Goal: Task Accomplishment & Management: Use online tool/utility

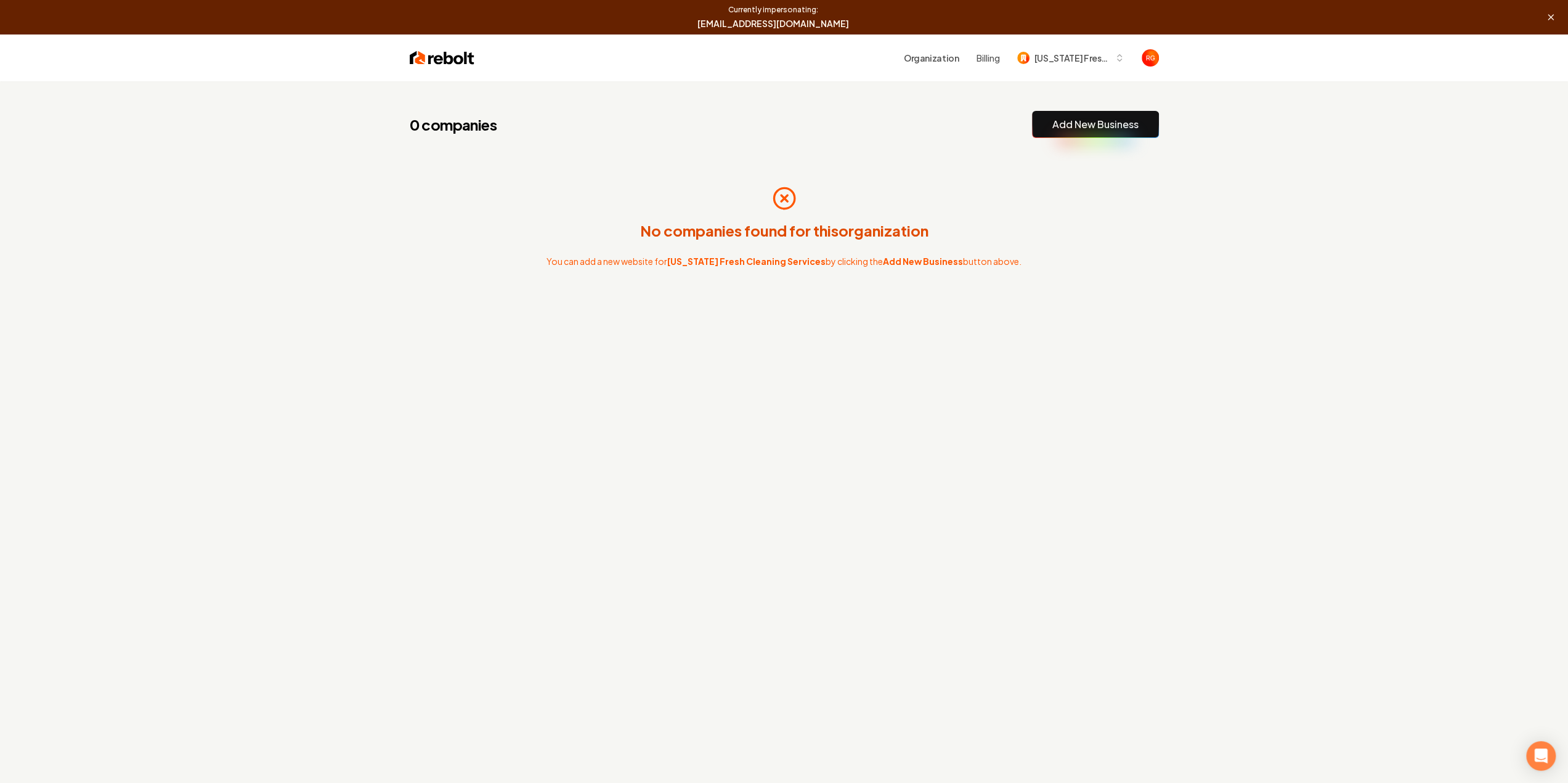
click at [1057, 125] on link "Add New Business" at bounding box center [1096, 124] width 86 height 15
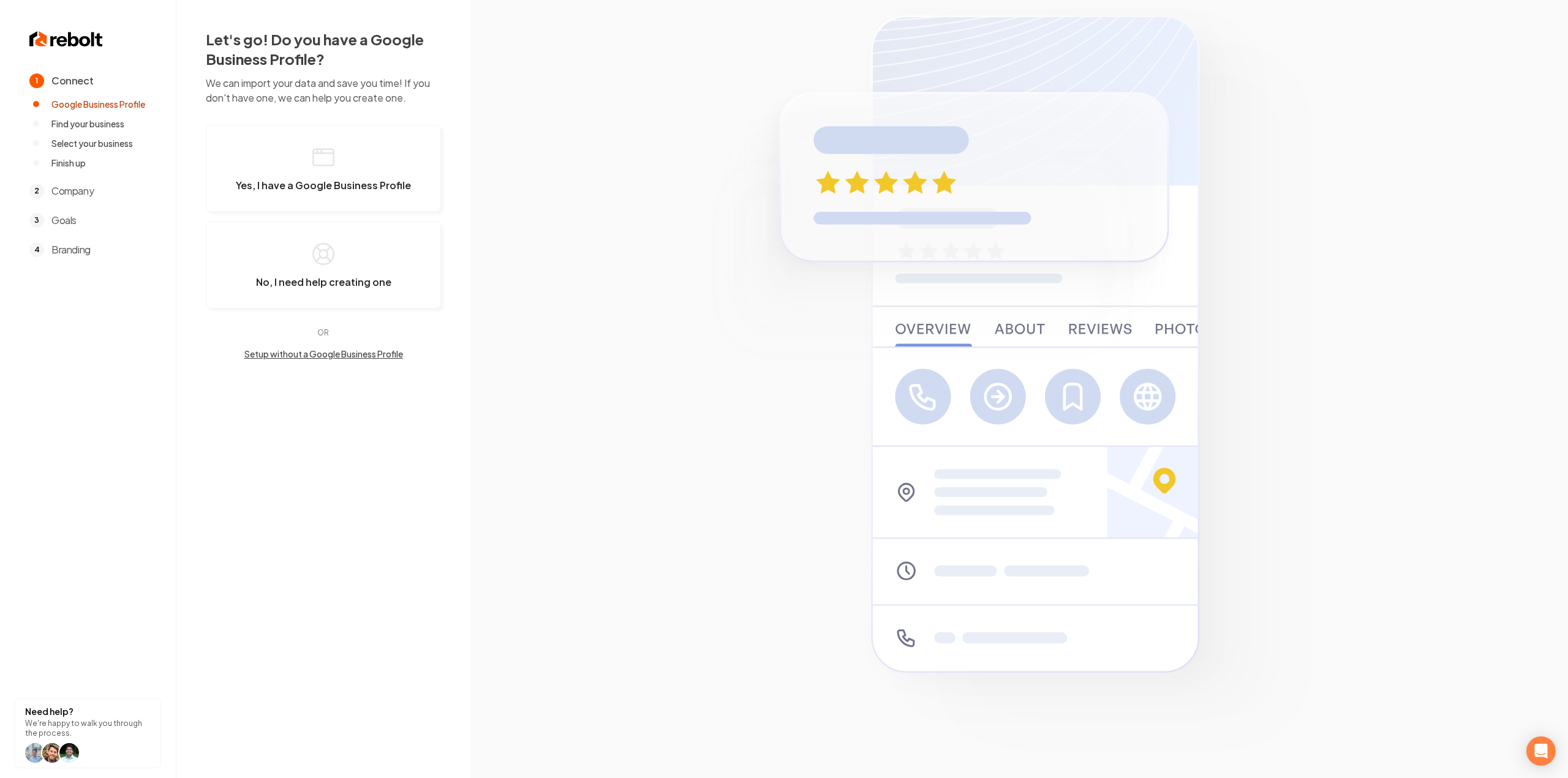
click at [303, 348] on button "Setup without a Google Business Profile" at bounding box center [323, 353] width 235 height 12
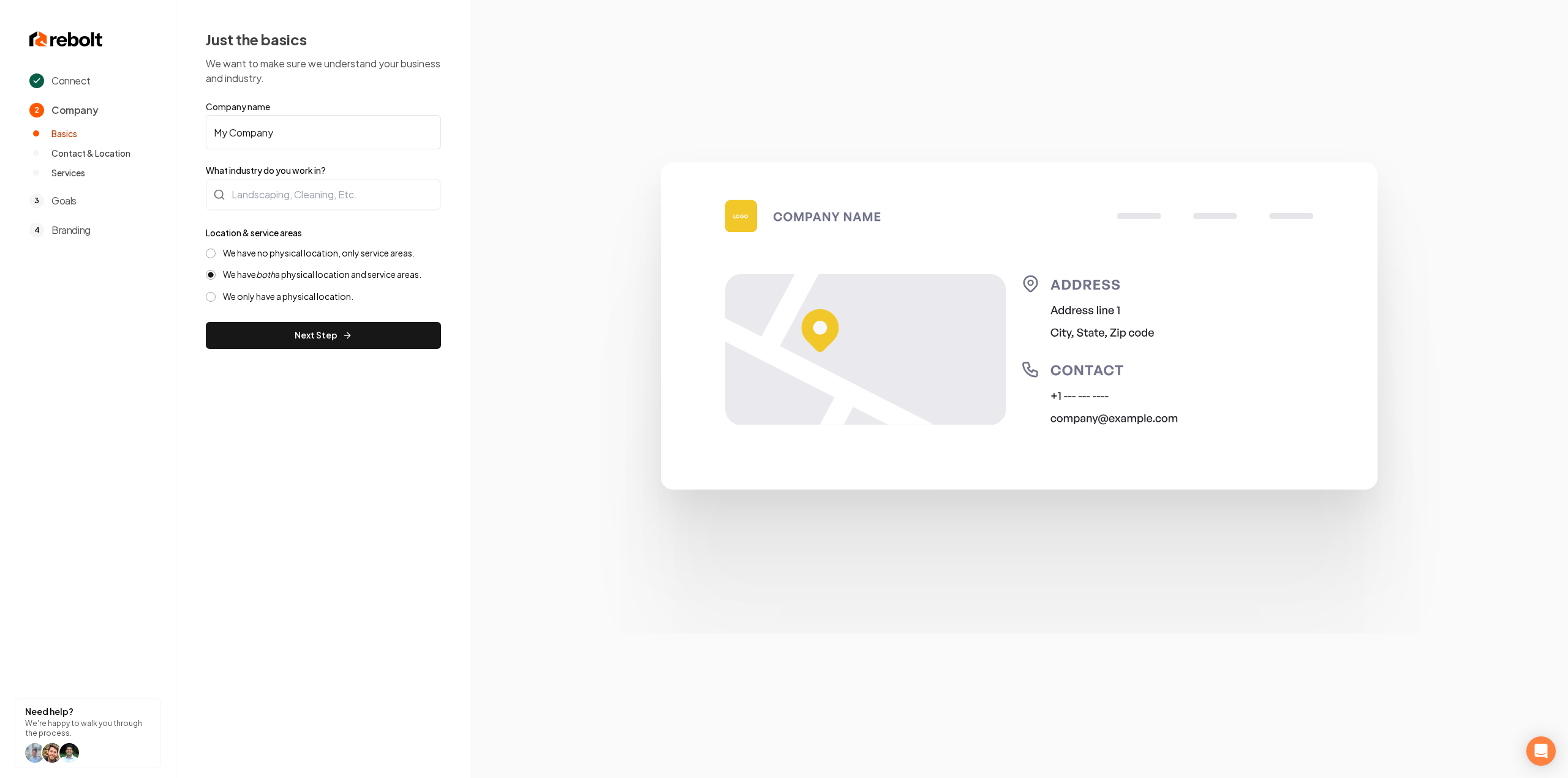
click at [265, 144] on input "My Company" at bounding box center [323, 132] width 235 height 34
paste input "[US_STATE] Fresh Cleaning Services"
type input "[US_STATE] Fresh Cleaning Services"
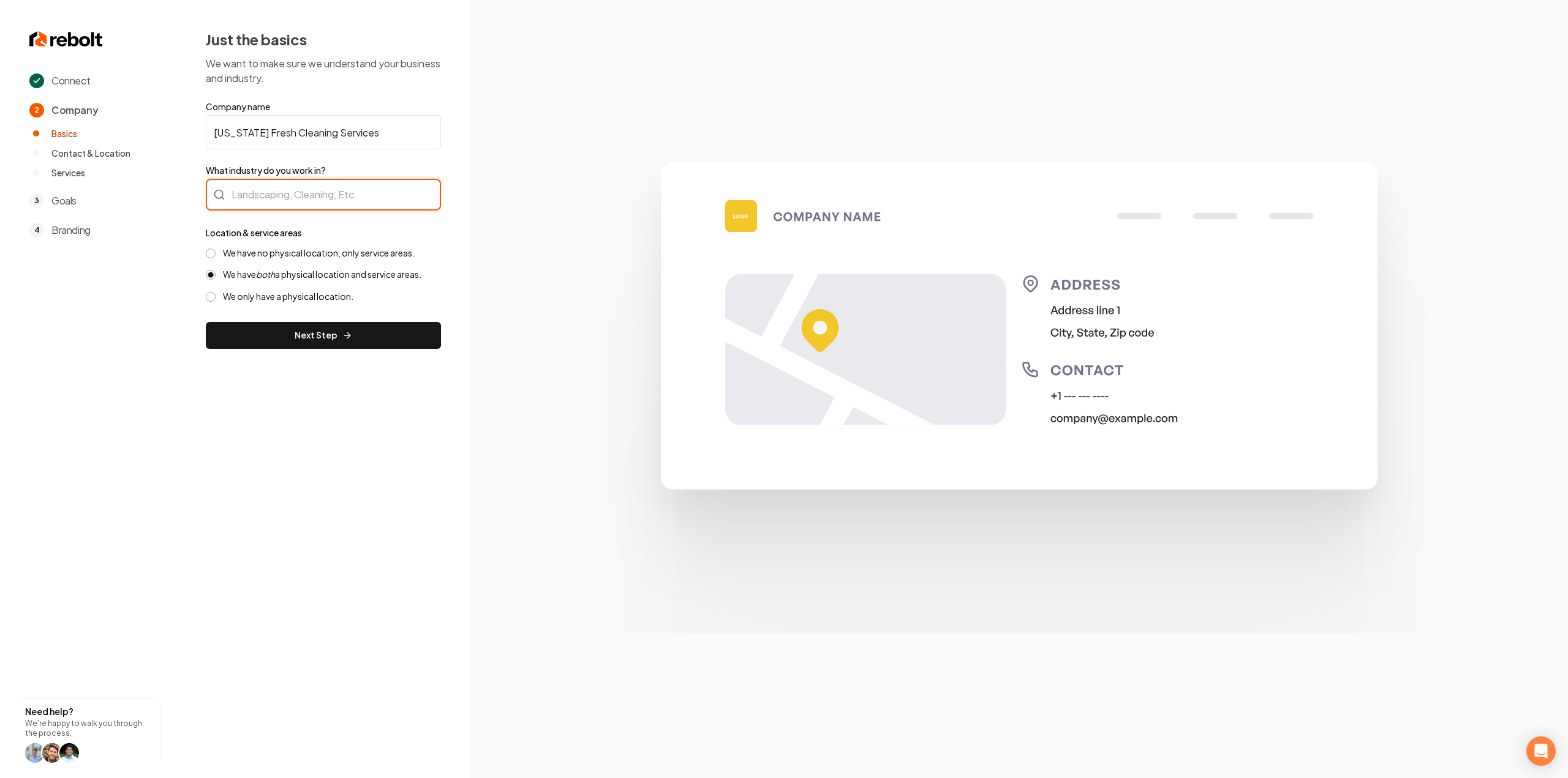
click at [260, 193] on div at bounding box center [323, 194] width 235 height 32
type input "Cleaning / Maid Service"
click at [344, 259] on div "We have no physical location, only service areas. We have both a physical locat…" at bounding box center [323, 275] width 235 height 55
drag, startPoint x: 321, startPoint y: 254, endPoint x: 315, endPoint y: 280, distance: 26.7
click at [320, 254] on label "We have no physical location, only service areas." at bounding box center [319, 253] width 192 height 12
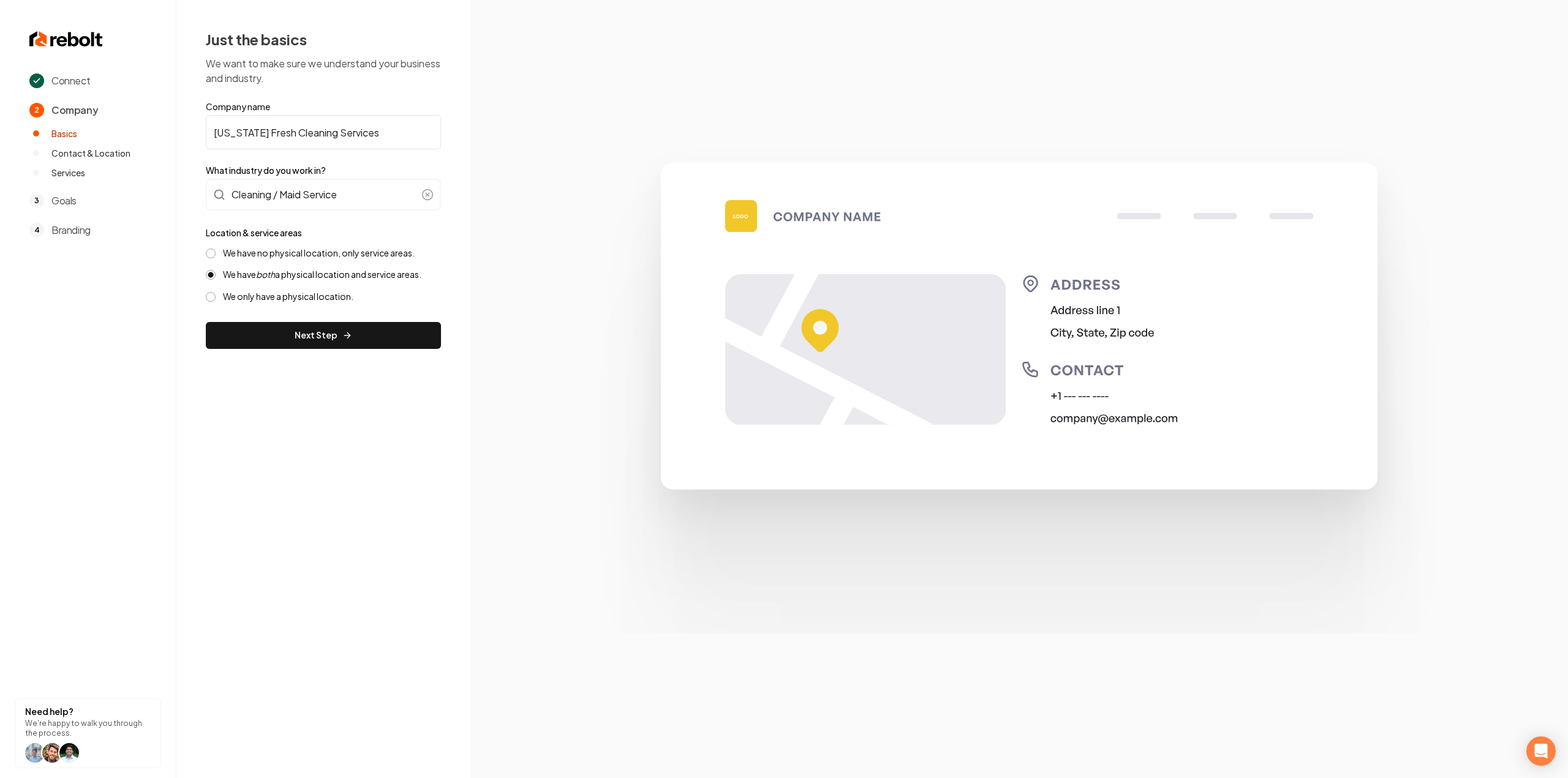
click at [215, 254] on button "We have no physical location, only service areas." at bounding box center [211, 253] width 10 height 10
click at [301, 344] on button "Next Step" at bounding box center [323, 335] width 235 height 27
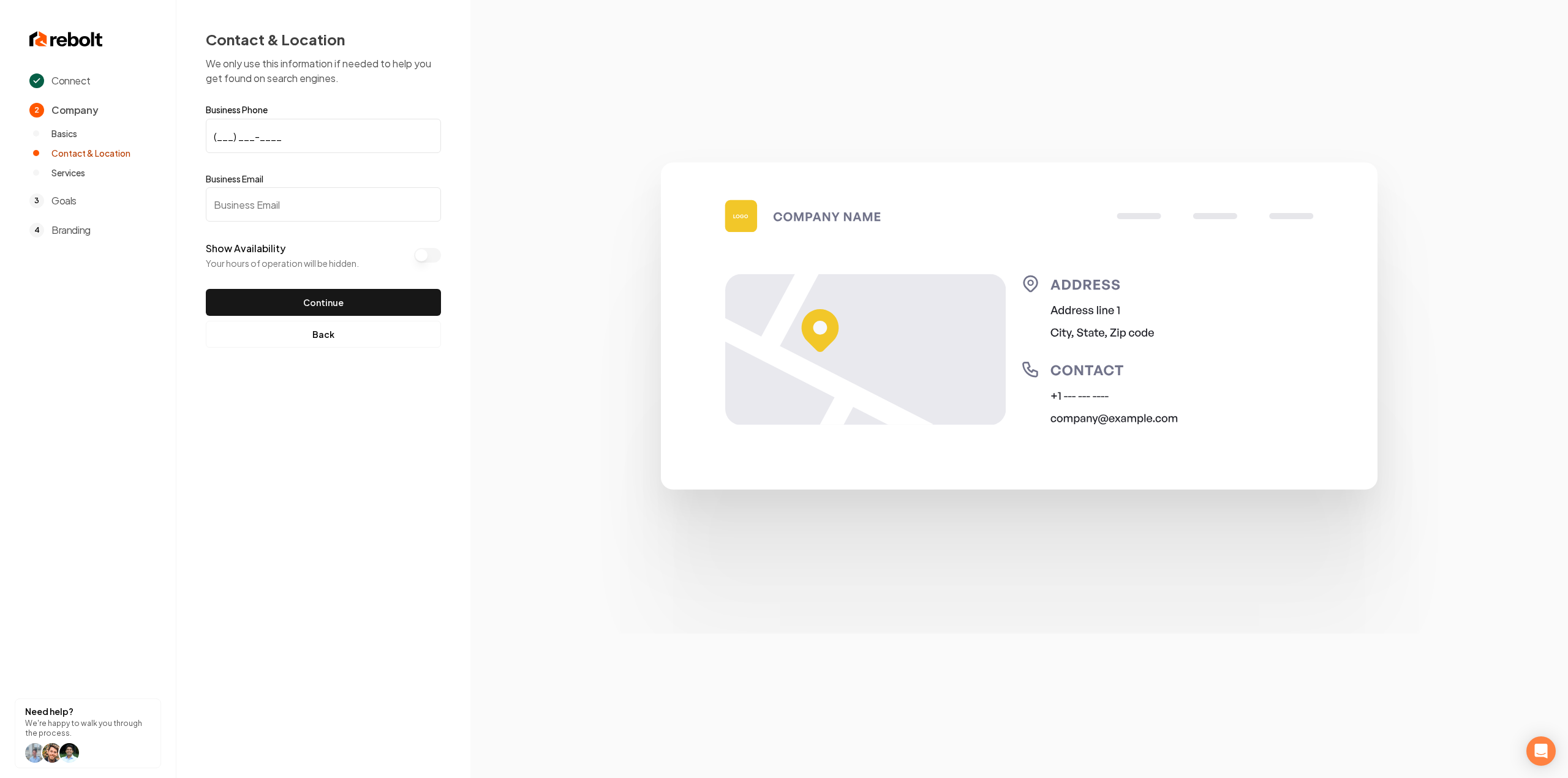
click at [297, 139] on input "(___) ___-____" at bounding box center [323, 136] width 235 height 34
paste input "631) 347-8318"
type input "(631) 347-8318"
click at [337, 191] on input "Business Email" at bounding box center [323, 204] width 235 height 34
paste input "[EMAIL_ADDRESS][DOMAIN_NAME]"
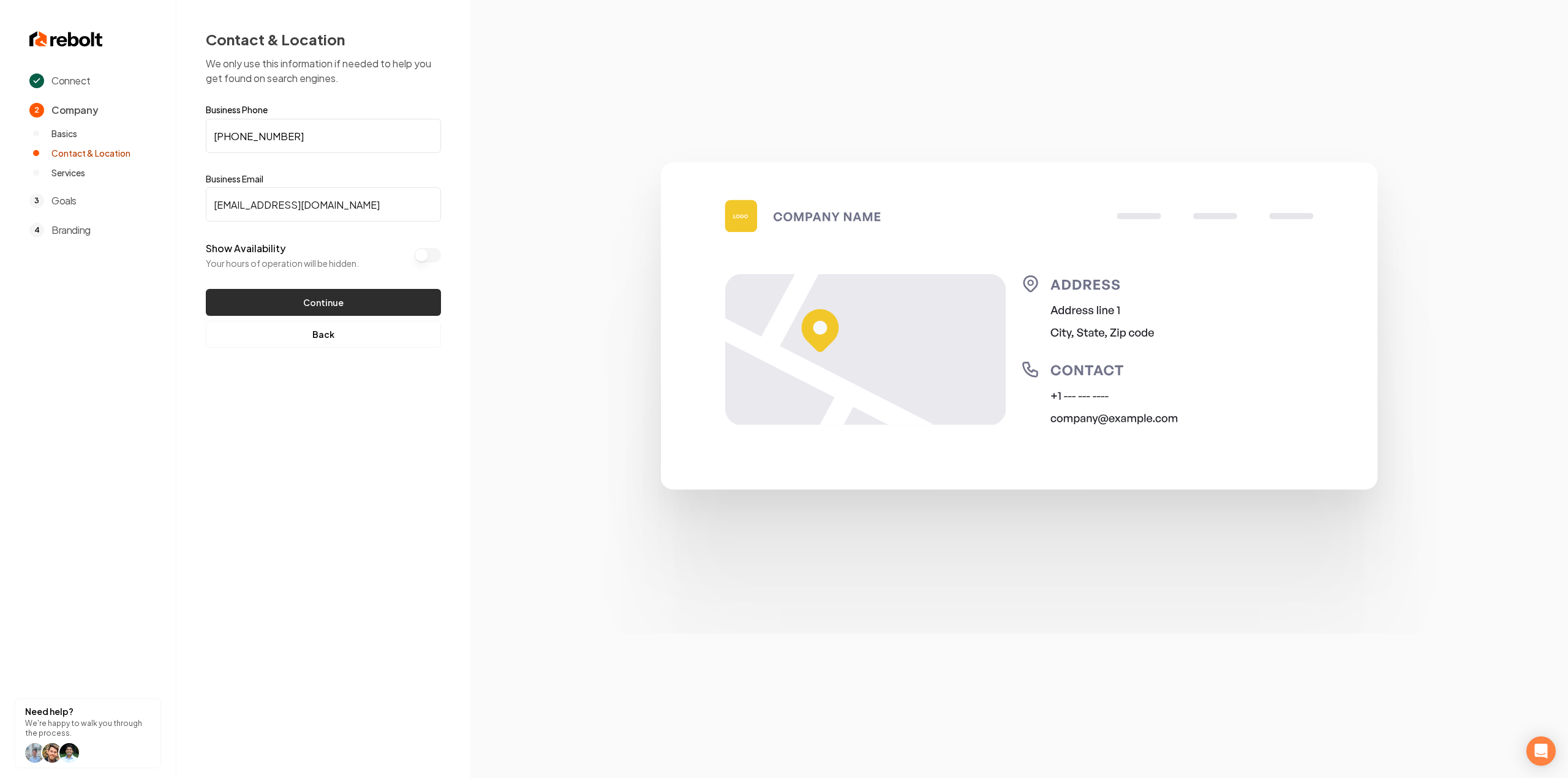
type input "[EMAIL_ADDRESS][DOMAIN_NAME]"
click at [331, 297] on button "Continue" at bounding box center [323, 303] width 235 height 27
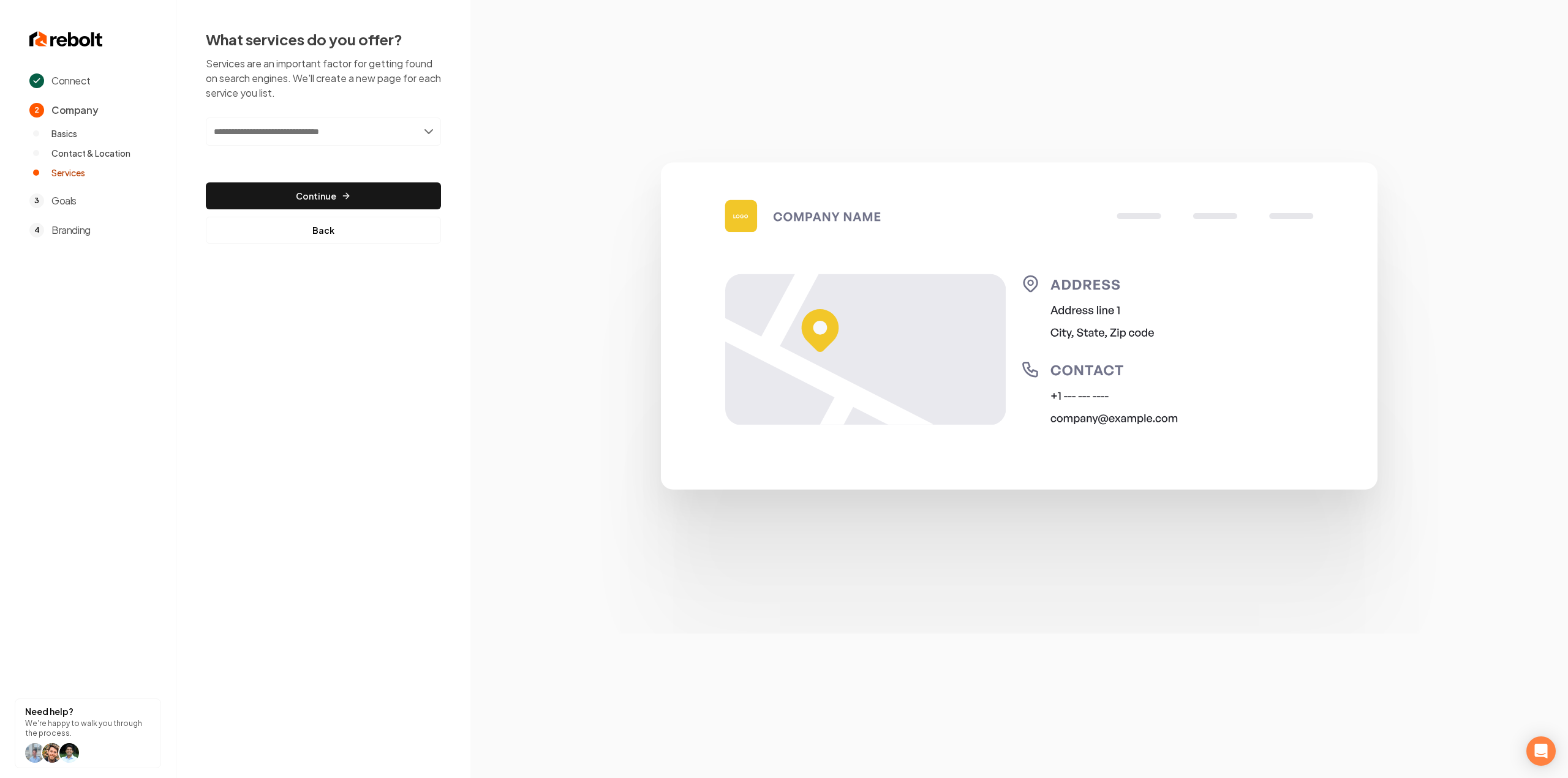
click at [318, 127] on input "text" at bounding box center [323, 132] width 235 height 28
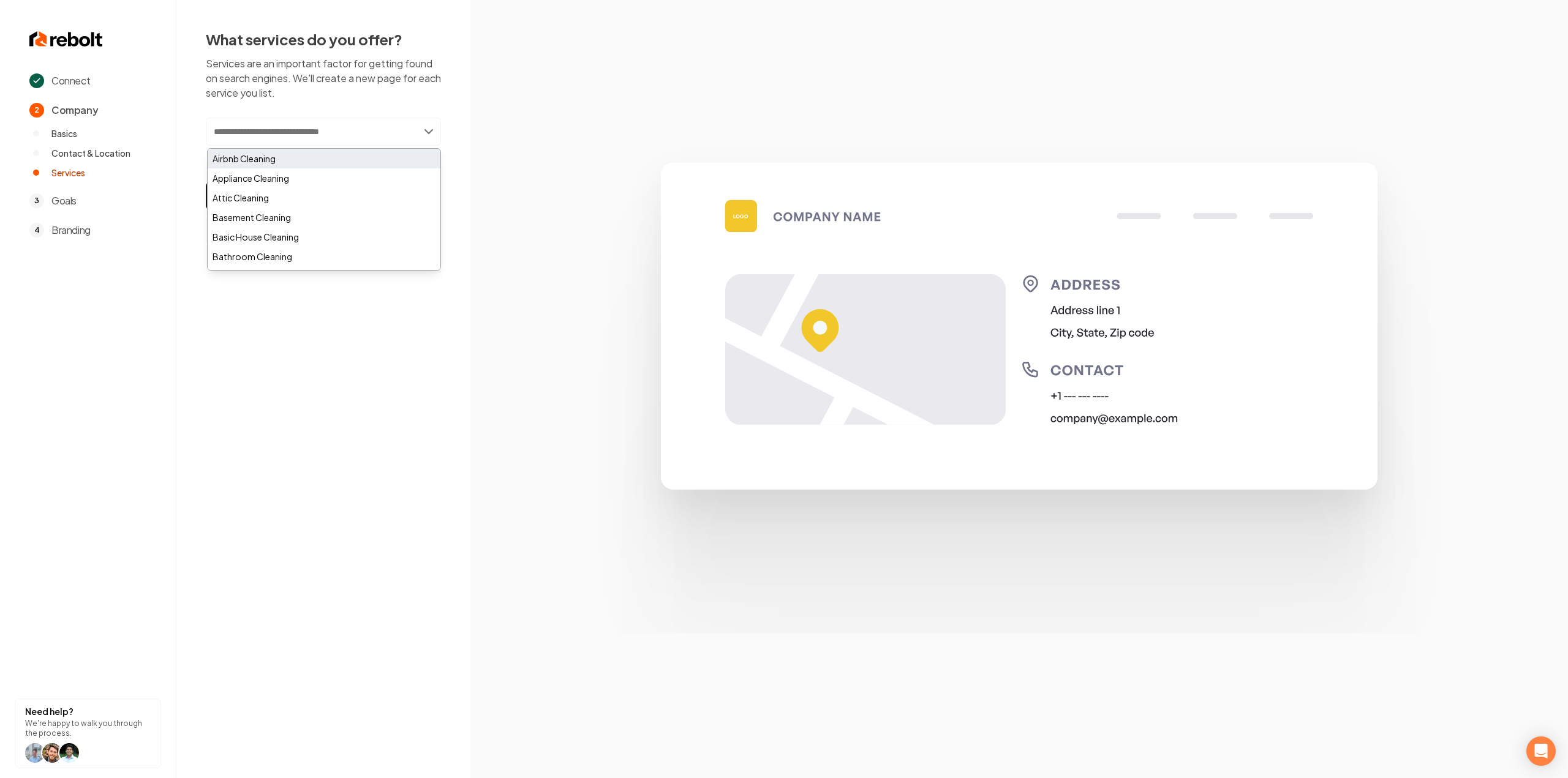
paste input "**********"
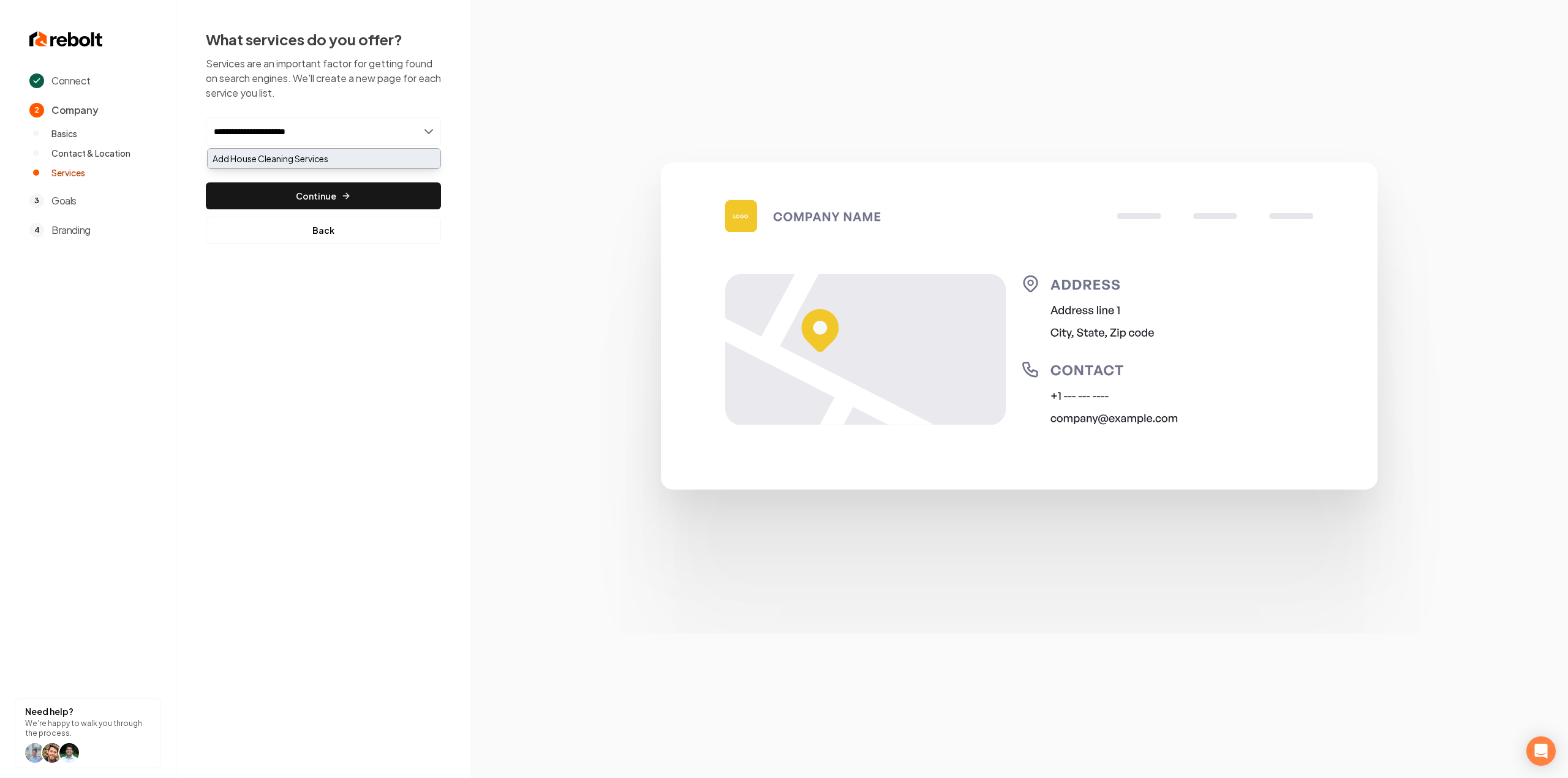
type input "**********"
click at [330, 158] on div "Add House Cleaning Services" at bounding box center [324, 158] width 233 height 20
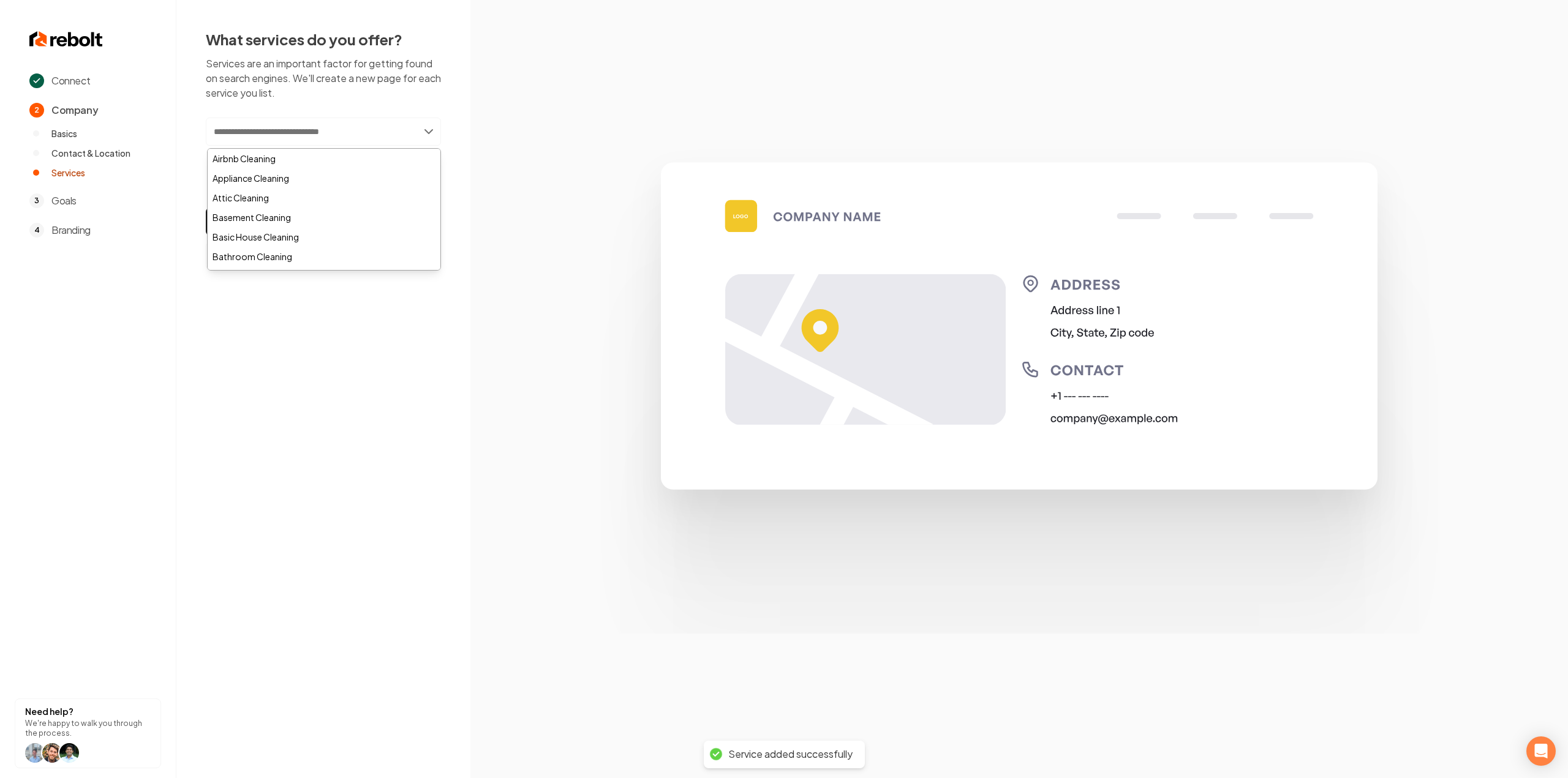
click at [541, 179] on section at bounding box center [1019, 389] width 1098 height 778
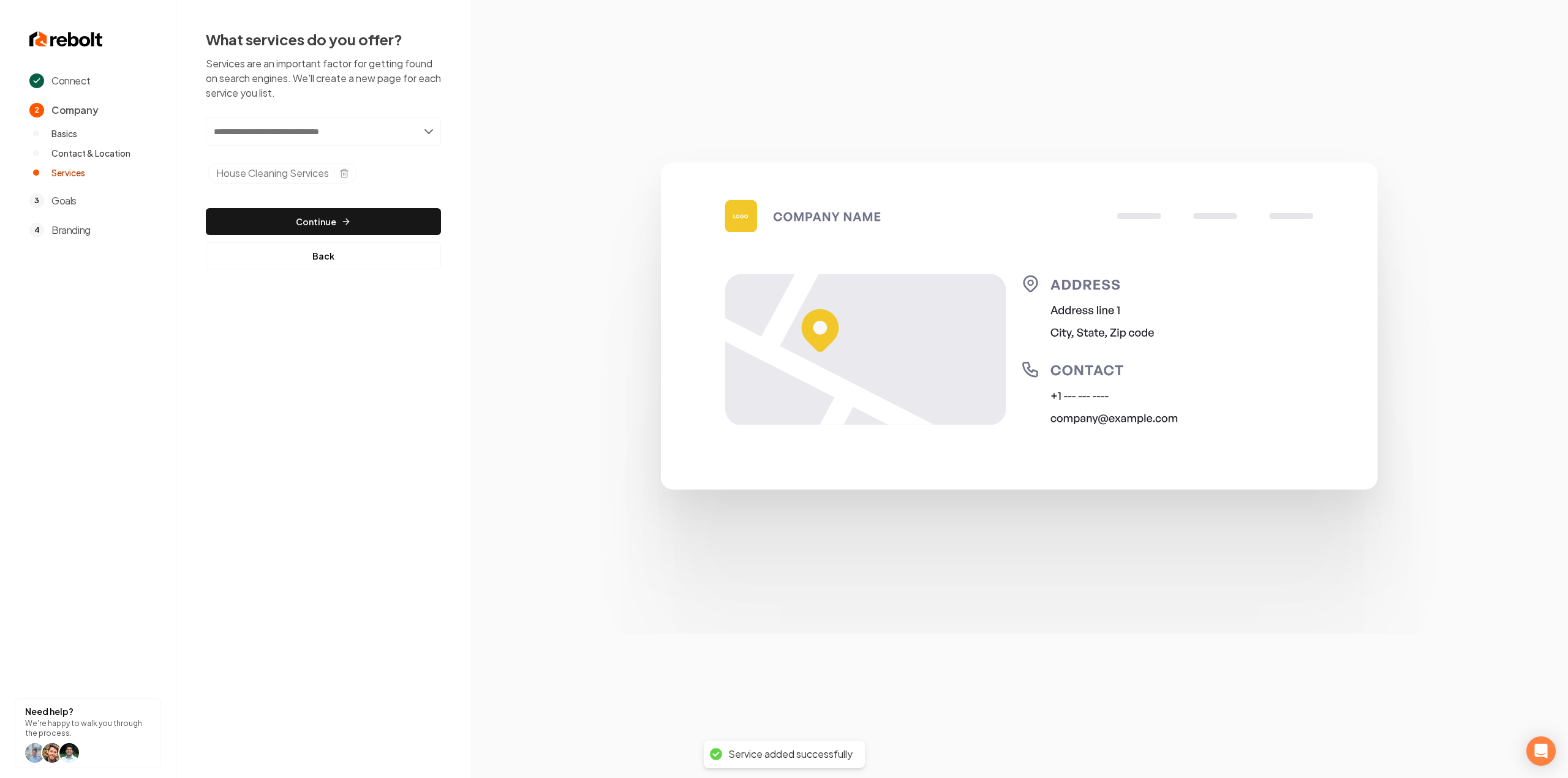
click at [326, 204] on div "Add new or select from suggestions Select a service House Cleaning Services Add…" at bounding box center [323, 194] width 235 height 152
click at [328, 217] on button "Continue" at bounding box center [323, 222] width 235 height 27
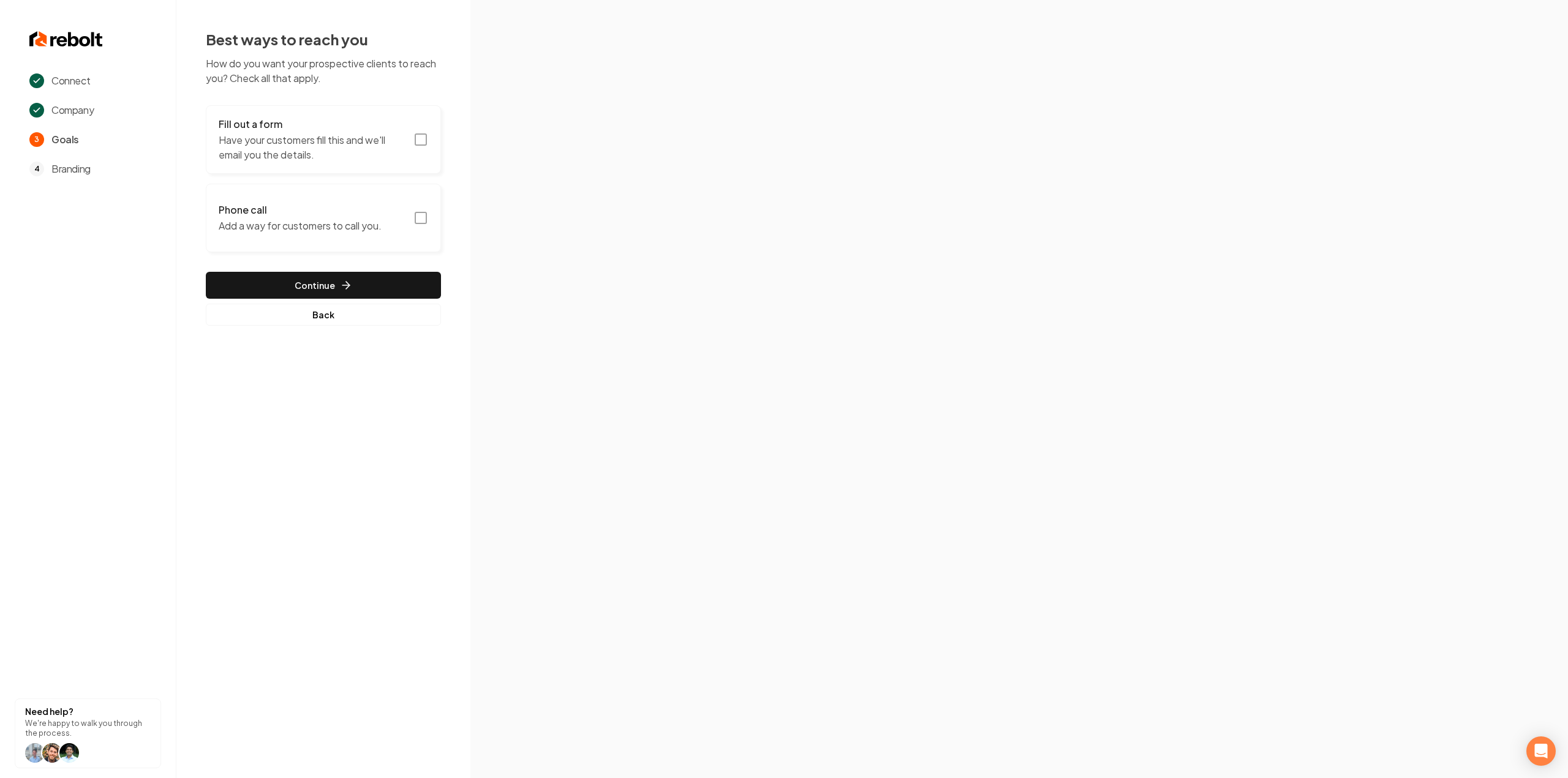
click at [346, 139] on p "Have your customers fill this and we'll email you the details." at bounding box center [313, 148] width 187 height 30
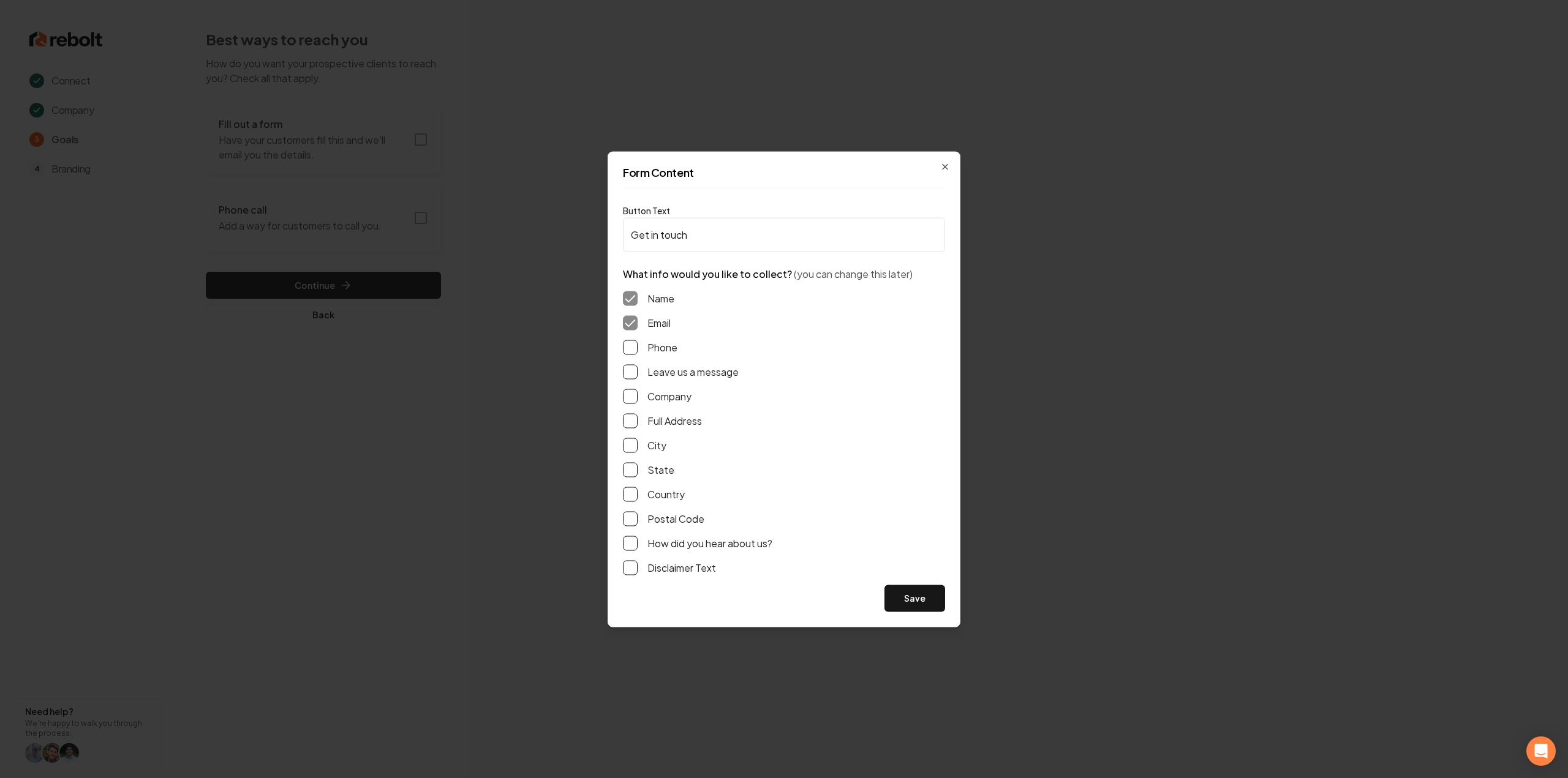
click at [634, 345] on button "Phone" at bounding box center [630, 347] width 15 height 15
click at [630, 372] on button "Leave us a message" at bounding box center [630, 372] width 15 height 15
click at [631, 422] on button "Full Address" at bounding box center [630, 420] width 15 height 15
click at [911, 599] on button "Save" at bounding box center [915, 598] width 61 height 27
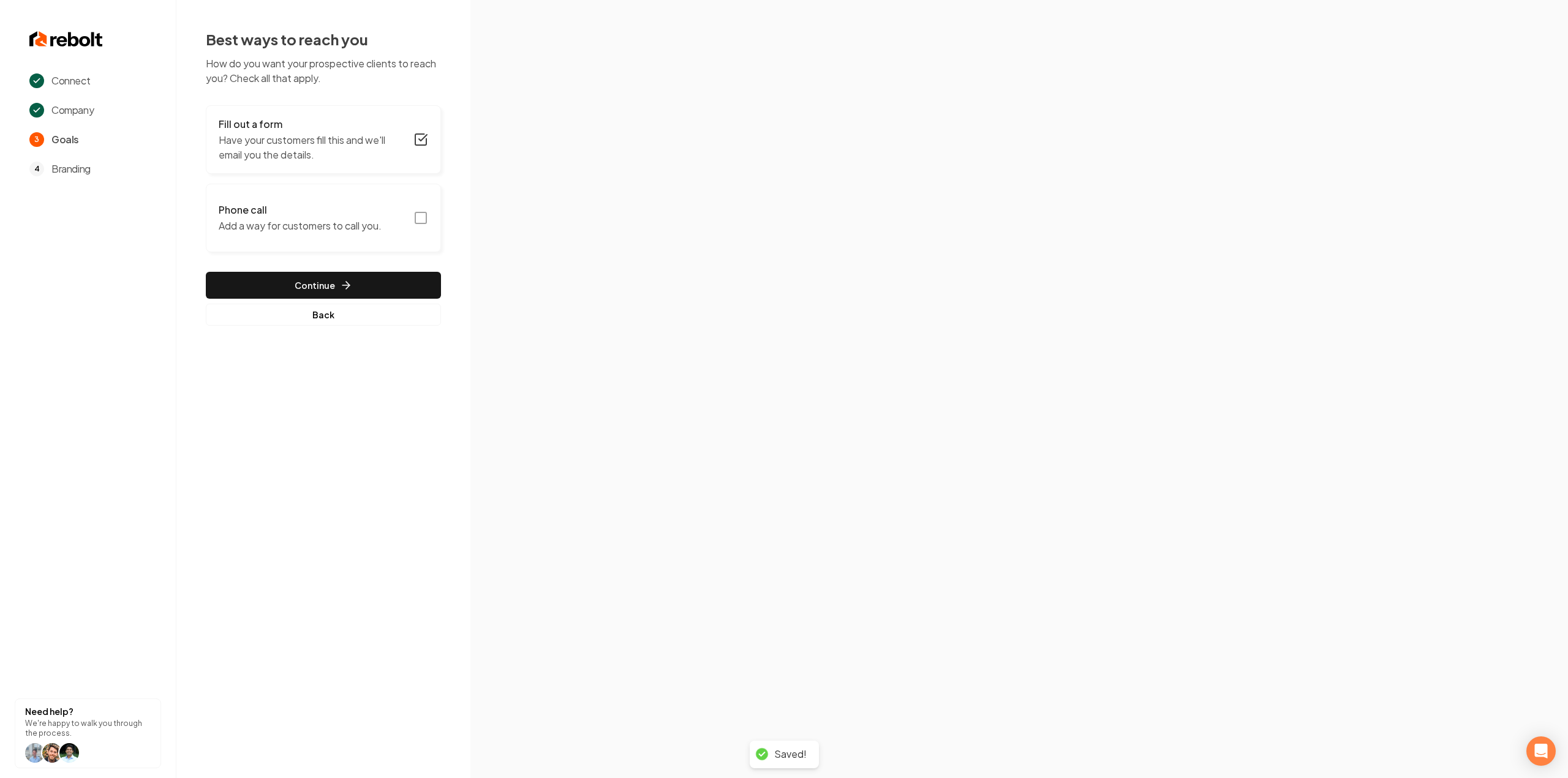
click at [416, 220] on icon "button" at bounding box center [420, 218] width 15 height 15
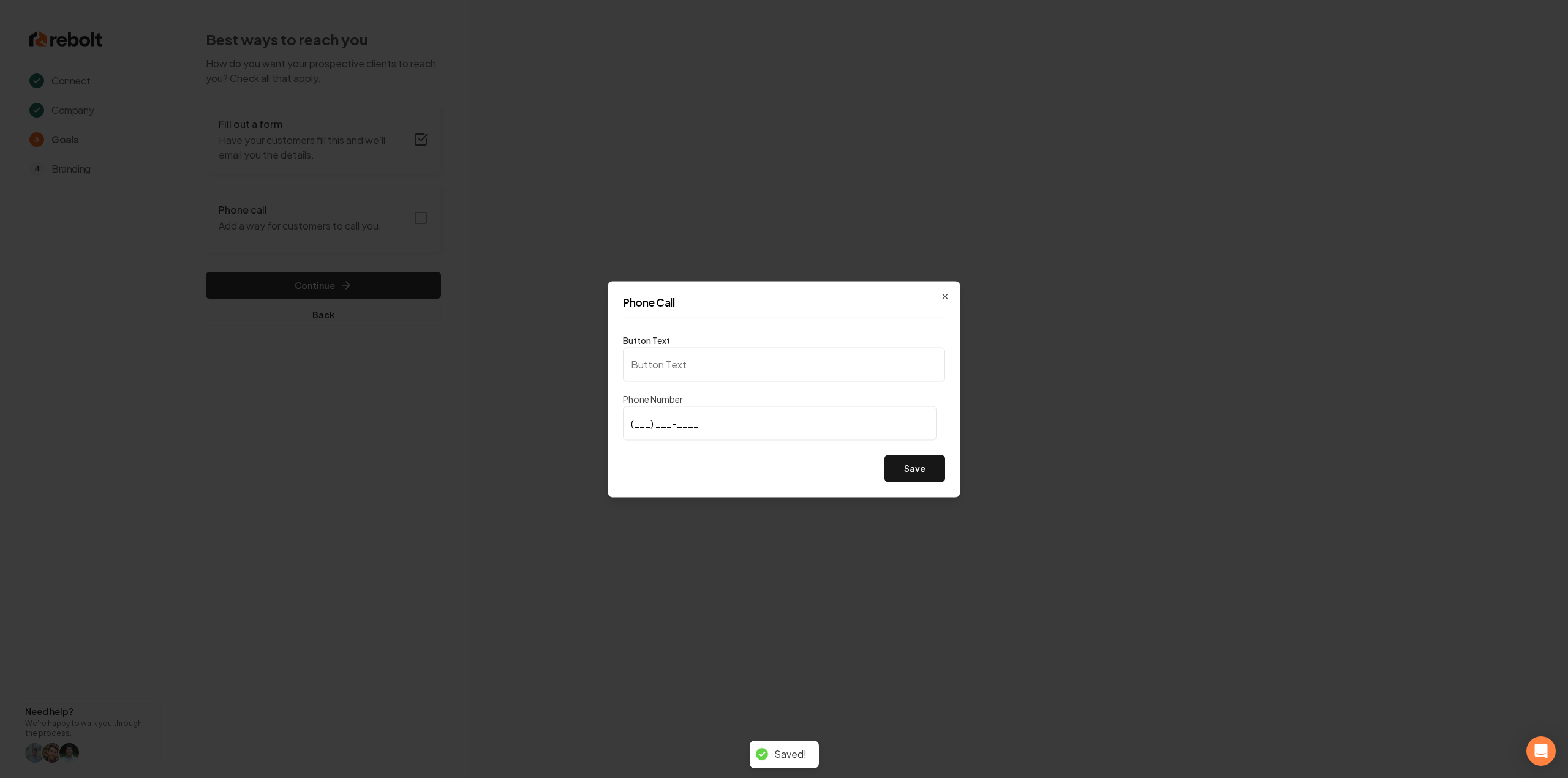
type input "Call us"
type input "(631) 347-8318"
click at [938, 470] on button "Save" at bounding box center [915, 468] width 61 height 27
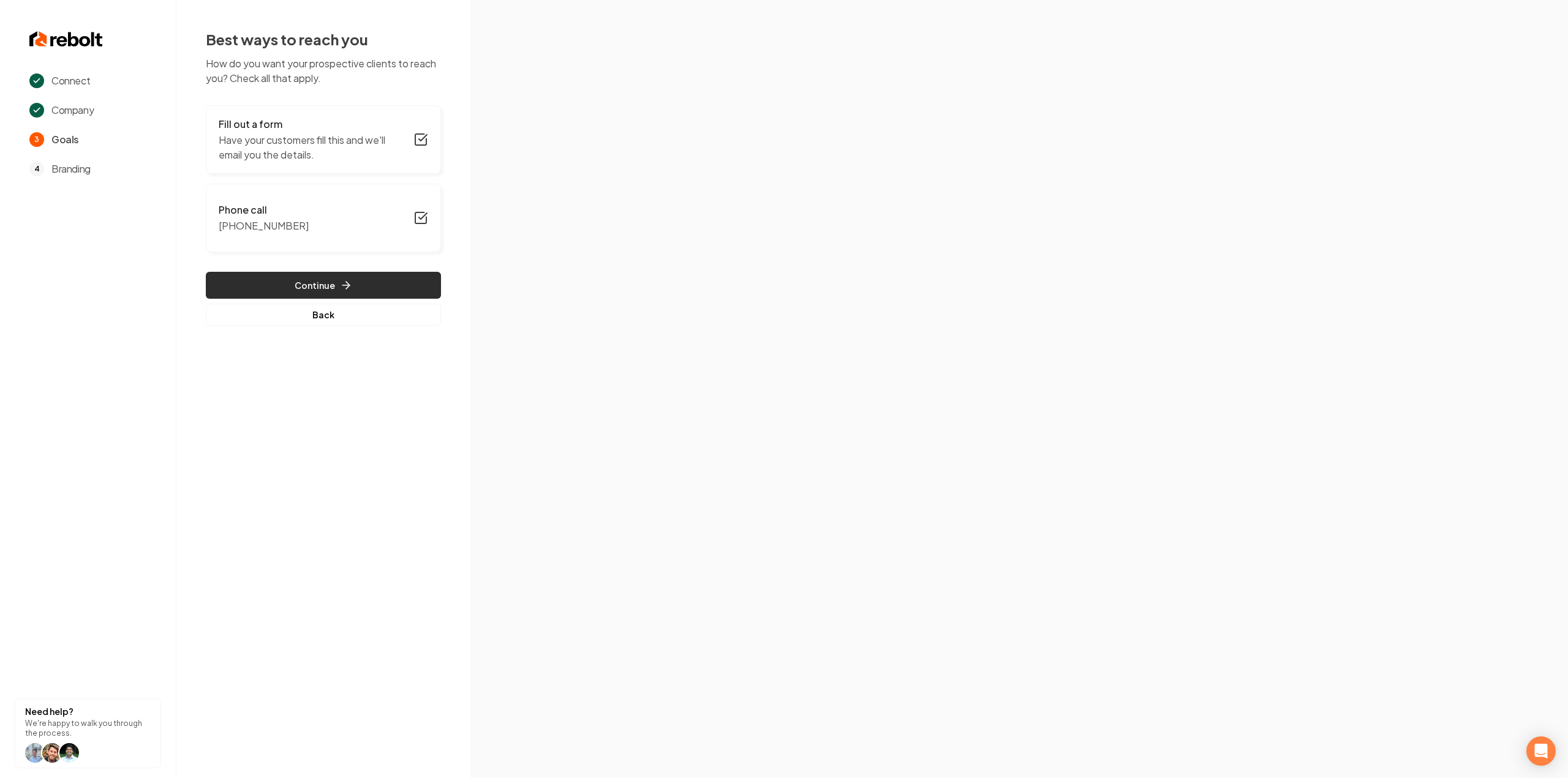
click at [406, 277] on button "Continue" at bounding box center [323, 285] width 235 height 27
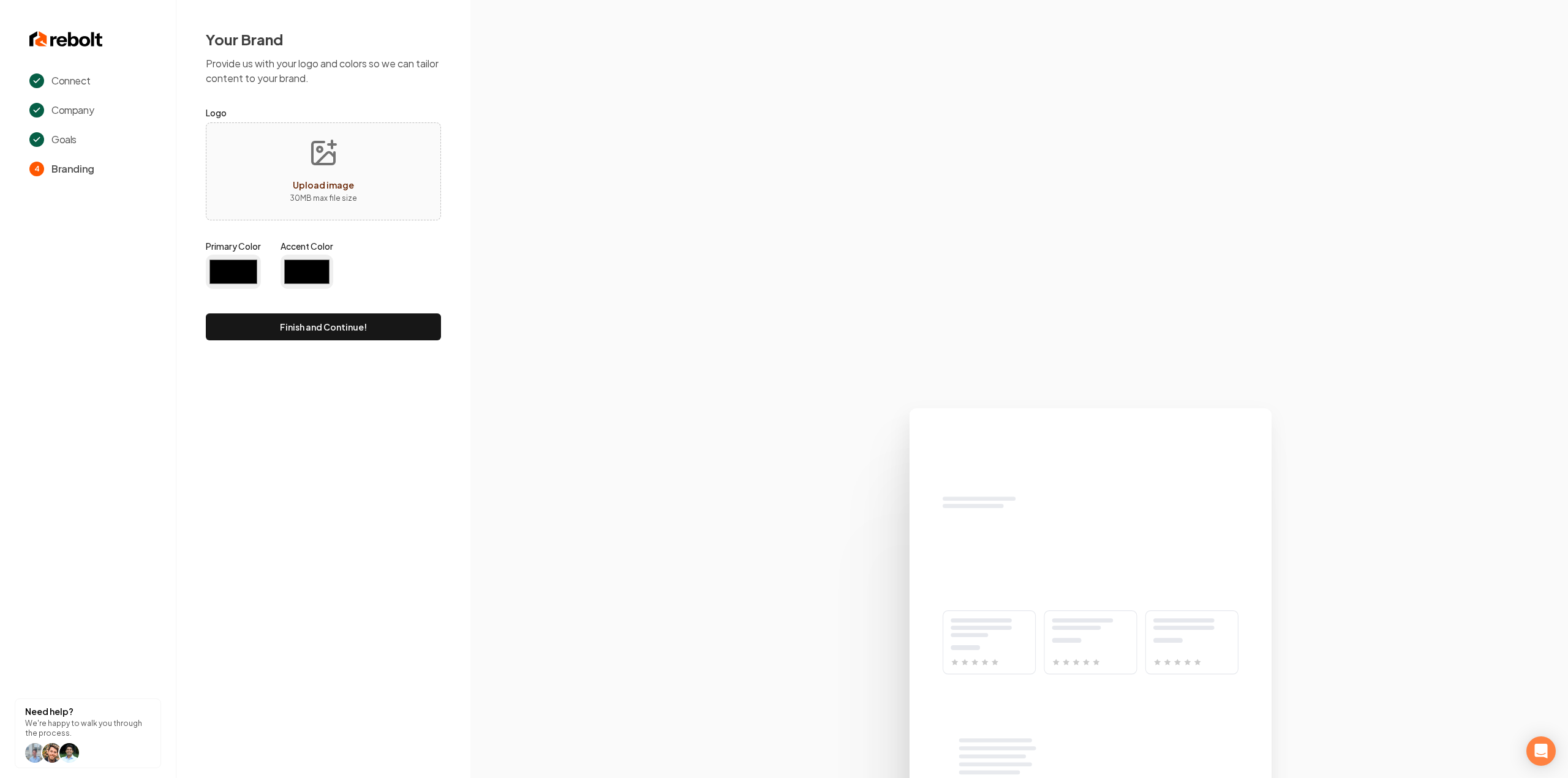
type input "#194d33"
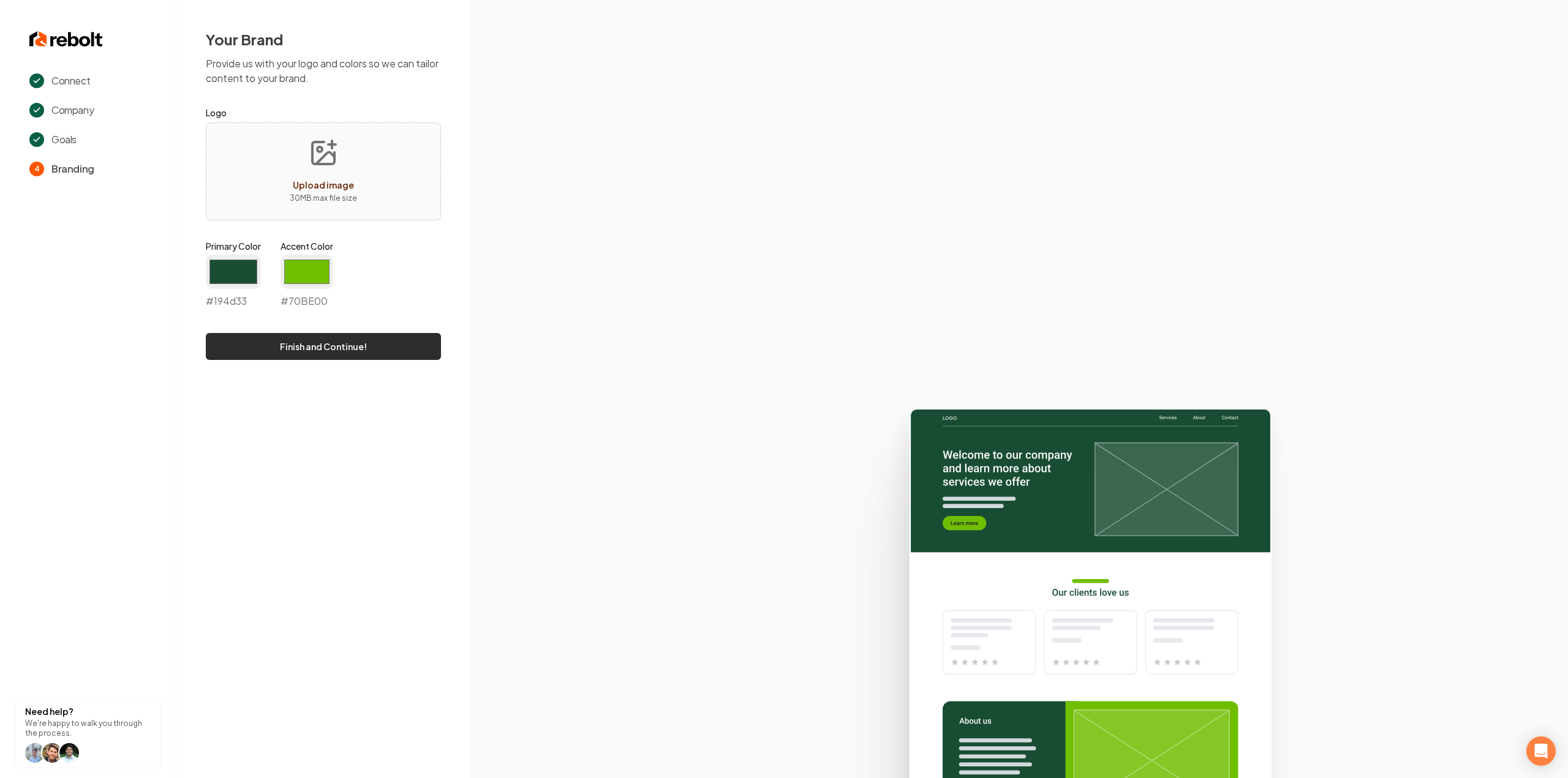
click at [387, 346] on button "Finish and Continue!" at bounding box center [323, 346] width 235 height 27
type input "#70be00"
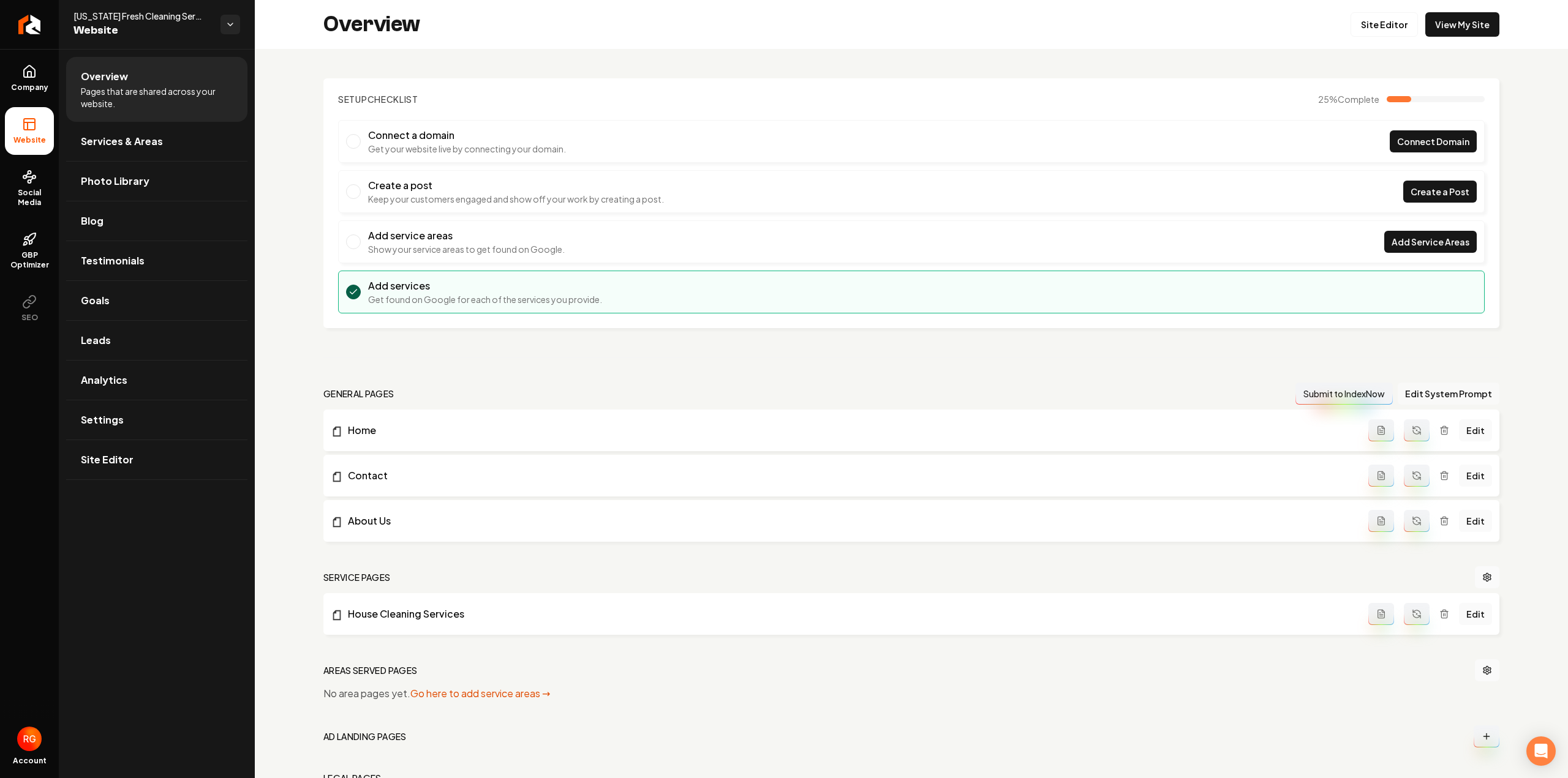
click at [1403, 389] on button "Edit System Prompt" at bounding box center [1448, 394] width 101 height 22
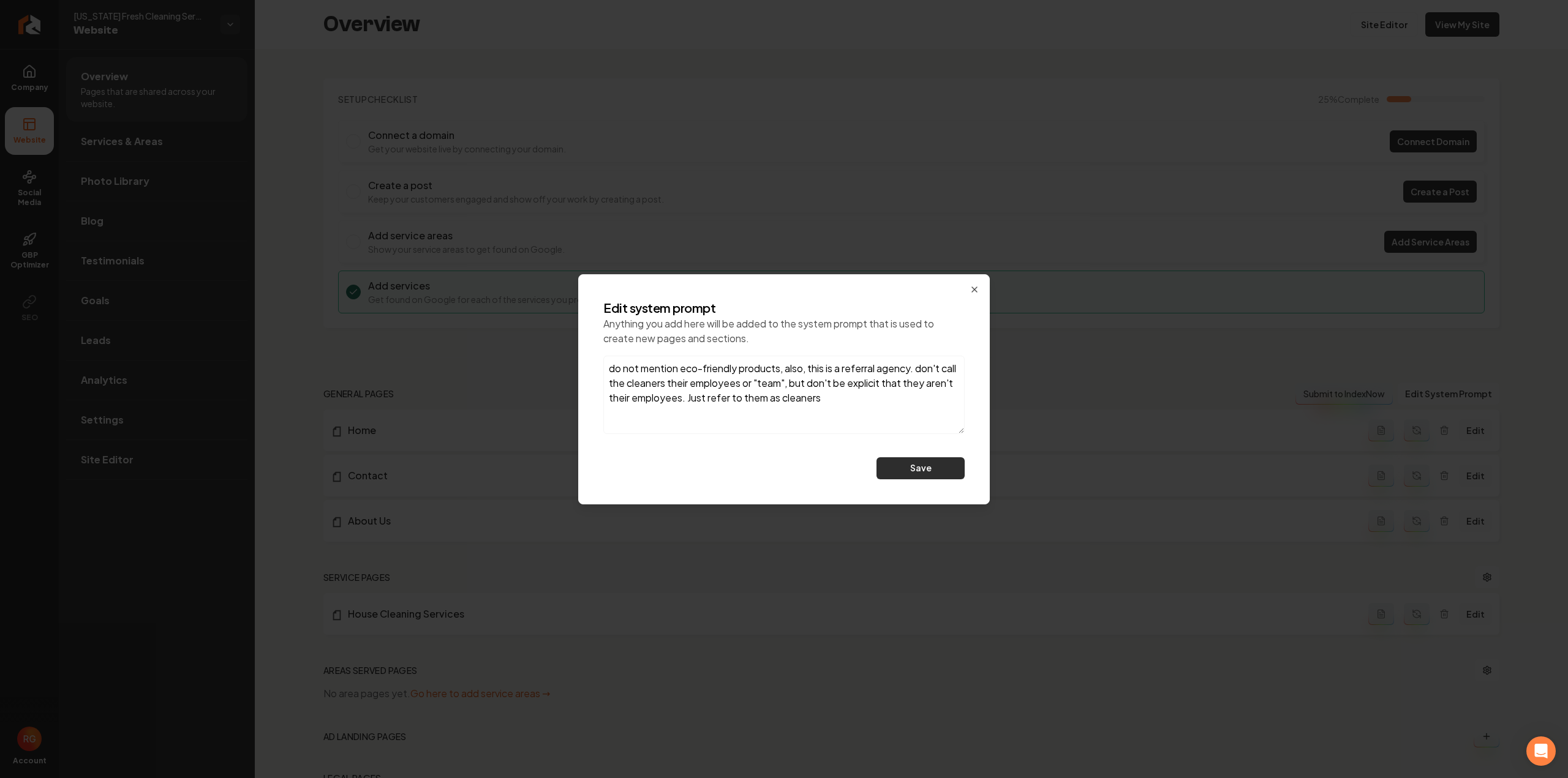
type textarea "do not mention eco-friendly products, also, this is a referral agency. don't ca…"
click at [941, 470] on button "Save" at bounding box center [920, 468] width 88 height 22
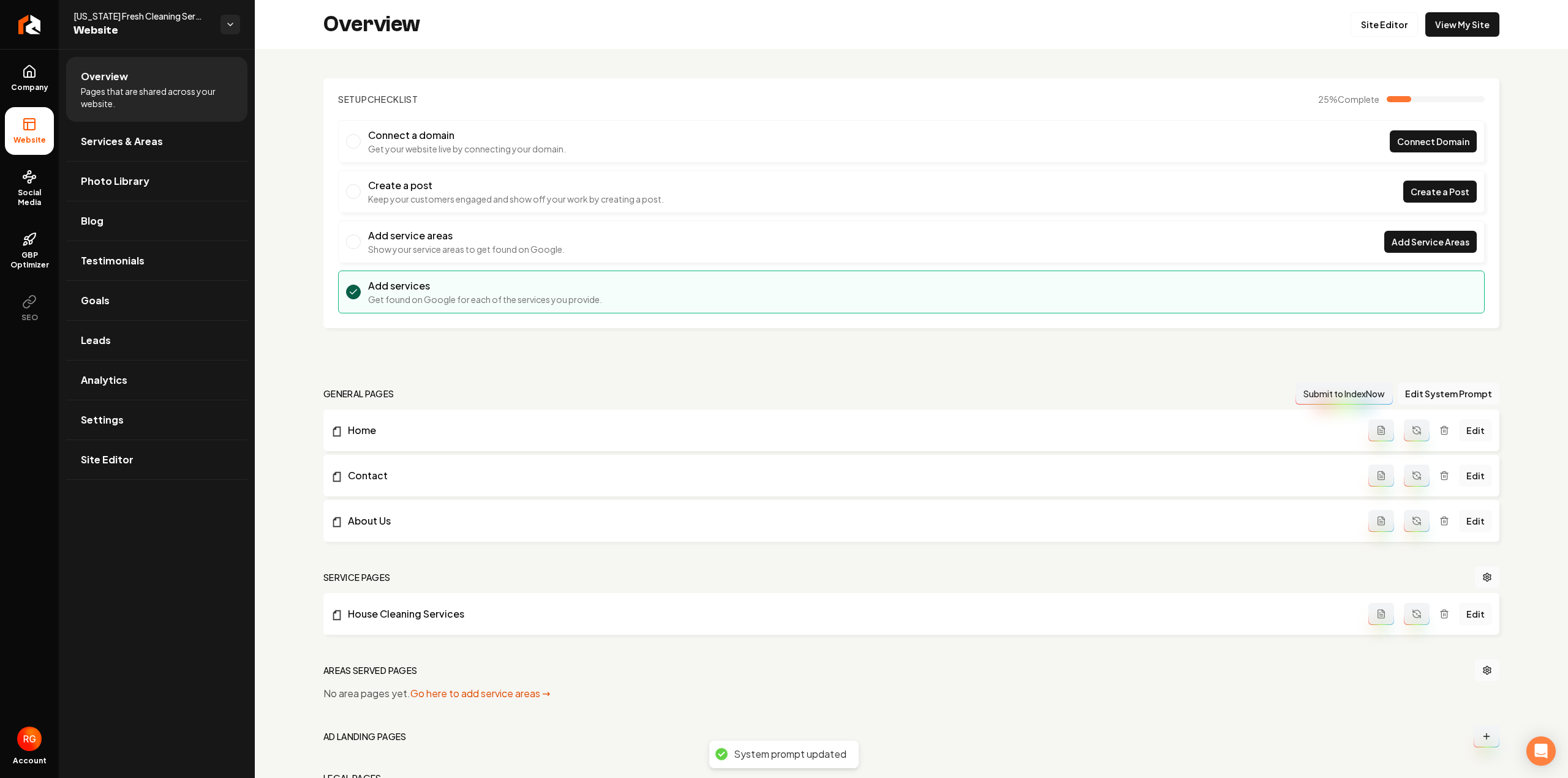
click at [1419, 425] on button "Main content area" at bounding box center [1416, 430] width 26 height 22
click at [1412, 479] on button "Main content area" at bounding box center [1416, 475] width 26 height 22
click at [1411, 506] on li "About Us Edit" at bounding box center [911, 521] width 1176 height 42
click at [1412, 516] on icon "Main content area" at bounding box center [1417, 521] width 10 height 10
click at [1417, 616] on icon "Main content area" at bounding box center [1418, 617] width 2 height 2
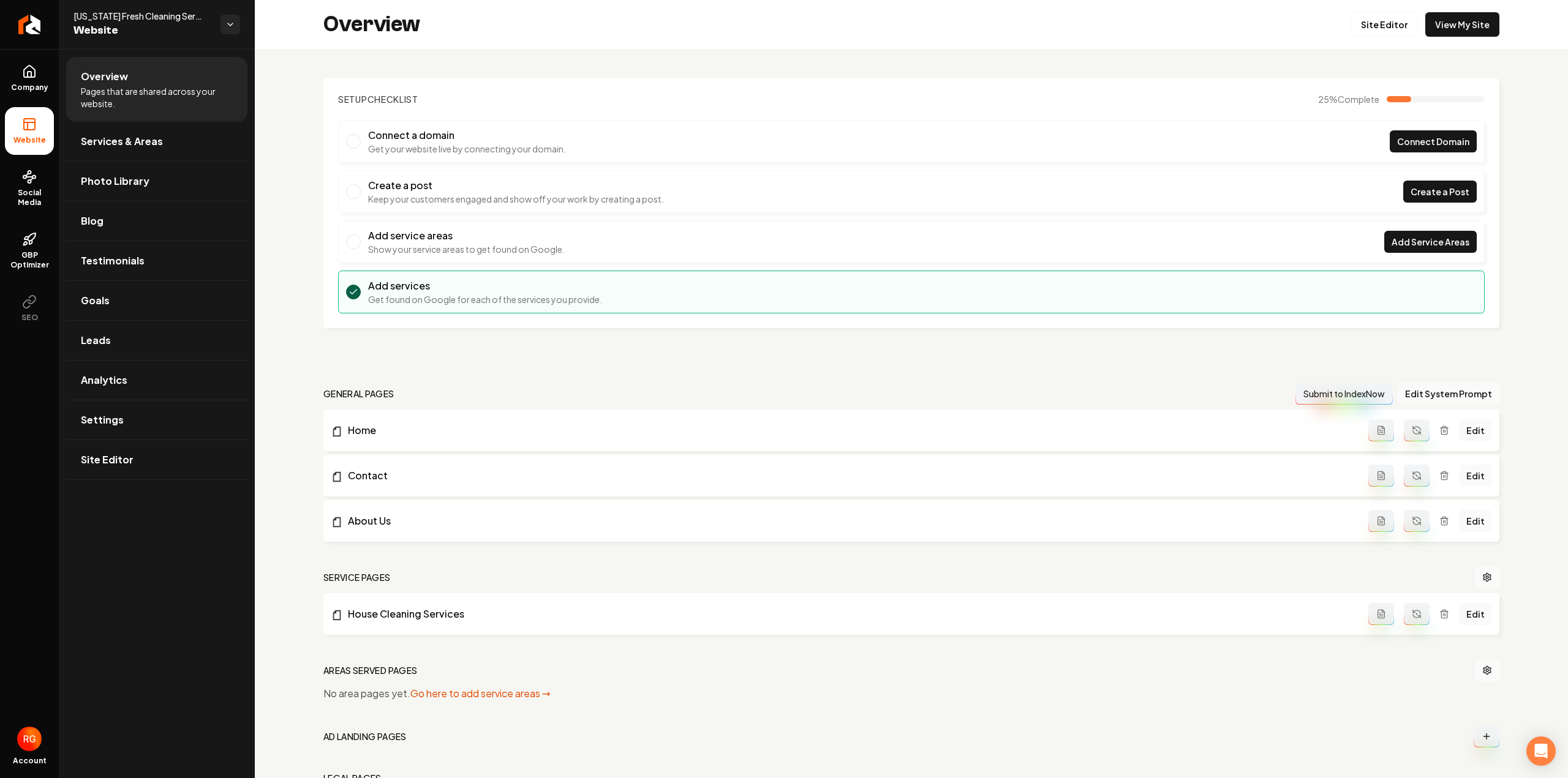
click at [1411, 432] on icon "Main content area" at bounding box center [1417, 431] width 12 height 12
click at [1411, 477] on icon "Main content area" at bounding box center [1416, 475] width 12 height 12
click at [1417, 525] on button "Main content area" at bounding box center [1416, 521] width 26 height 22
click at [1408, 619] on button "Main content area" at bounding box center [1416, 614] width 26 height 22
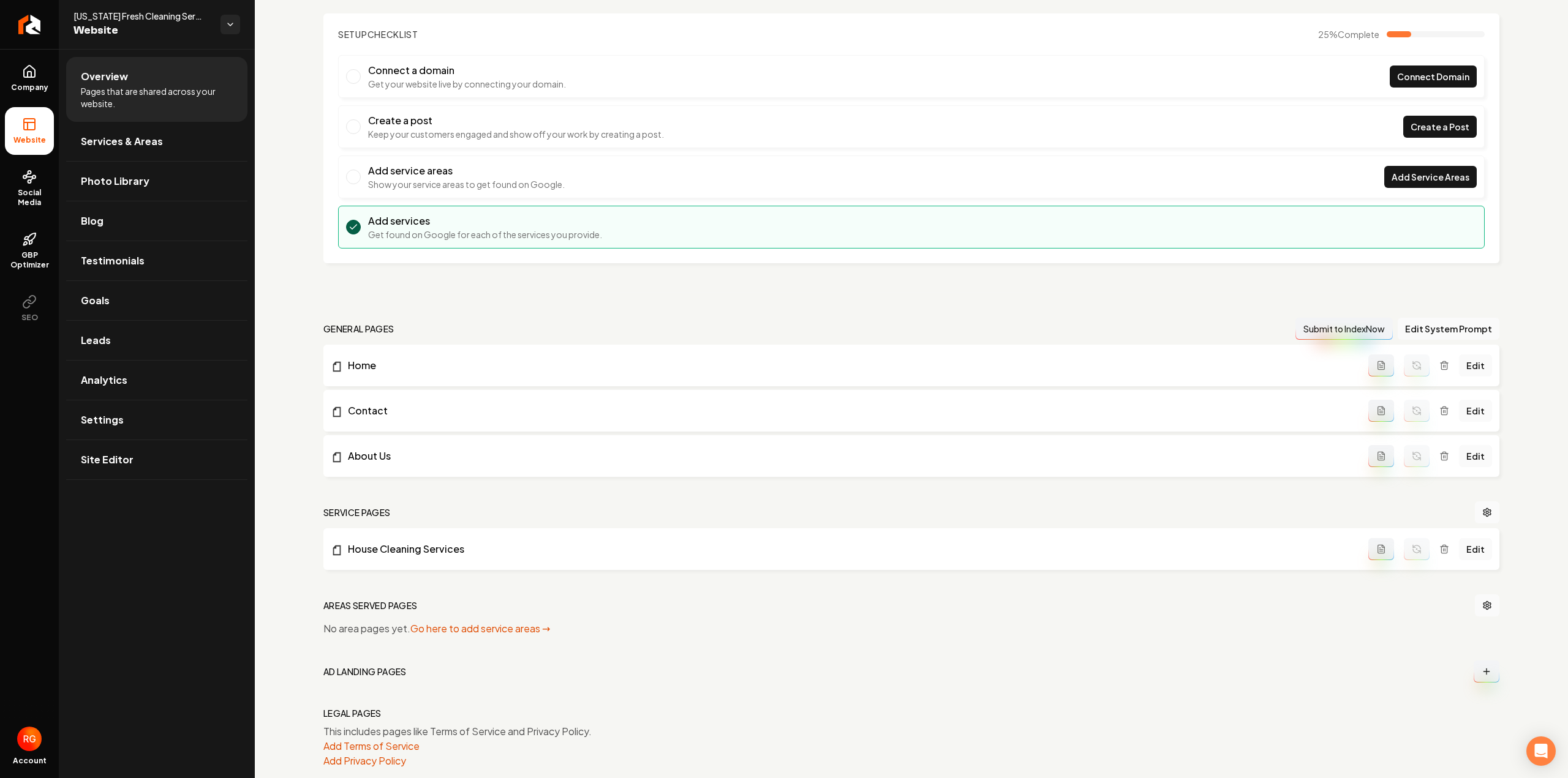
scroll to position [82, 0]
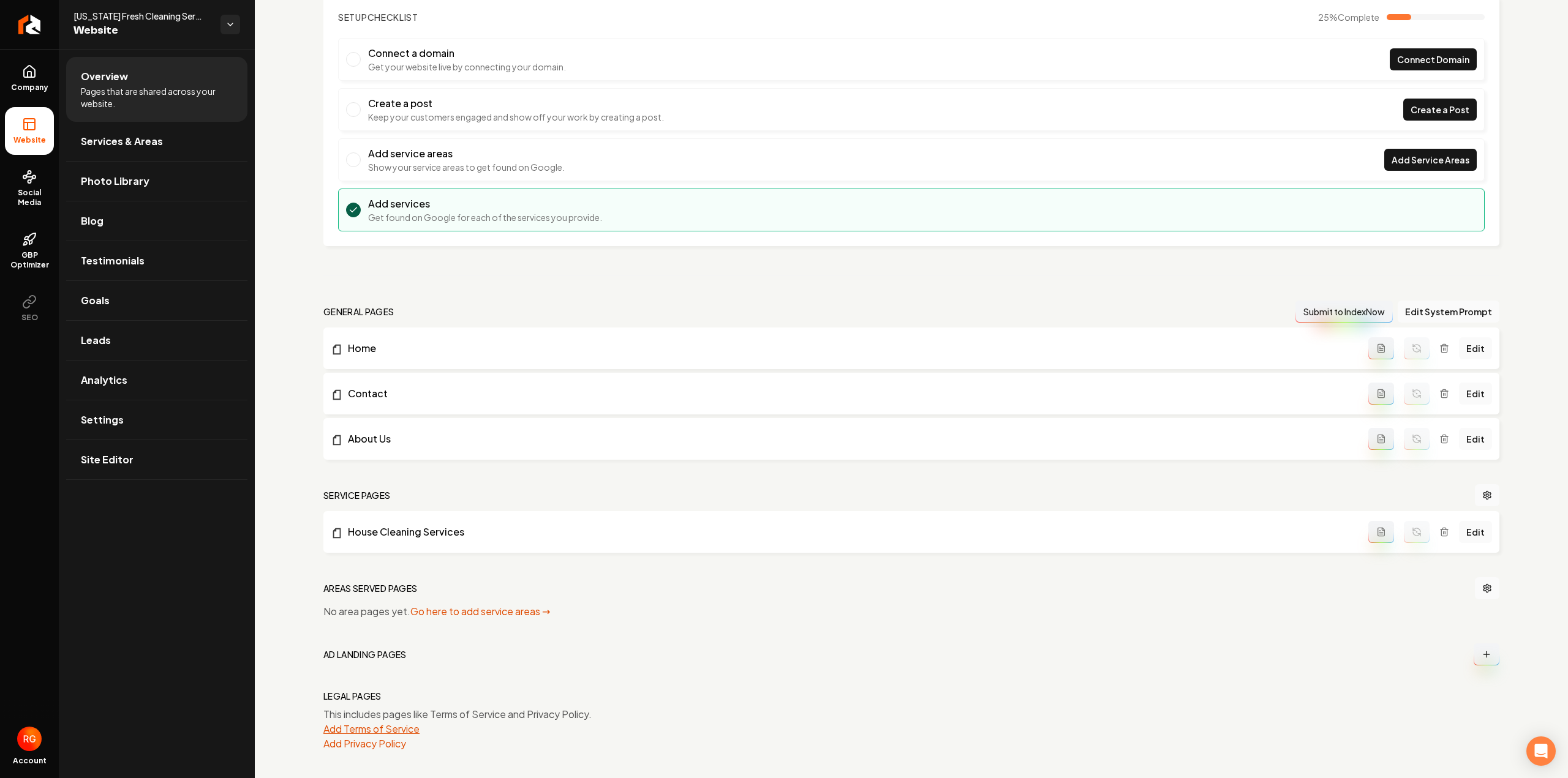
click at [374, 728] on button "Add Terms of Service" at bounding box center [371, 729] width 96 height 15
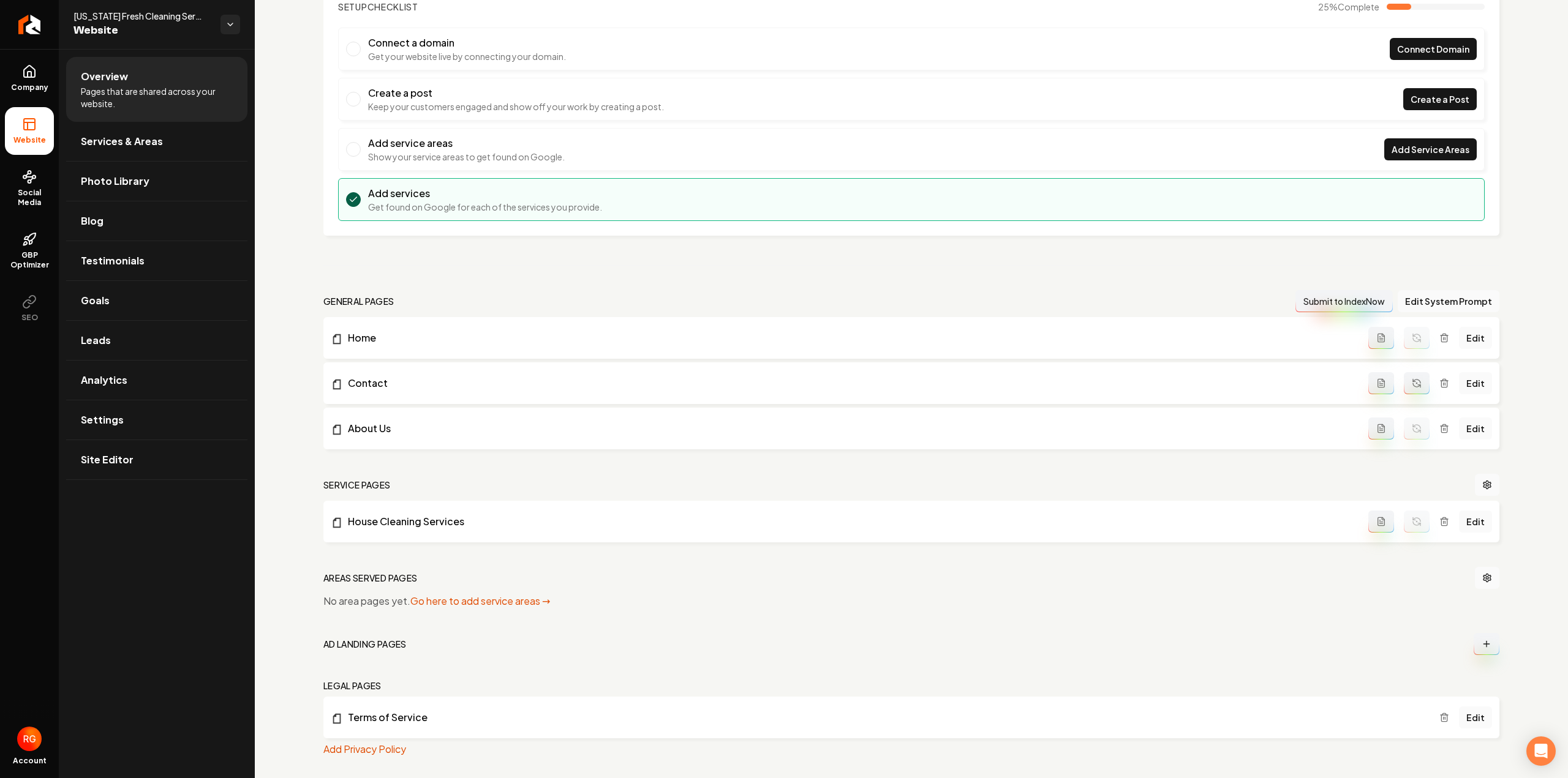
scroll to position [98, 0]
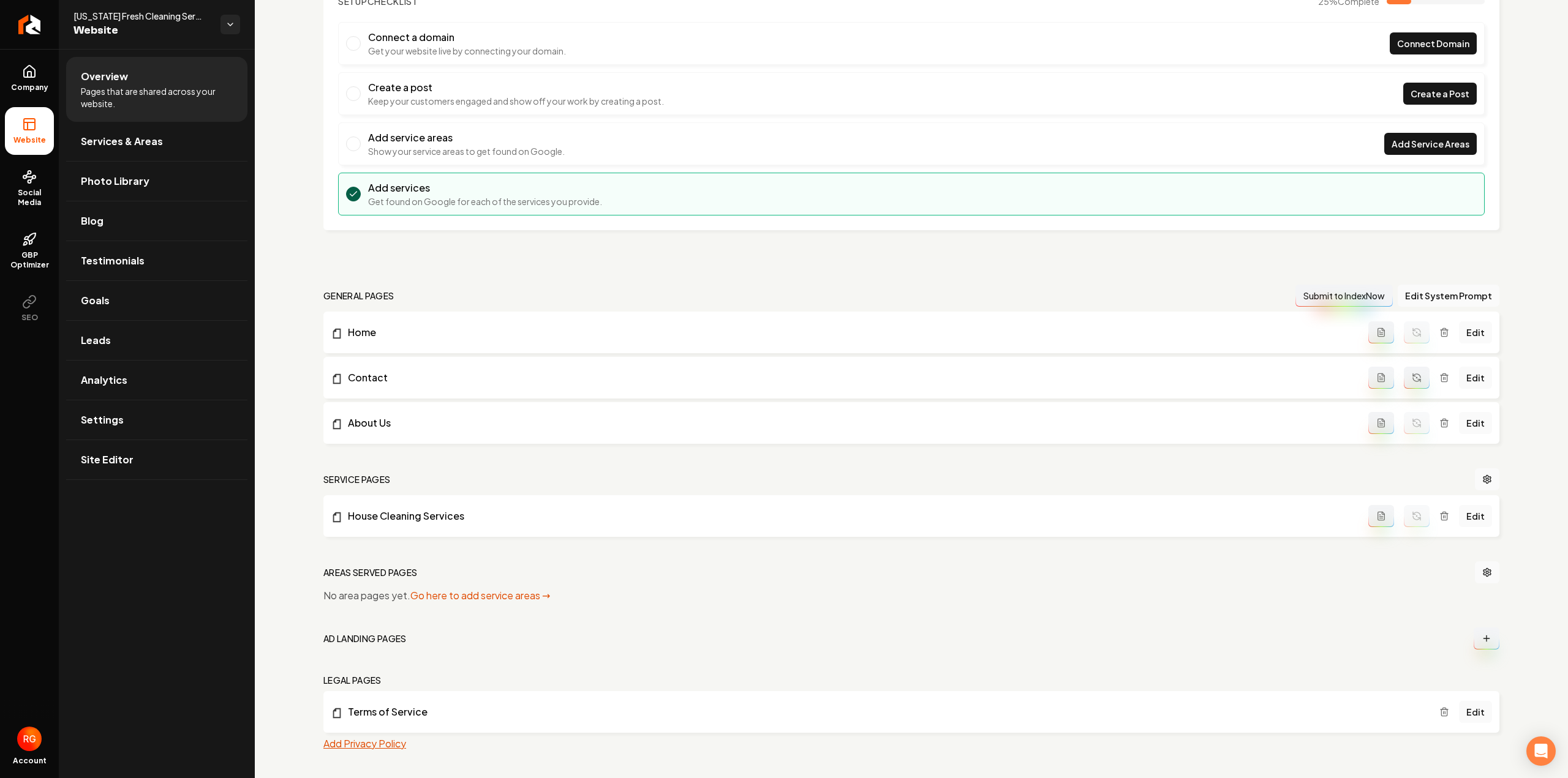
click at [370, 741] on button "Add Privacy Policy" at bounding box center [364, 744] width 82 height 15
click at [190, 151] on link "Services & Areas" at bounding box center [156, 142] width 181 height 39
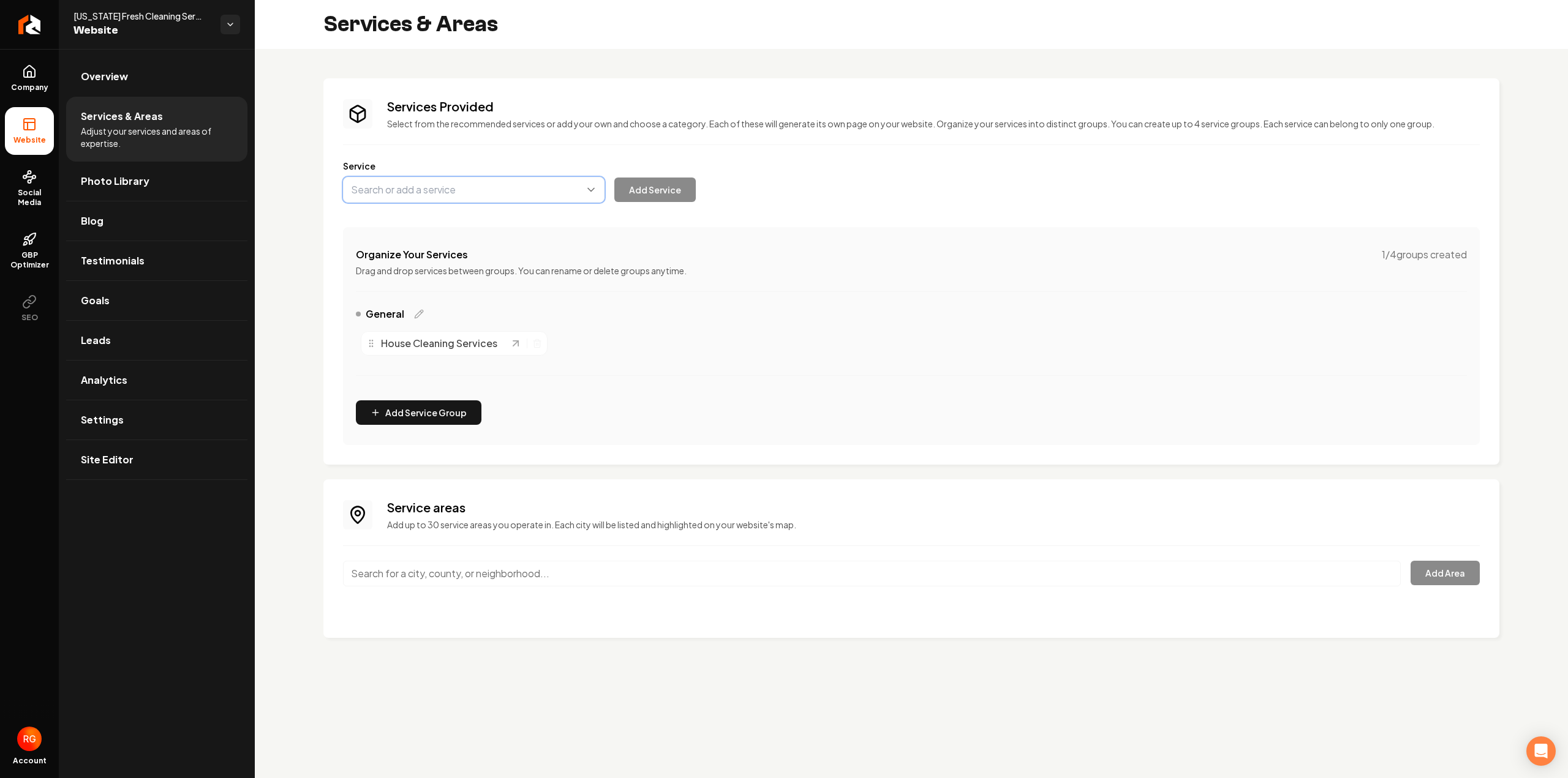
click at [382, 189] on button "Main content area" at bounding box center [473, 189] width 261 height 26
paste input "House Cleaning Services"
type input "House Cleaning Services"
paste input "Deep Cleaning Services"
type input "Deep Cleaning Services"
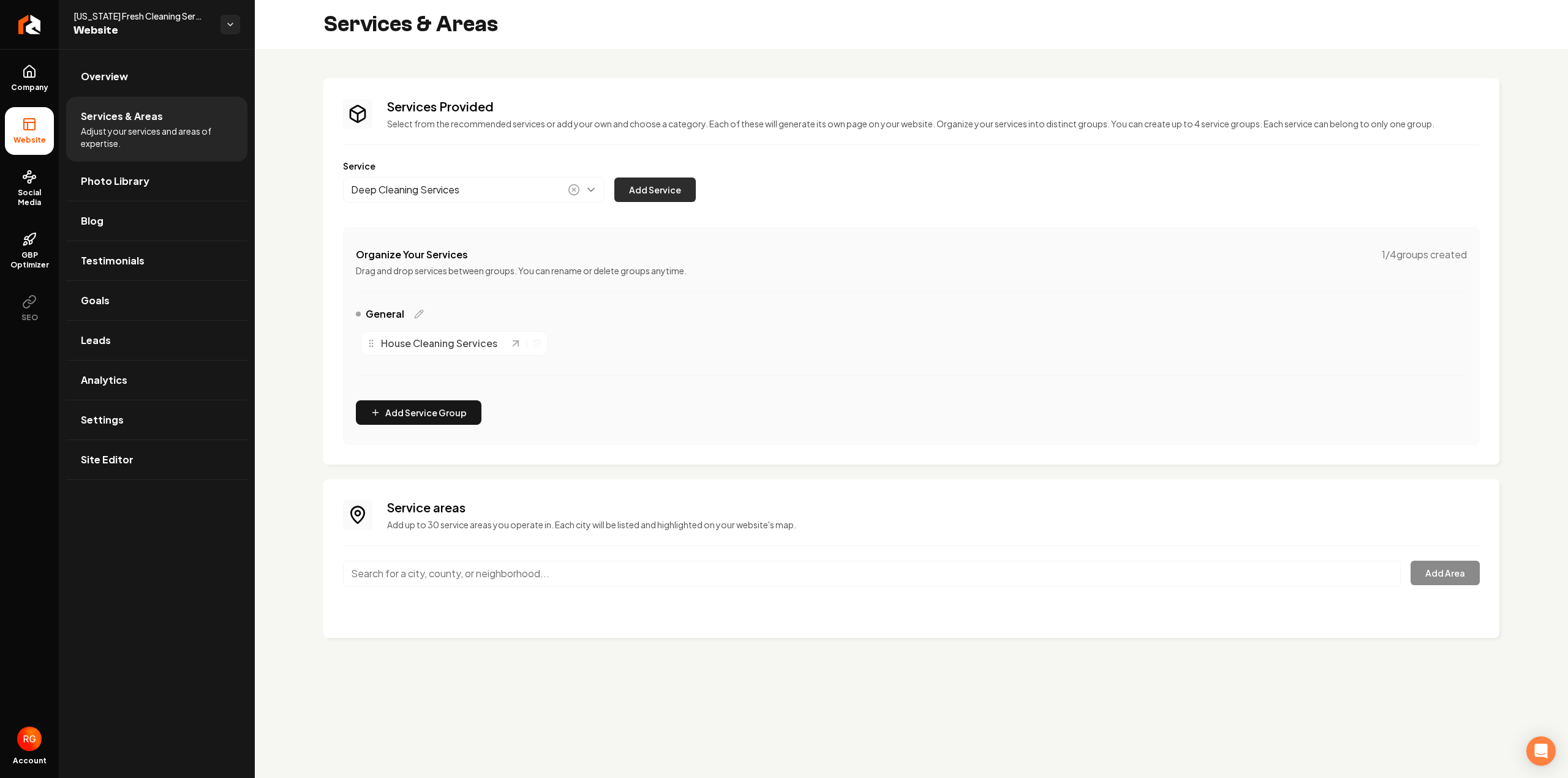
click at [641, 200] on button "Add Service" at bounding box center [655, 189] width 82 height 25
click at [412, 209] on div "Services Provided Select from the recommended services or add your own and choo…" at bounding box center [911, 271] width 1136 height 347
click at [410, 192] on button "Main content area" at bounding box center [473, 189] width 261 height 26
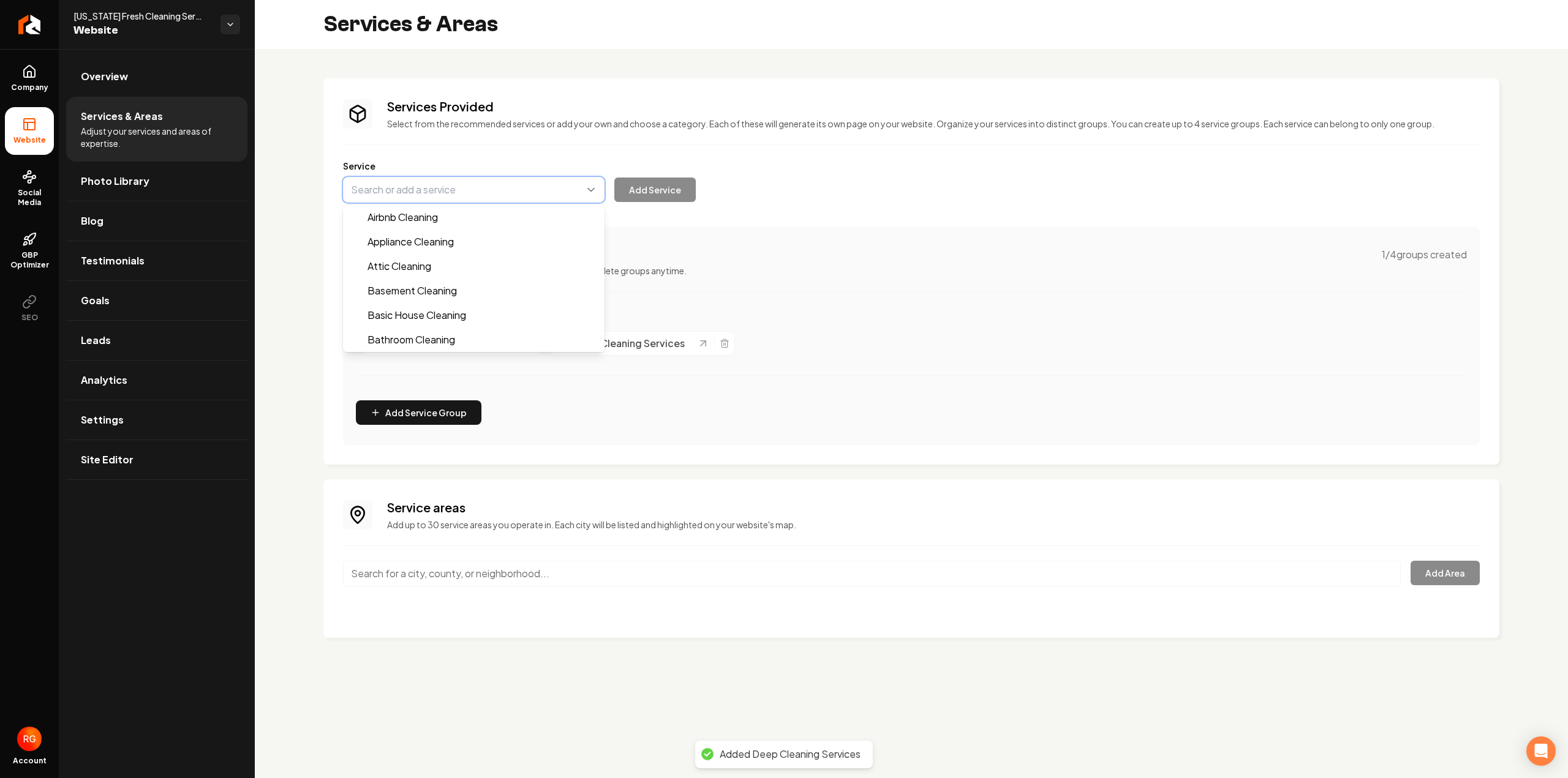
paste input "Move-In/Move-Out Cleaning Services"
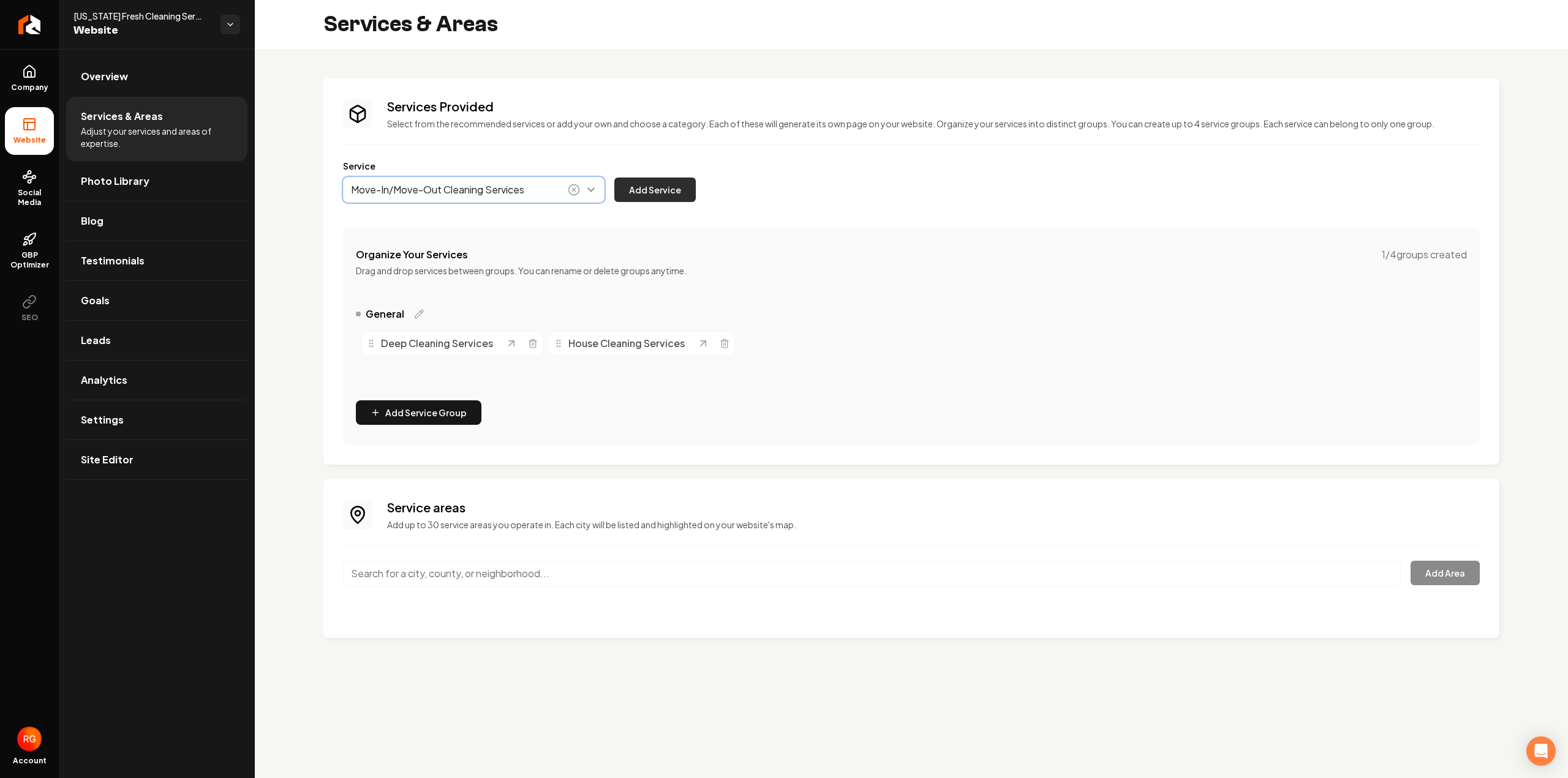
type input "Move-In/Move-Out Cleaning Services"
click at [689, 181] on button "Add Service" at bounding box center [655, 189] width 82 height 25
click at [407, 192] on button "Main content area" at bounding box center [473, 189] width 261 height 26
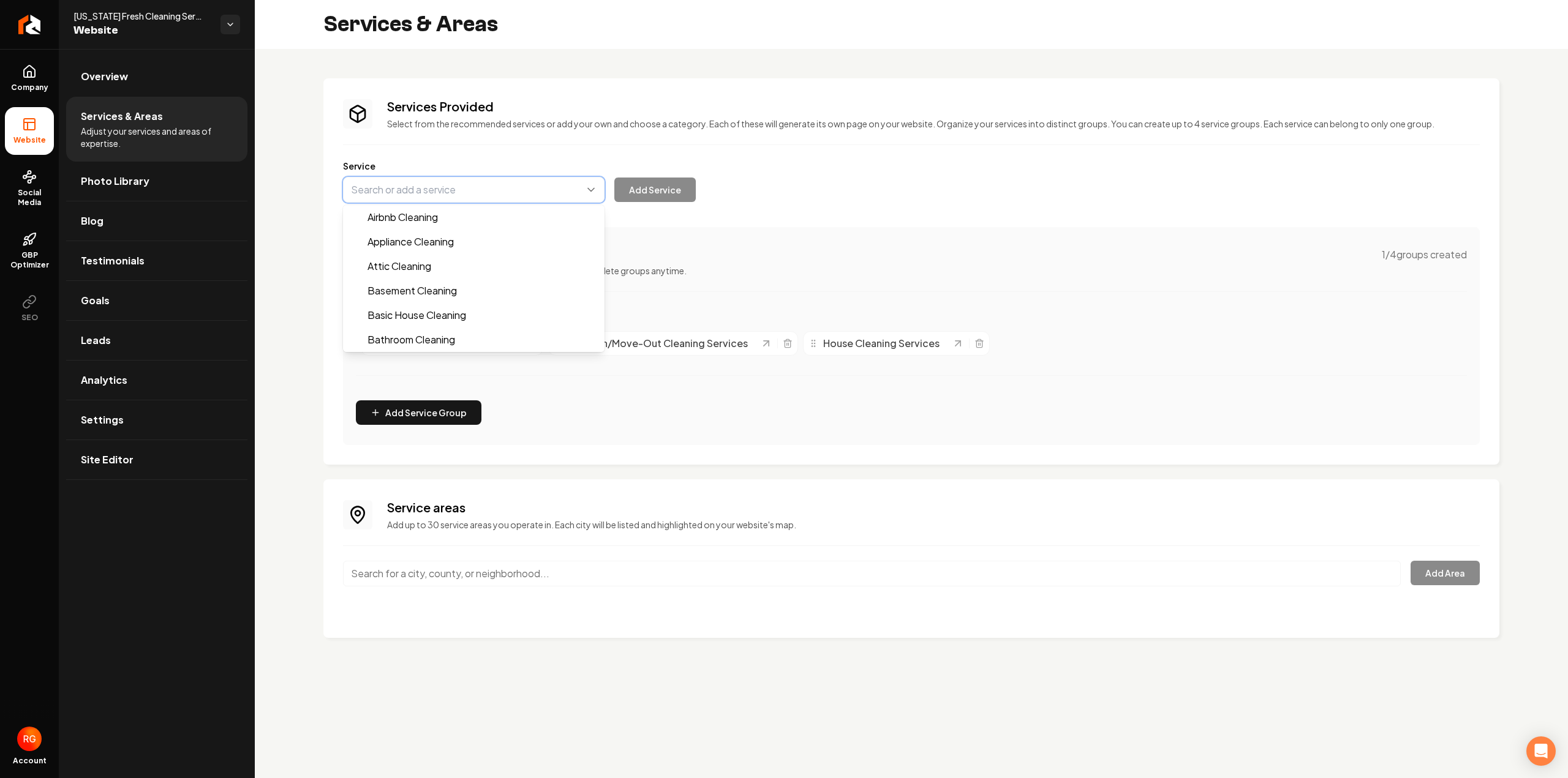
paste input "Recurring Maid Services"
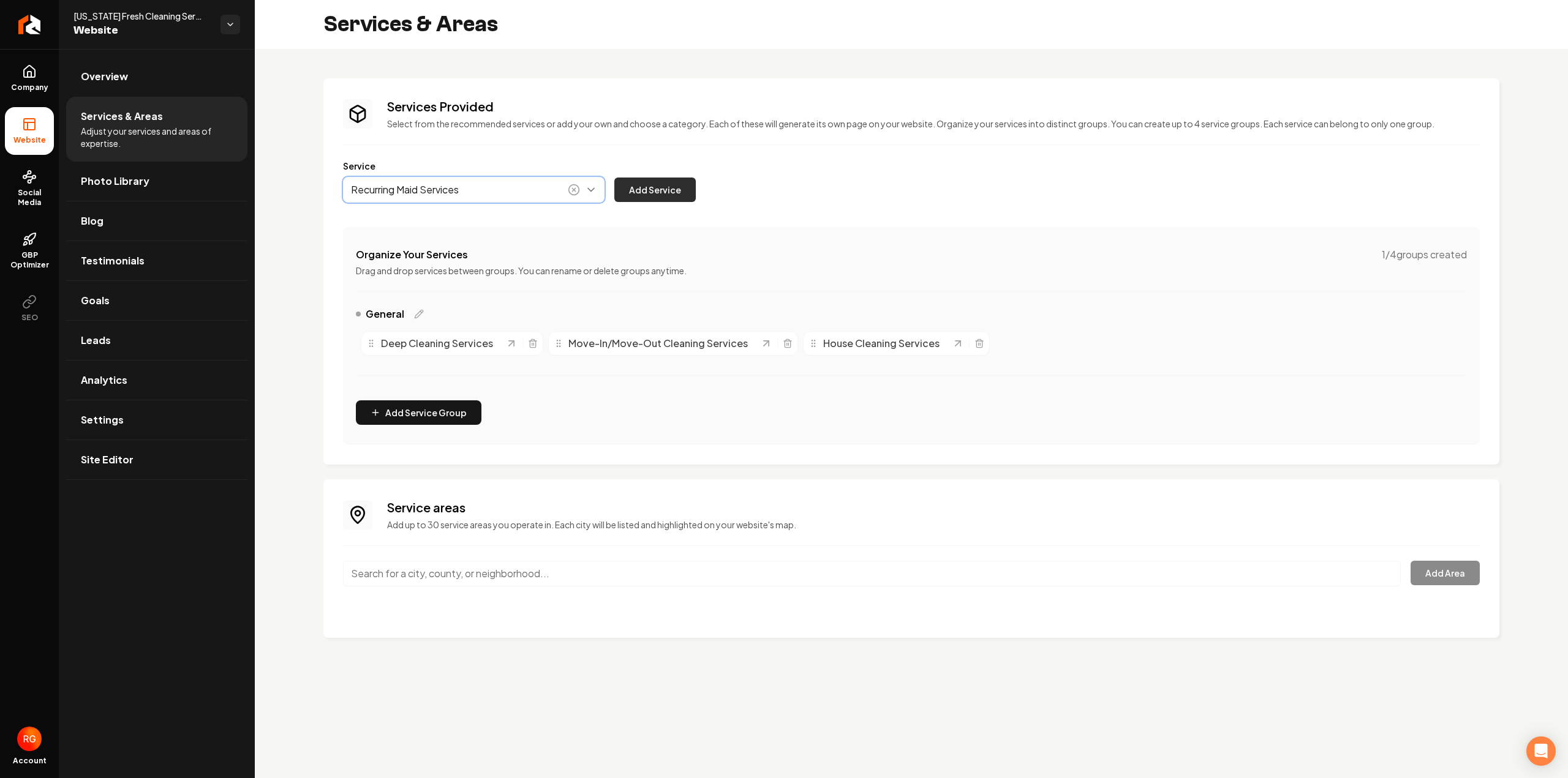
type input "Recurring Maid Services"
click at [694, 178] on div "Recurring Maid Services Add Service" at bounding box center [519, 189] width 353 height 26
click at [684, 184] on button "Add Service" at bounding box center [655, 189] width 82 height 25
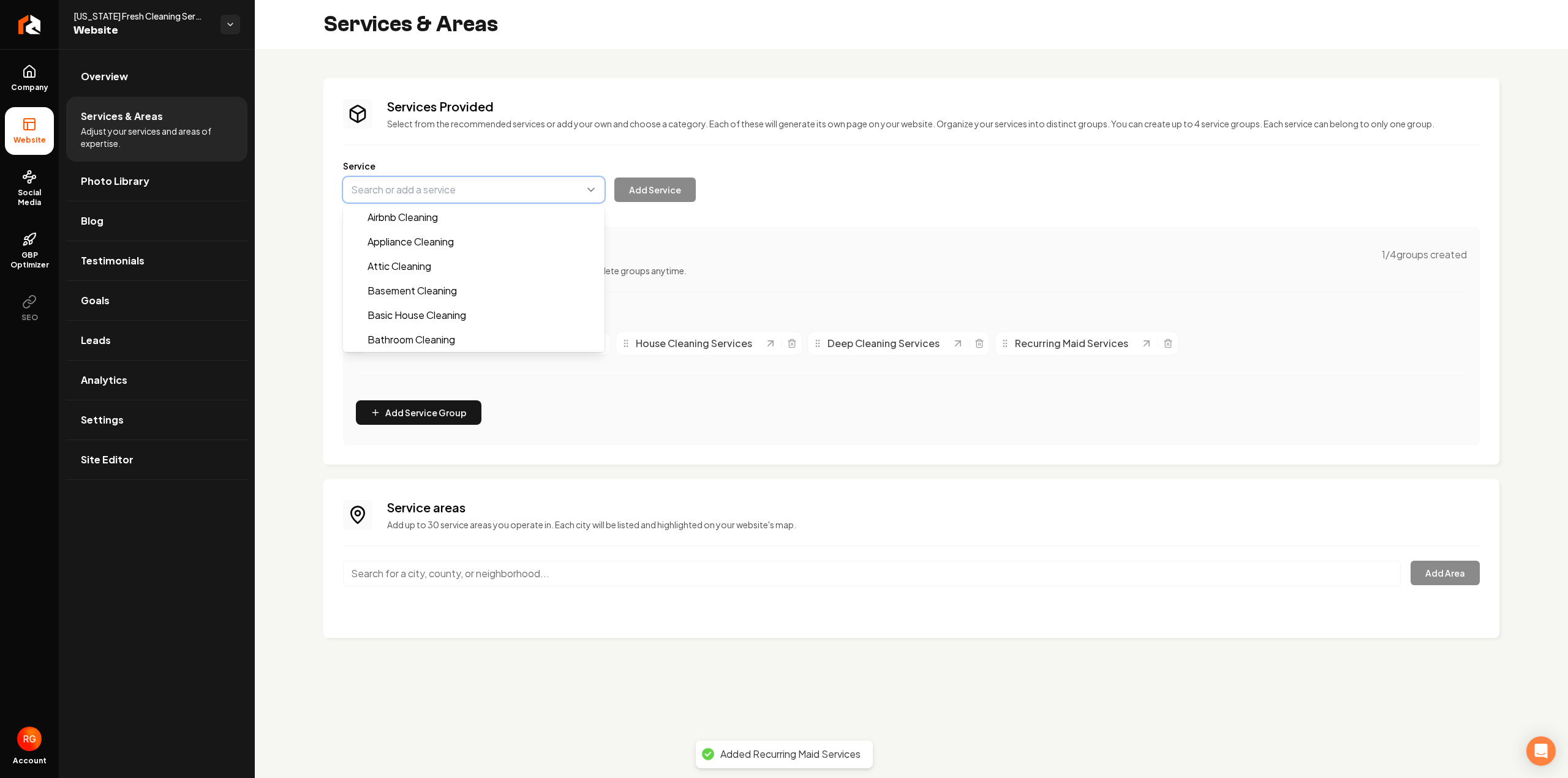
click at [401, 194] on button "Main content area" at bounding box center [473, 189] width 261 height 26
paste input "Airbnb Cleaning Services"
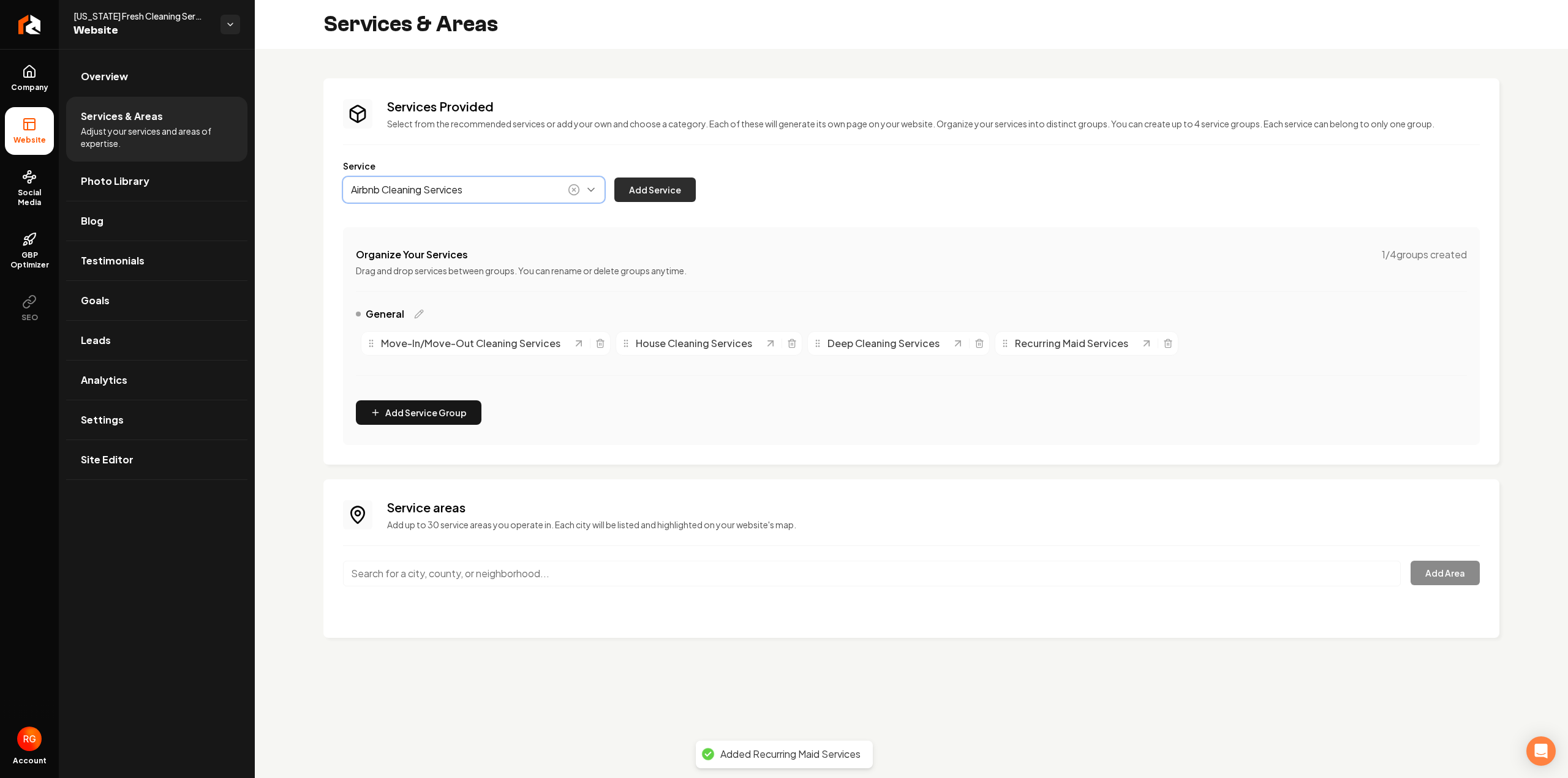
type input "Airbnb Cleaning Services"
click at [660, 189] on button "Add Service" at bounding box center [655, 189] width 82 height 25
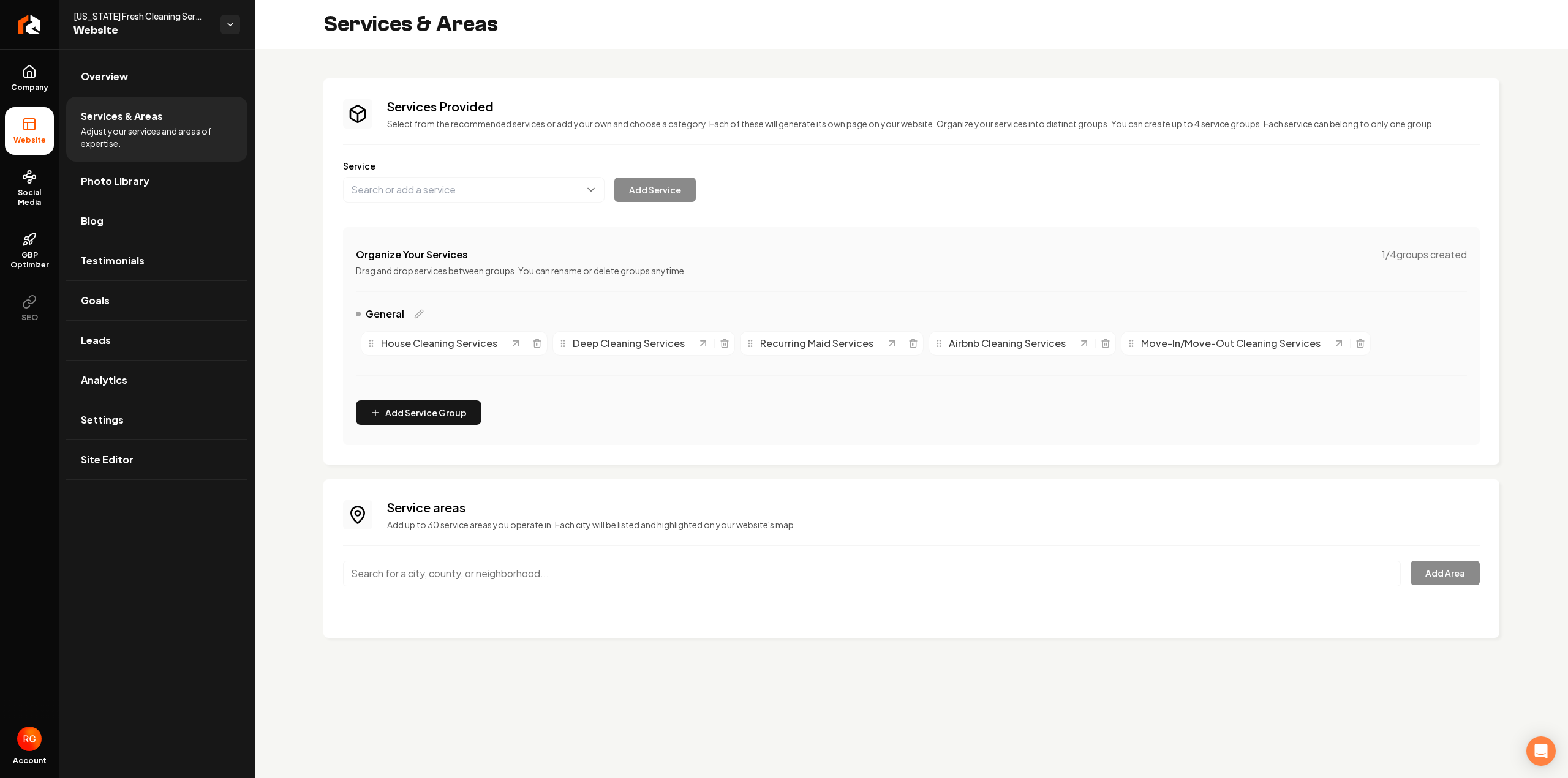
click at [560, 579] on input "Main content area" at bounding box center [872, 574] width 1058 height 26
click at [492, 581] on input "Main content area" at bounding box center [872, 574] width 1058 height 26
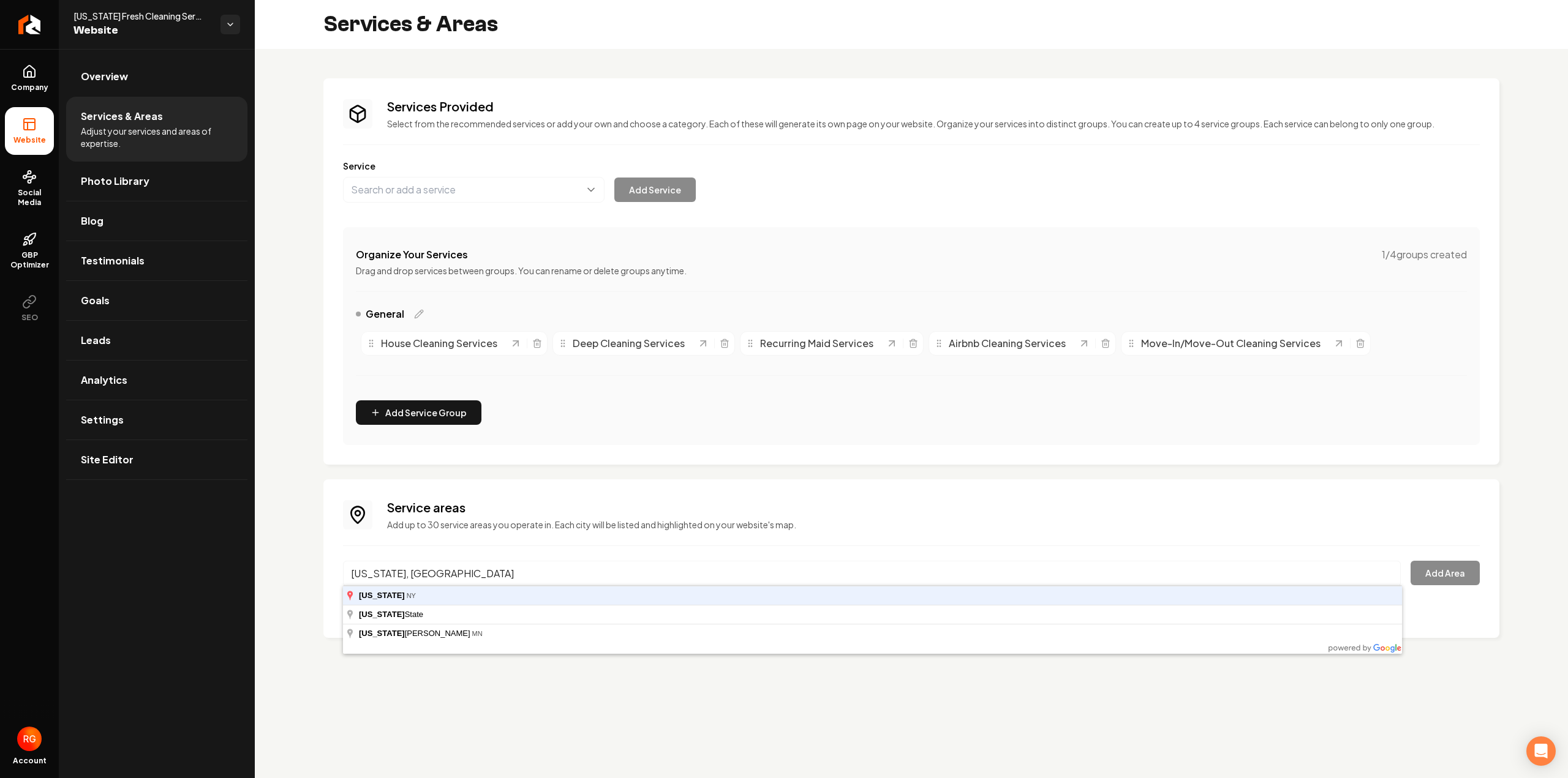
type input "New York, NY"
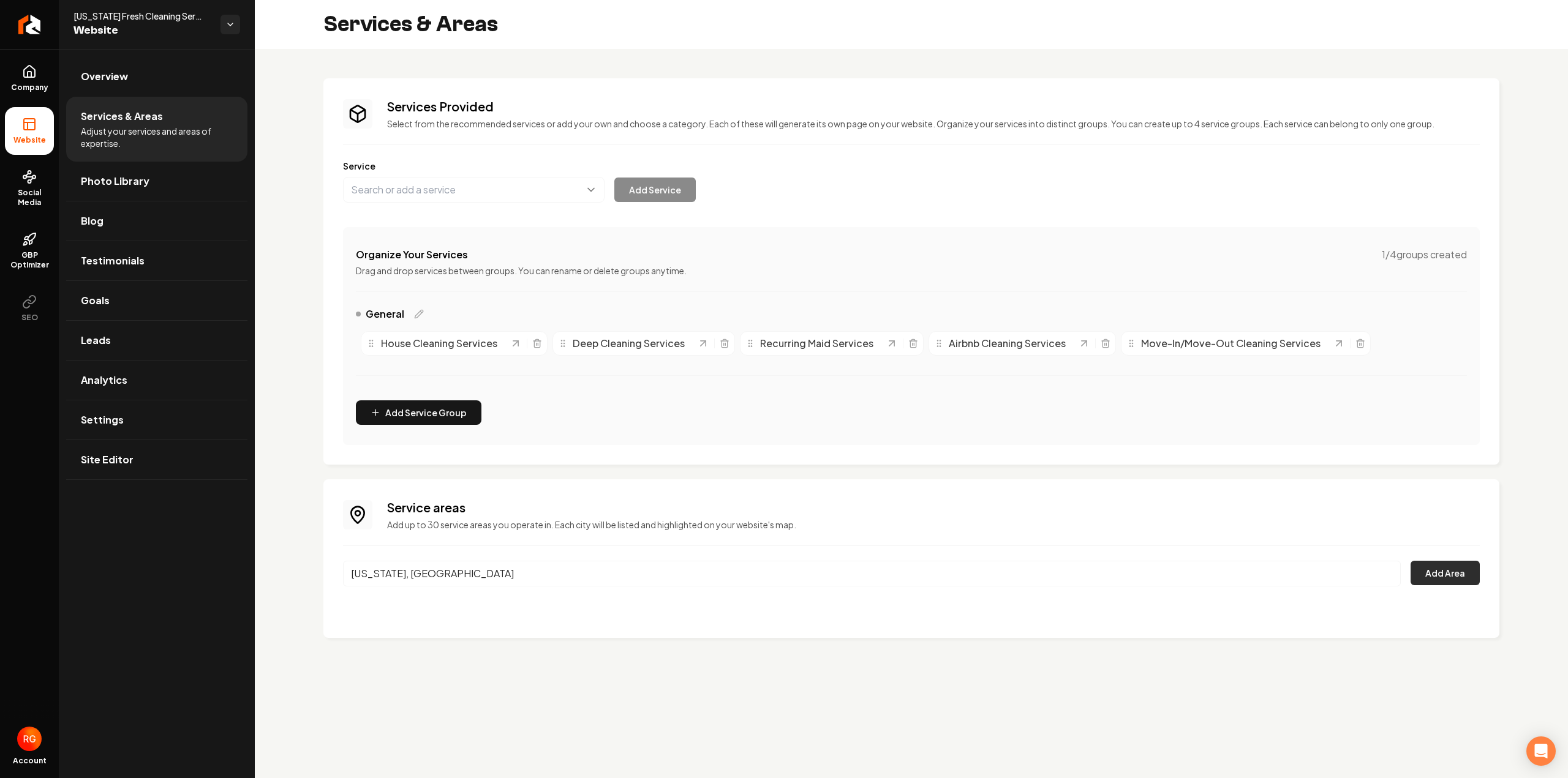
click at [1441, 569] on button "Add Area" at bounding box center [1445, 573] width 69 height 25
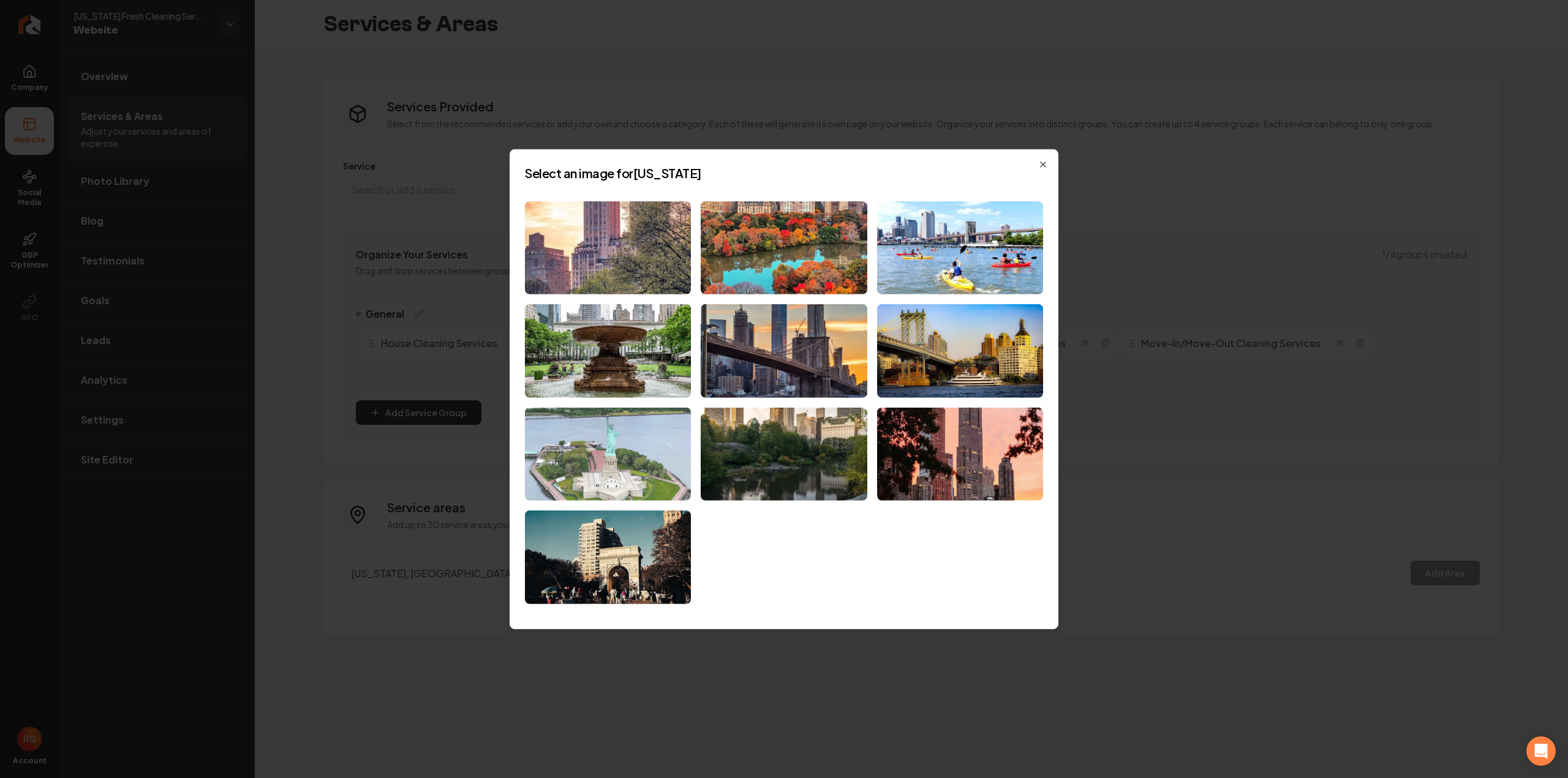
click at [590, 448] on img at bounding box center [608, 454] width 166 height 94
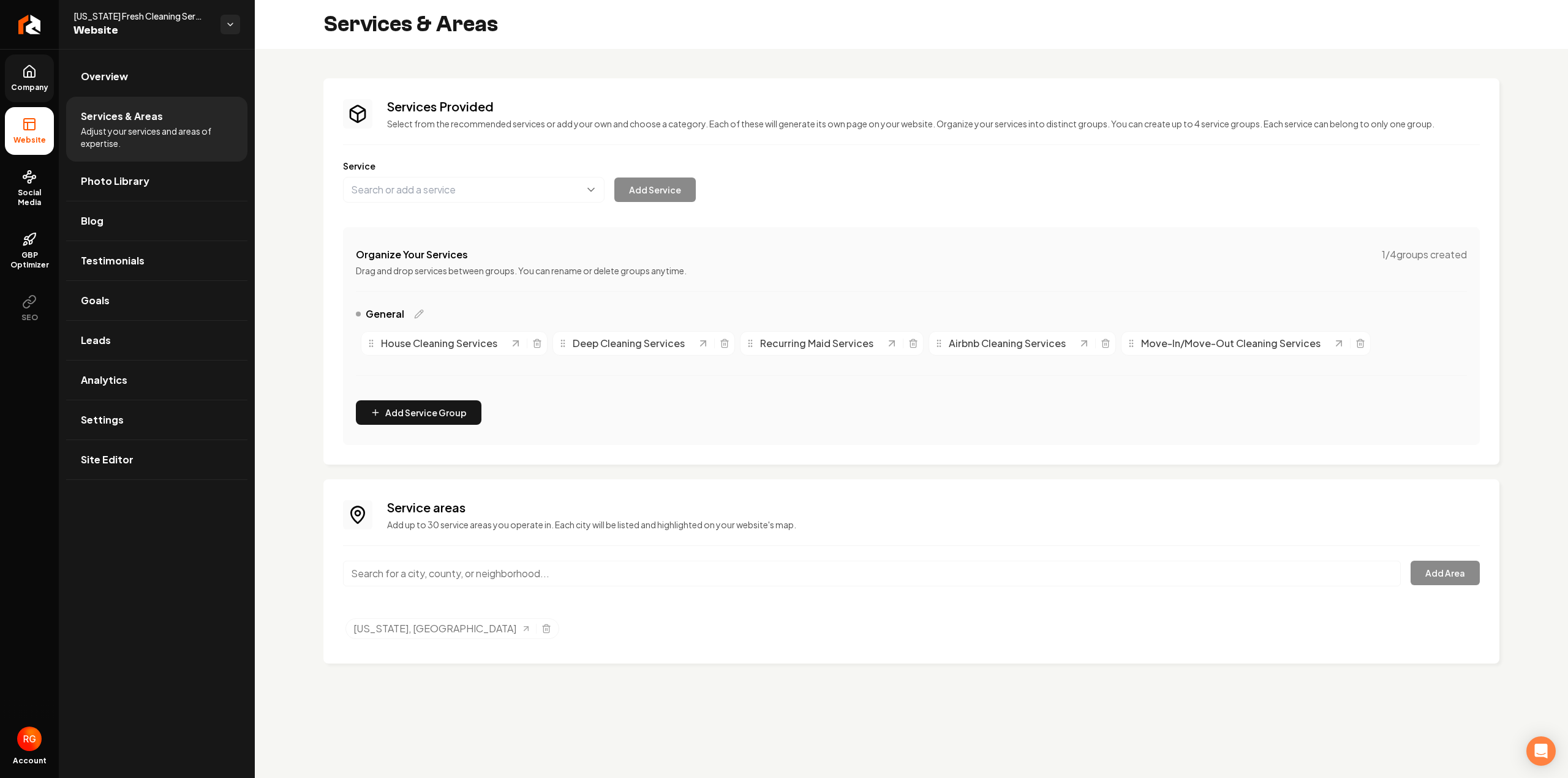
click at [38, 77] on link "Company" at bounding box center [30, 78] width 49 height 48
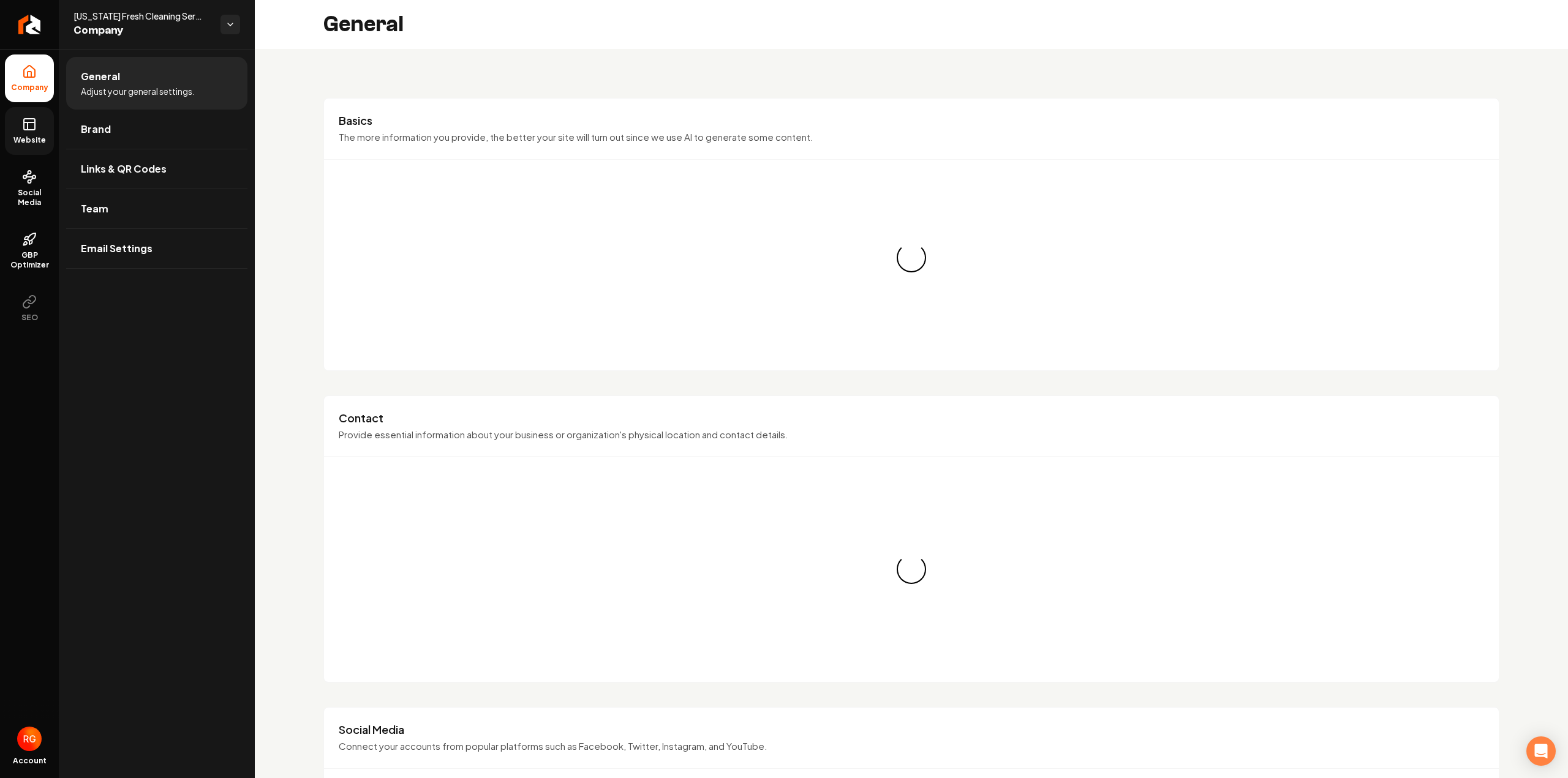
click at [39, 127] on link "Website" at bounding box center [30, 131] width 49 height 48
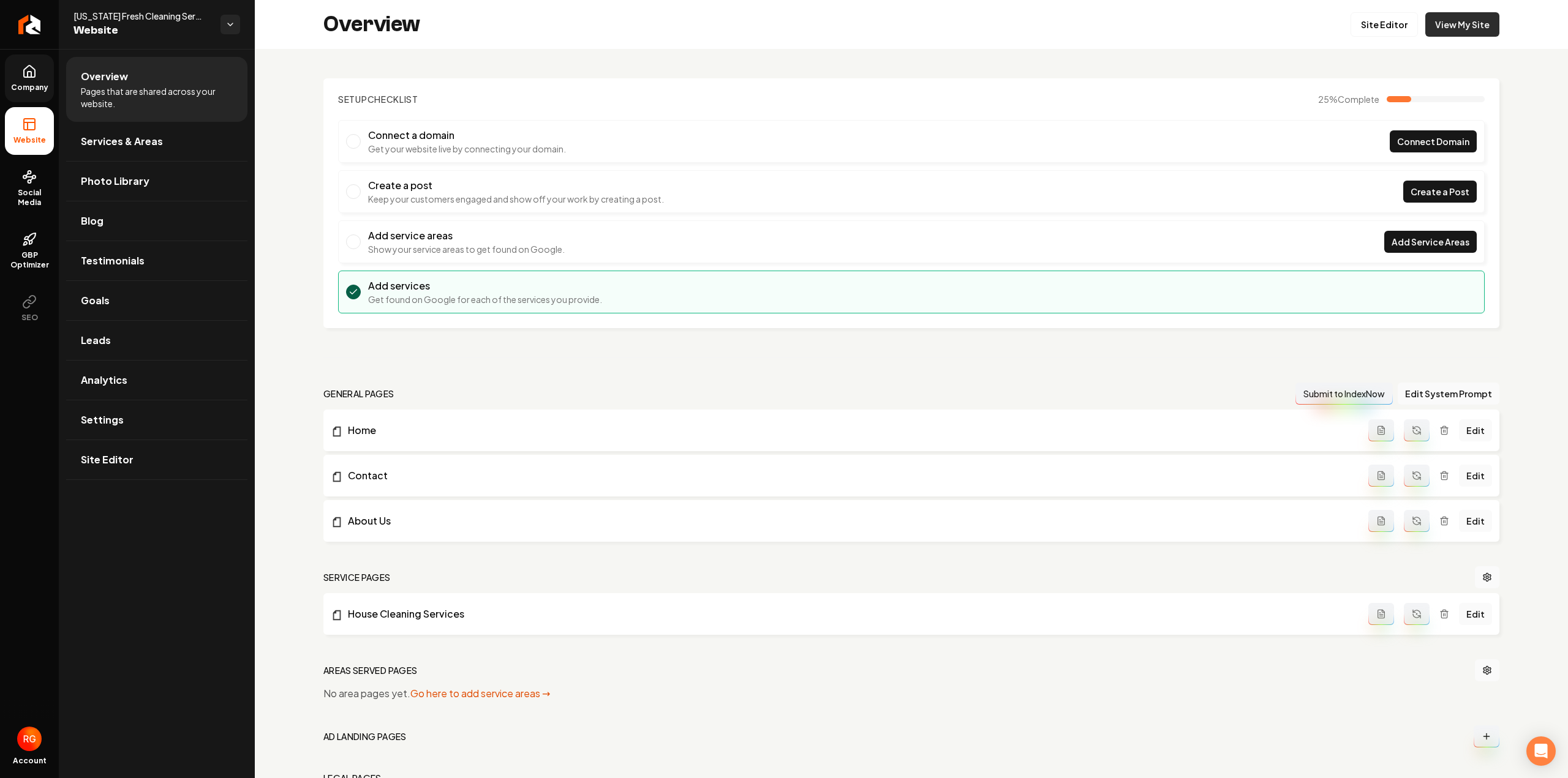
click at [1439, 26] on link "View My Site" at bounding box center [1462, 24] width 74 height 25
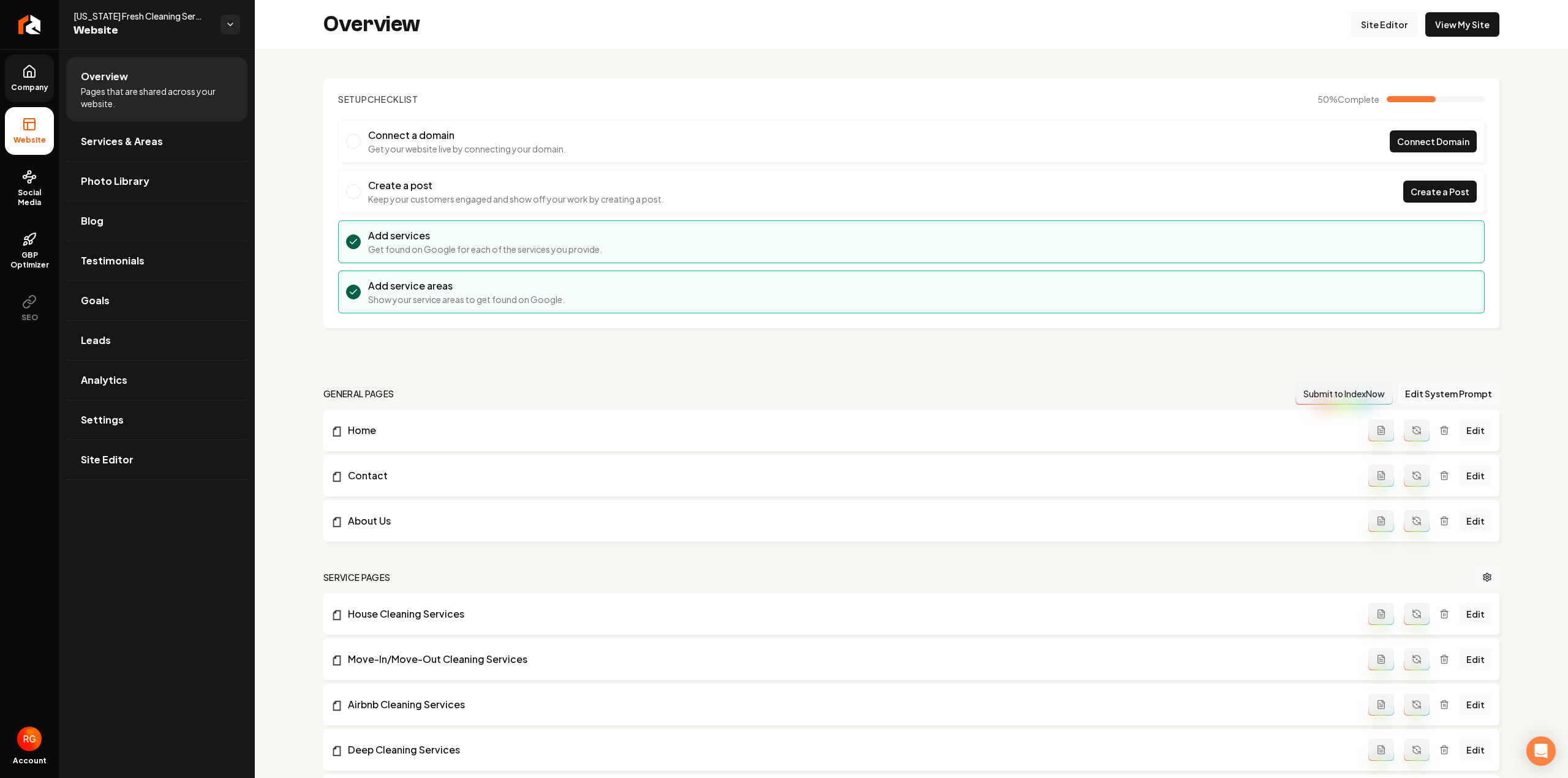
click at [1369, 29] on link "Site Editor" at bounding box center [1384, 24] width 68 height 25
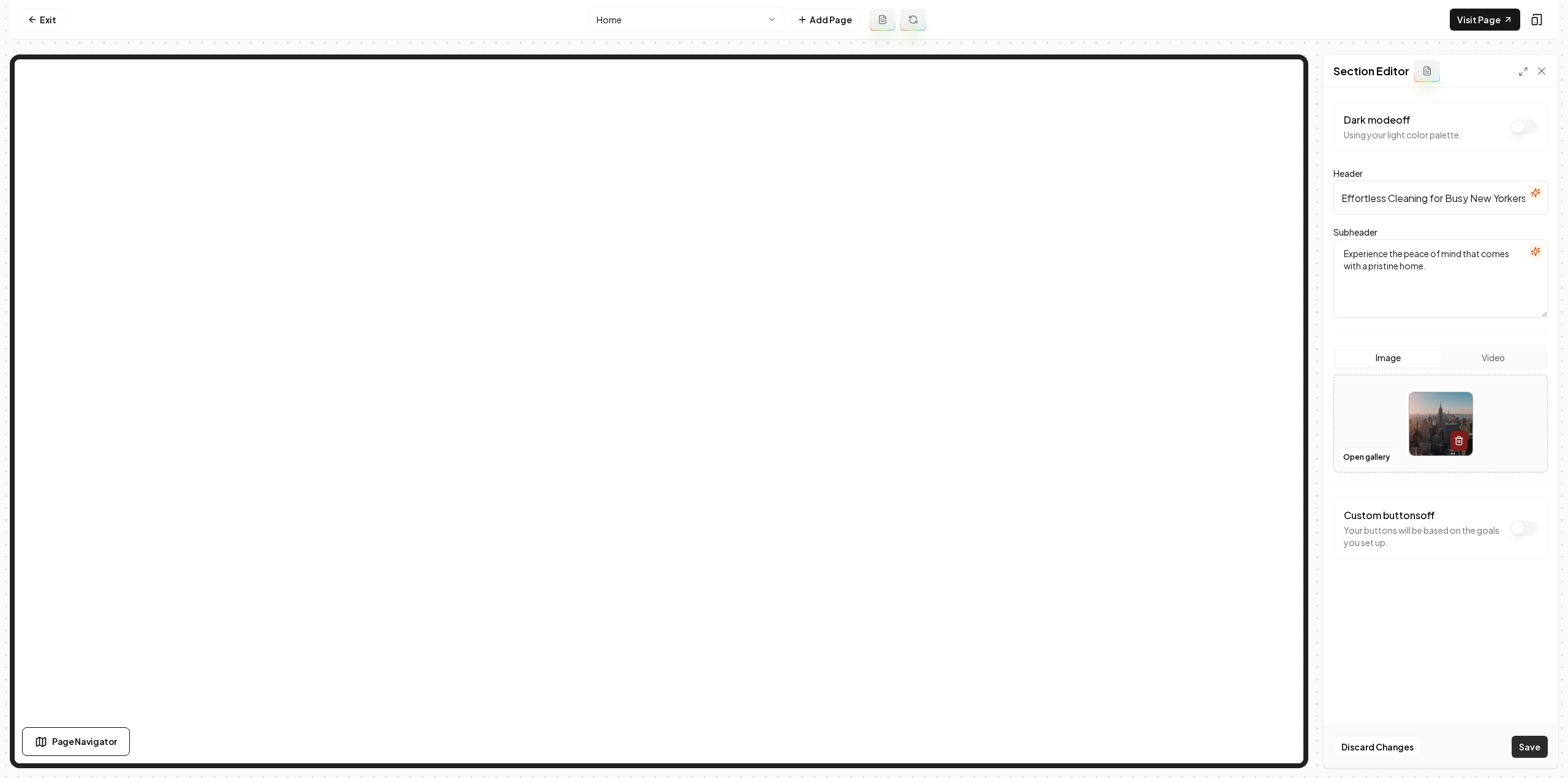
click at [1531, 745] on button "Save" at bounding box center [1529, 746] width 36 height 22
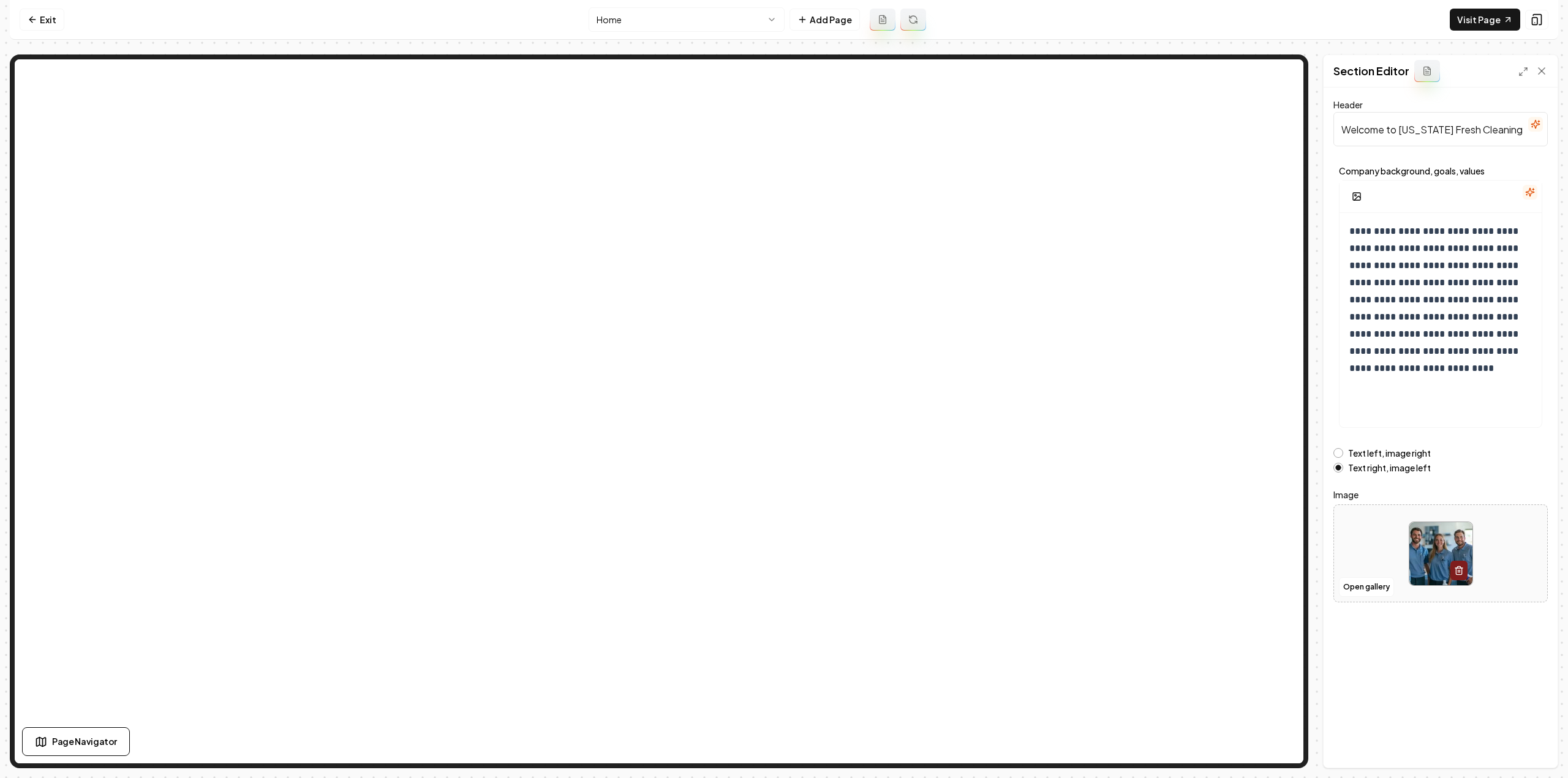
click at [615, 12] on html "**********" at bounding box center [784, 389] width 1568 height 778
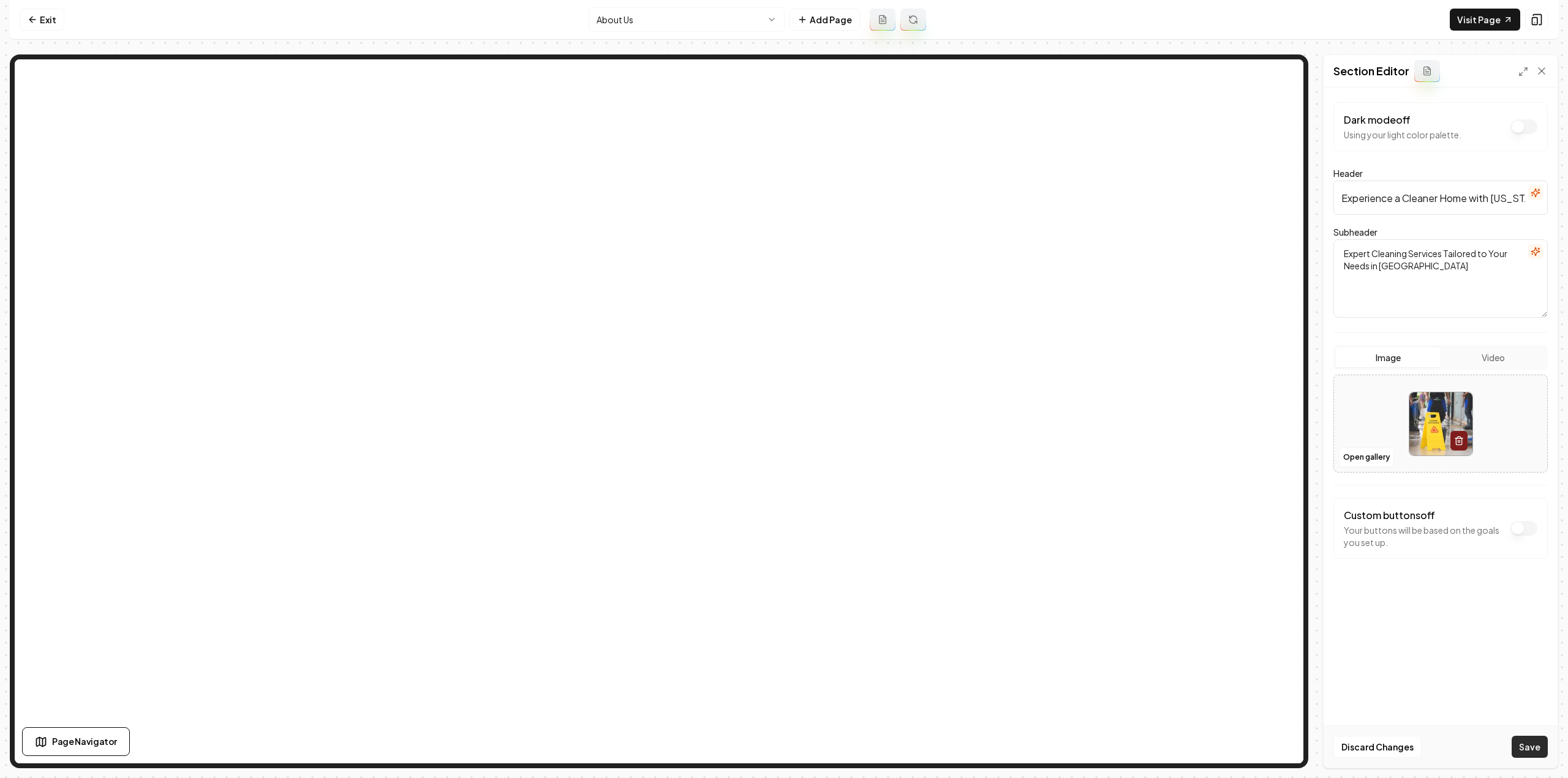
click at [1530, 749] on button "Save" at bounding box center [1529, 746] width 36 height 22
click at [33, 13] on link "Exit" at bounding box center [42, 19] width 44 height 22
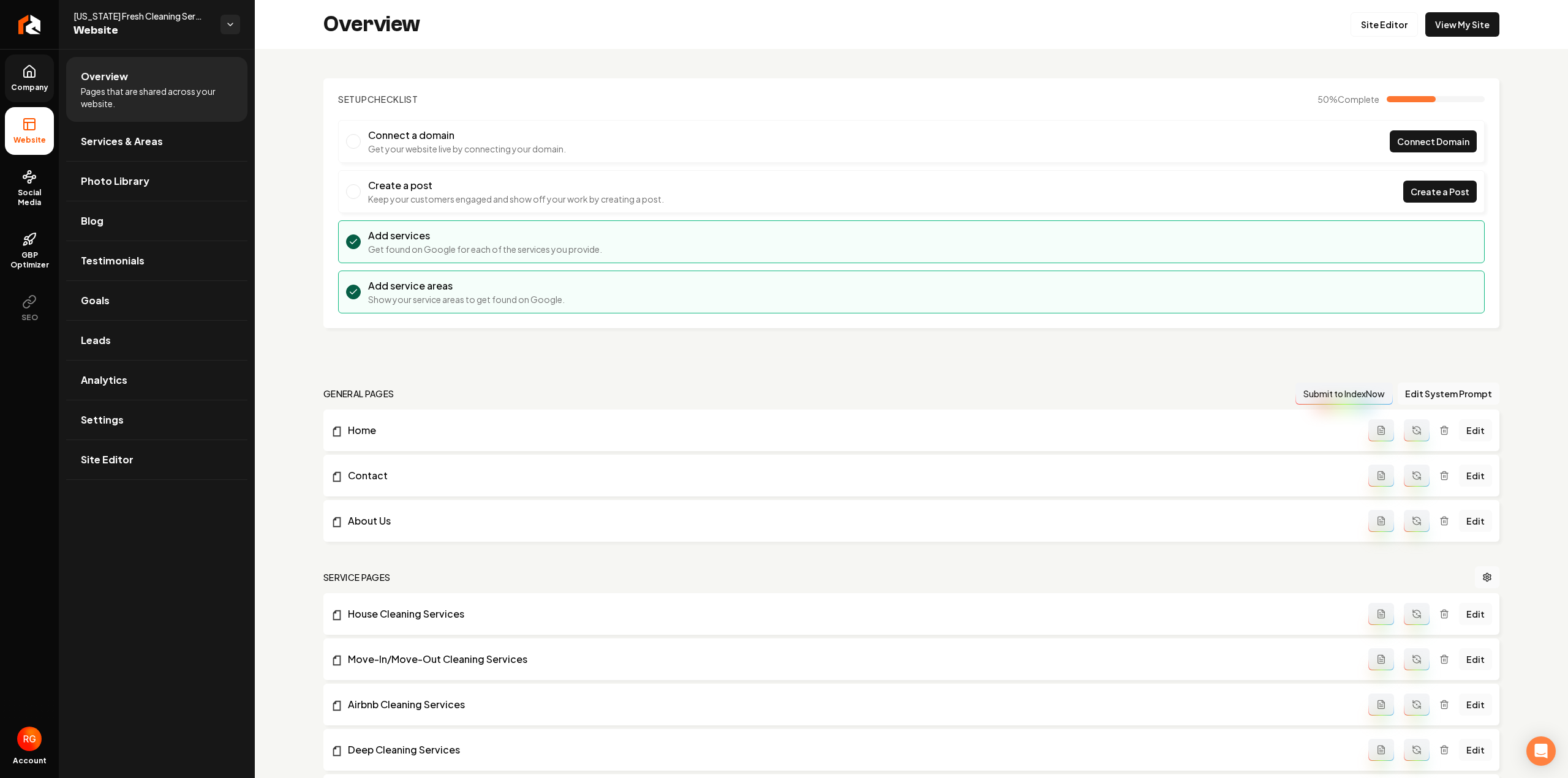
click at [27, 80] on link "Company" at bounding box center [30, 78] width 49 height 48
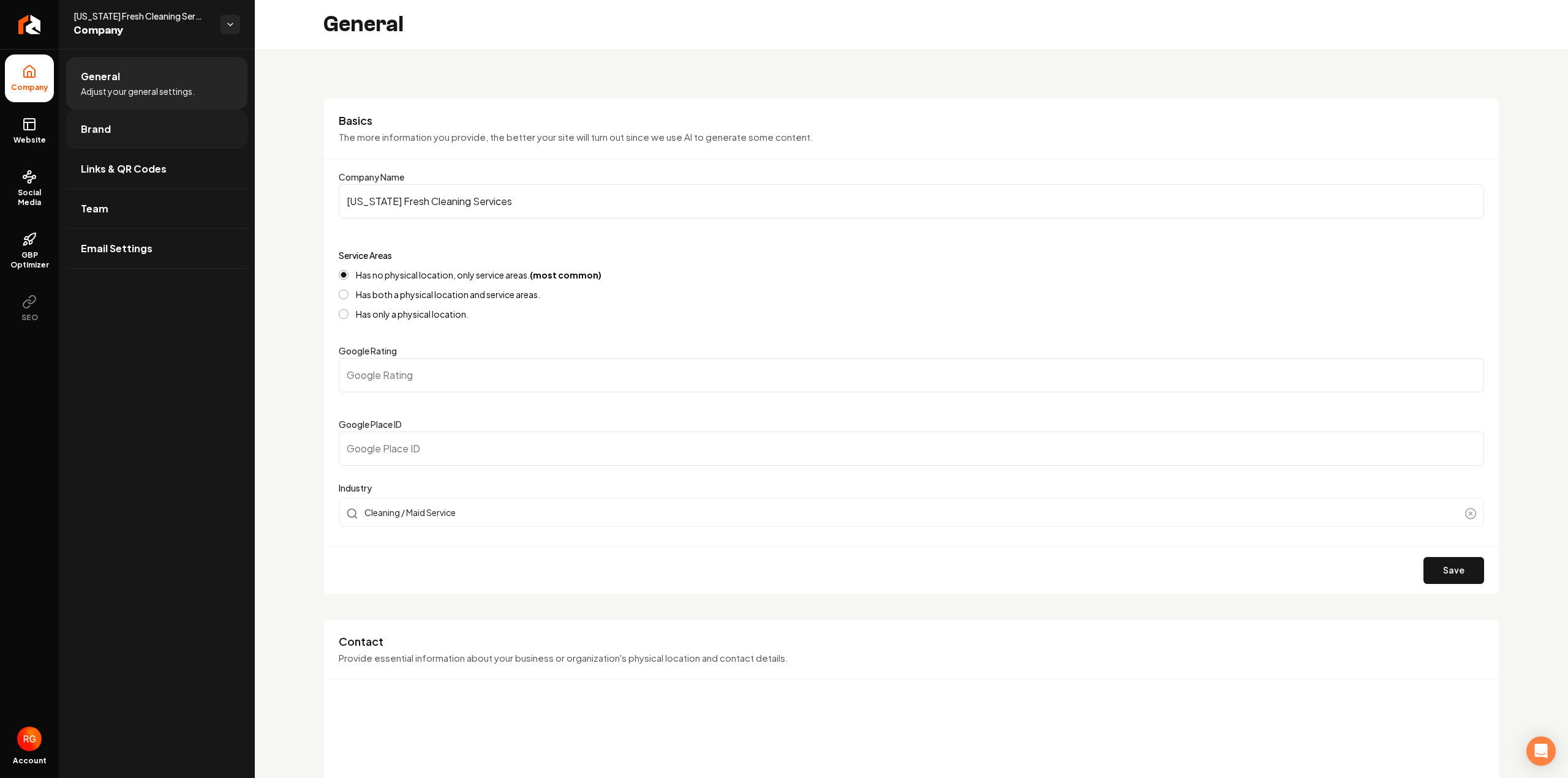
click at [155, 142] on link "Brand" at bounding box center [156, 130] width 181 height 39
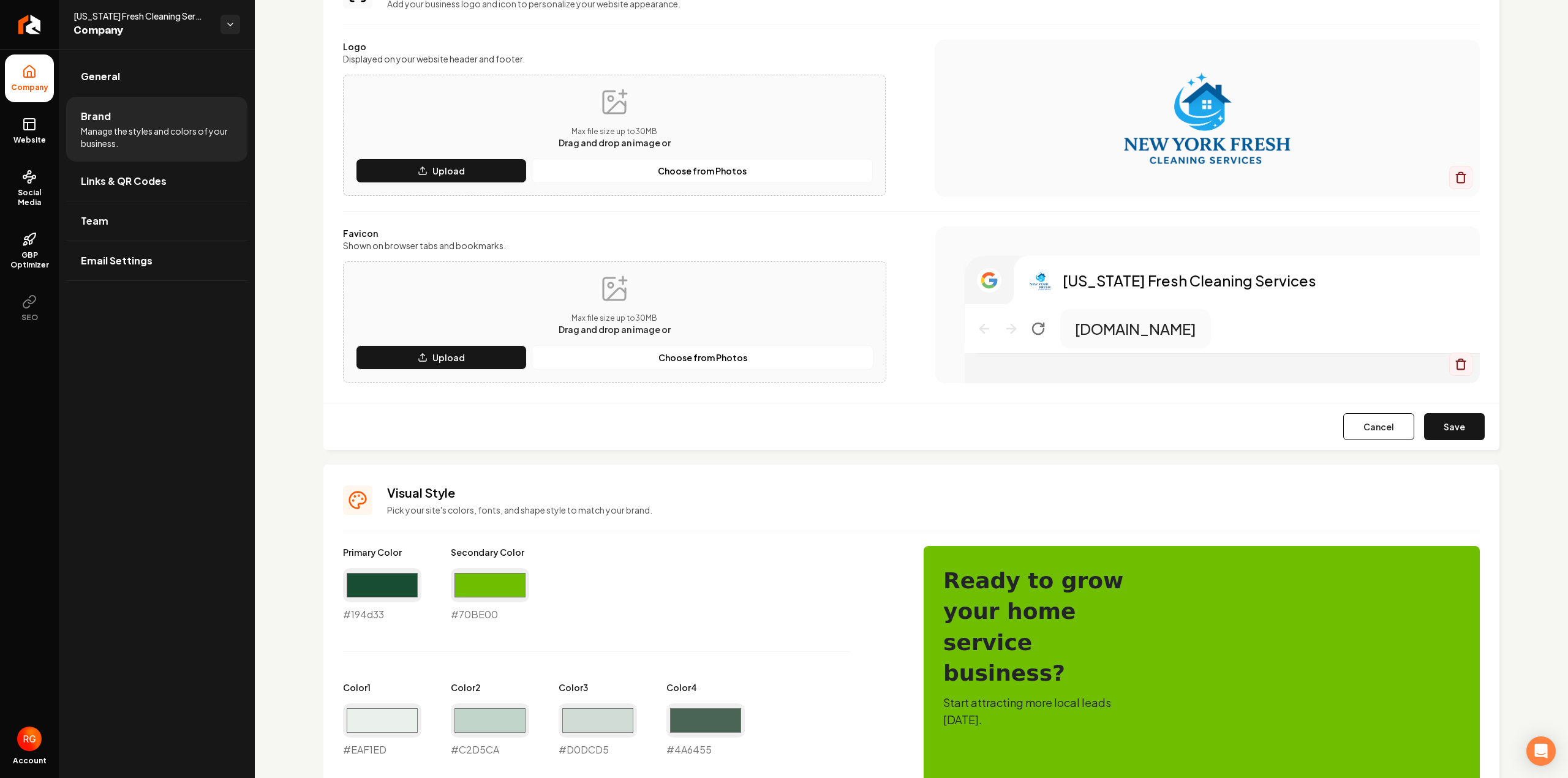
scroll to position [123, 0]
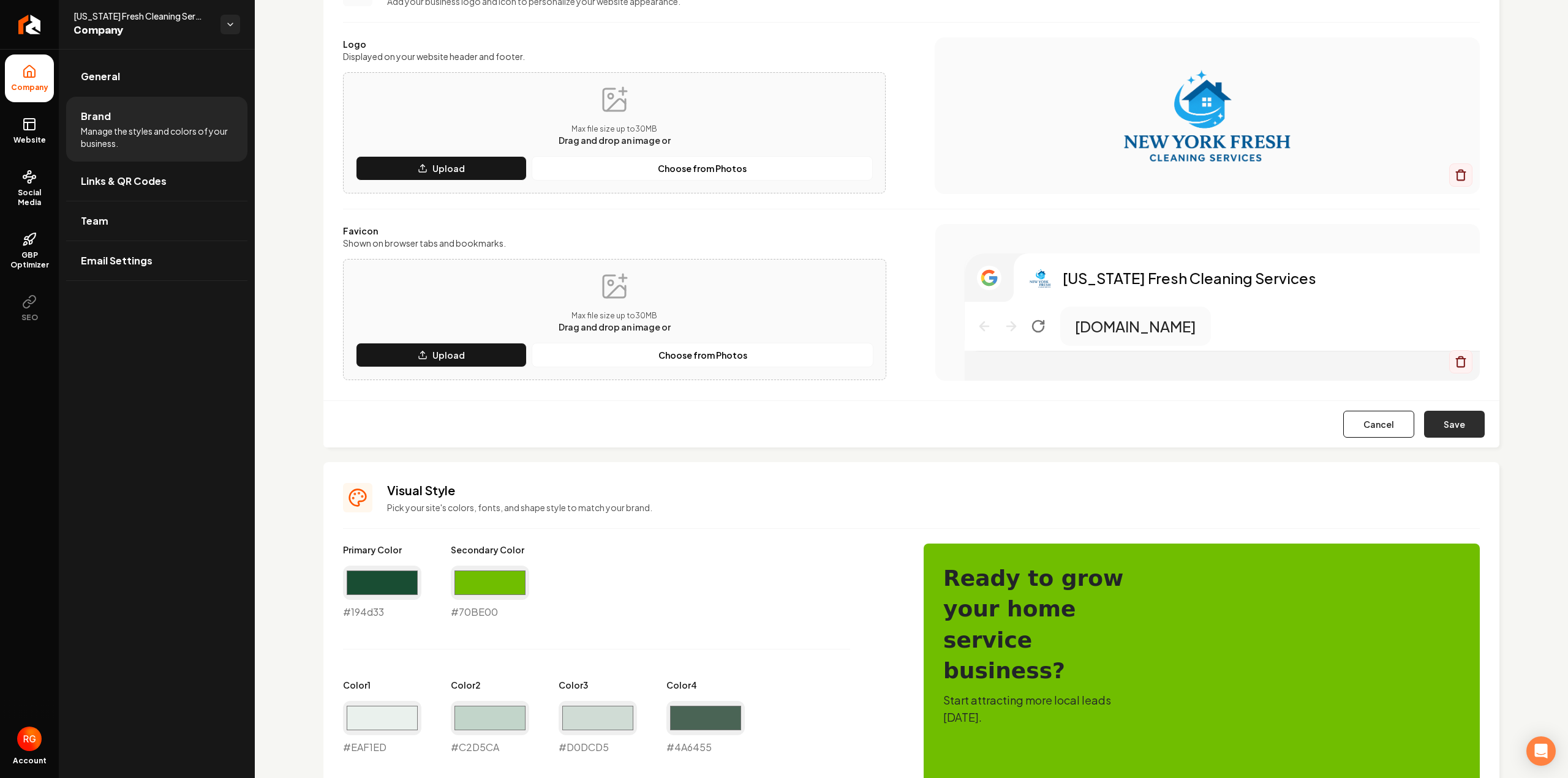
click at [1437, 425] on button "Save" at bounding box center [1454, 425] width 61 height 27
click at [358, 582] on input "#194d33" at bounding box center [382, 583] width 78 height 34
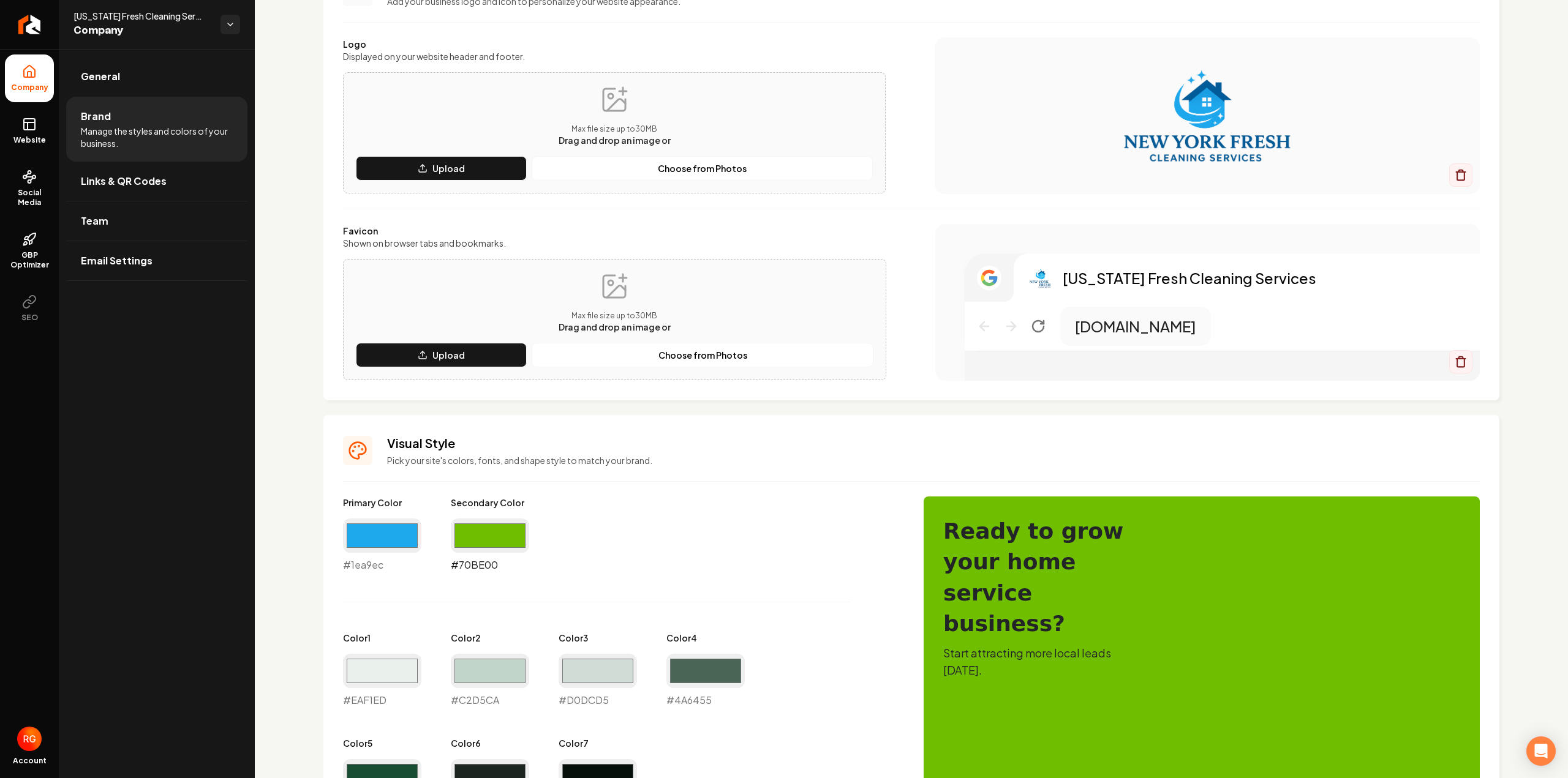
type input "#1ea9ec"
click at [464, 542] on input "#70be00" at bounding box center [489, 536] width 78 height 34
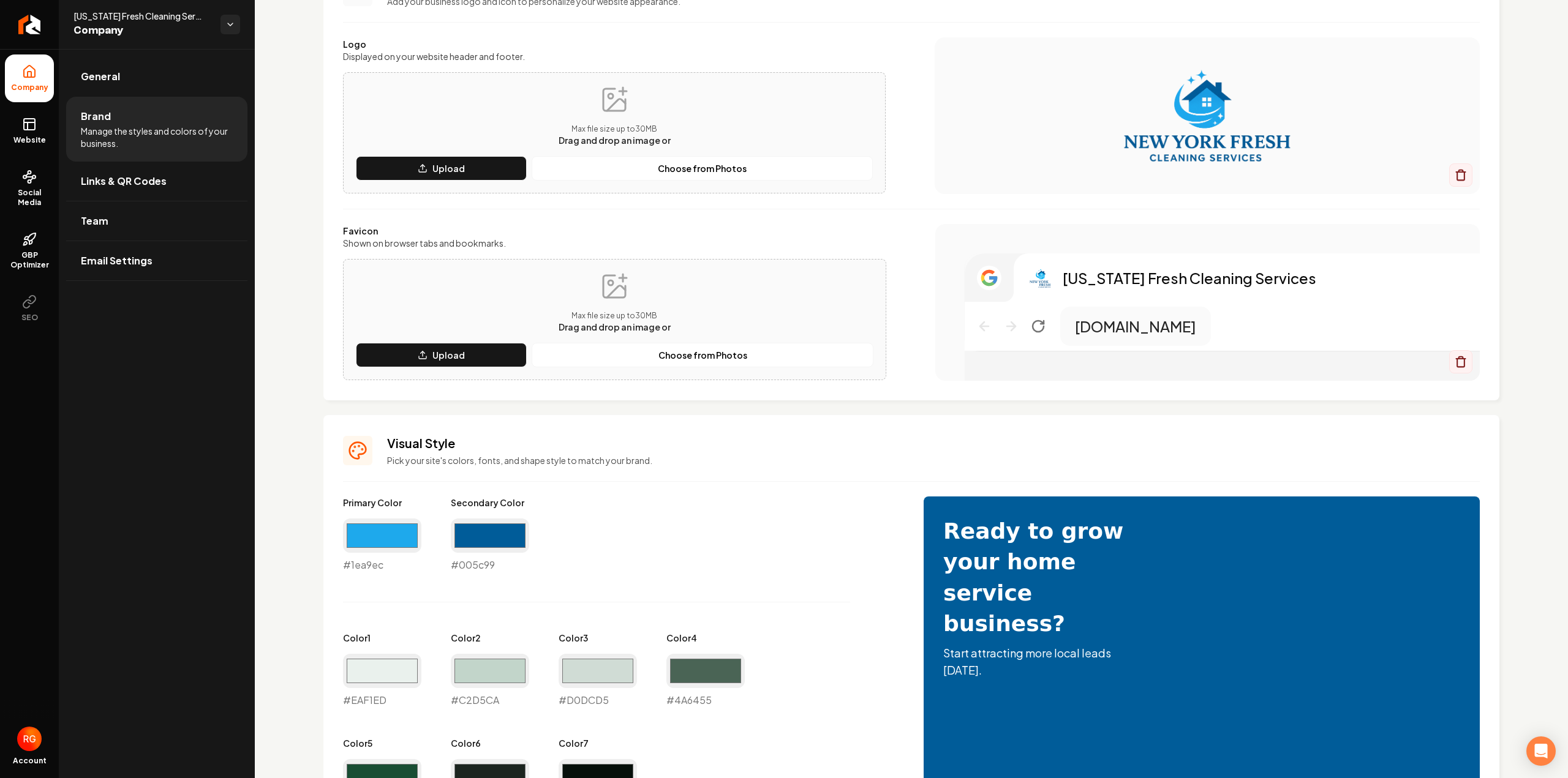
type input "#005c99"
click at [670, 544] on div "Primary Color #1ea9ec #1ea9ec Secondary Color #005c99 #005c99 Color 1 #eaf1ed #…" at bounding box center [621, 655] width 556 height 317
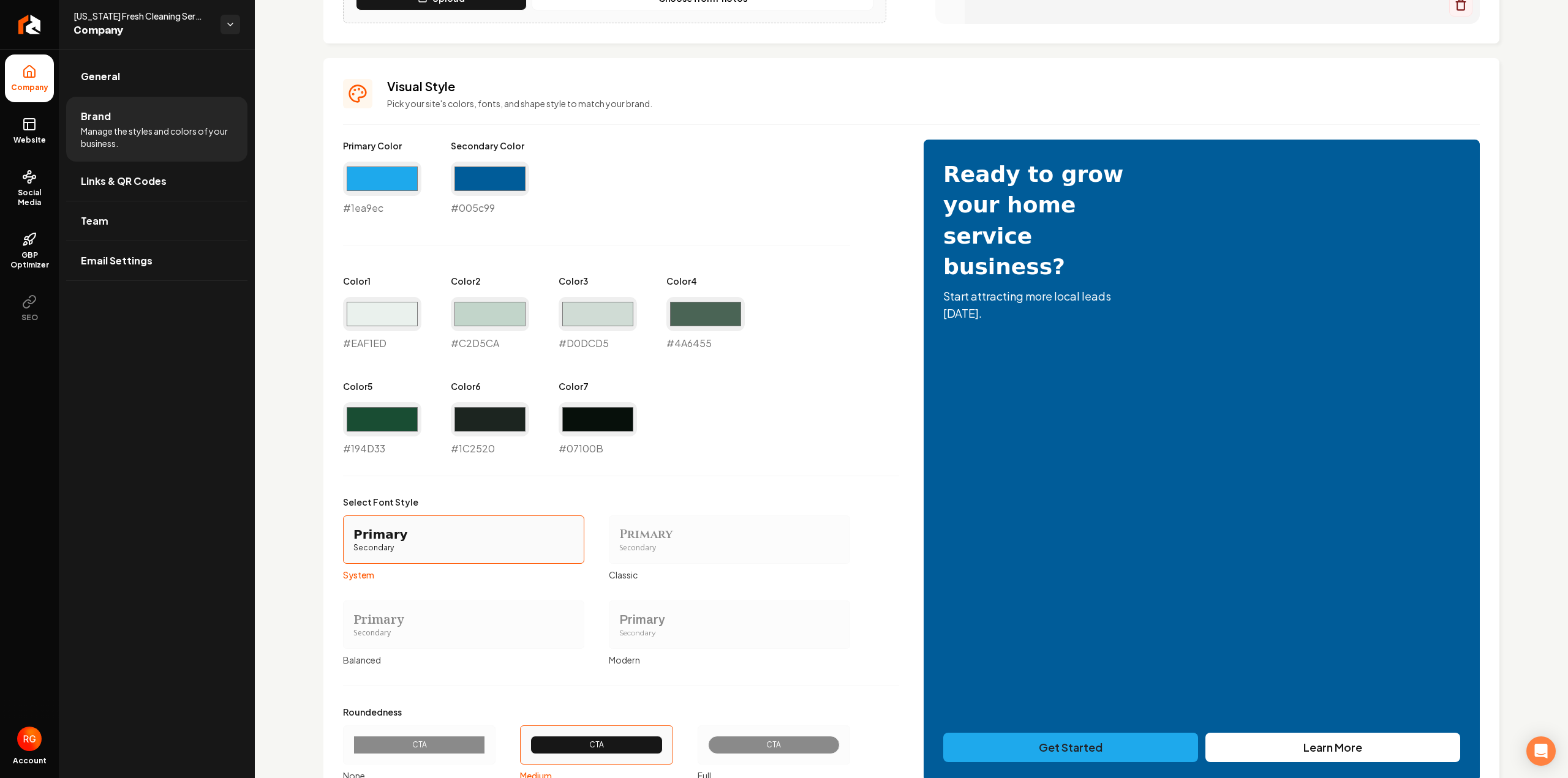
scroll to position [577, 0]
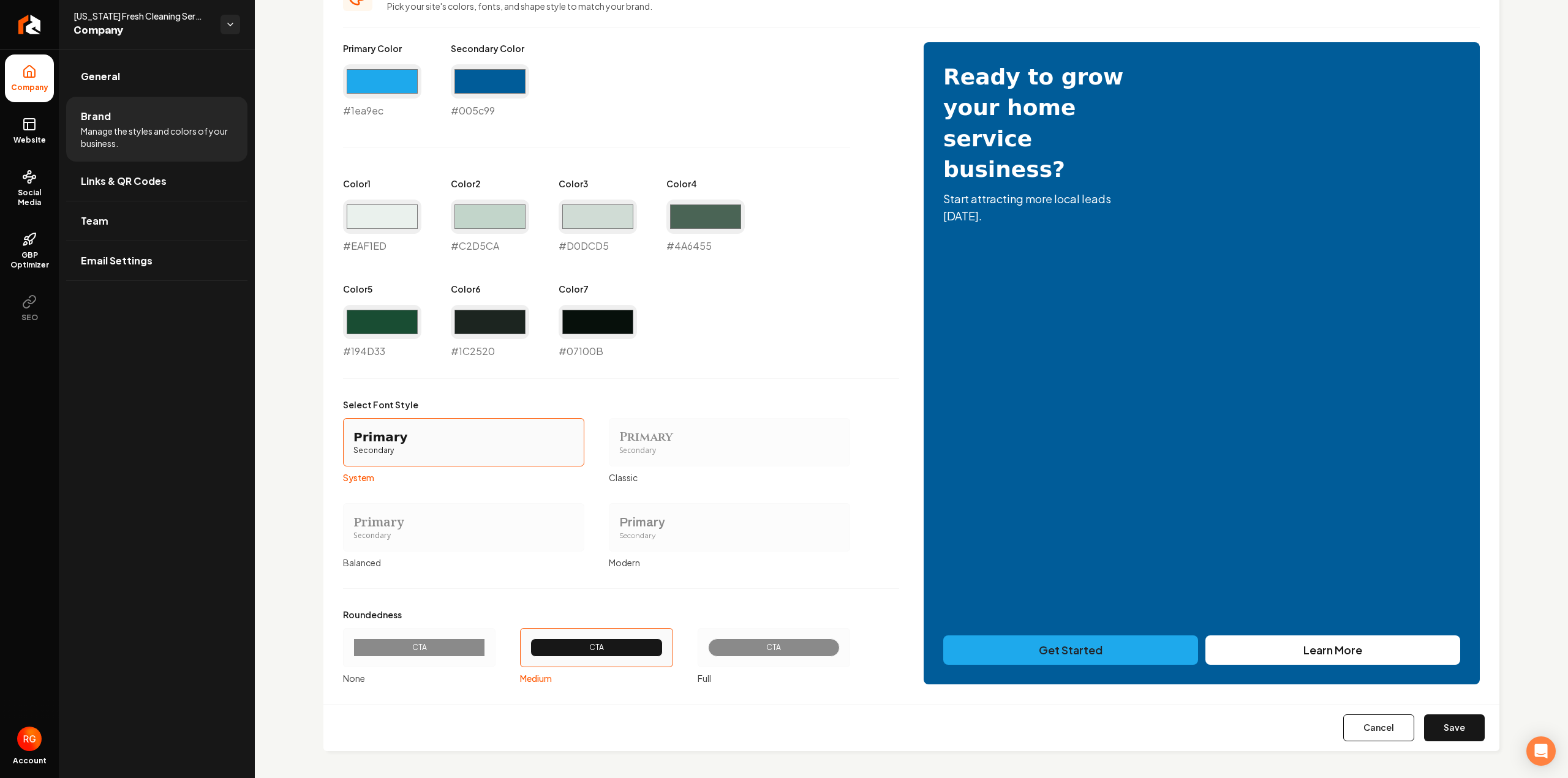
click at [341, 214] on div "Visual Style Pick your site's colors, fonts, and shape style to match your bran…" at bounding box center [911, 356] width 1176 height 791
click at [348, 215] on input "#eaf1ed" at bounding box center [382, 217] width 78 height 34
type input "#cae1ed"
click at [503, 220] on input "#c2d5ca" at bounding box center [489, 217] width 78 height 34
type input "#d0dbe1"
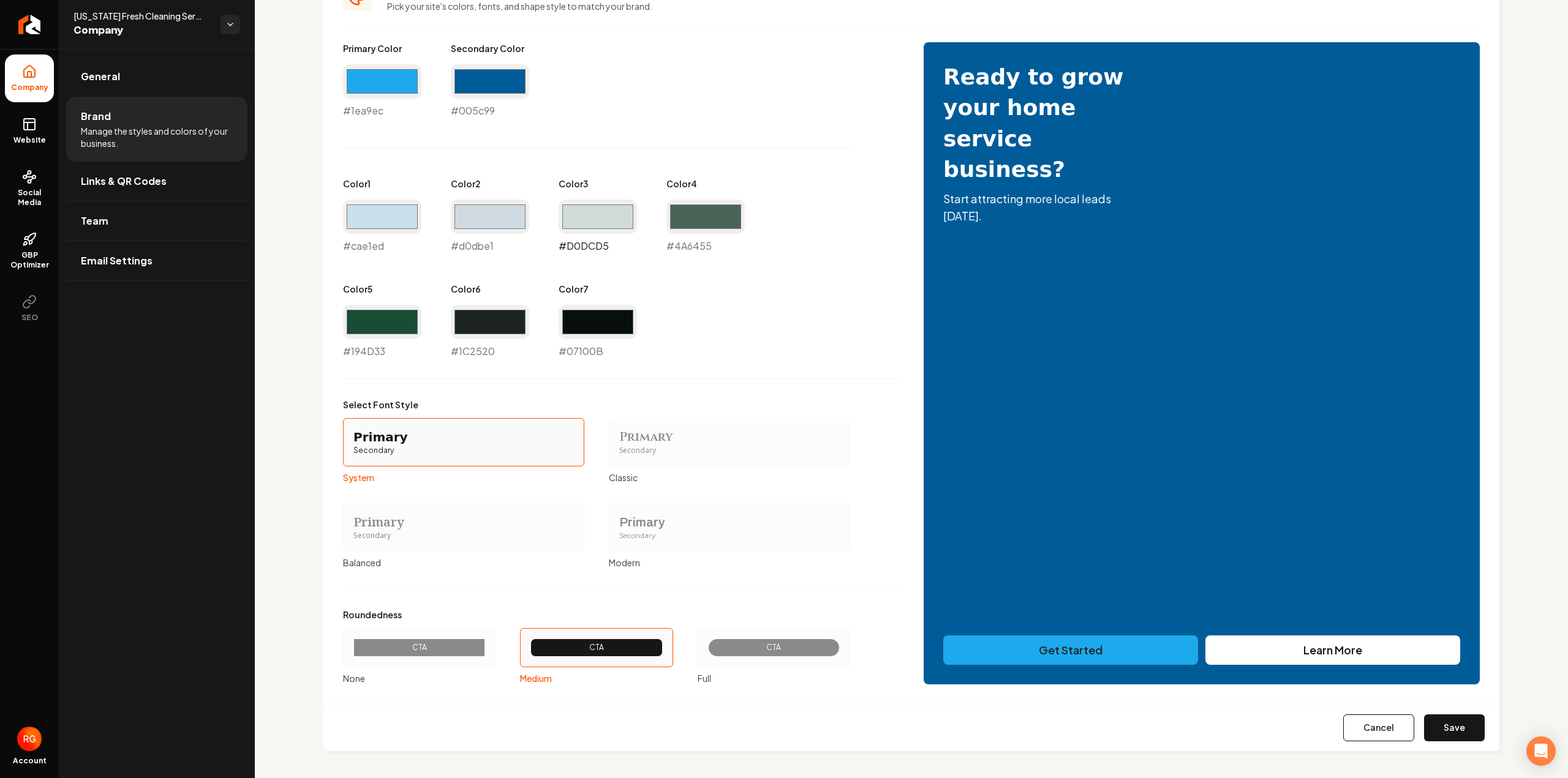
click at [590, 215] on input "#d0dcd5" at bounding box center [597, 217] width 78 height 34
type input "#8aafc1"
click at [686, 210] on input "#4a6455" at bounding box center [705, 217] width 78 height 34
type input "#043e62"
click at [863, 282] on div "Primary Color #1ea9ec #1ea9ec Secondary Color #005c99 #005c99 Color 1 #cae1ed #…" at bounding box center [621, 201] width 556 height 317
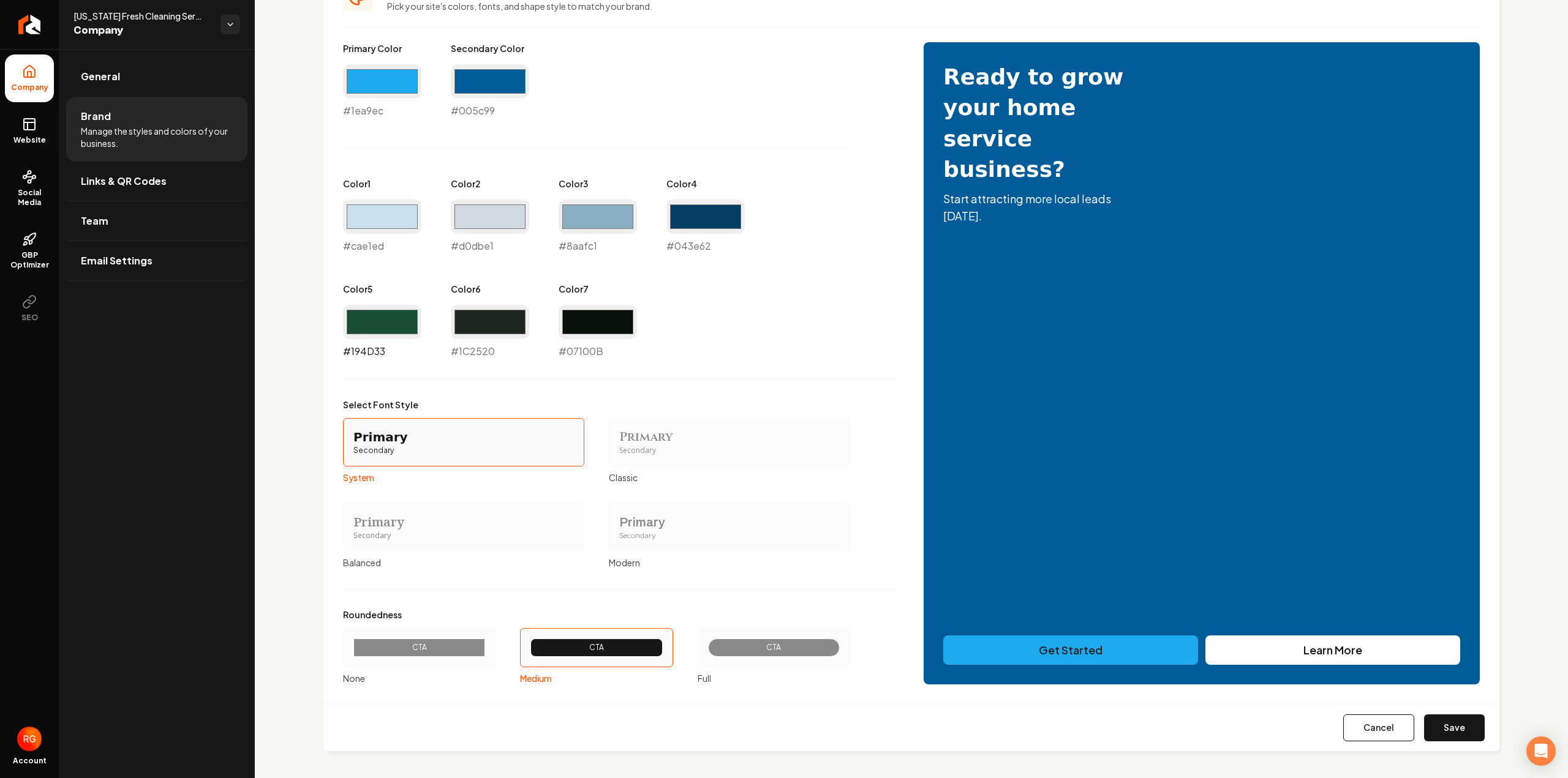
click at [408, 314] on input "#194d33" at bounding box center [382, 322] width 78 height 34
type input "#1ea9ec"
click at [477, 307] on input "#1c2520" at bounding box center [489, 322] width 78 height 34
type input "#005c99"
click at [627, 314] on input "#07100b" at bounding box center [597, 322] width 78 height 34
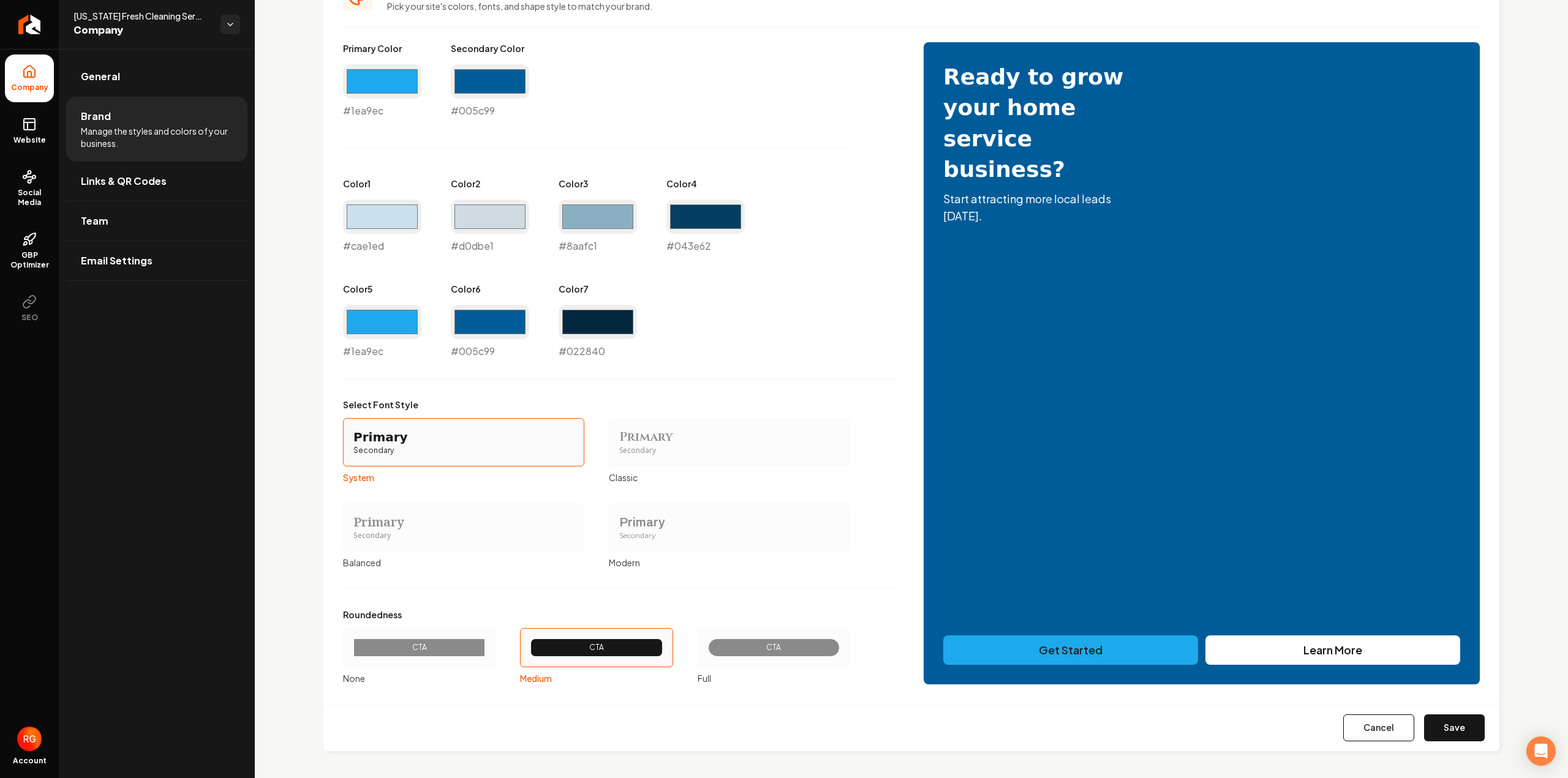
type input "#022840"
click at [837, 469] on label "Primary Secondary Classic" at bounding box center [729, 451] width 242 height 65
click at [618, 447] on button "Primary Secondary Classic" at bounding box center [613, 442] width 10 height 10
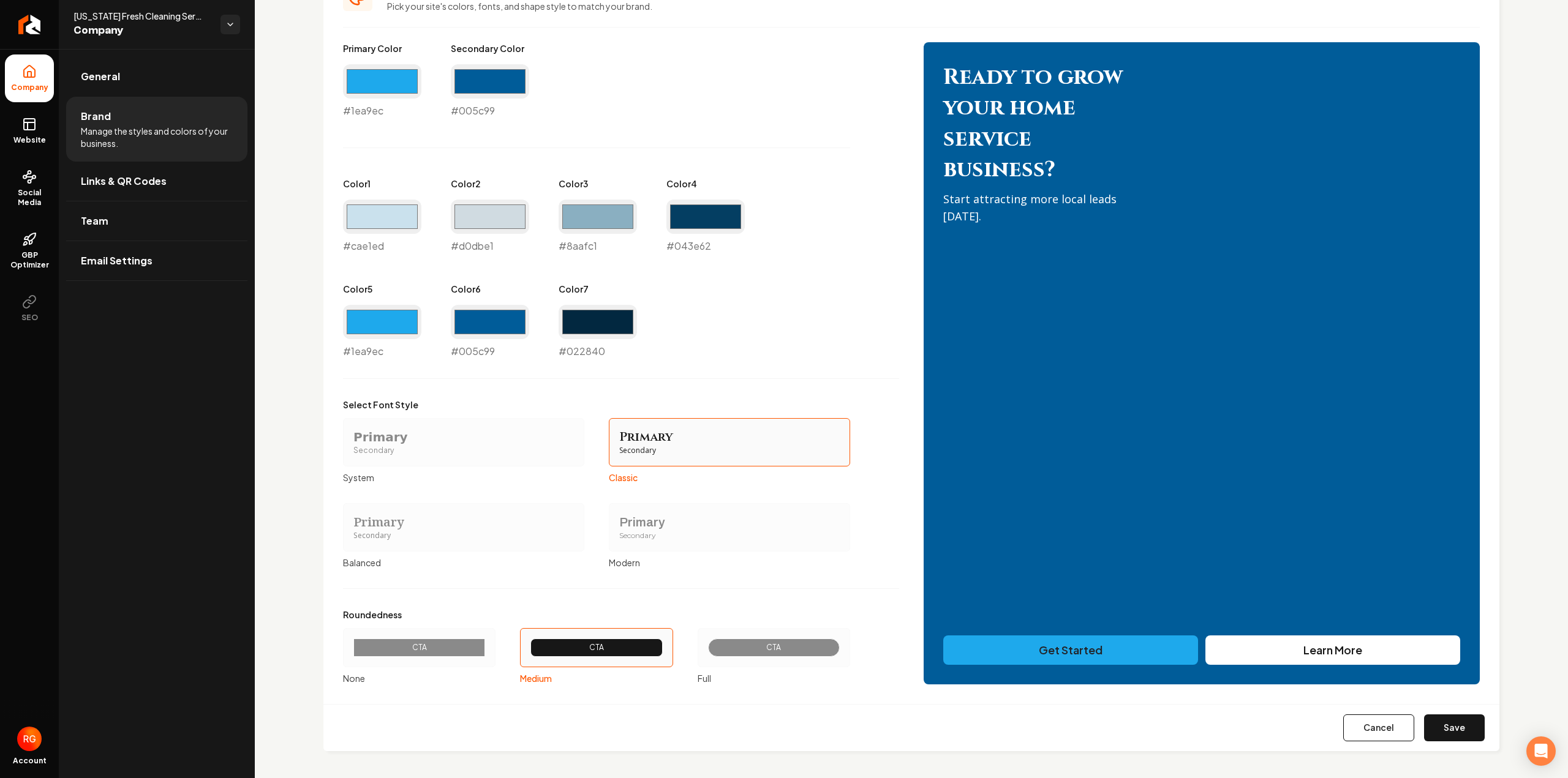
click at [1433, 723] on button "Save" at bounding box center [1454, 728] width 61 height 27
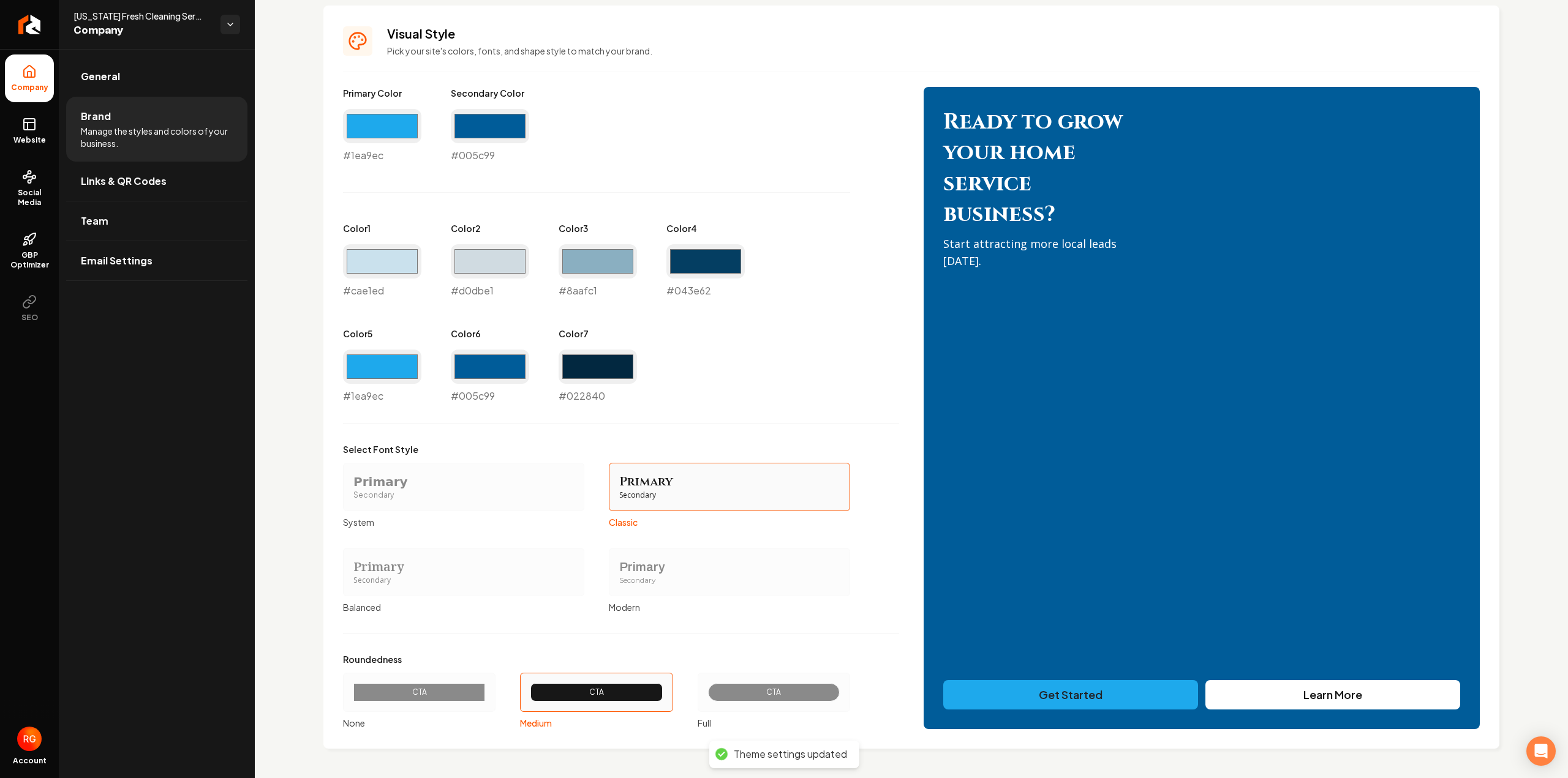
scroll to position [529, 0]
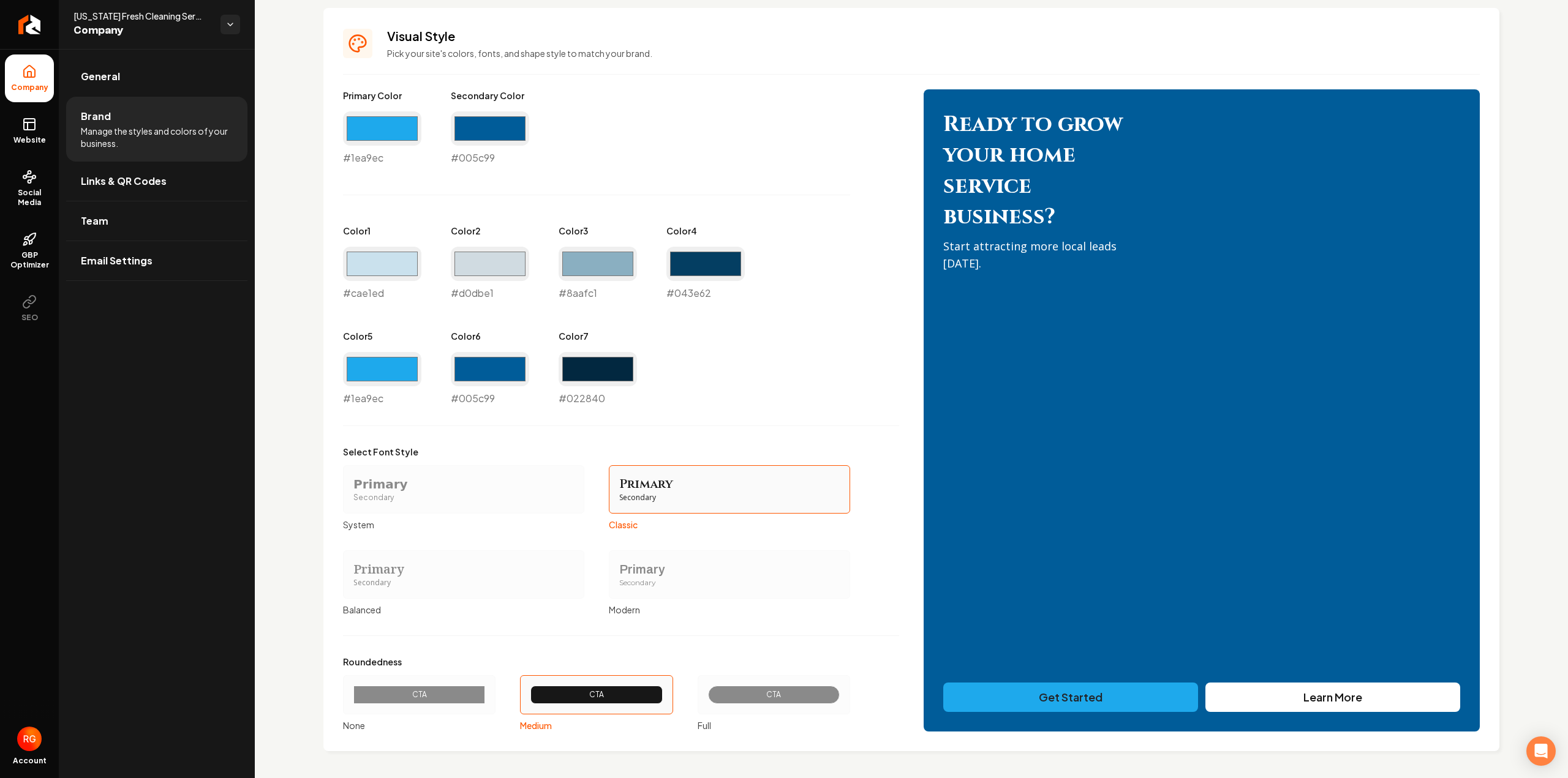
click at [383, 700] on div "CTA" at bounding box center [419, 695] width 132 height 18
click at [352, 700] on button "CTA None" at bounding box center [347, 695] width 10 height 10
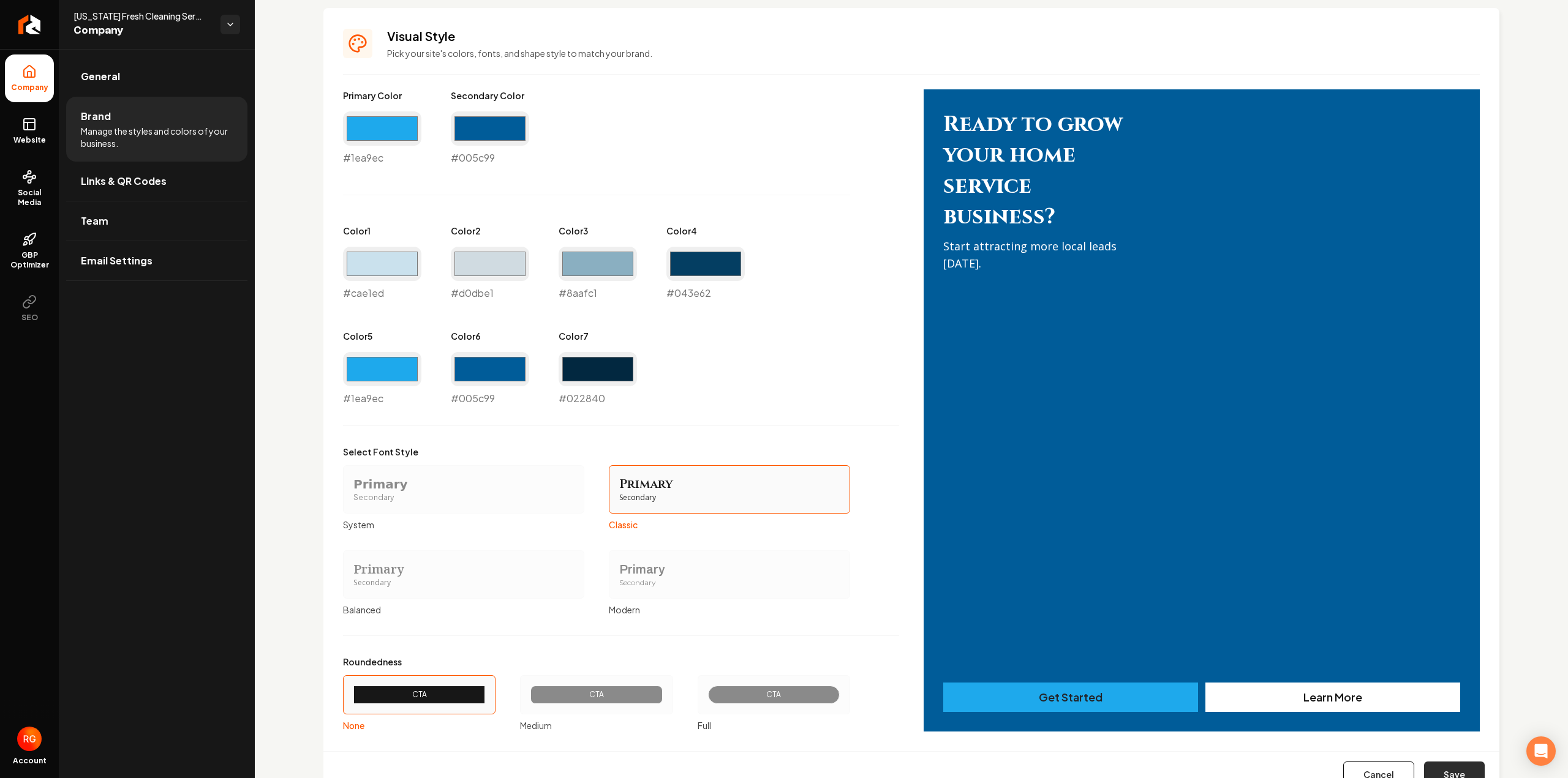
click at [1433, 765] on button "Save" at bounding box center [1454, 775] width 61 height 27
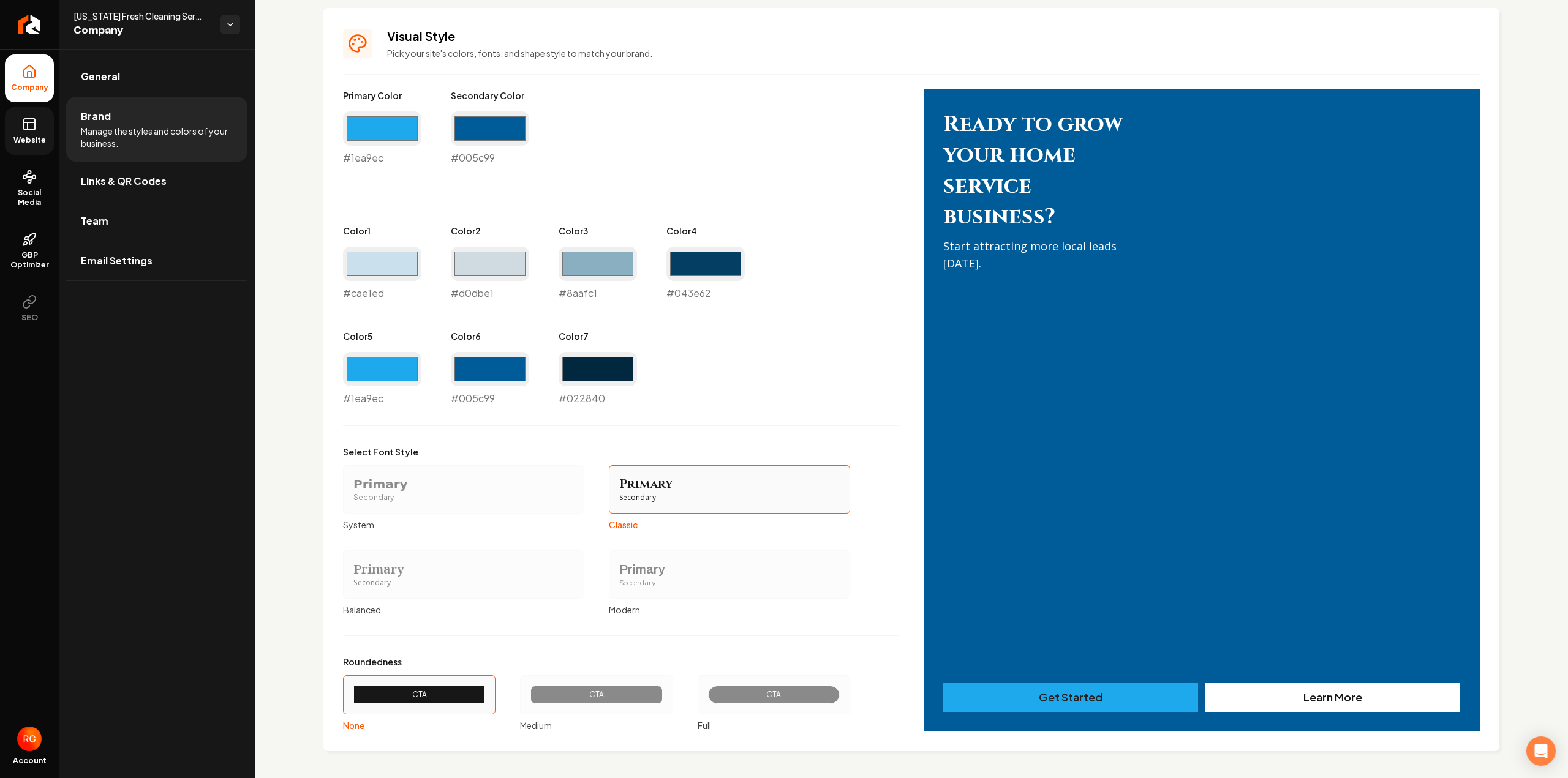
click at [26, 133] on link "Website" at bounding box center [30, 131] width 49 height 48
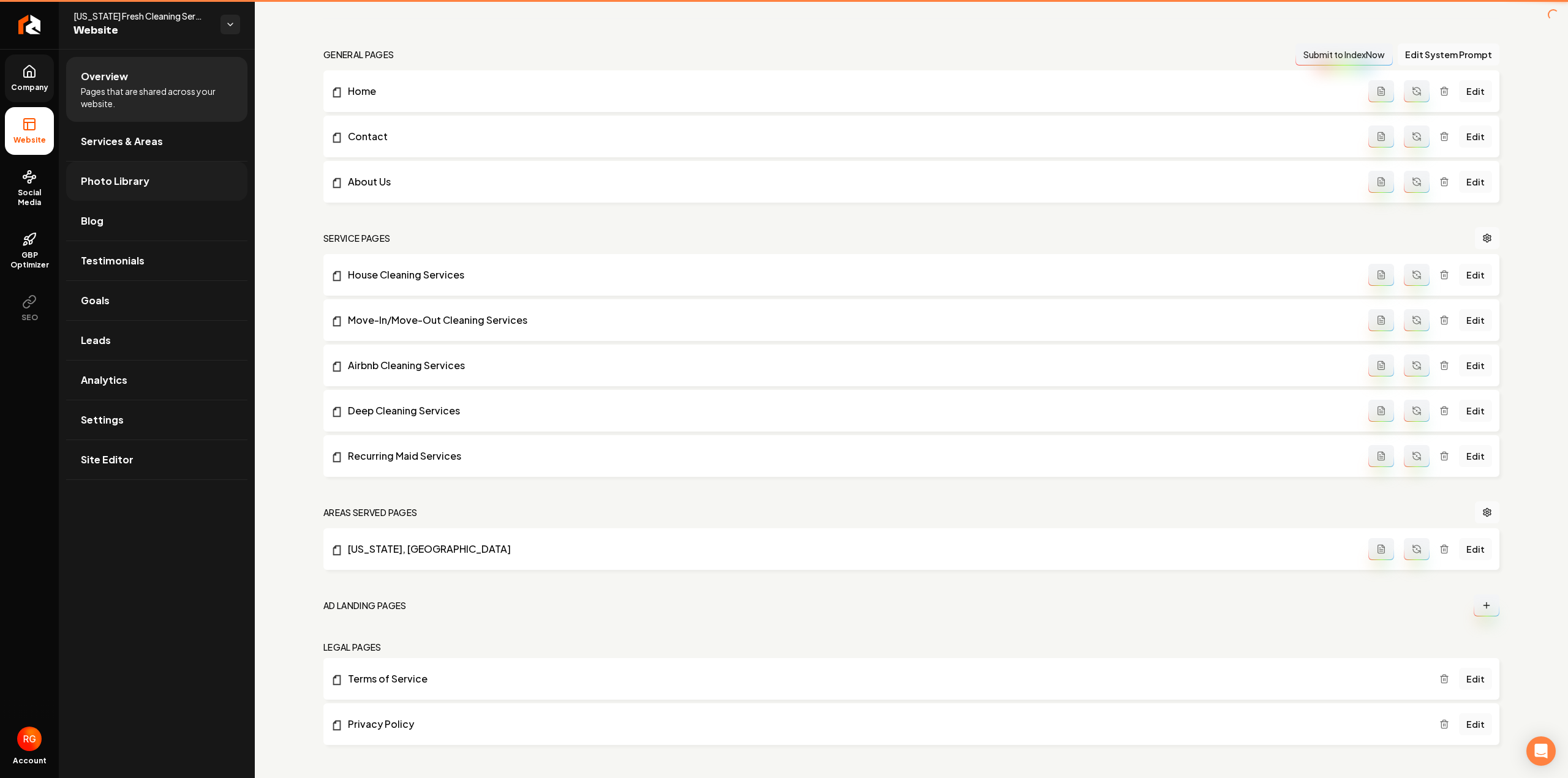
scroll to position [337, 0]
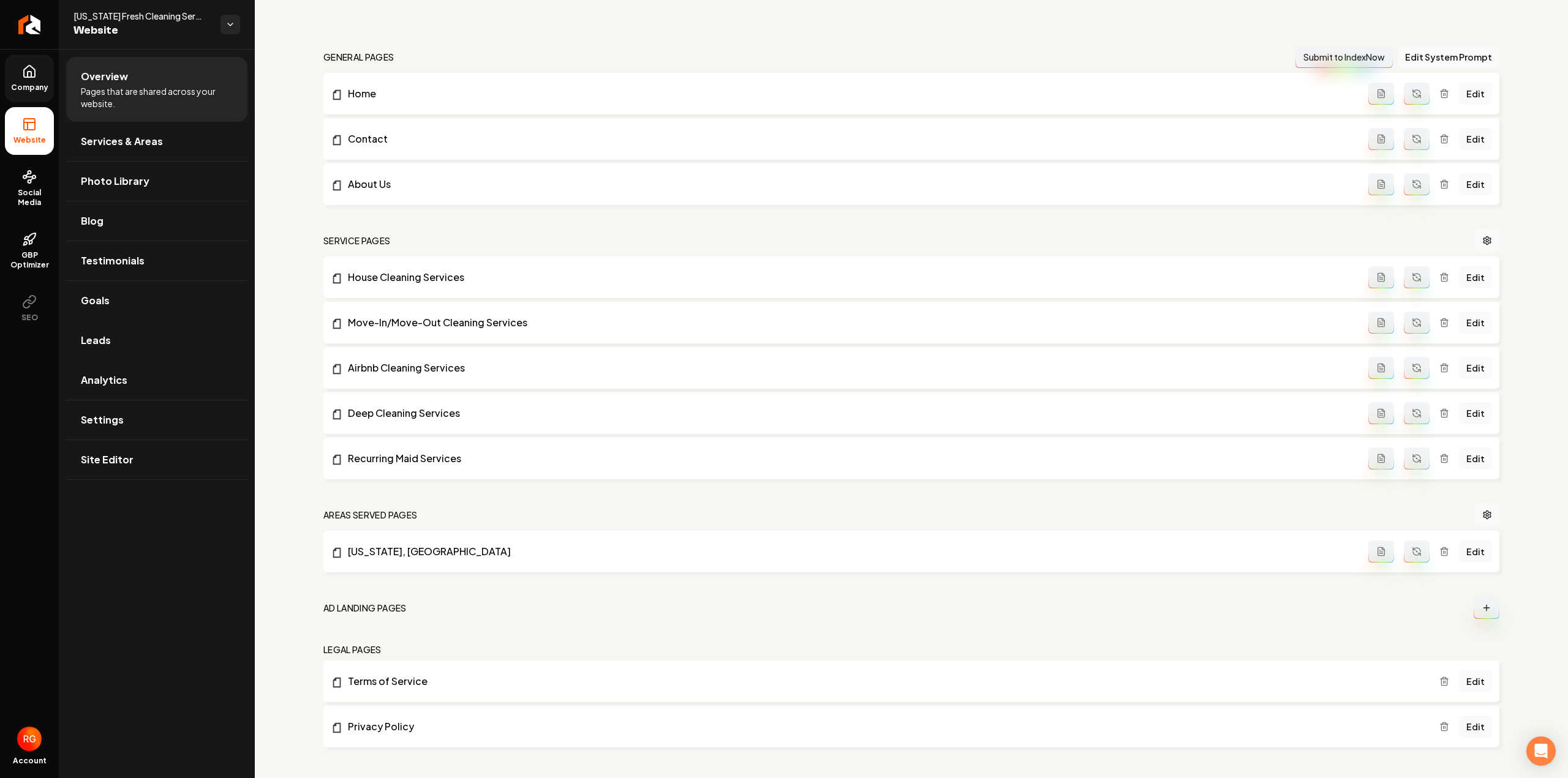
click at [124, 321] on link "Leads" at bounding box center [156, 341] width 181 height 39
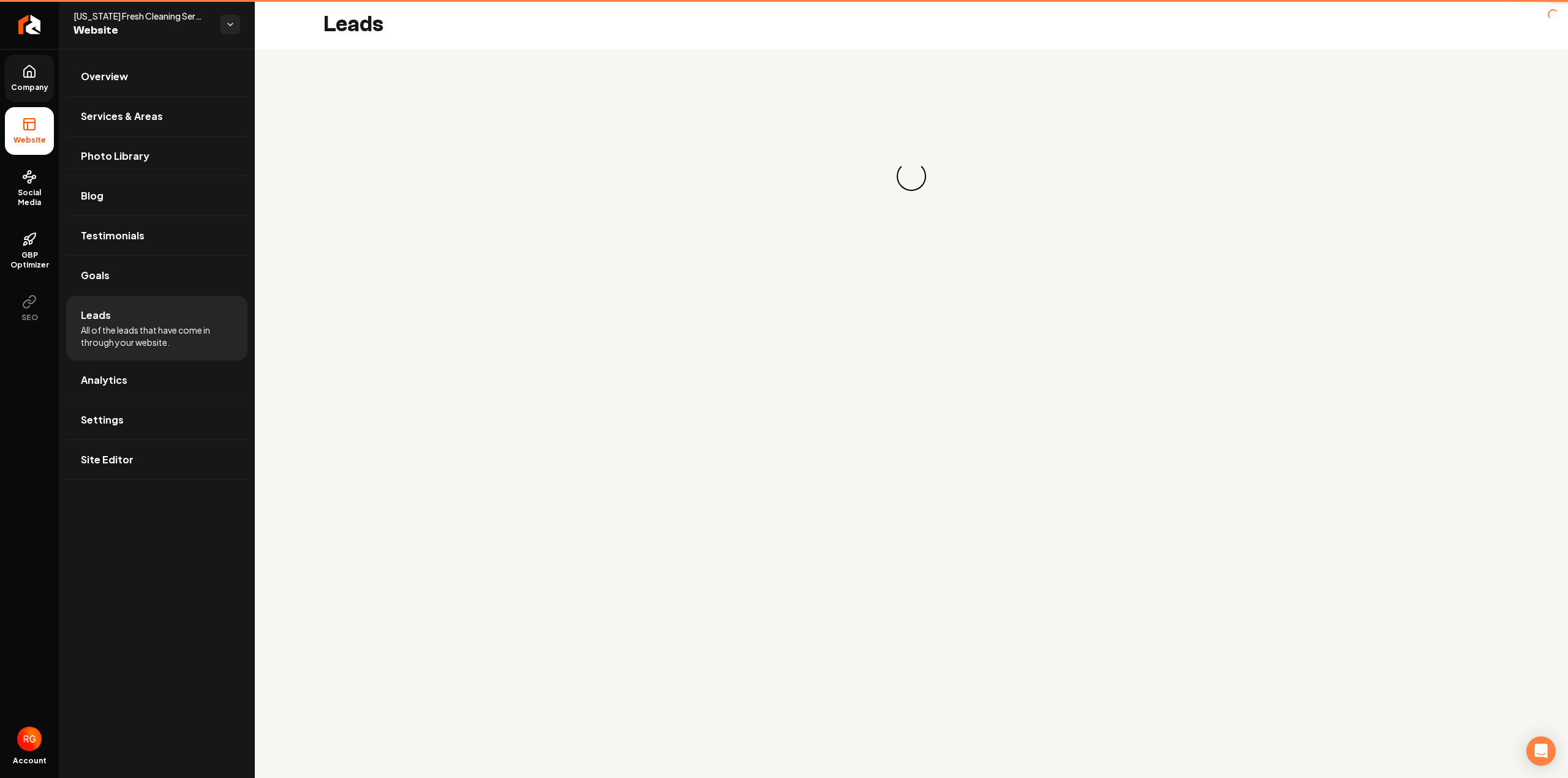
click at [123, 309] on li "Leads All of the leads that have come in through your website." at bounding box center [156, 328] width 181 height 65
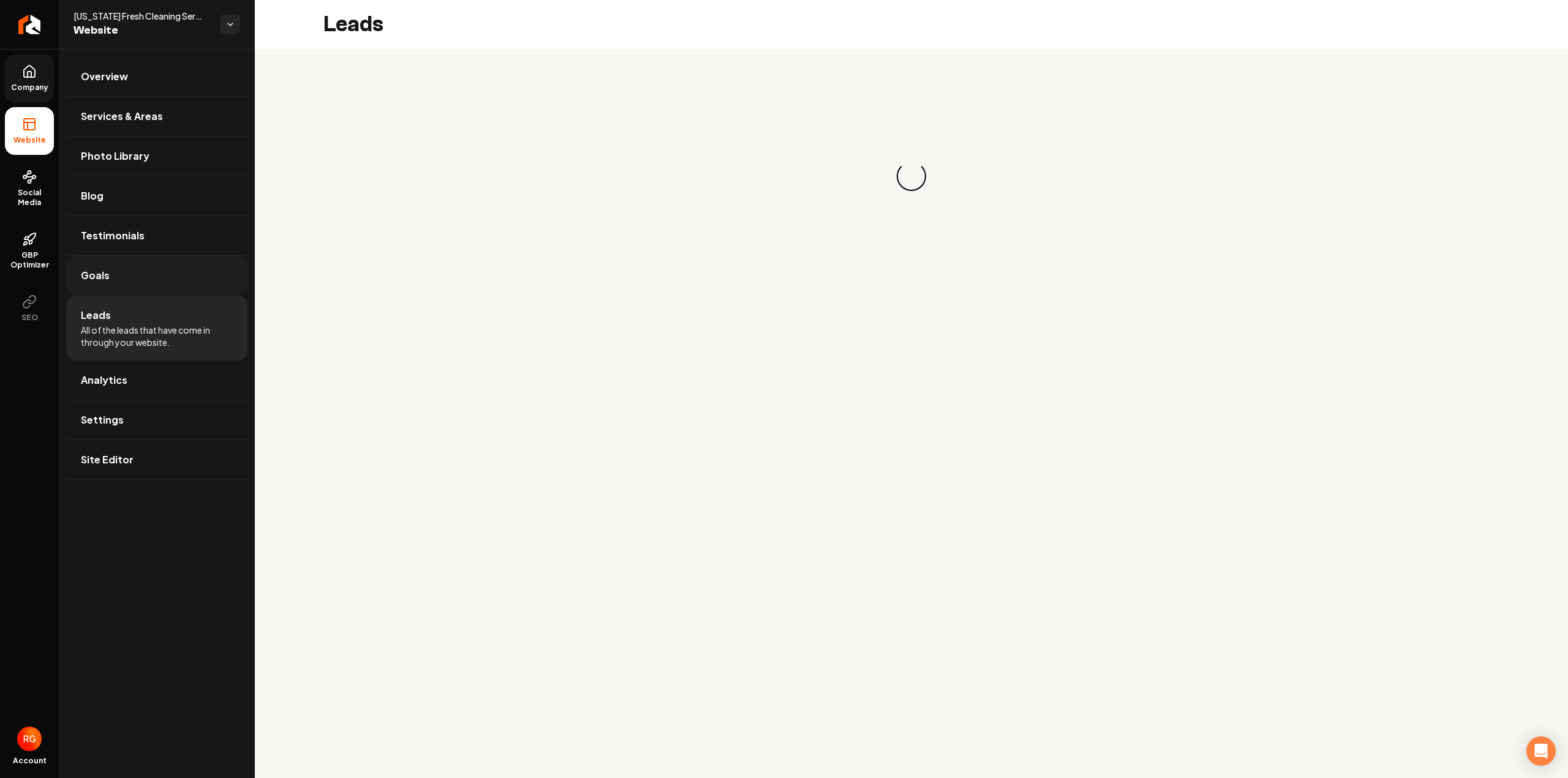
click at [123, 299] on li "Leads All of the leads that have come in through your website." at bounding box center [156, 328] width 181 height 65
click at [120, 276] on link "Goals" at bounding box center [156, 276] width 181 height 39
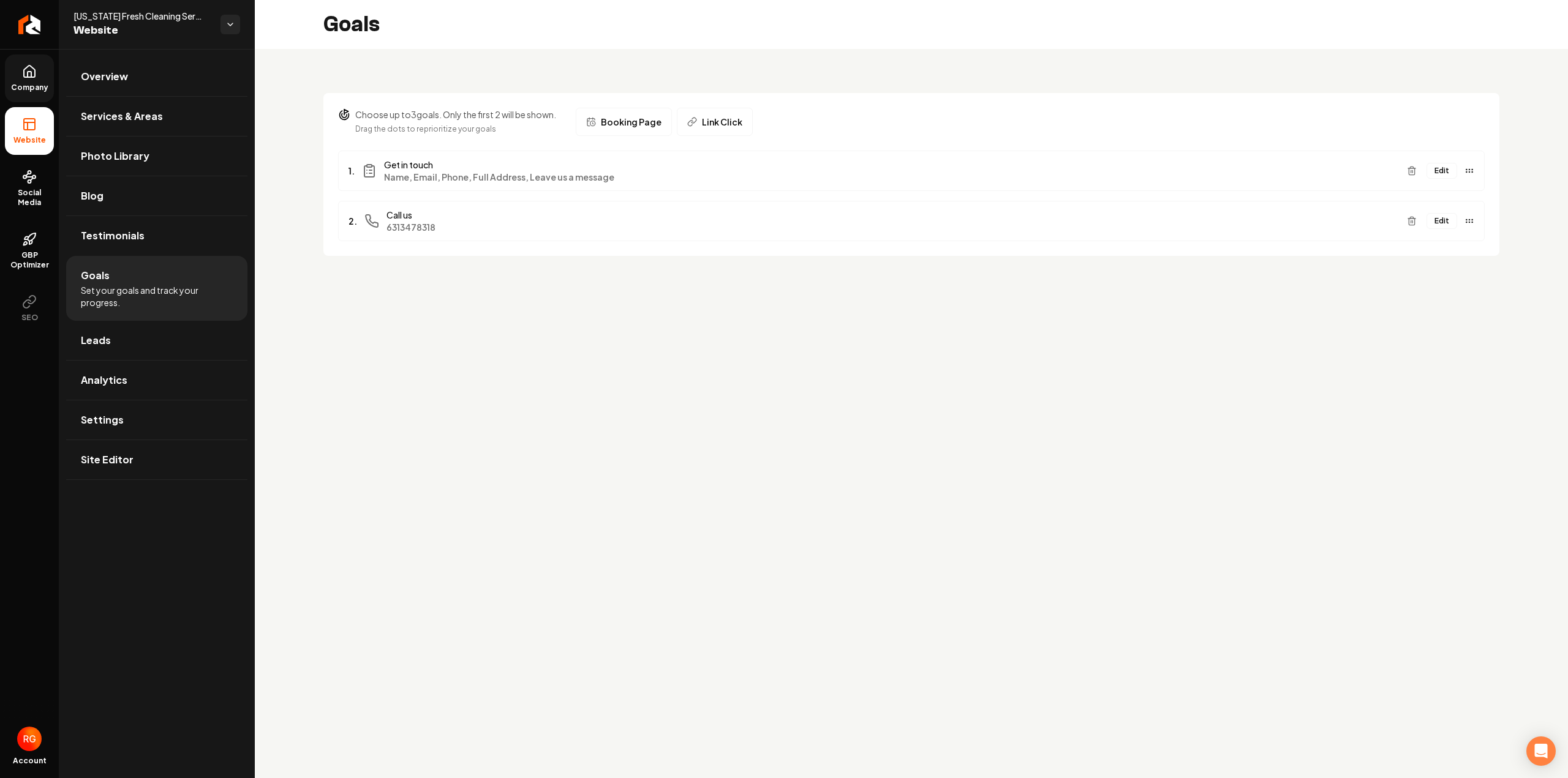
click at [1430, 167] on button "Edit" at bounding box center [1441, 170] width 30 height 16
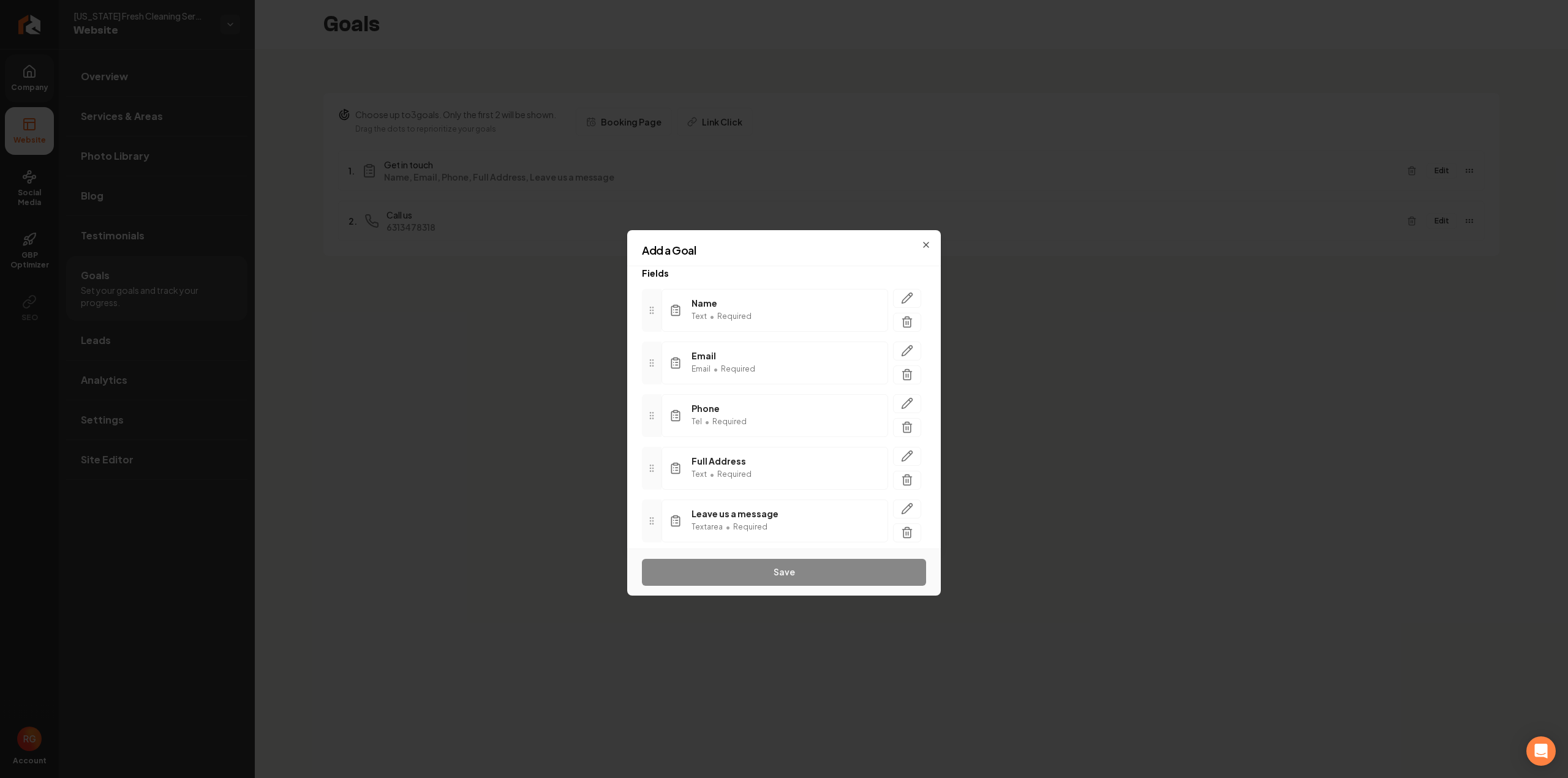
scroll to position [108, 0]
click at [707, 520] on span "Add another field" at bounding box center [690, 525] width 68 height 12
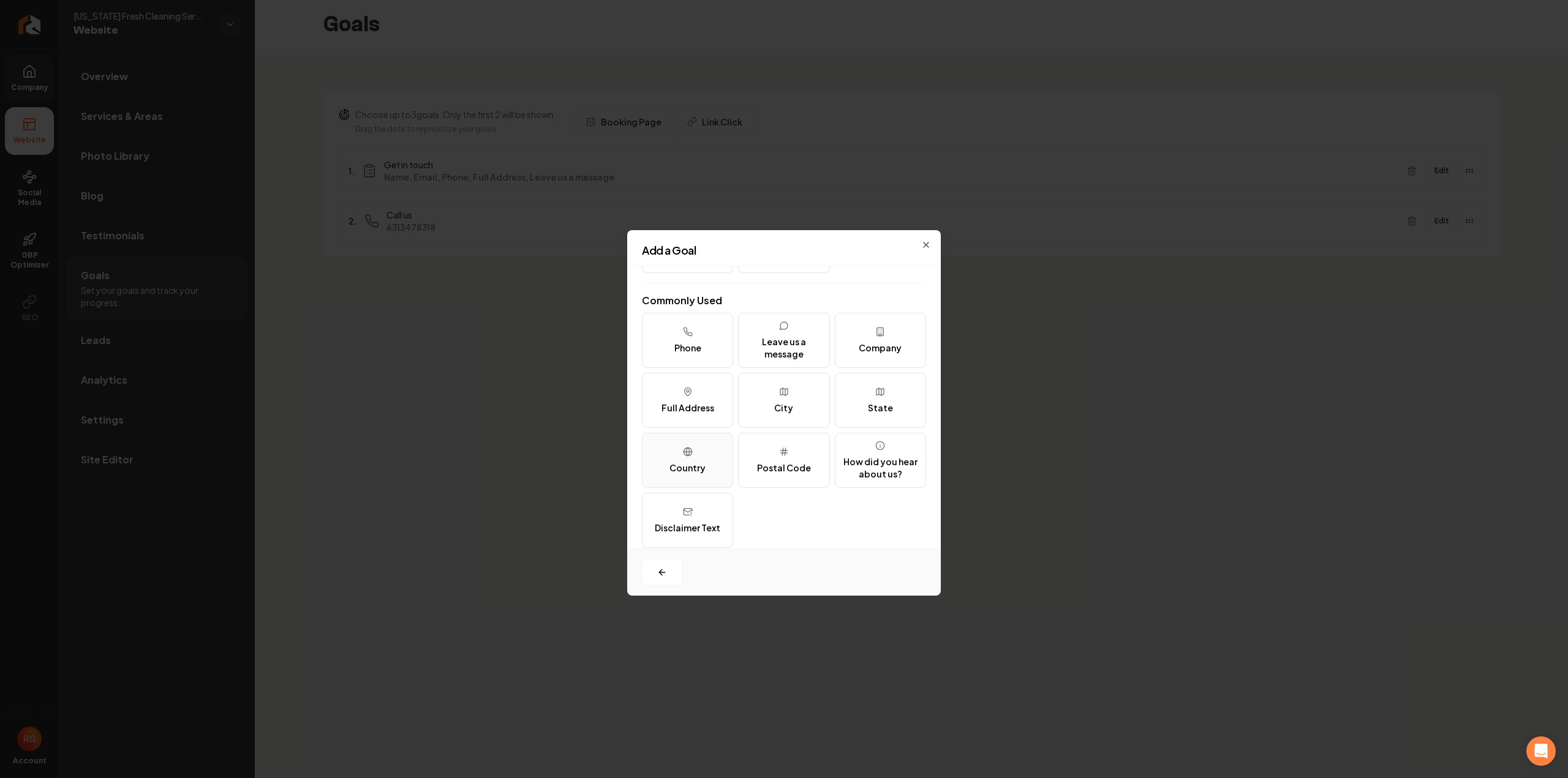
scroll to position [149, 0]
click at [675, 520] on div "Disclaimer Text" at bounding box center [687, 516] width 65 height 12
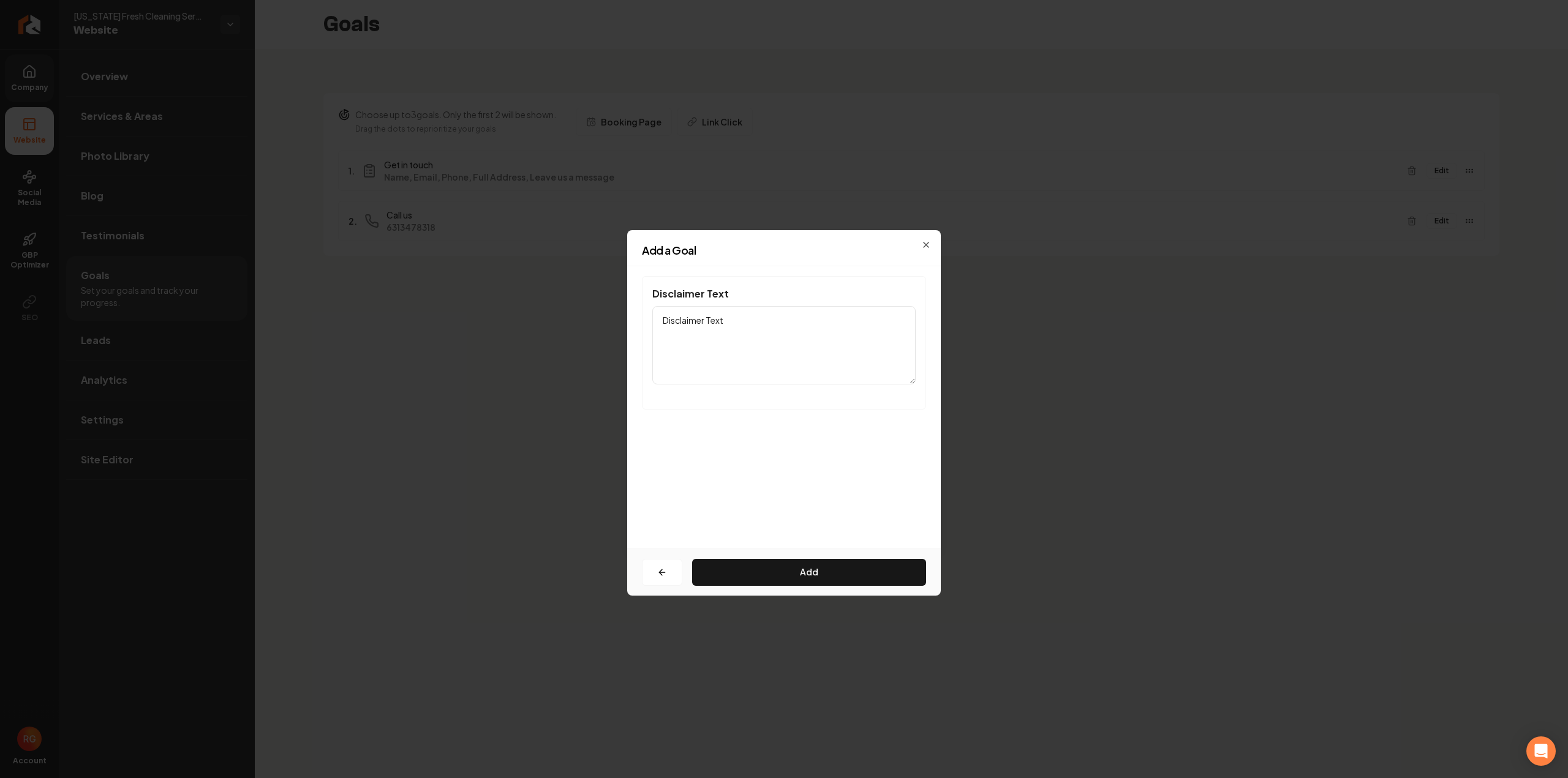
scroll to position [0, 0]
click at [773, 327] on textarea "Disclaimer Text" at bounding box center [784, 345] width 263 height 78
paste textarea "I Consent to Receive SMS Notifications, Appointment Reminders and Updates, and …"
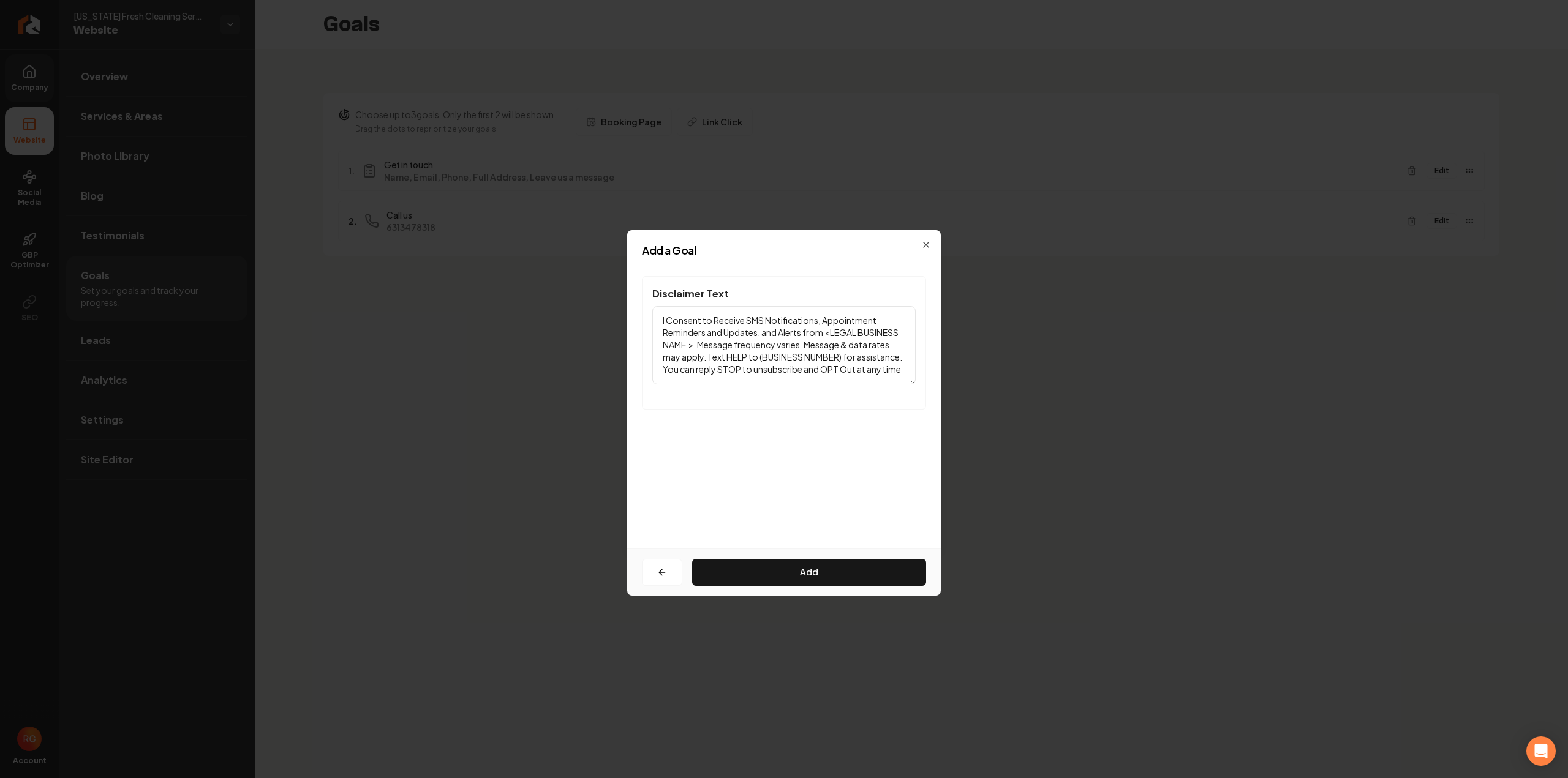
drag, startPoint x: 825, startPoint y: 332, endPoint x: 692, endPoint y: 342, distance: 133.4
click at [692, 342] on textarea "I Consent to Receive SMS Notifications, Appointment Reminders and Updates, and …" at bounding box center [784, 345] width 263 height 78
paste textarea "[US_STATE] Fresh Cleaning Services"
click at [803, 355] on textarea "I Consent to Receive SMS Notifications, Appointment Reminders and Updates, and …" at bounding box center [784, 345] width 263 height 78
drag, startPoint x: 801, startPoint y: 355, endPoint x: 886, endPoint y: 355, distance: 85.0
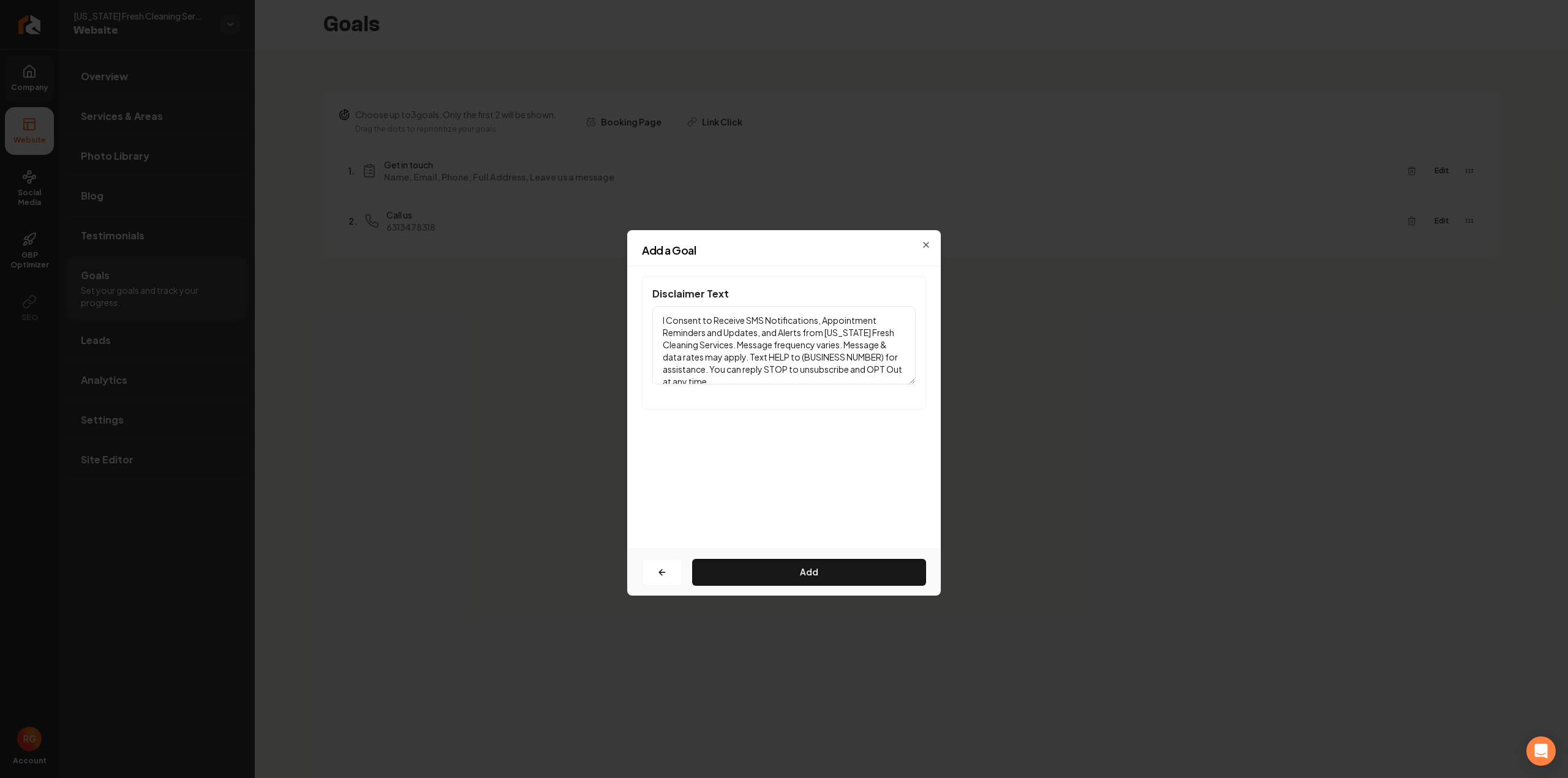
click at [886, 355] on textarea "I Consent to Receive SMS Notifications, Appointment Reminders and Updates, and …" at bounding box center [784, 345] width 263 height 78
paste textarea "631) 347-8318"
type textarea "I Consent to Receive SMS Notifications, Appointment Reminders and Updates, and …"
click at [817, 575] on button "Add" at bounding box center [809, 572] width 234 height 27
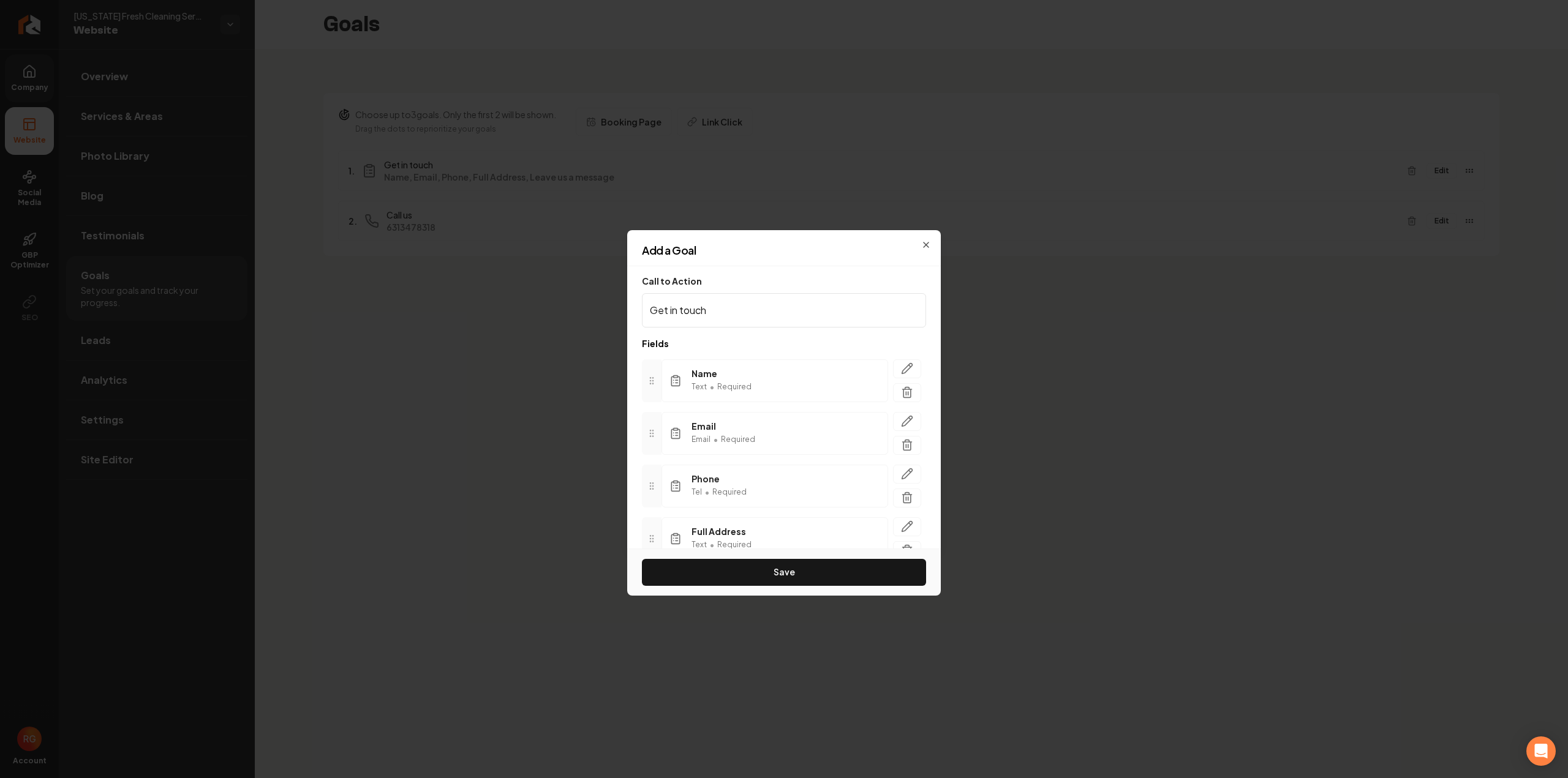
click at [819, 576] on button "Save" at bounding box center [784, 572] width 284 height 27
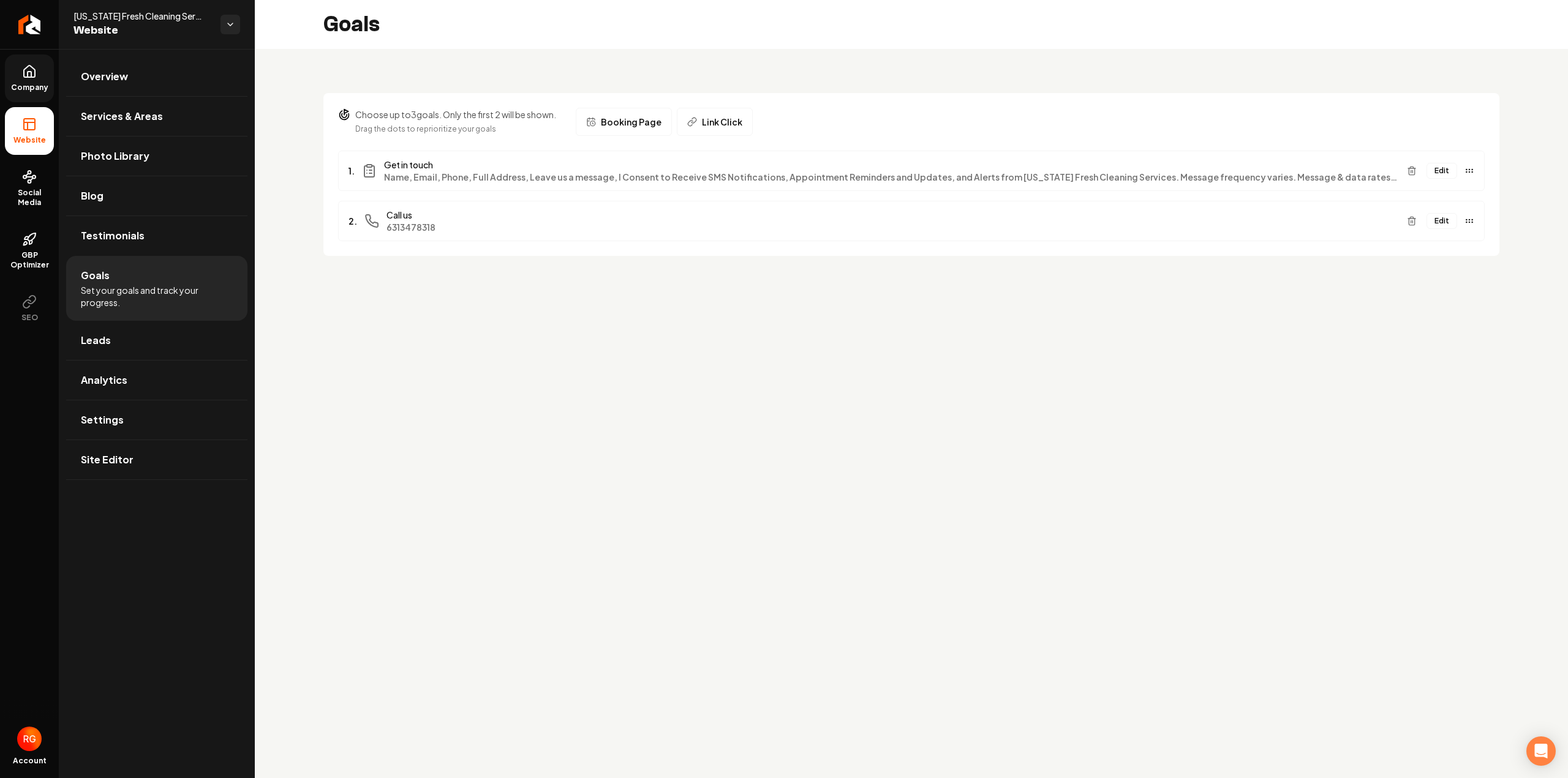
click at [25, 87] on span "Company" at bounding box center [30, 87] width 47 height 10
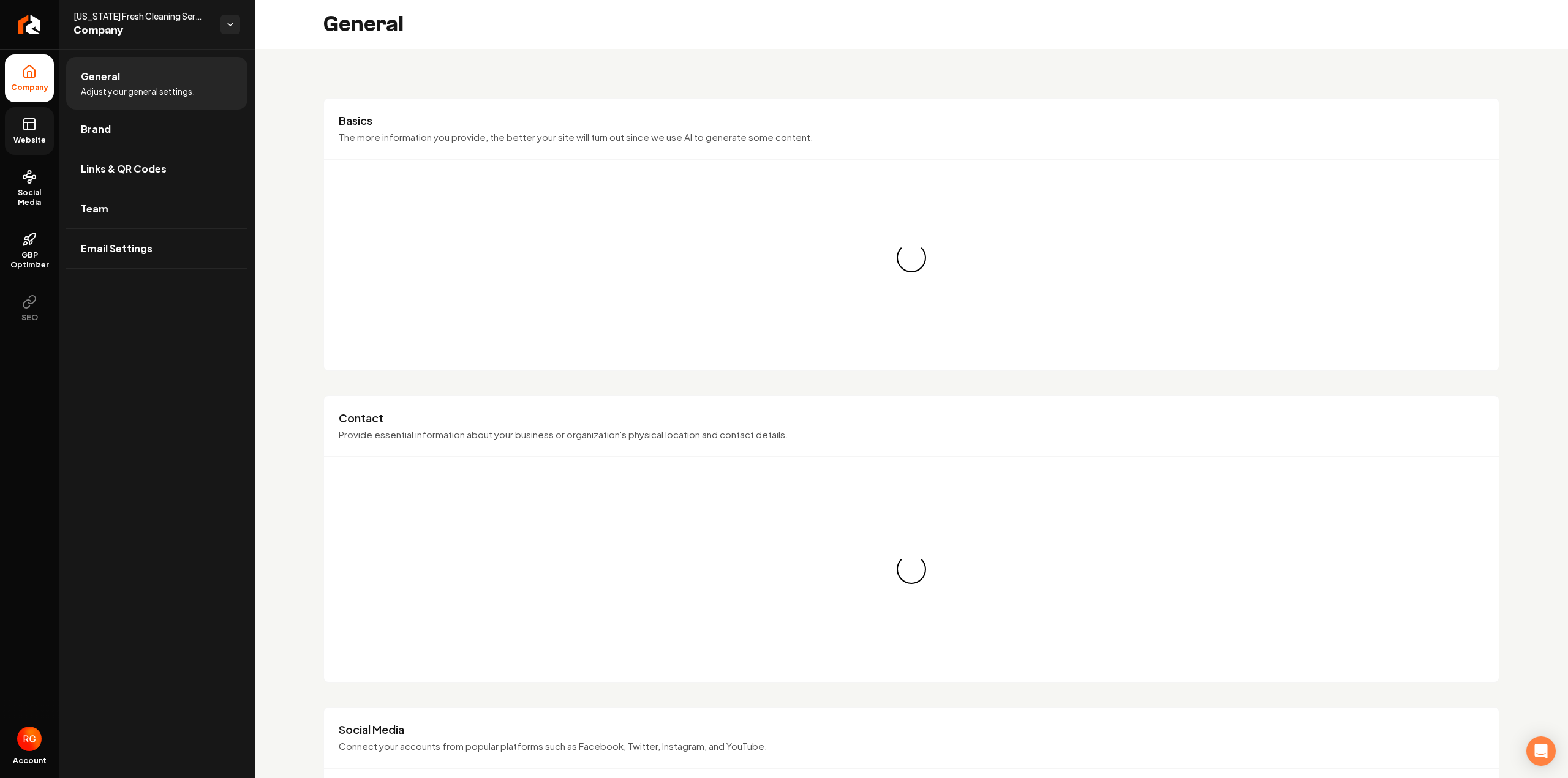
click at [41, 118] on link "Website" at bounding box center [30, 131] width 49 height 48
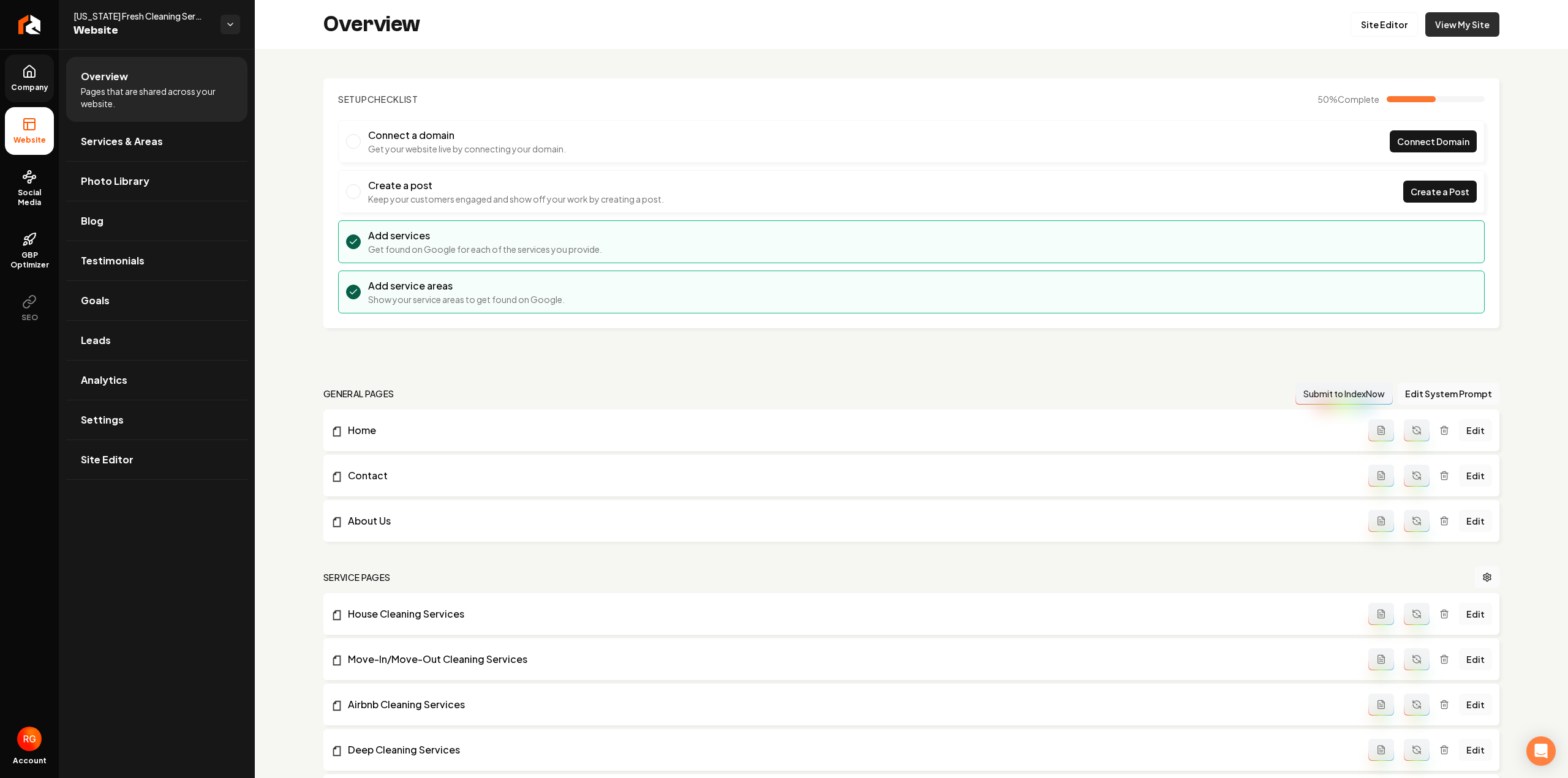
click at [1472, 14] on link "View My Site" at bounding box center [1462, 24] width 74 height 25
click at [1441, 18] on link "View My Site" at bounding box center [1462, 24] width 74 height 25
click at [1365, 26] on link "Site Editor" at bounding box center [1384, 24] width 68 height 25
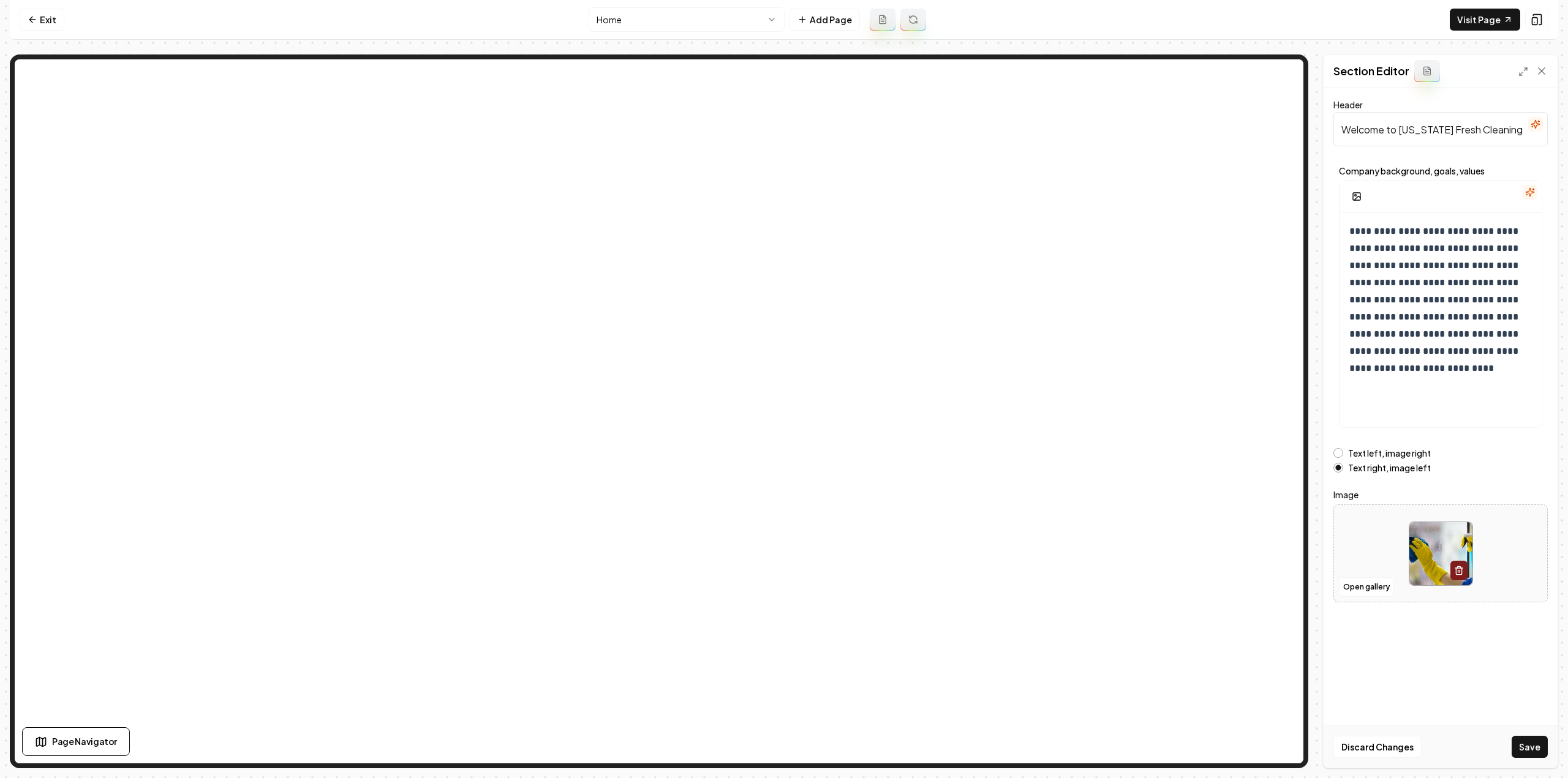
click at [1540, 742] on button "Save" at bounding box center [1529, 746] width 36 height 22
click at [735, 9] on html "**********" at bounding box center [784, 389] width 1568 height 778
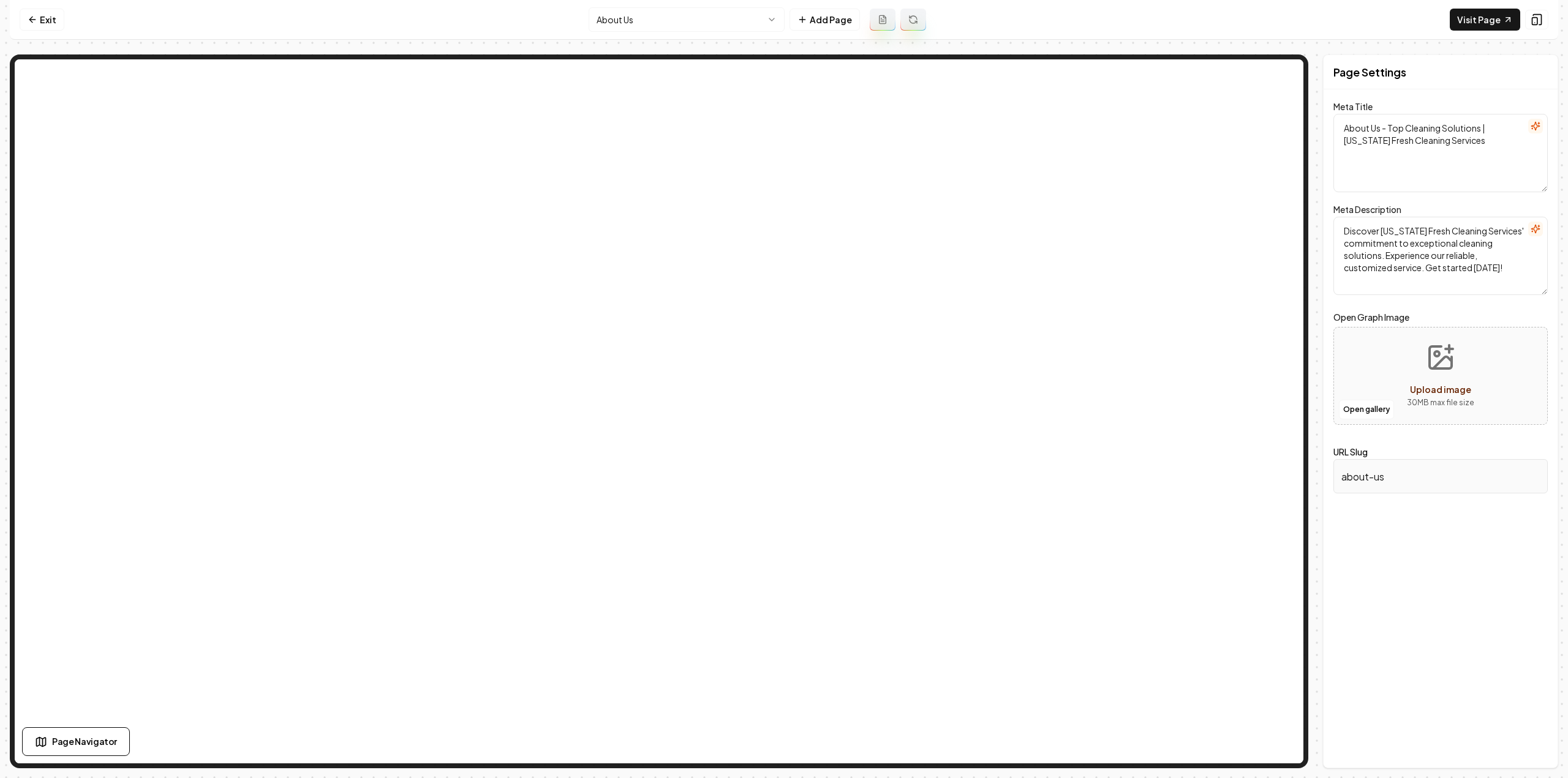
click at [671, 29] on html "Computer Required This feature is only available on a computer. Please switch t…" at bounding box center [784, 389] width 1568 height 778
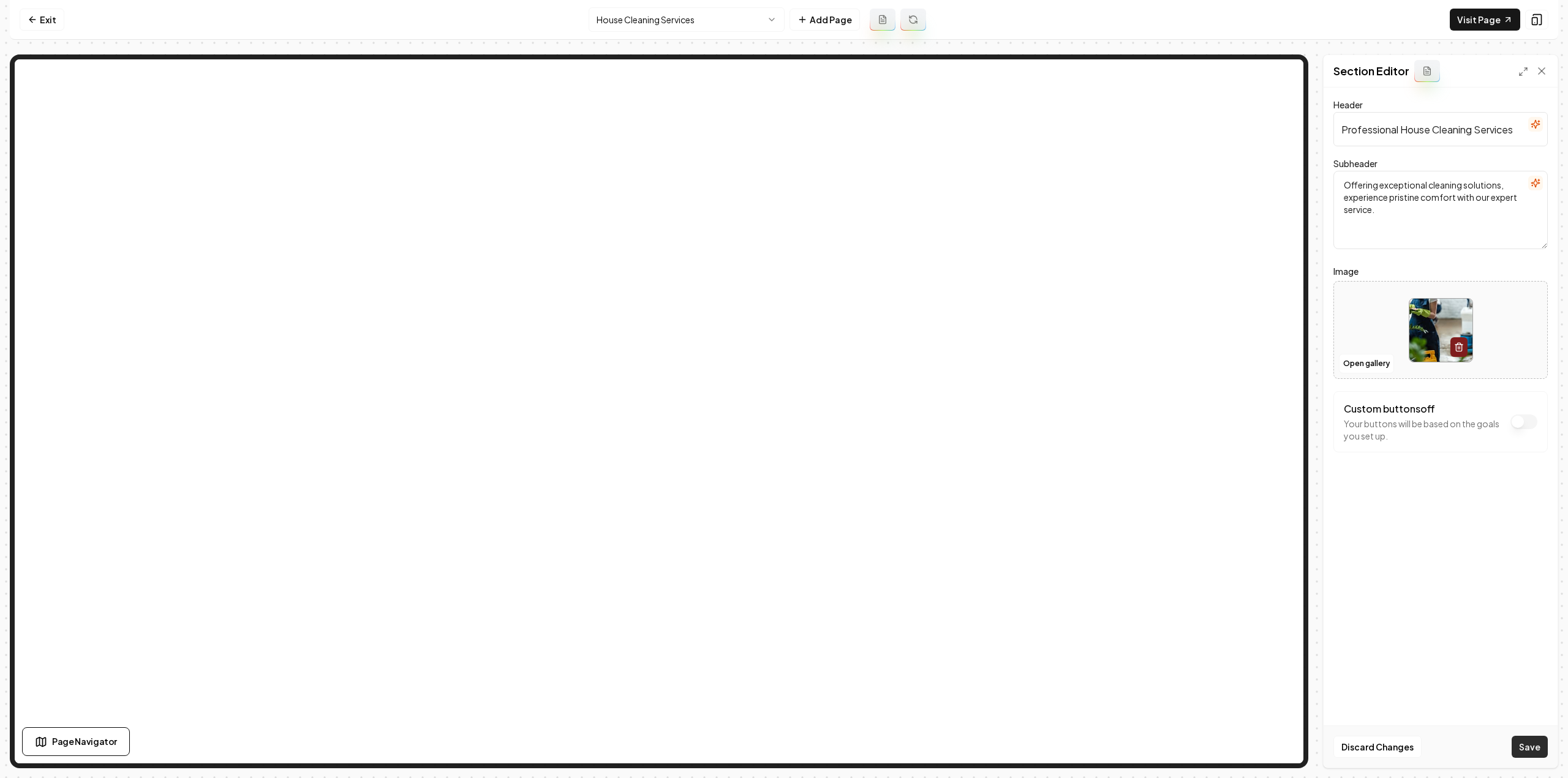
click at [1543, 751] on button "Save" at bounding box center [1529, 746] width 36 height 22
click at [631, 16] on html "Computer Required This feature is only available on a computer. Please switch t…" at bounding box center [784, 389] width 1568 height 778
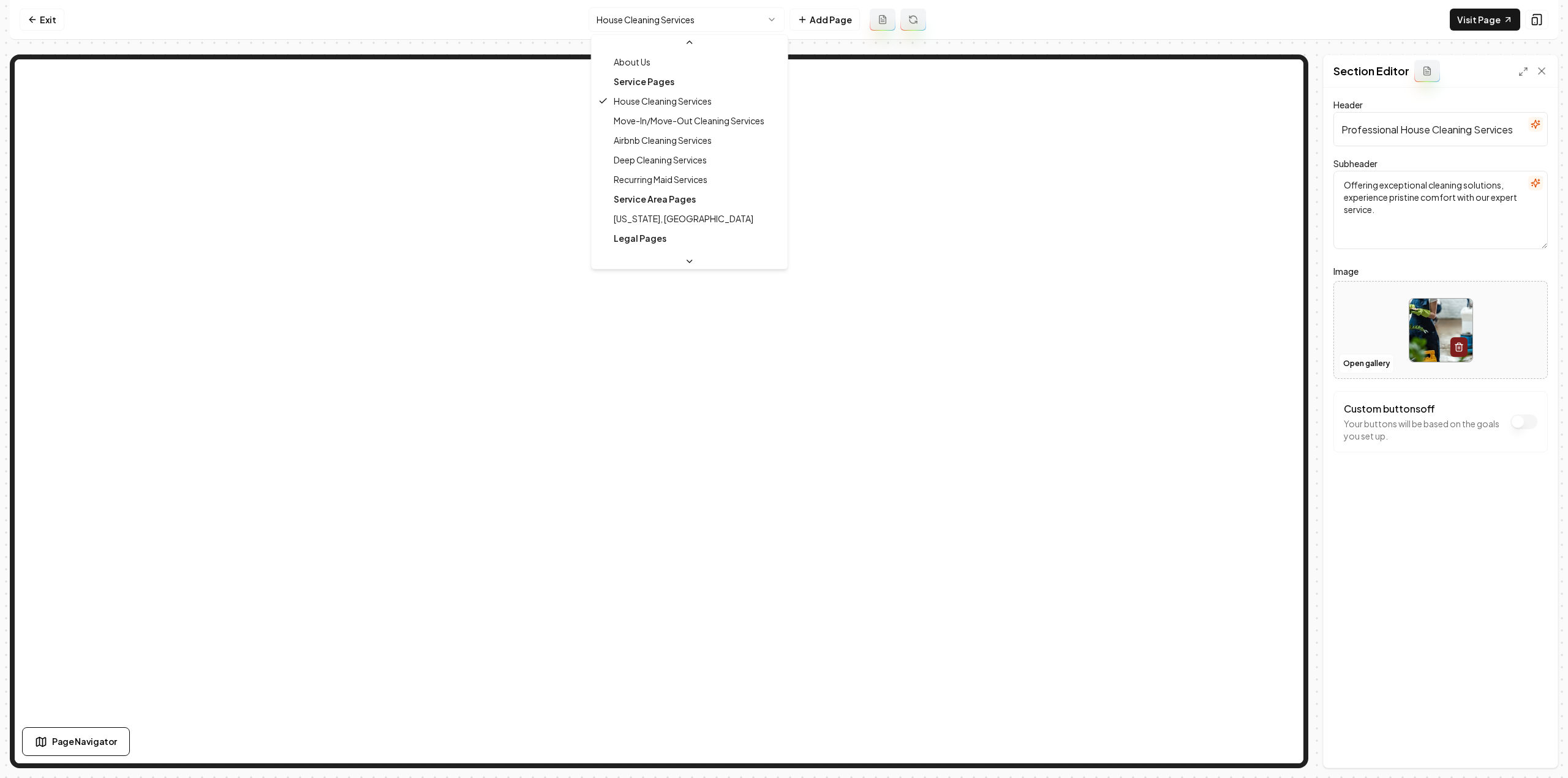
scroll to position [78, 0]
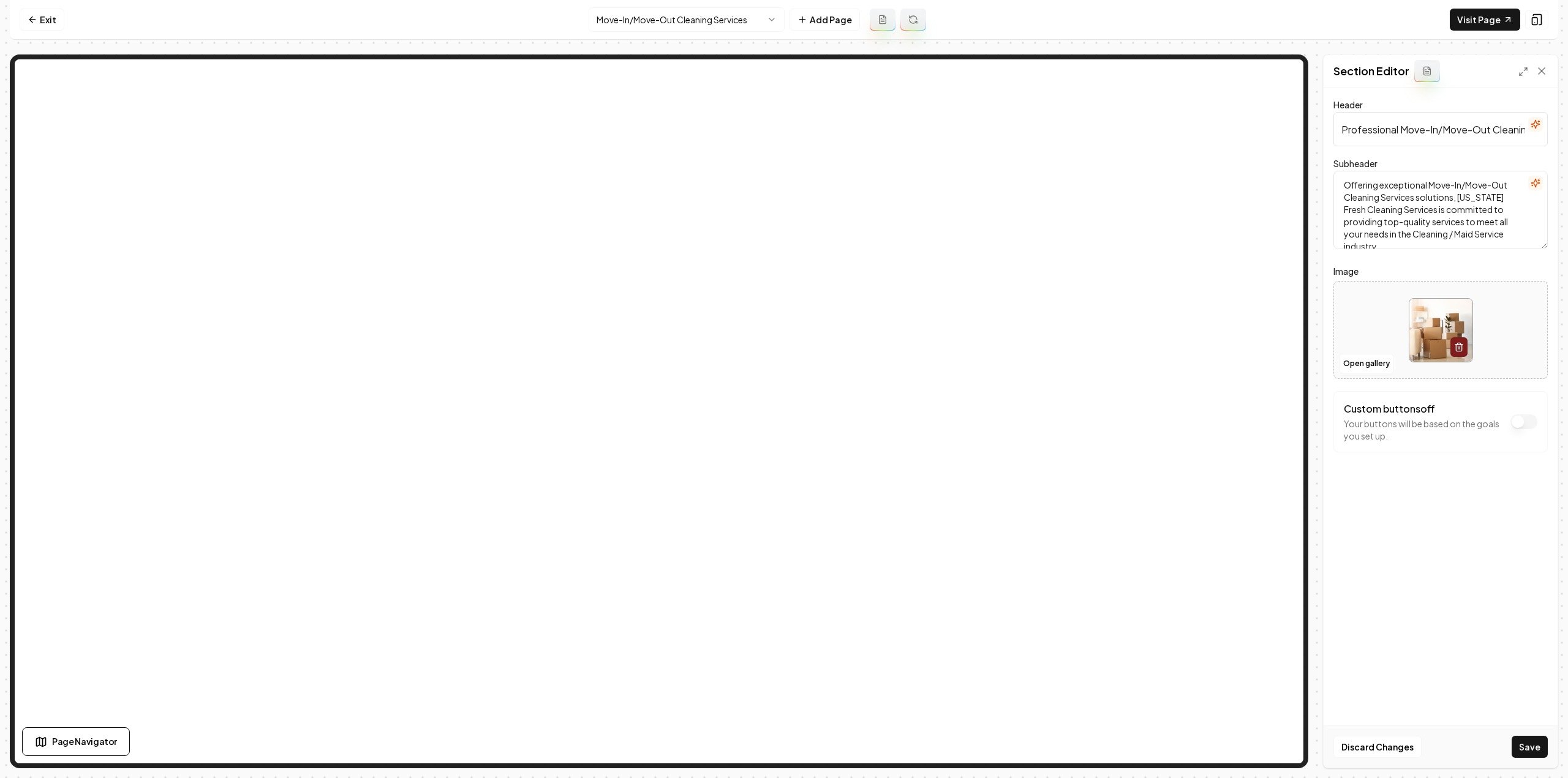
click at [1534, 749] on button "Save" at bounding box center [1529, 746] width 36 height 22
click at [669, 15] on html "Computer Required This feature is only available on a computer. Please switch t…" at bounding box center [784, 389] width 1568 height 778
click at [1519, 740] on button "Save" at bounding box center [1529, 746] width 36 height 22
click at [717, 25] on html "Computer Required This feature is only available on a computer. Please switch t…" at bounding box center [784, 389] width 1568 height 778
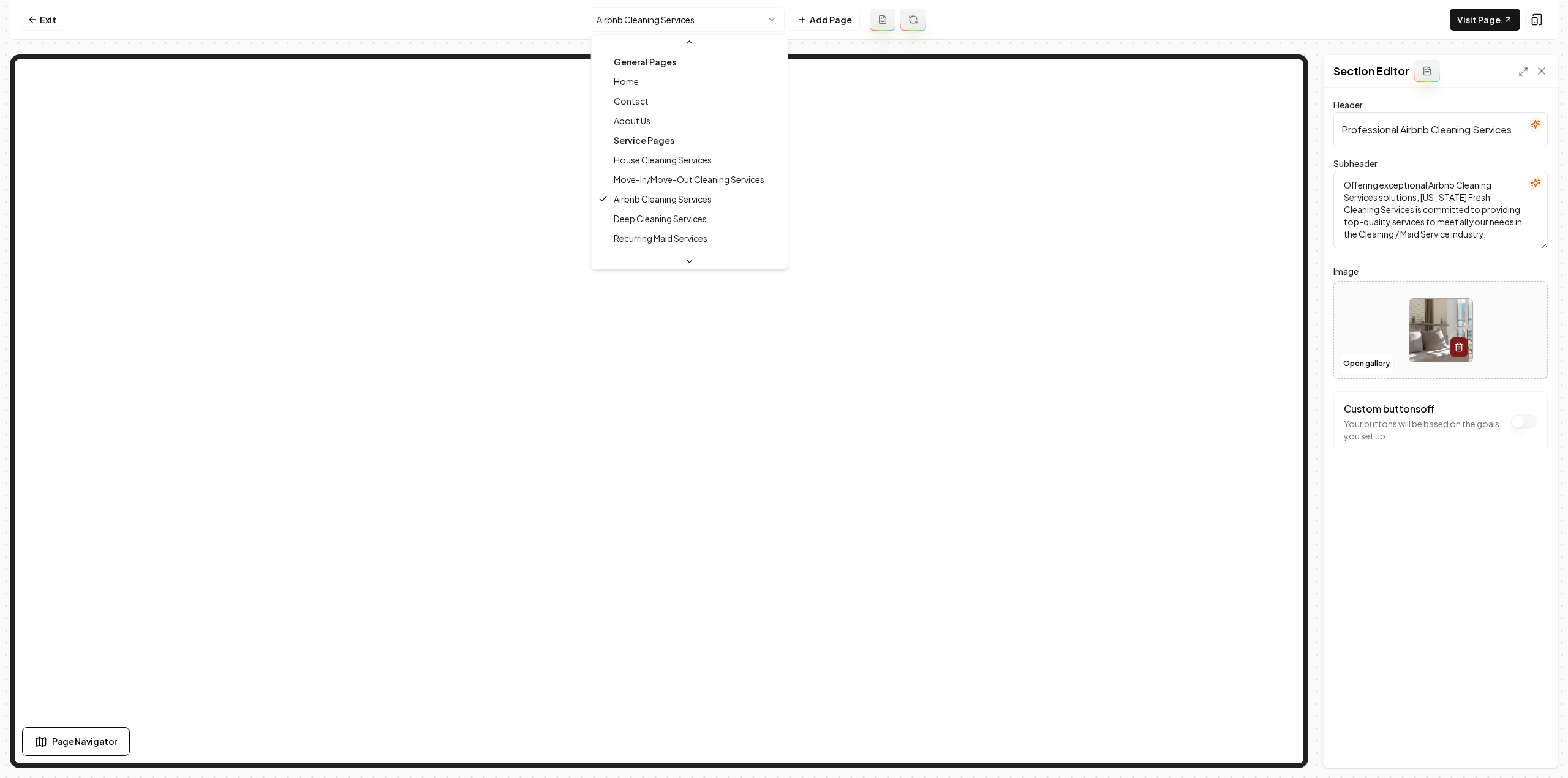
scroll to position [61, 0]
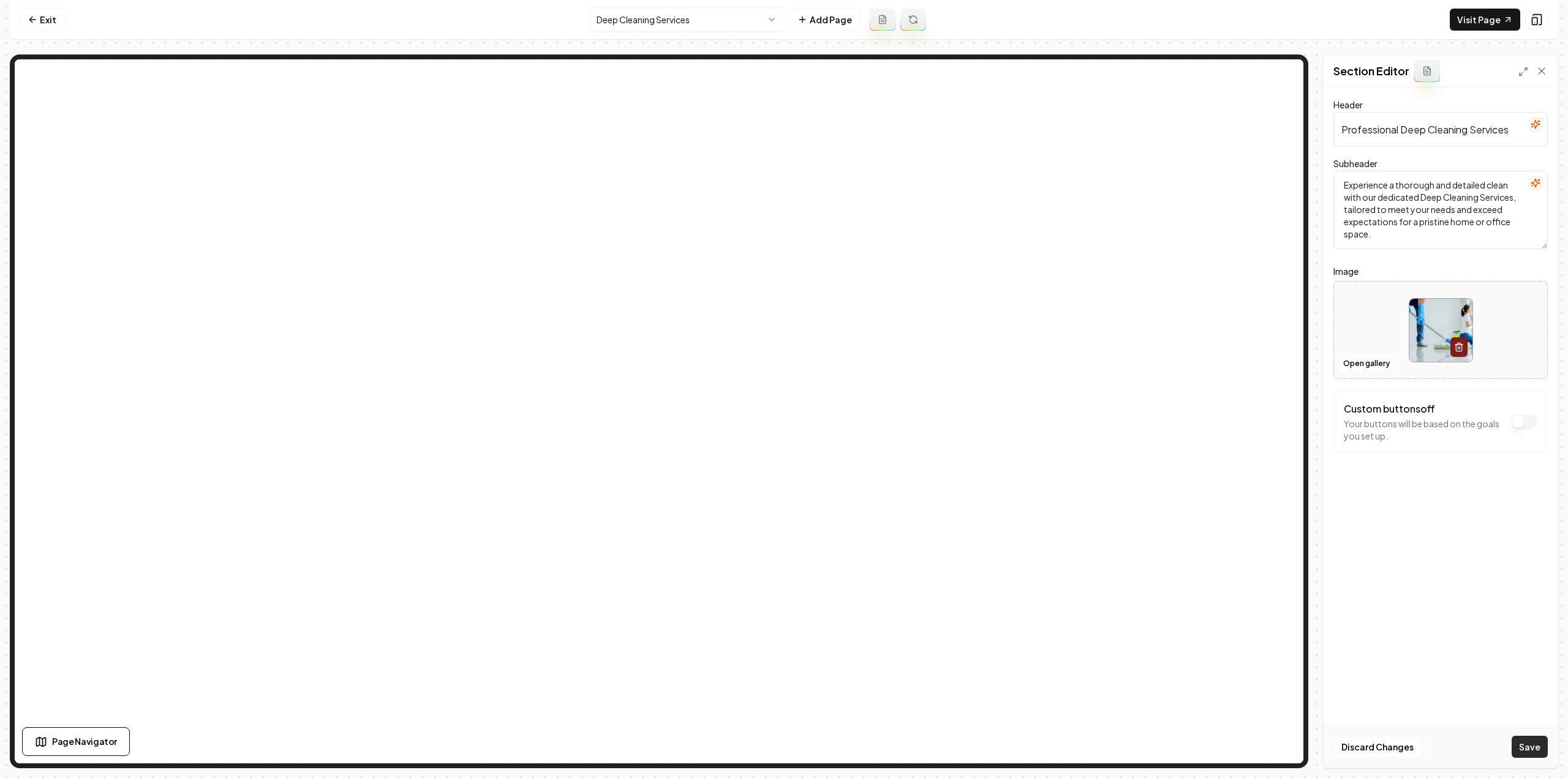
click at [1541, 754] on button "Save" at bounding box center [1529, 746] width 36 height 22
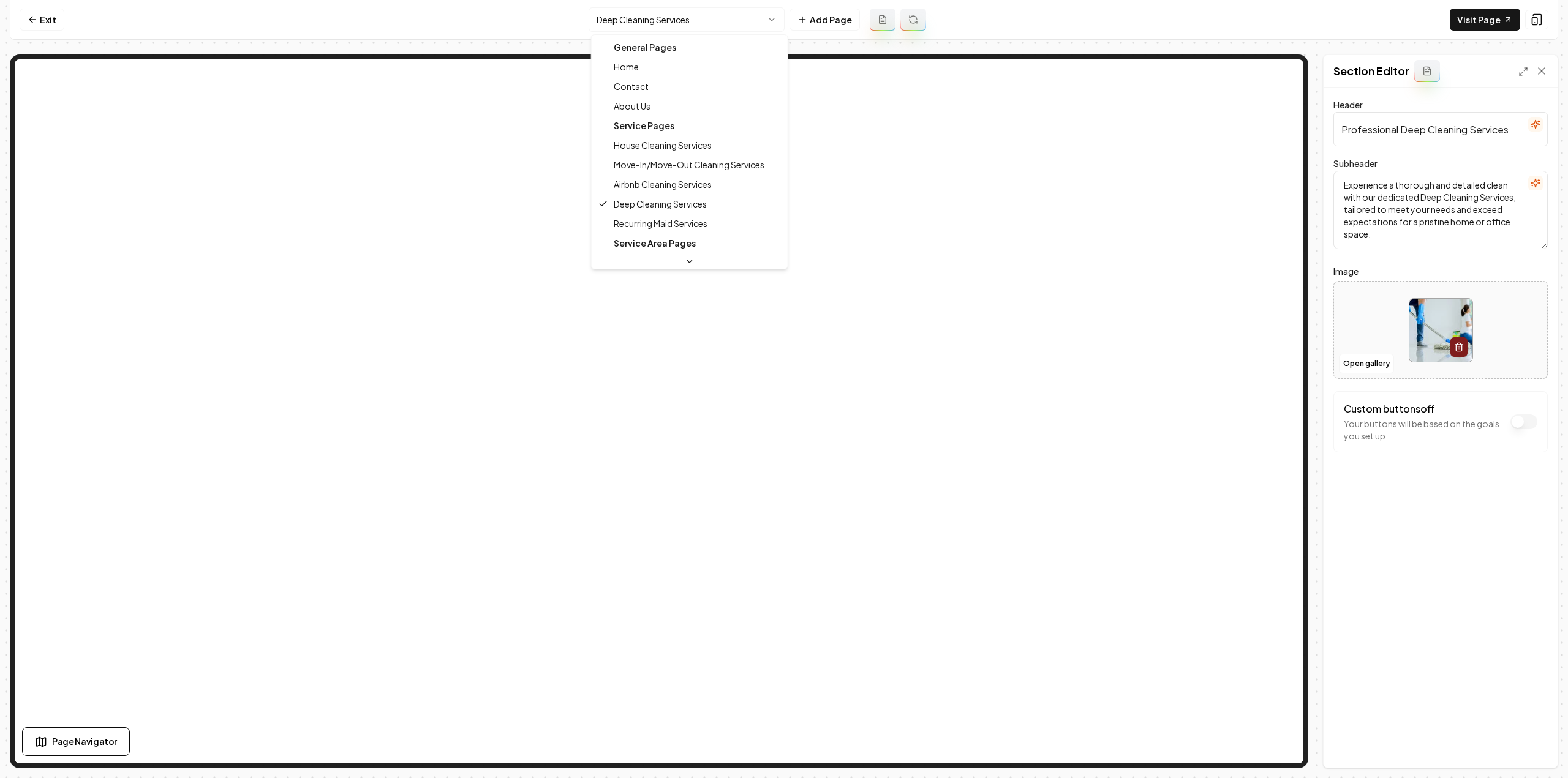
click at [663, 24] on html "Computer Required This feature is only available on a computer. Please switch t…" at bounding box center [784, 389] width 1568 height 778
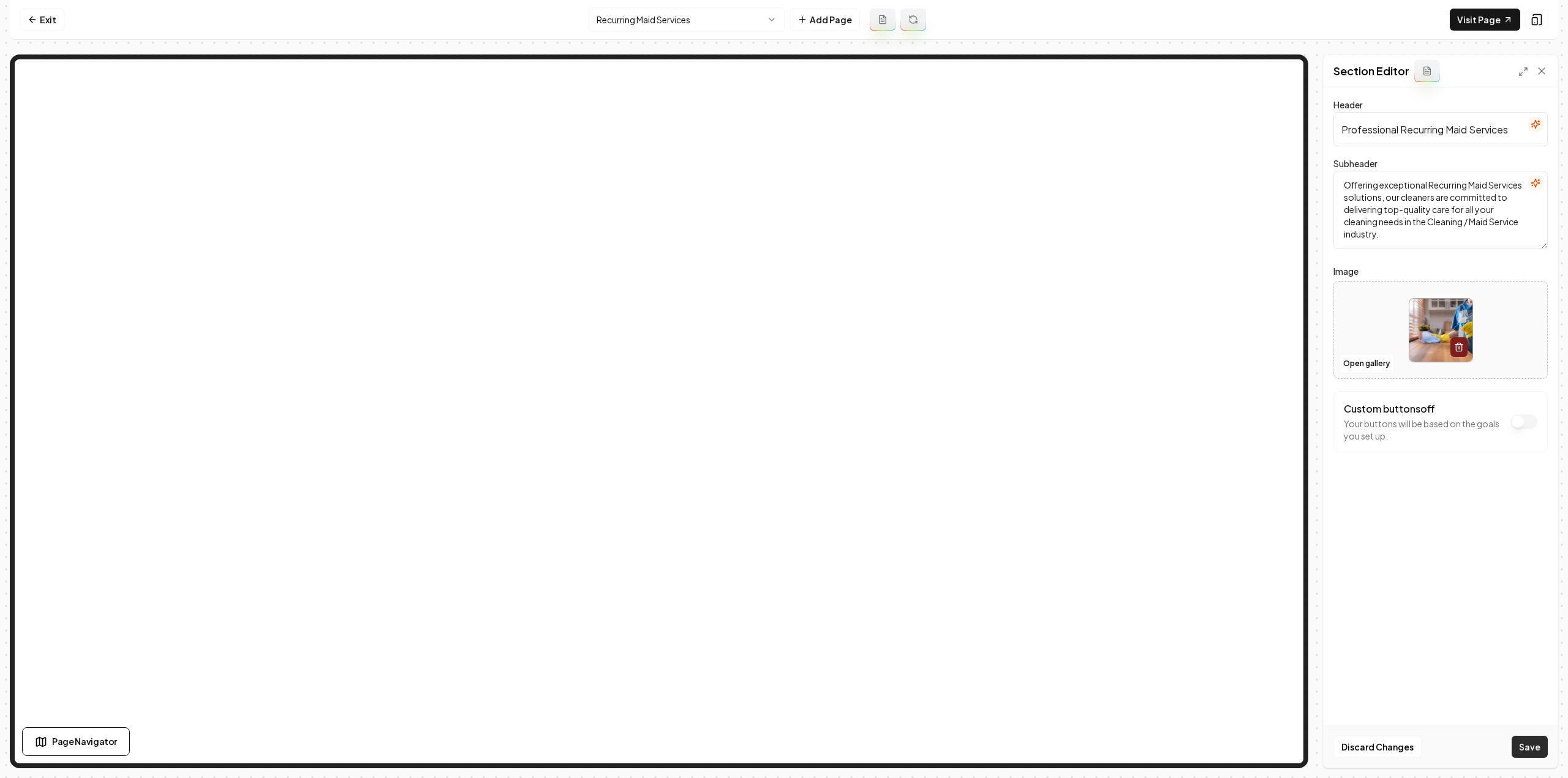
click at [1531, 743] on button "Save" at bounding box center [1529, 746] width 36 height 22
click at [654, 16] on html "Computer Required This feature is only available on a computer. Please switch t…" at bounding box center [784, 389] width 1568 height 778
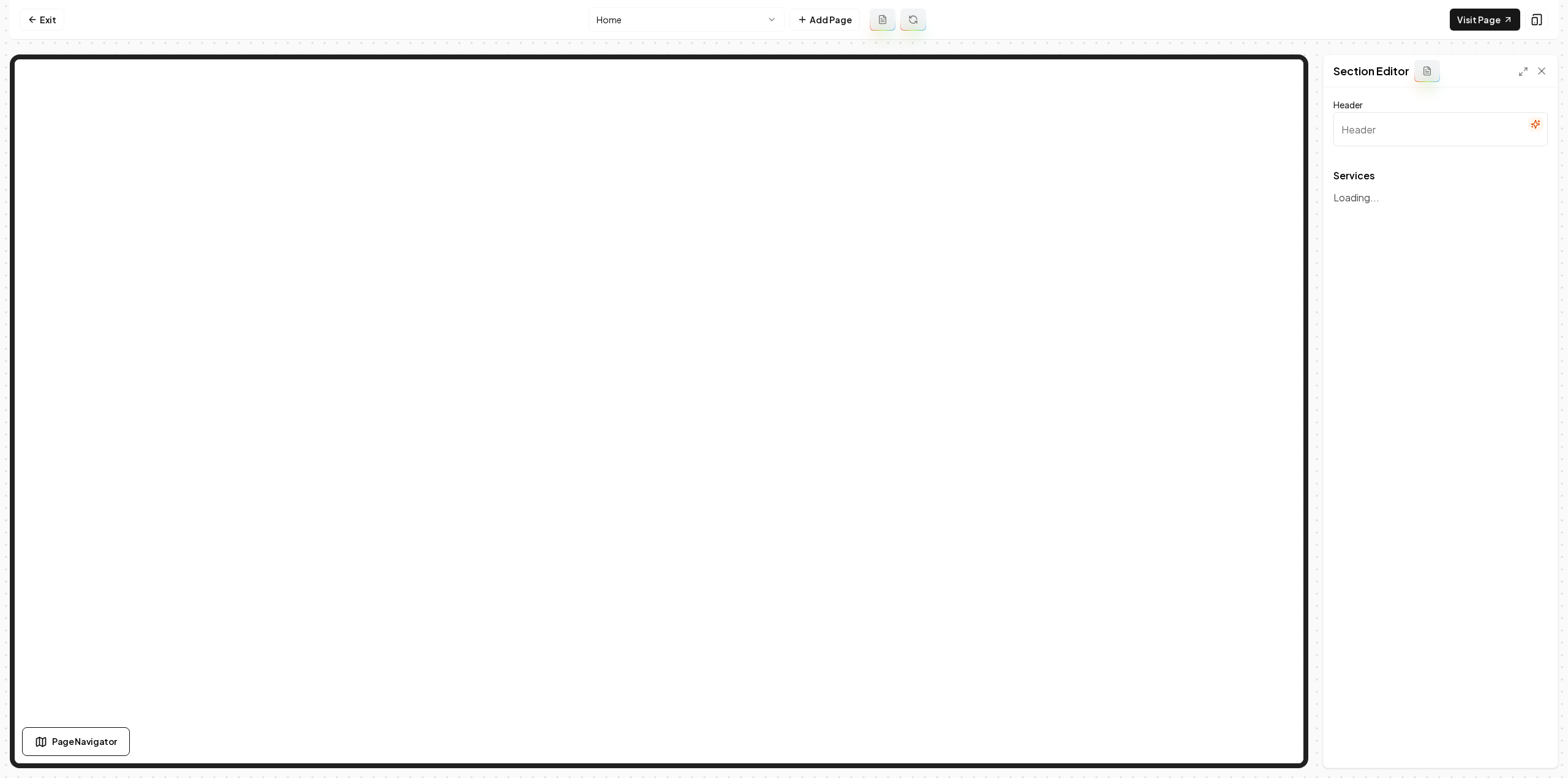
type input "Our Cleaning Services"
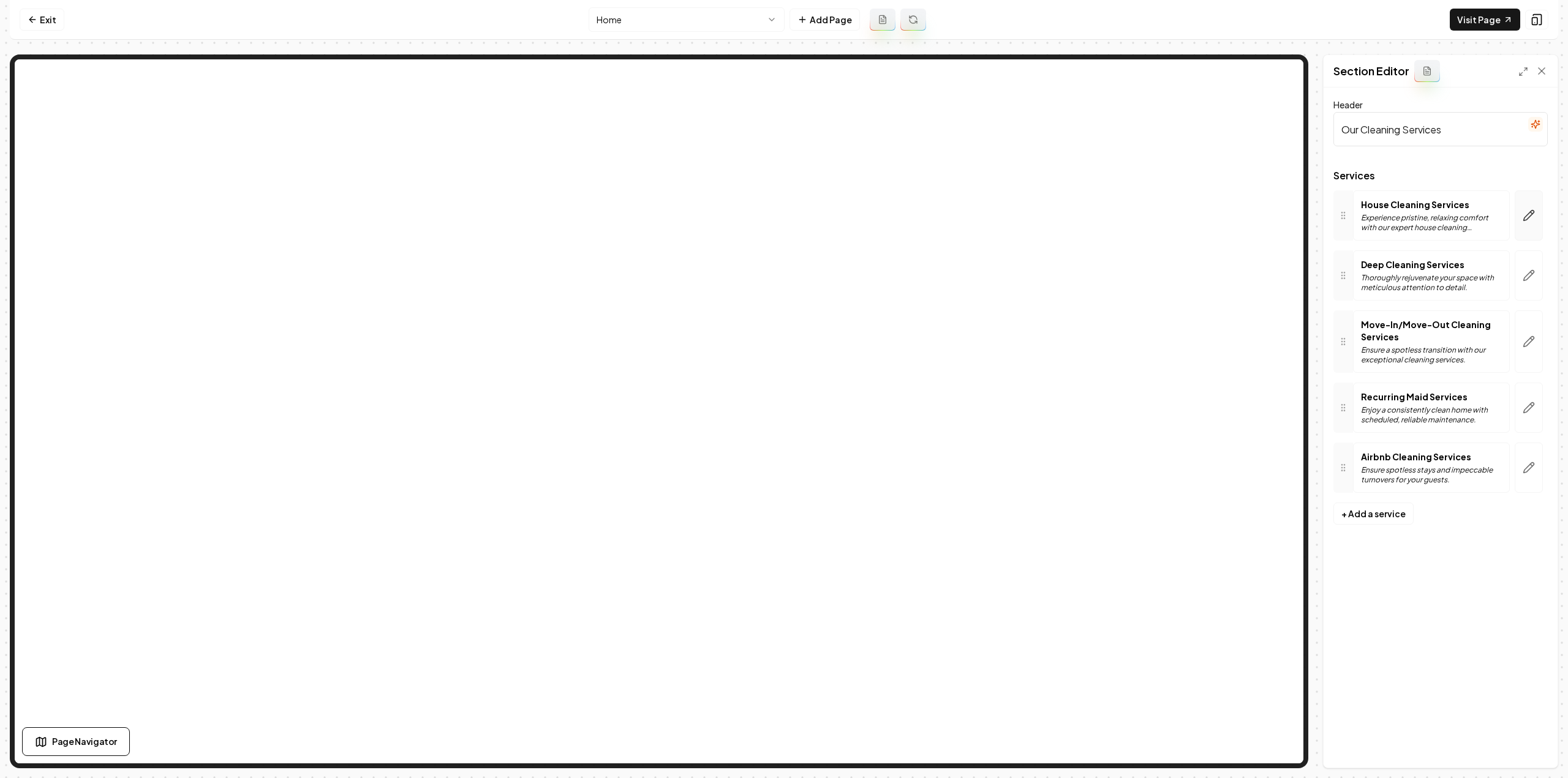
click at [1531, 220] on icon "button" at bounding box center [1528, 215] width 12 height 12
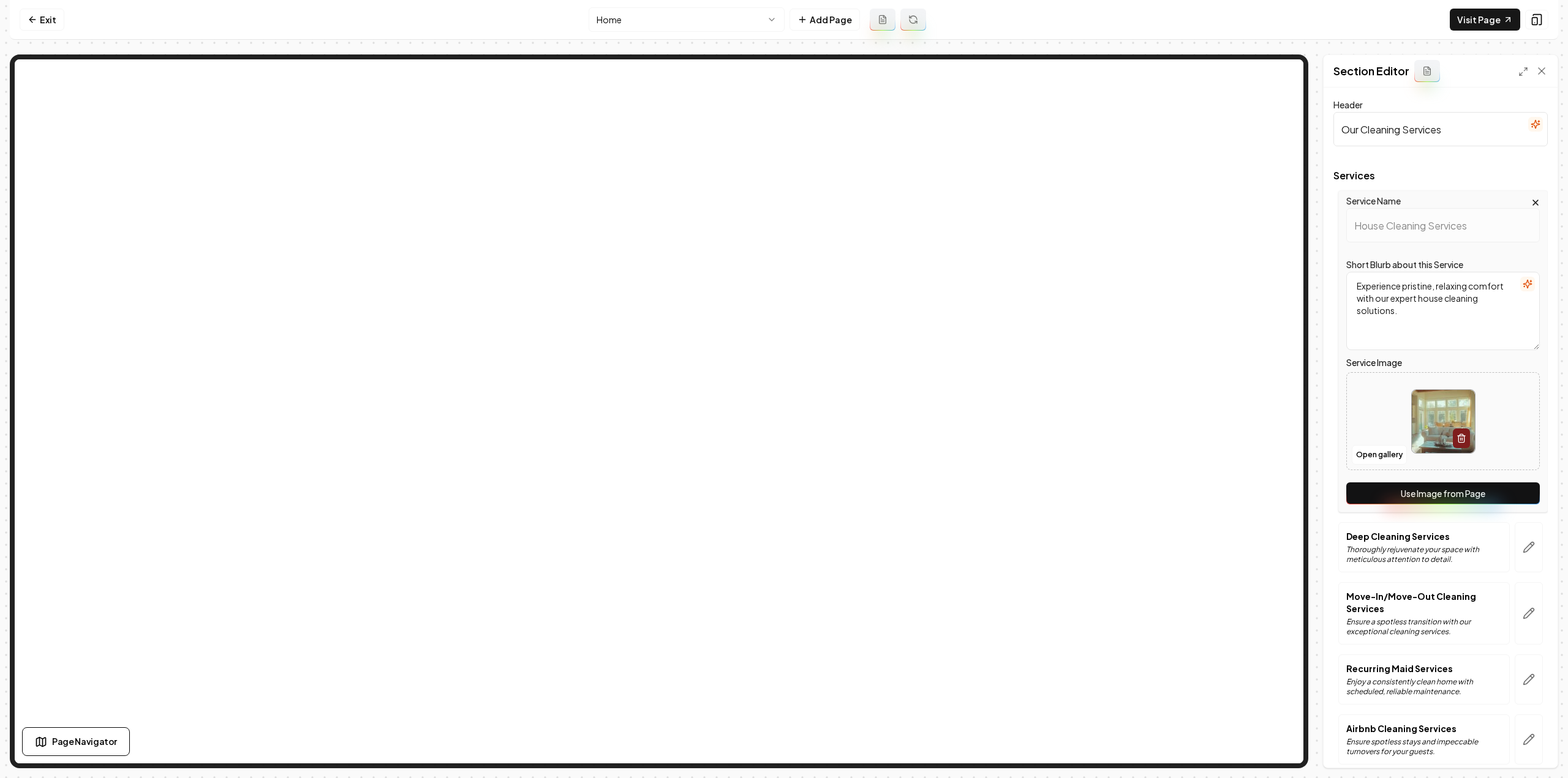
click at [1422, 488] on button "Use Image from Page" at bounding box center [1443, 493] width 194 height 22
click at [1522, 552] on icon "button" at bounding box center [1528, 547] width 12 height 12
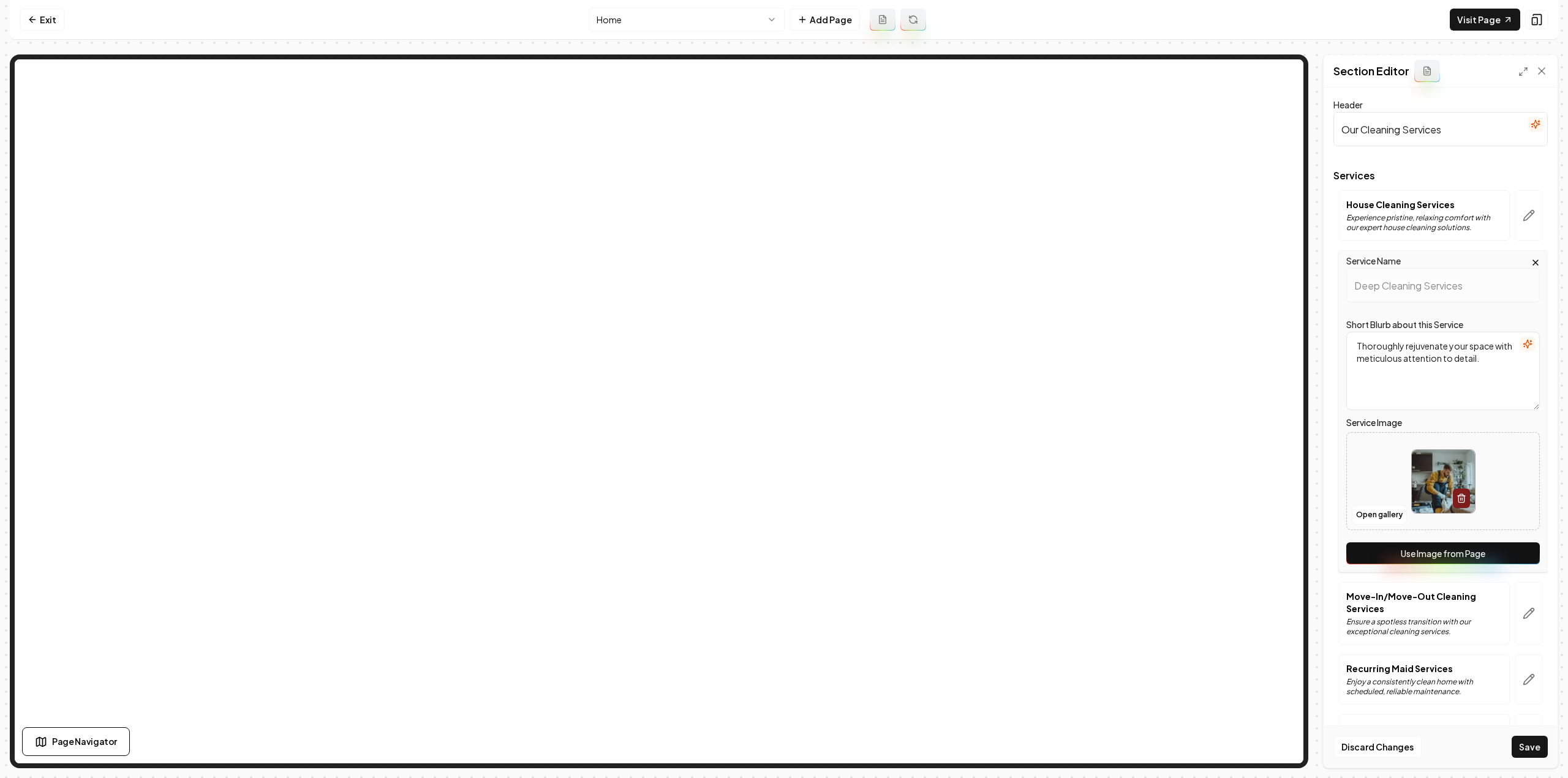
click at [1510, 562] on button "Use Image from Page" at bounding box center [1443, 553] width 194 height 22
click at [1524, 609] on icon "button" at bounding box center [1529, 614] width 11 height 11
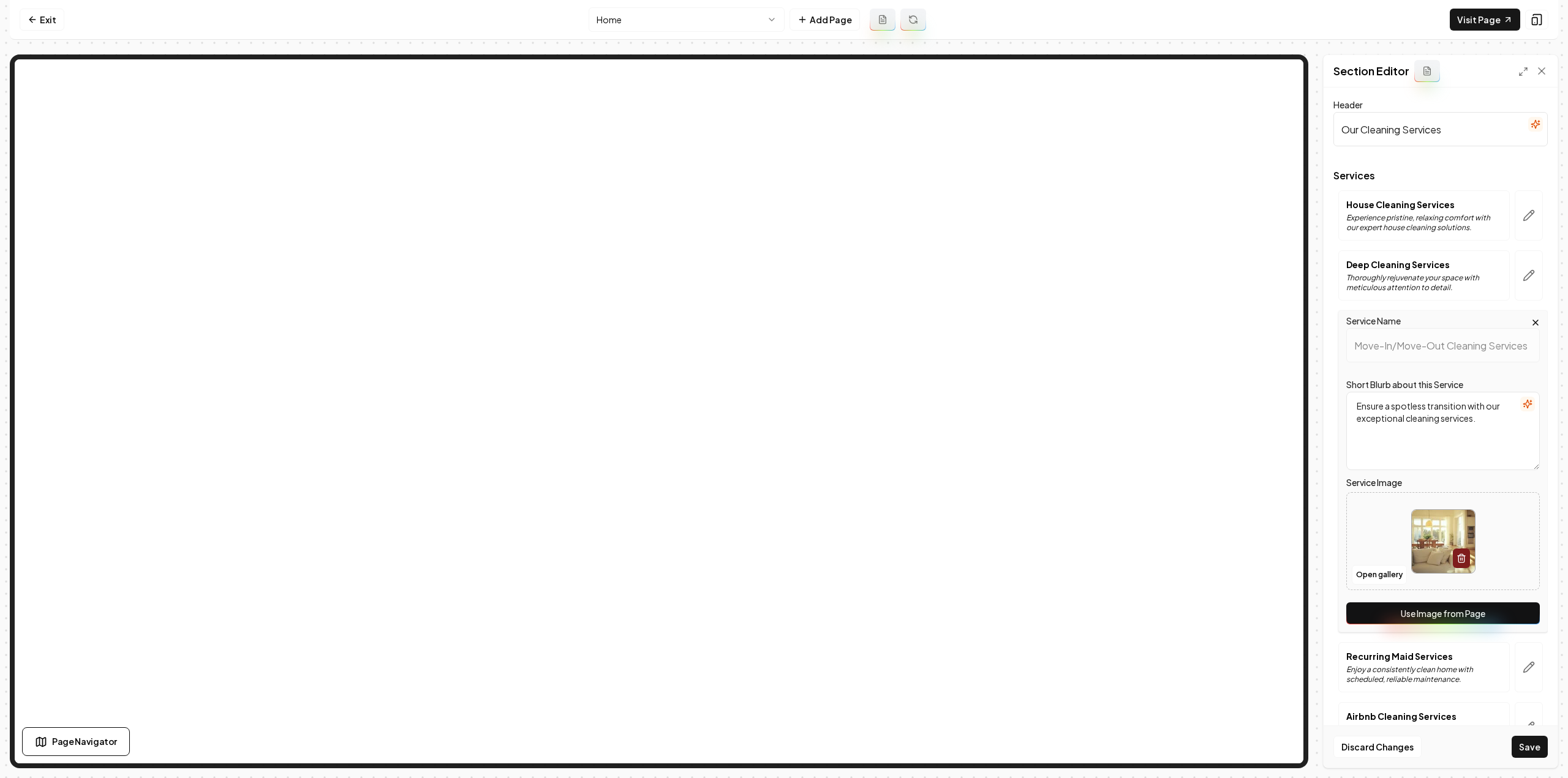
click at [1519, 618] on button "Use Image from Page" at bounding box center [1443, 613] width 194 height 22
click at [1521, 642] on button "button" at bounding box center [1529, 667] width 28 height 50
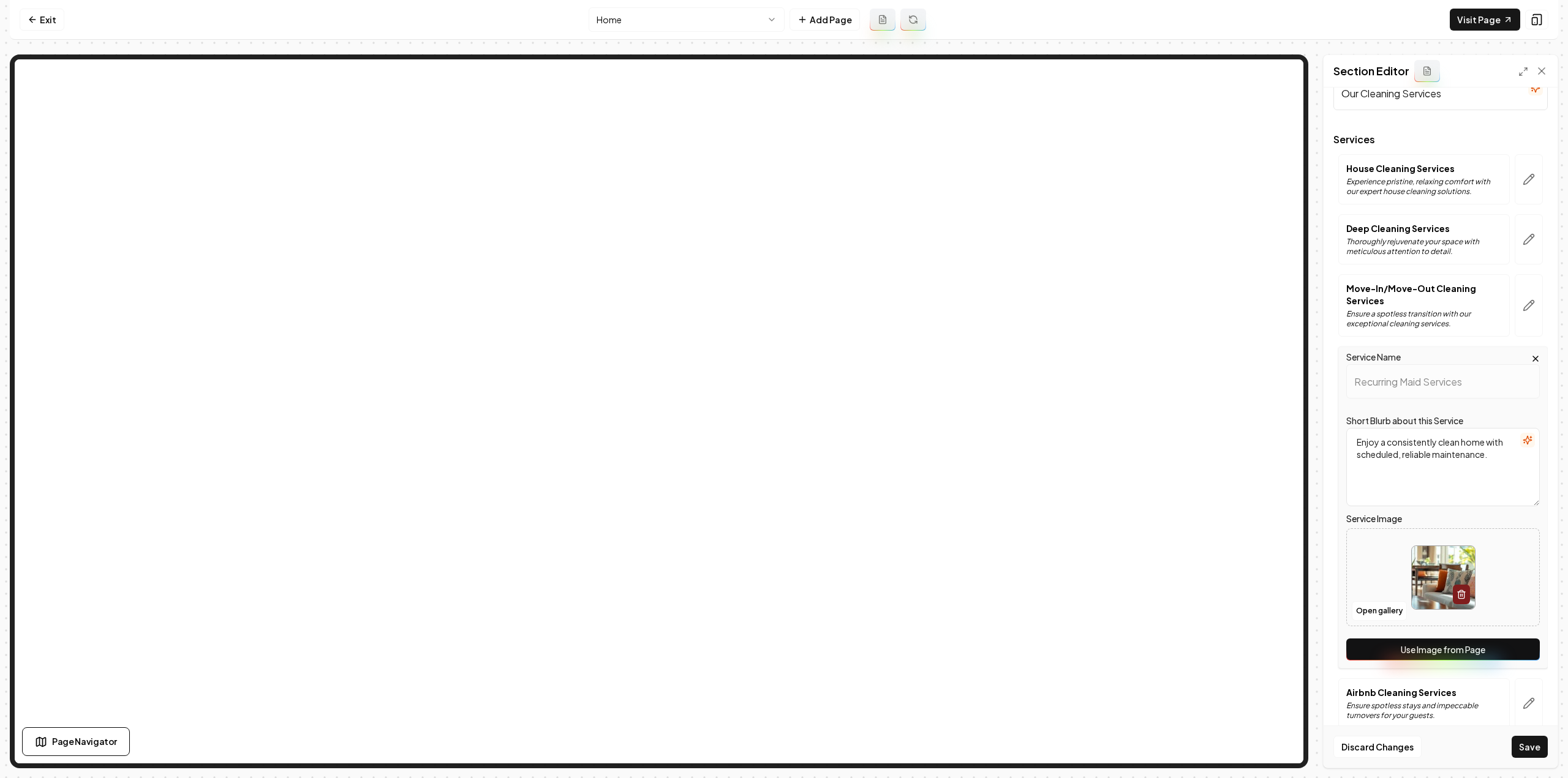
scroll to position [50, 0]
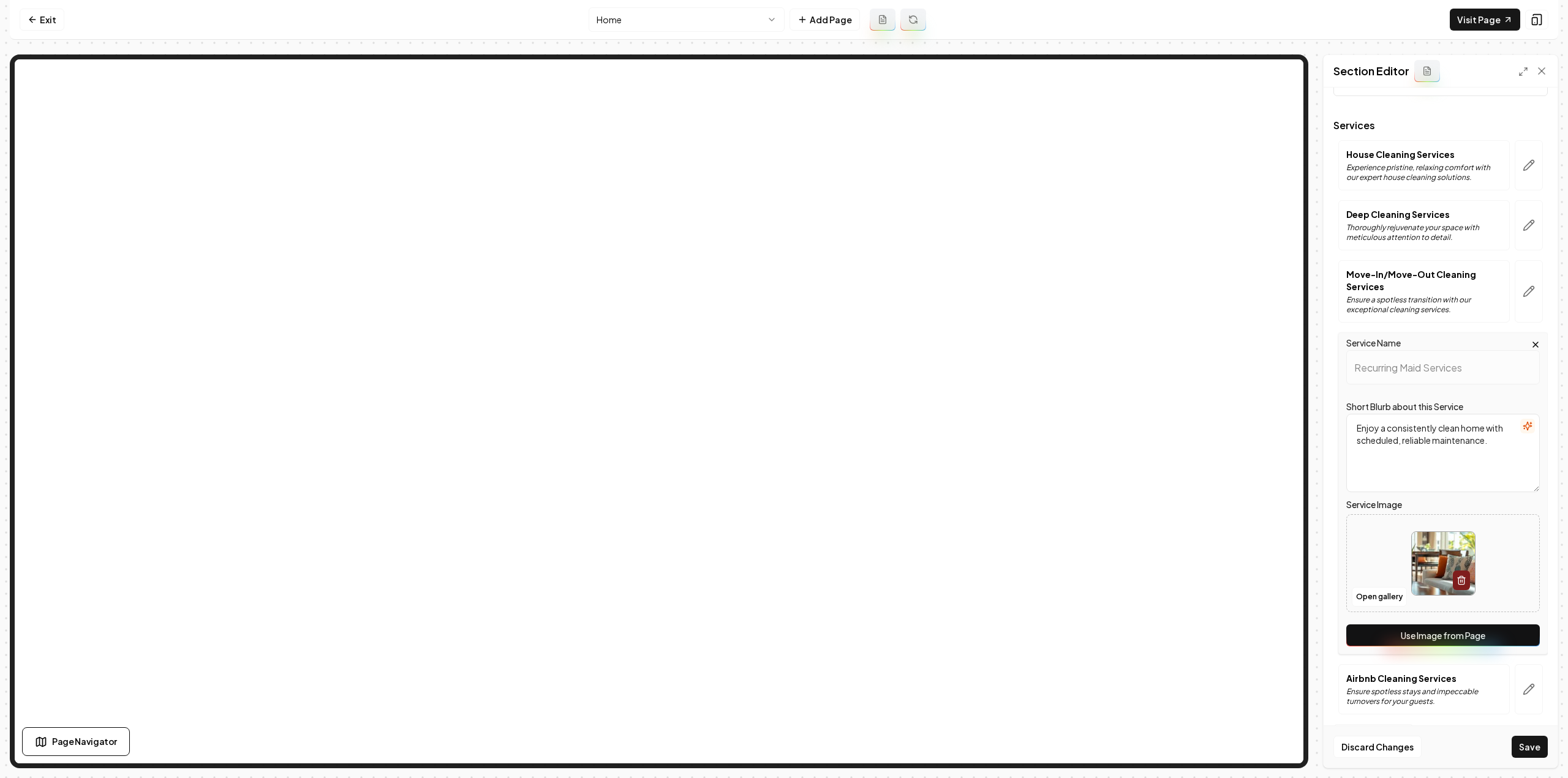
click at [1491, 638] on button "Use Image from Page" at bounding box center [1443, 635] width 194 height 22
click at [1525, 703] on button "button" at bounding box center [1529, 689] width 28 height 50
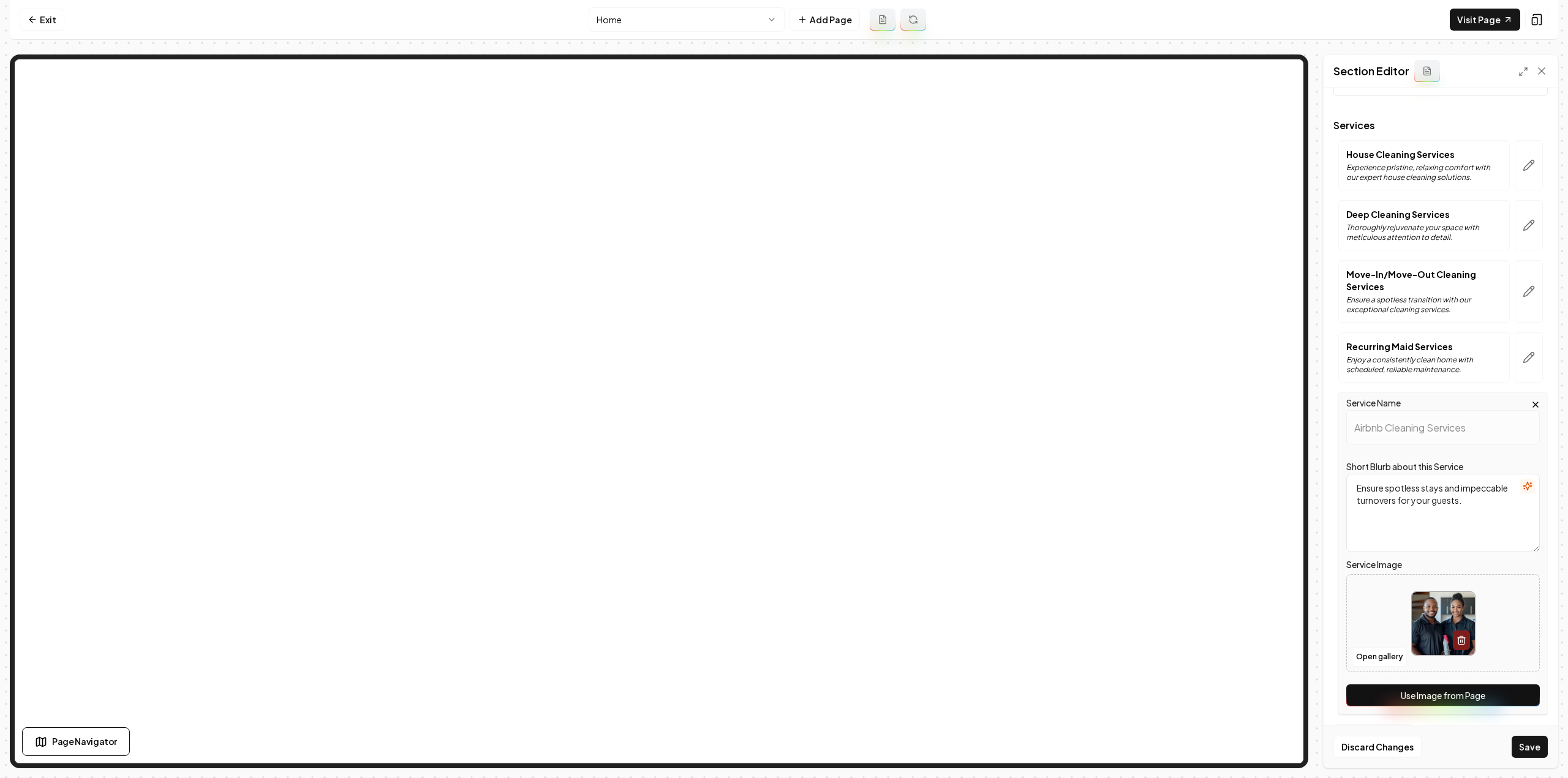
click at [1517, 706] on div "Service Name Airbnb Cleaning Services Short Blurb about this Service Ensure spo…" at bounding box center [1442, 553] width 209 height 322
click at [1531, 755] on button "Save" at bounding box center [1529, 746] width 36 height 22
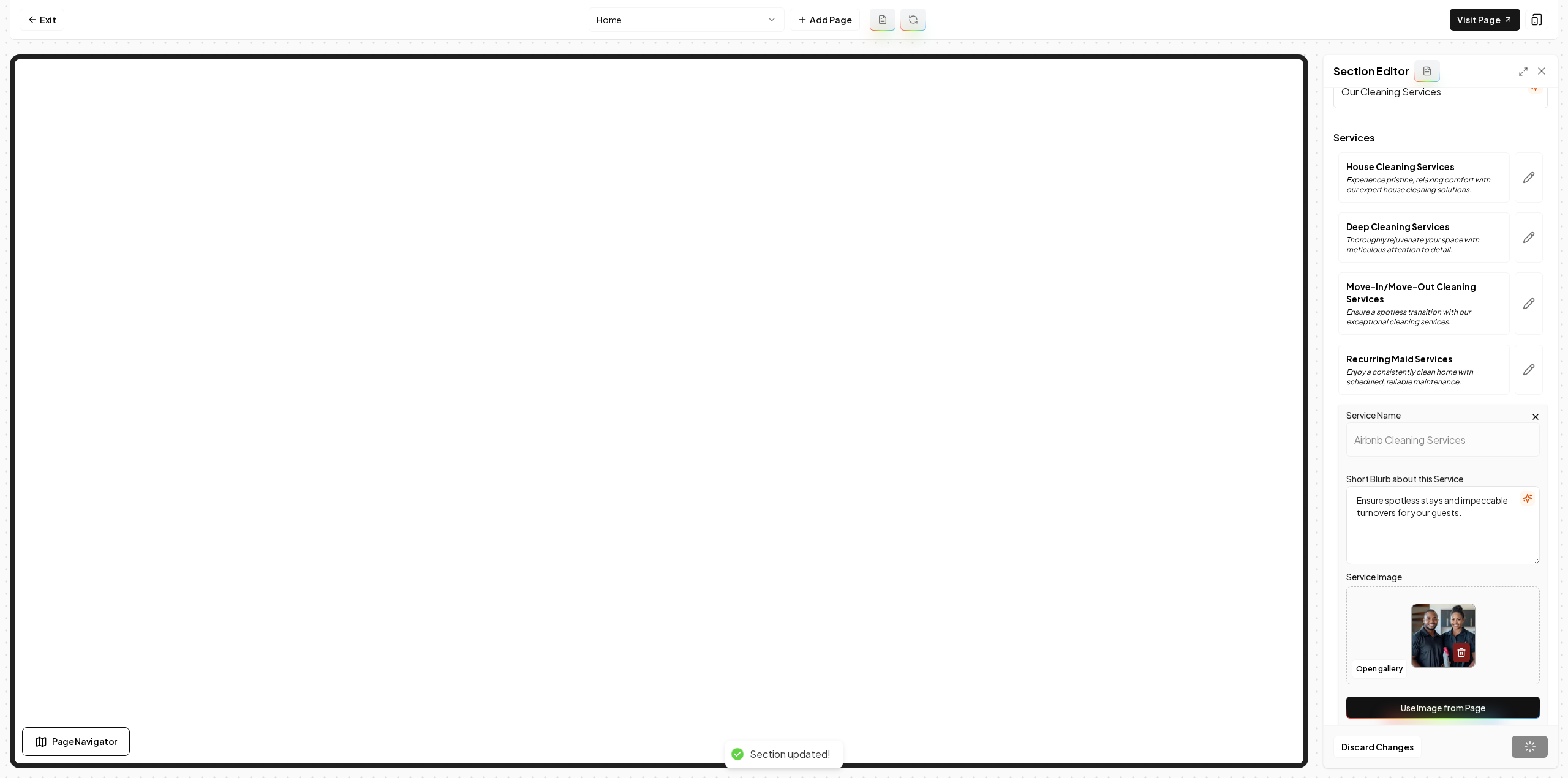
scroll to position [0, 0]
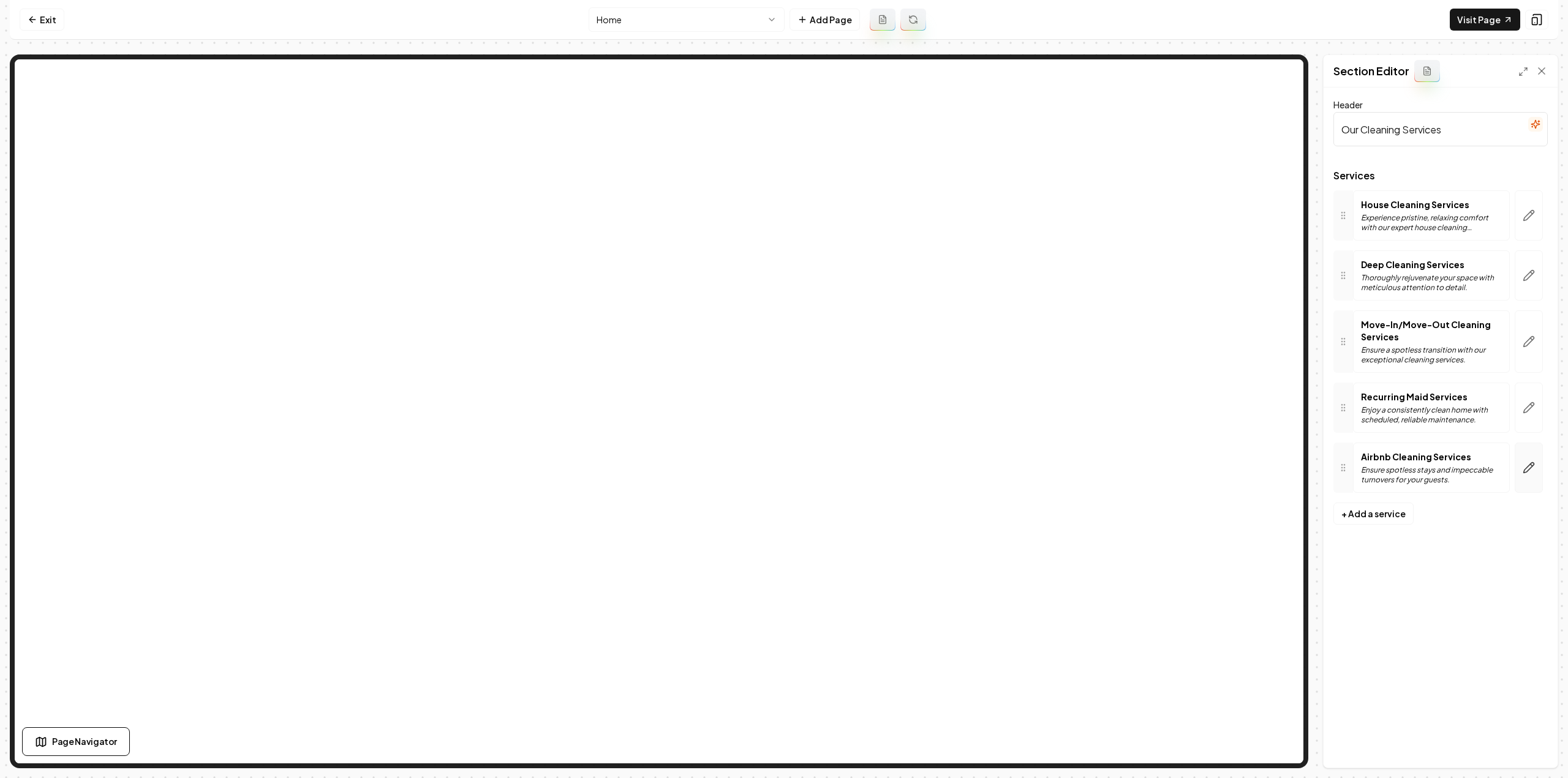
click at [1531, 463] on icon "button" at bounding box center [1529, 468] width 11 height 11
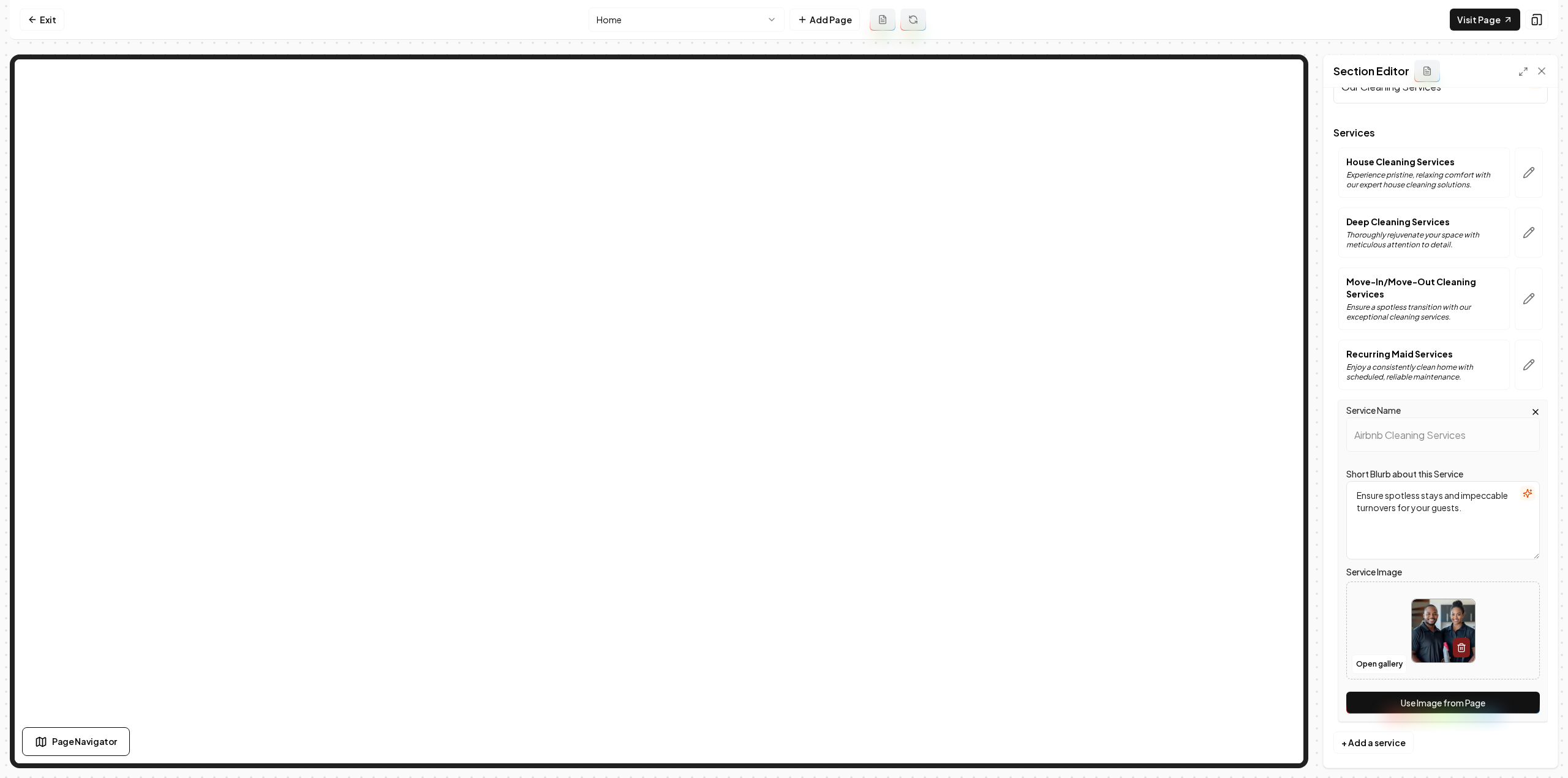
scroll to position [50, 0]
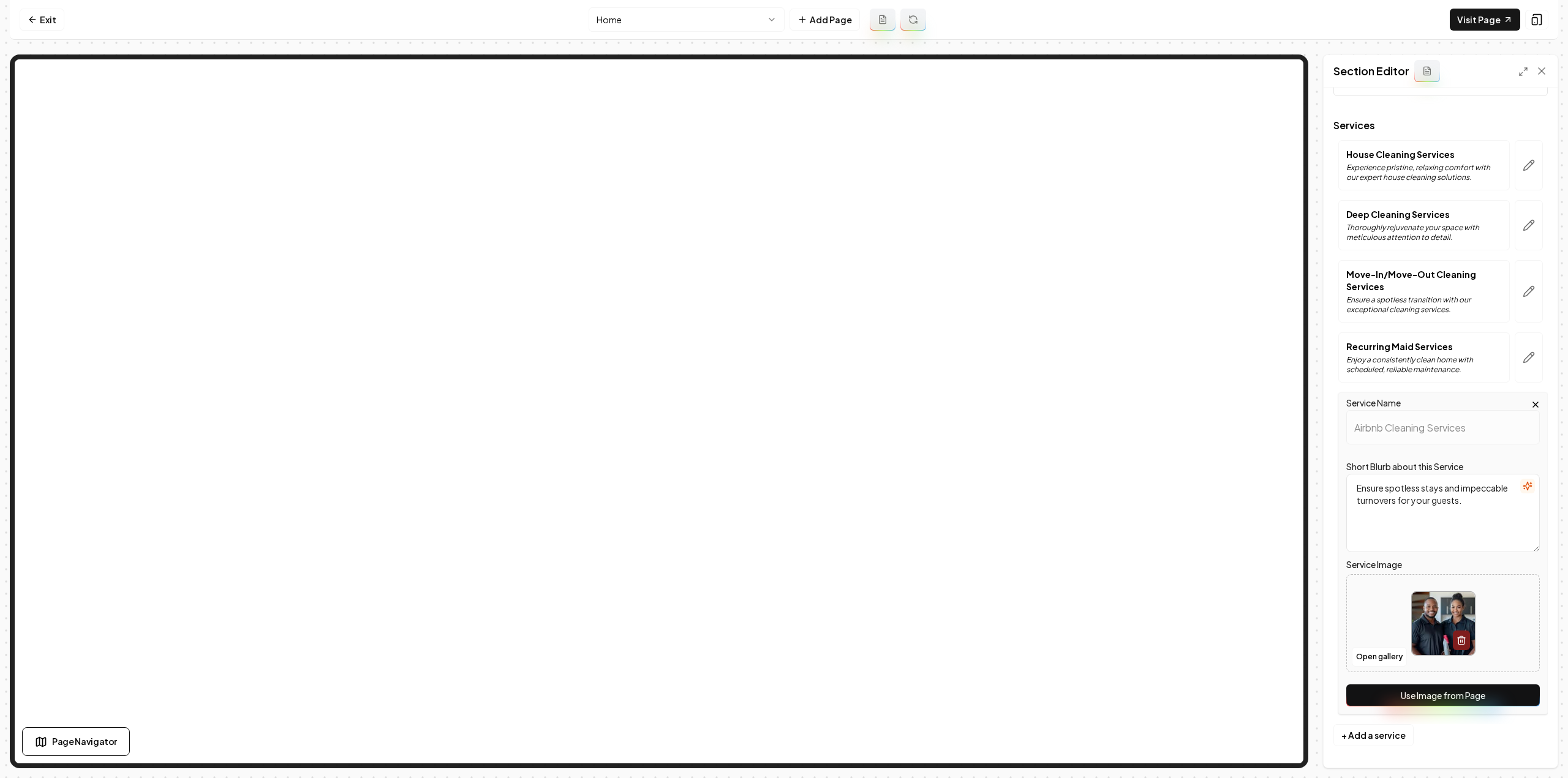
click at [1427, 691] on button "Use Image from Page" at bounding box center [1443, 695] width 194 height 22
click at [1530, 748] on button "Save" at bounding box center [1529, 746] width 36 height 22
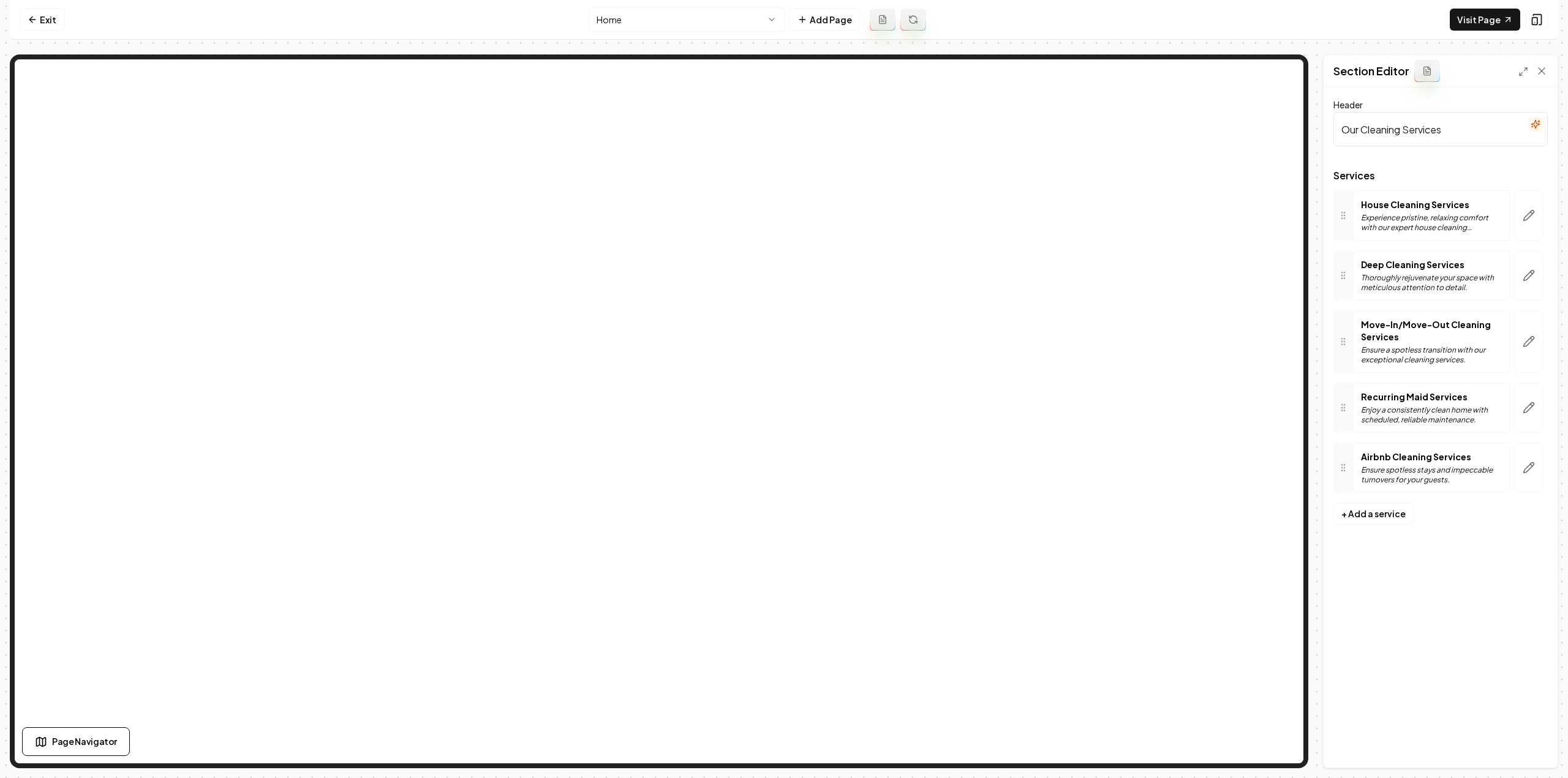
scroll to position [0, 0]
click at [1472, 21] on link "Visit Page" at bounding box center [1485, 19] width 70 height 22
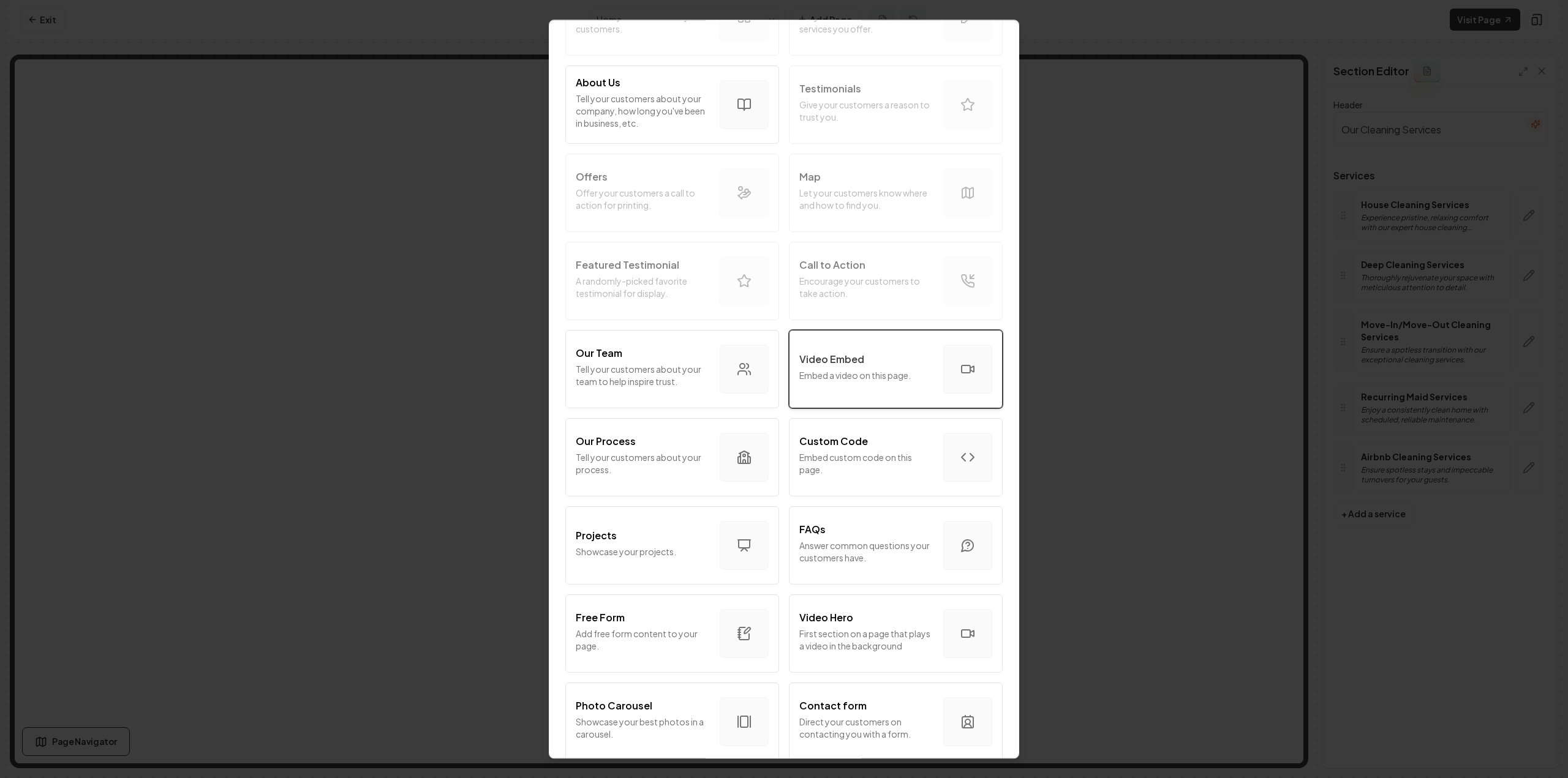
scroll to position [245, 0]
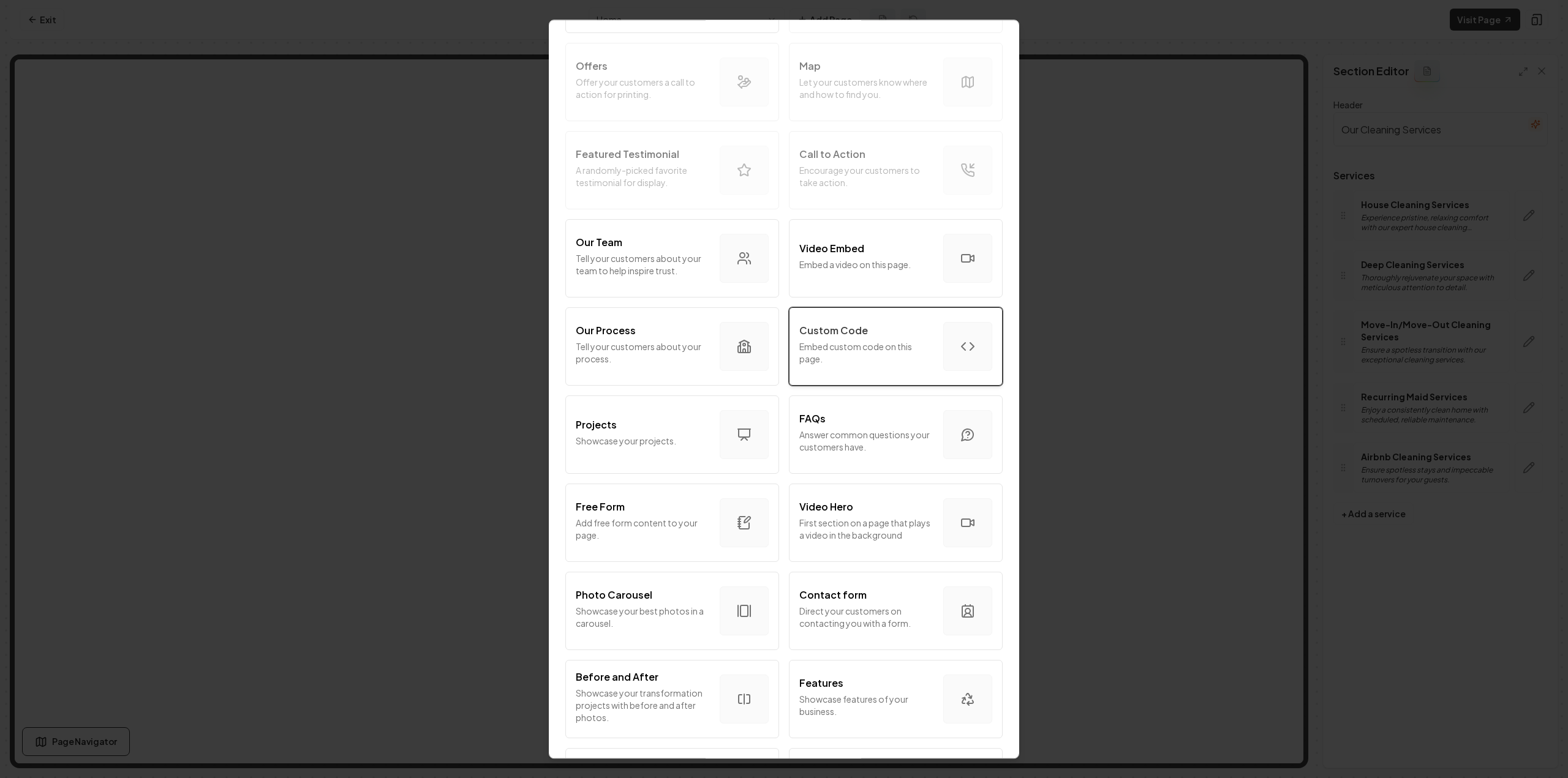
click at [844, 350] on p "Embed custom code on this page." at bounding box center [866, 353] width 134 height 25
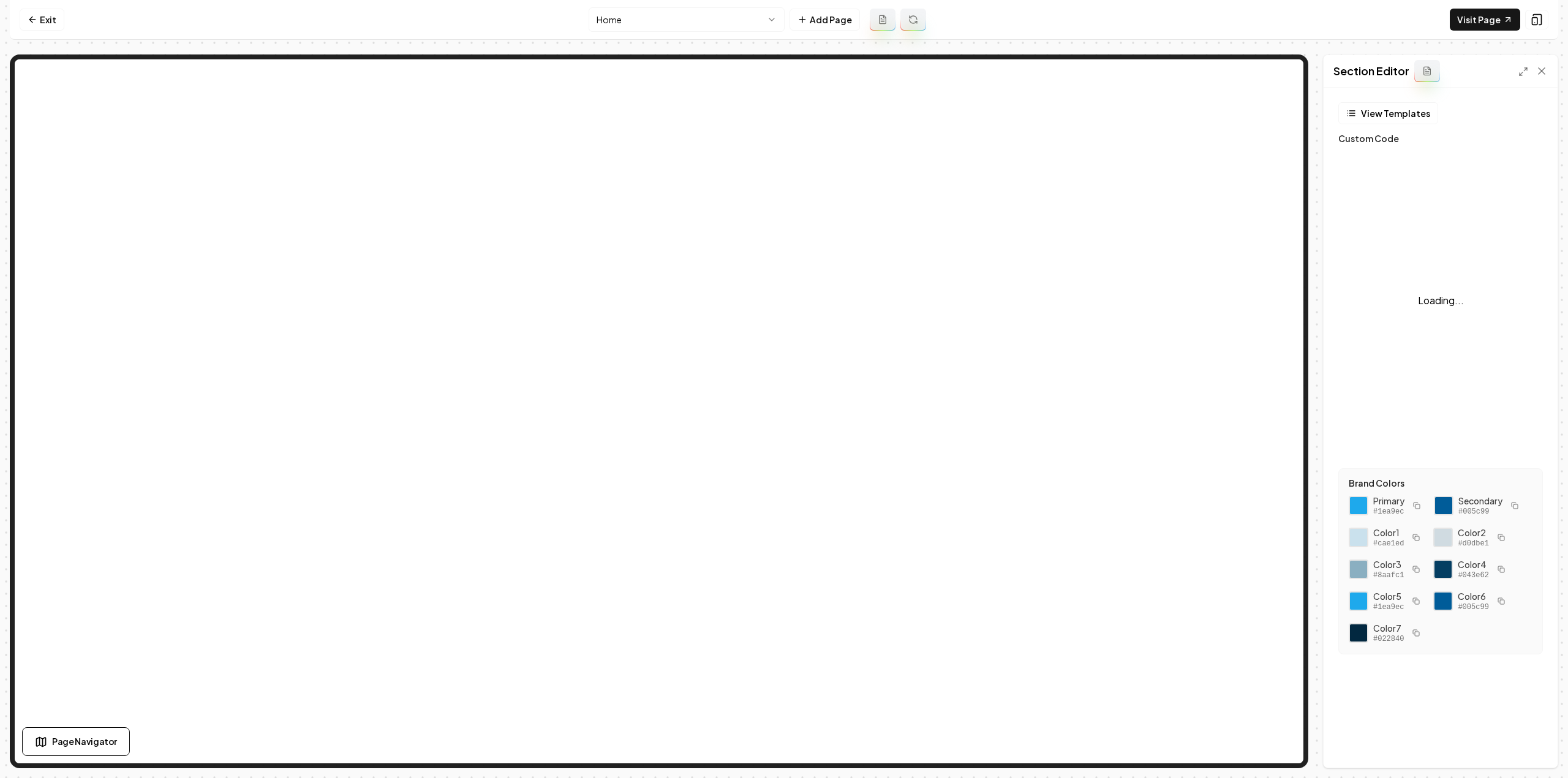
click at [1401, 230] on div "Loading..." at bounding box center [1440, 301] width 204 height 306
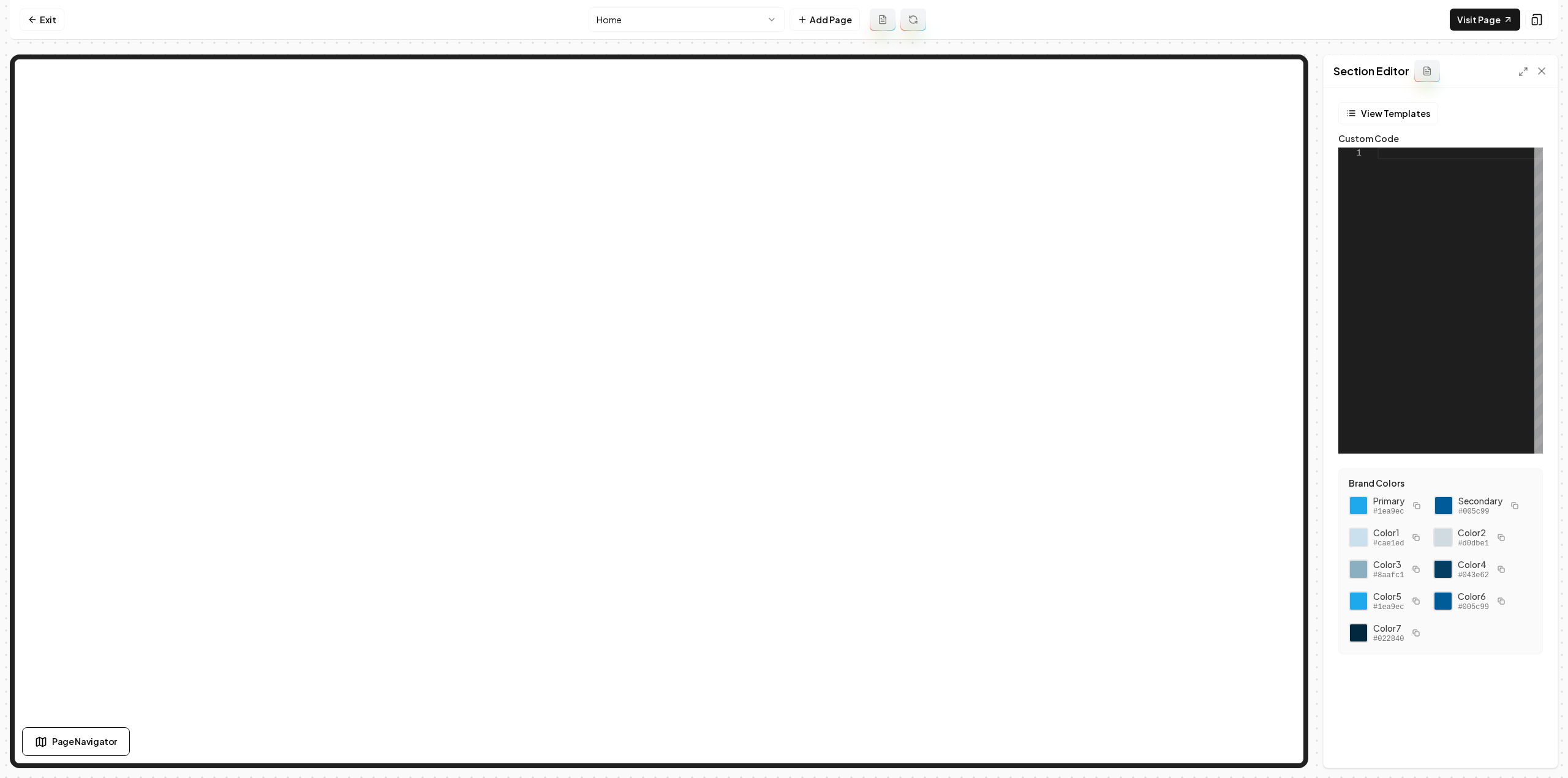
click at [1443, 223] on div at bounding box center [1460, 301] width 165 height 306
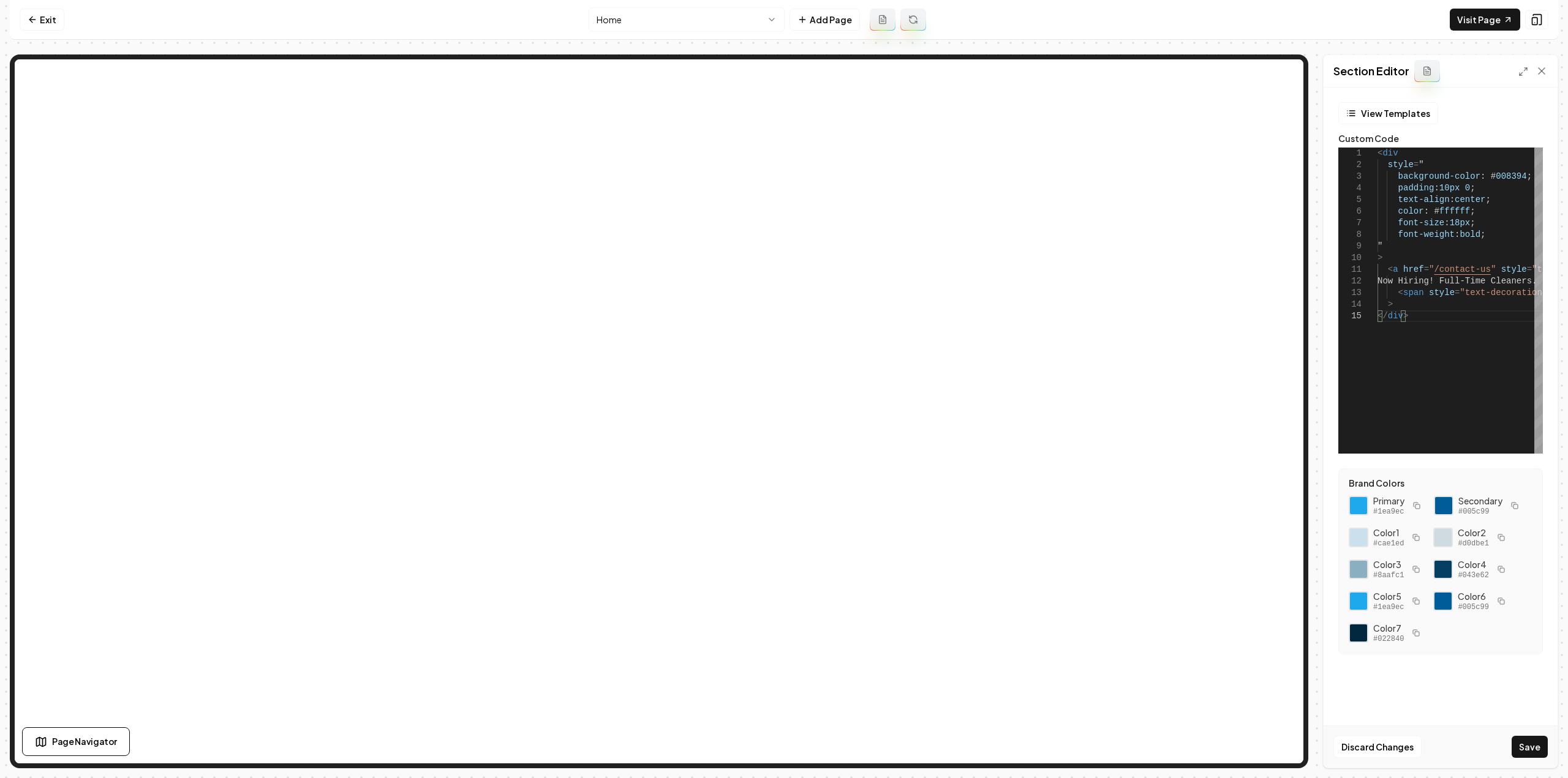
click at [1511, 506] on icon "button" at bounding box center [1514, 506] width 7 height 7
click at [1510, 176] on div "< div style = " background-color : # 008394 ; padding : 10px 0 ; text-align : c…" at bounding box center [1543, 301] width 333 height 306
drag, startPoint x: 1514, startPoint y: 176, endPoint x: 1481, endPoint y: 177, distance: 33.0
click at [1481, 177] on div "< div style = " background-color : # 008394 ; padding : 10px 0 ; text-align : c…" at bounding box center [1543, 301] width 333 height 306
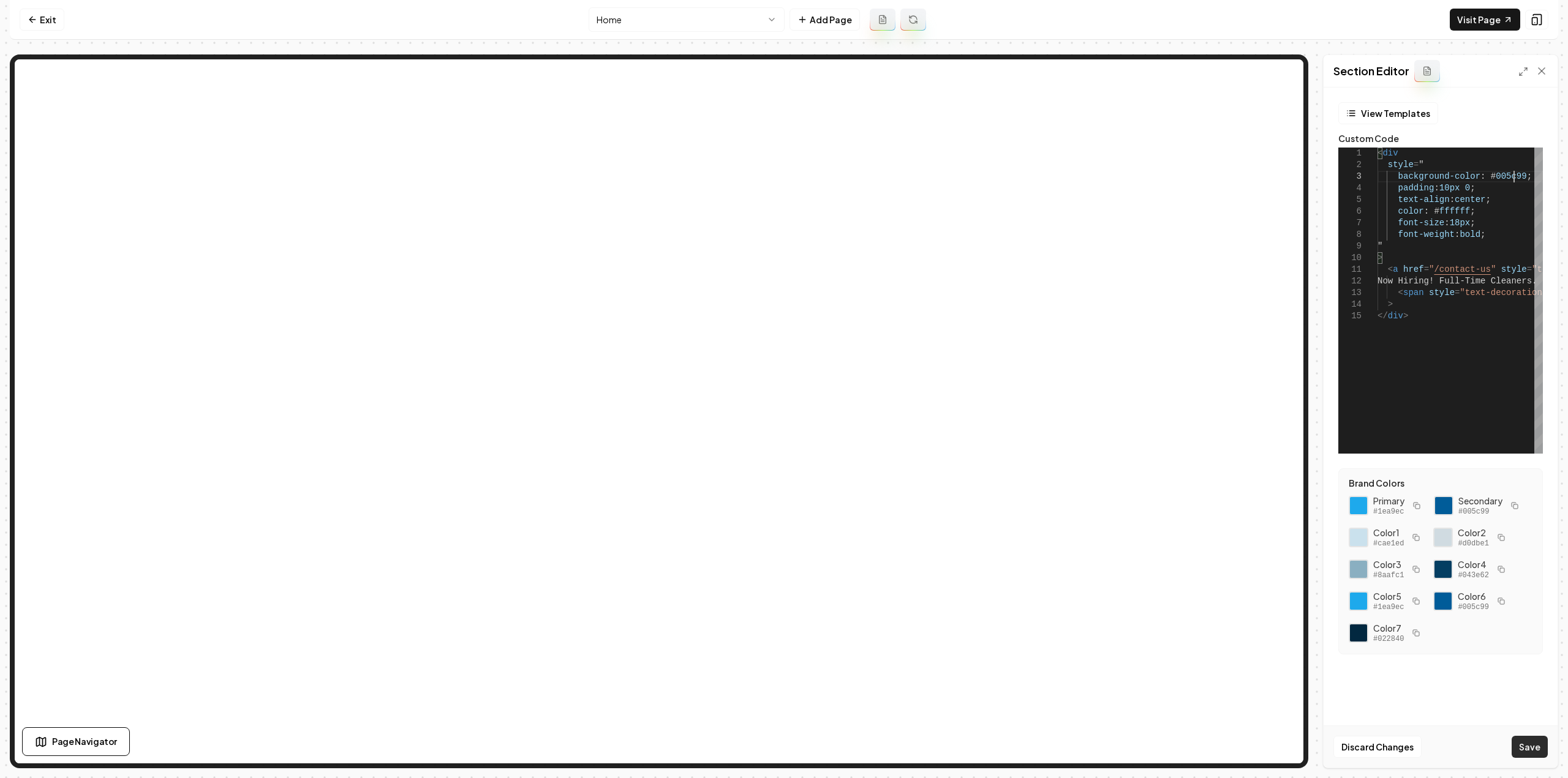
click at [1519, 751] on button "Save" at bounding box center [1529, 746] width 36 height 22
type textarea "**********"
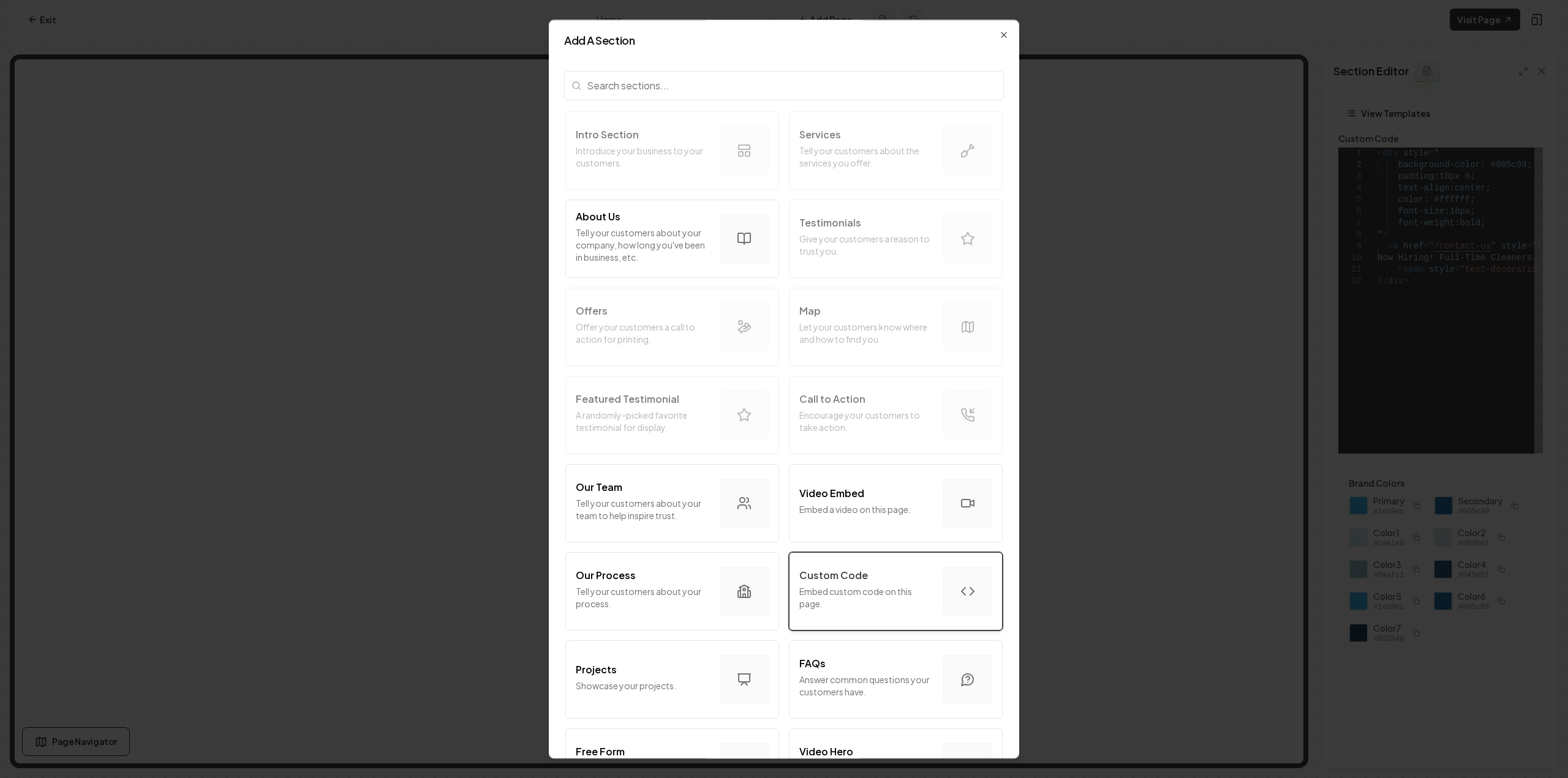
click at [807, 594] on p "Embed custom code on this page." at bounding box center [866, 597] width 134 height 25
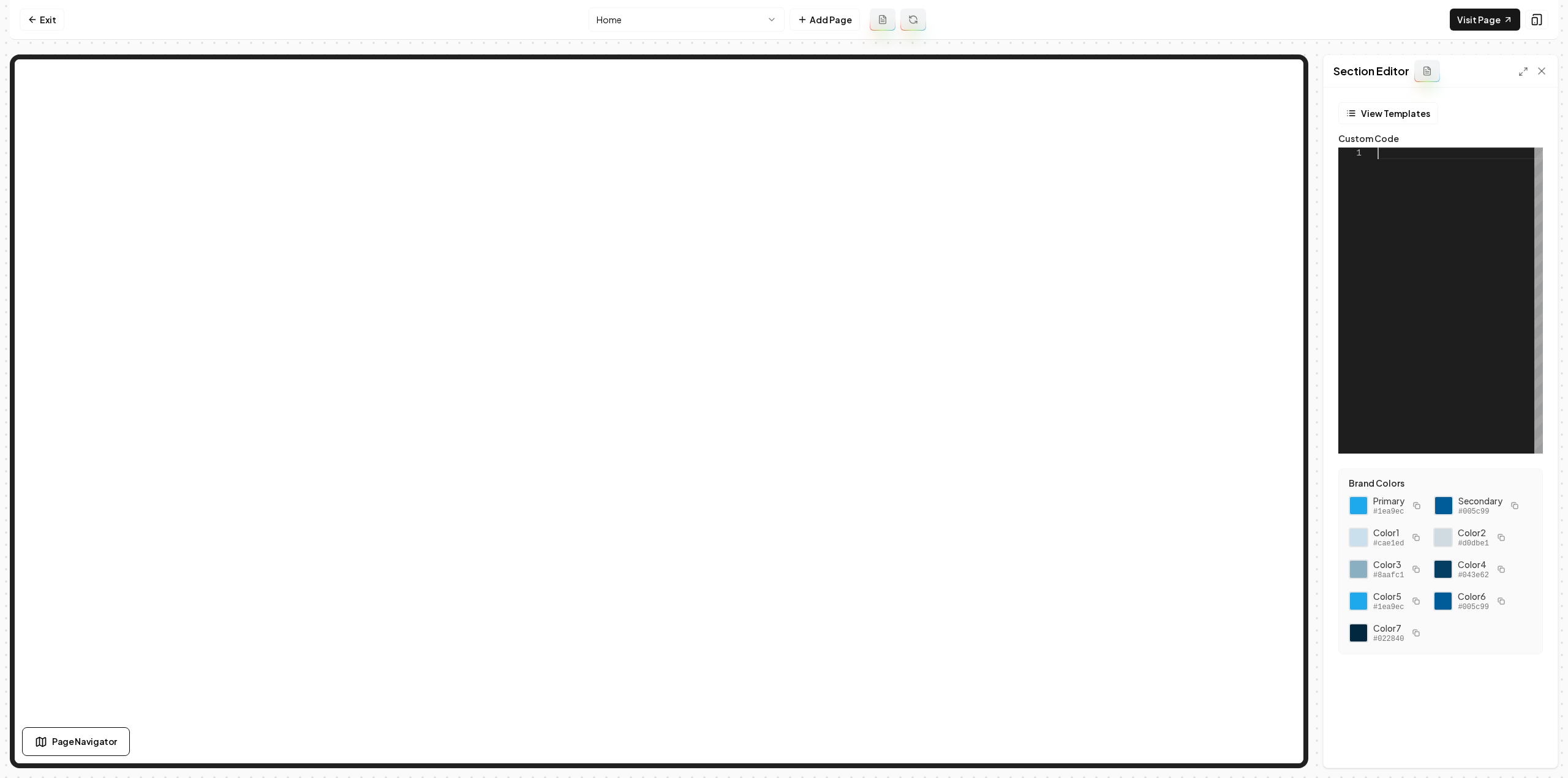
click at [1398, 251] on div at bounding box center [1460, 301] width 165 height 306
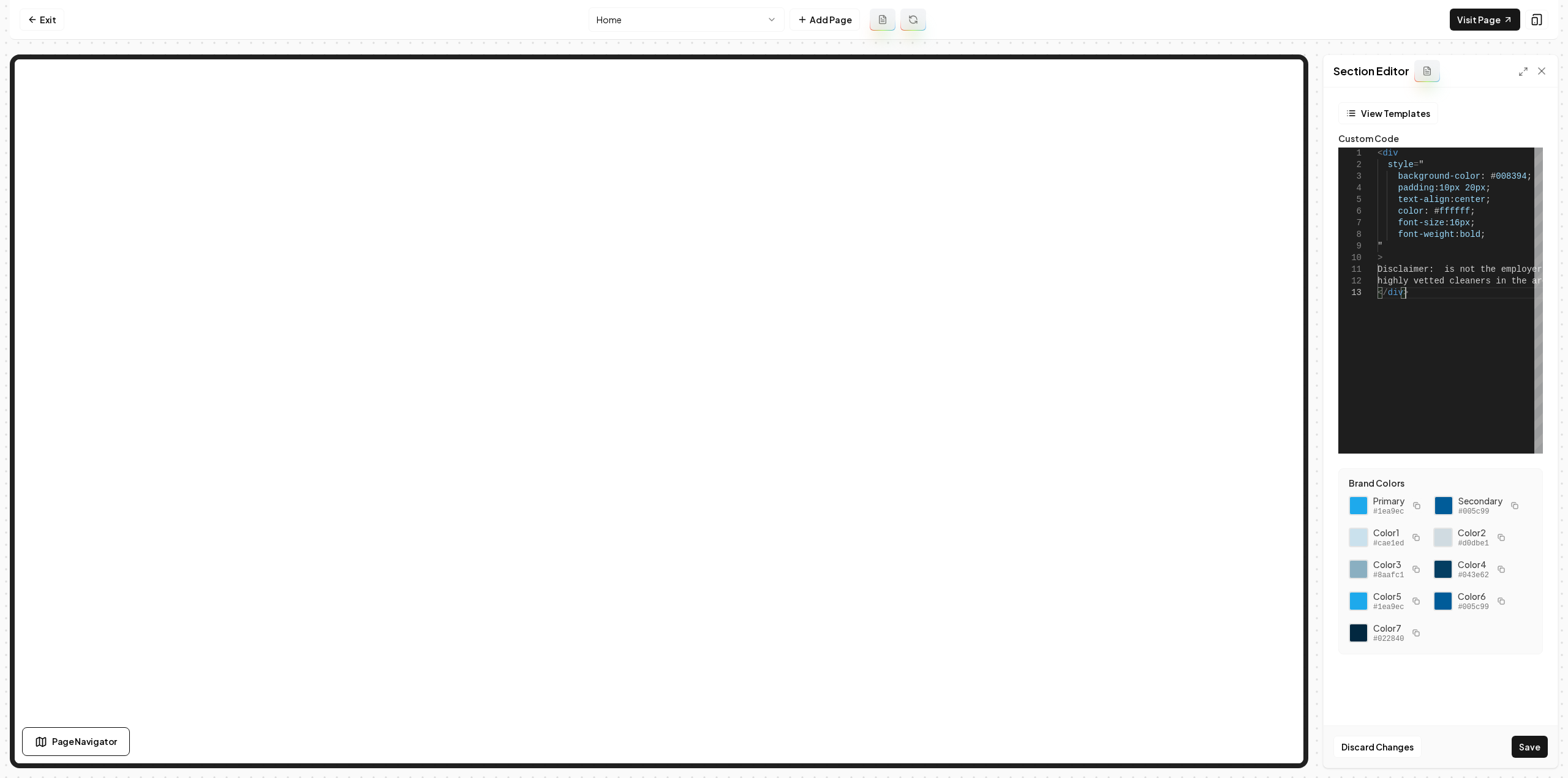
click at [1415, 511] on button "button" at bounding box center [1416, 506] width 15 height 15
drag, startPoint x: 1514, startPoint y: 180, endPoint x: 1483, endPoint y: 178, distance: 31.1
click at [1483, 178] on div "< div style = " background-color : # 008394 ; padding : 10px 20px ; text-align …" at bounding box center [1581, 301] width 409 height 306
drag, startPoint x: 1441, startPoint y: 269, endPoint x: 1448, endPoint y: 277, distance: 10.6
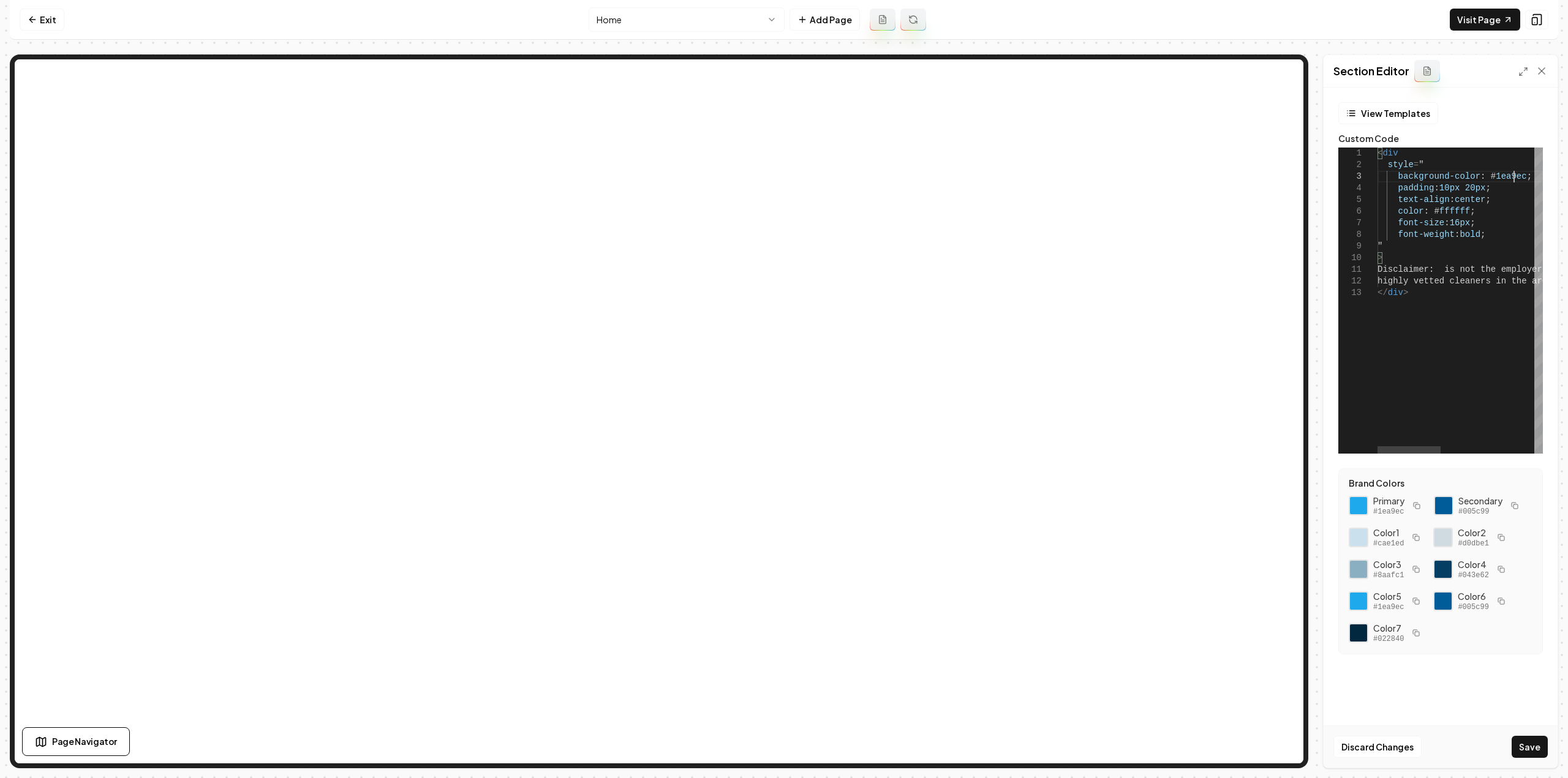
click at [1441, 269] on div "< div style = " background-color : # 1ea9ec ; padding : 10px 20px ; text-align …" at bounding box center [1581, 301] width 409 height 306
click at [1533, 761] on div "Discard Changes Save" at bounding box center [1441, 747] width 234 height 42
click at [1531, 755] on button "Save" at bounding box center [1529, 746] width 36 height 22
type textarea "**********"
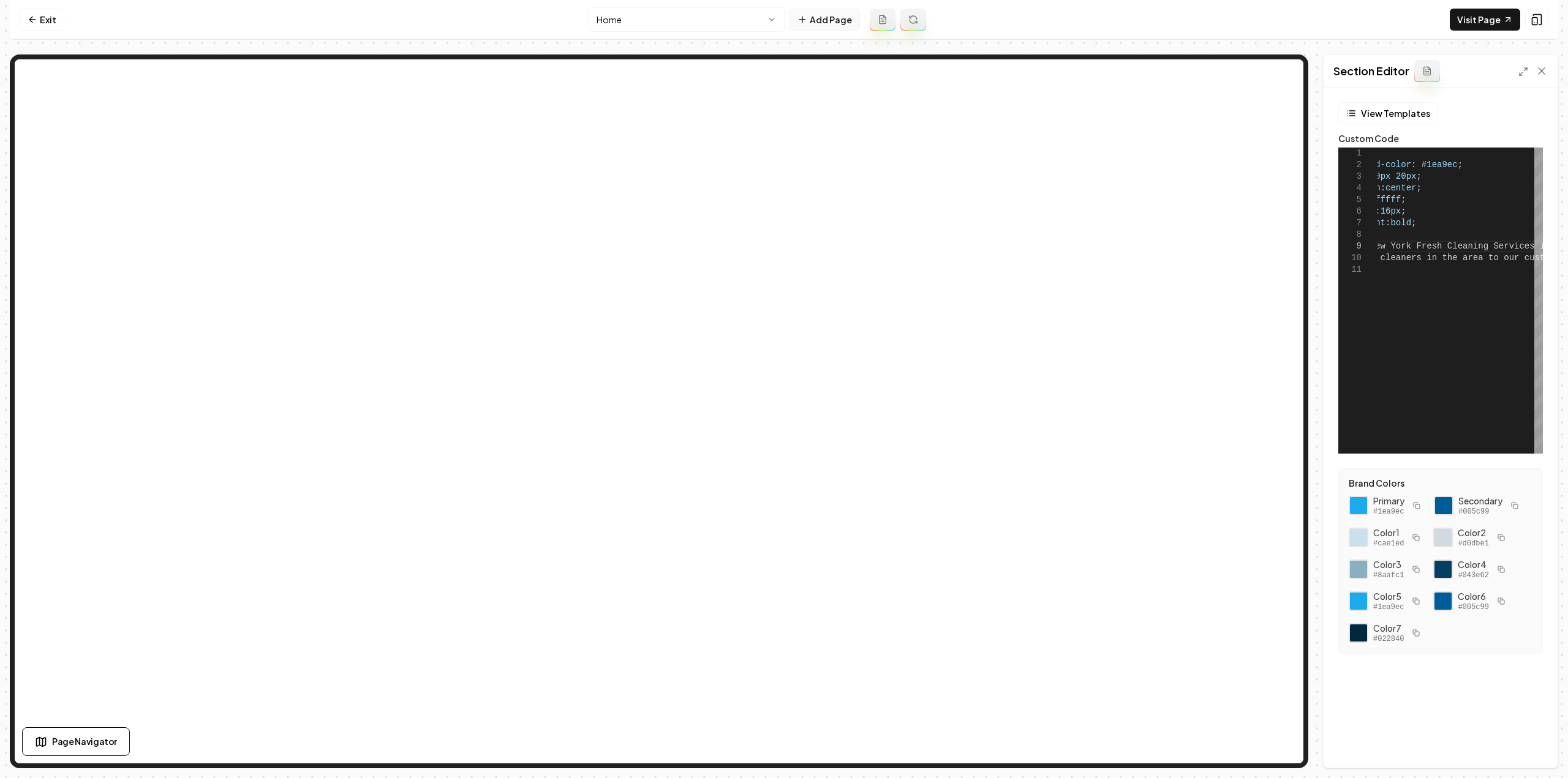
click at [828, 20] on button "Add Page" at bounding box center [824, 19] width 70 height 22
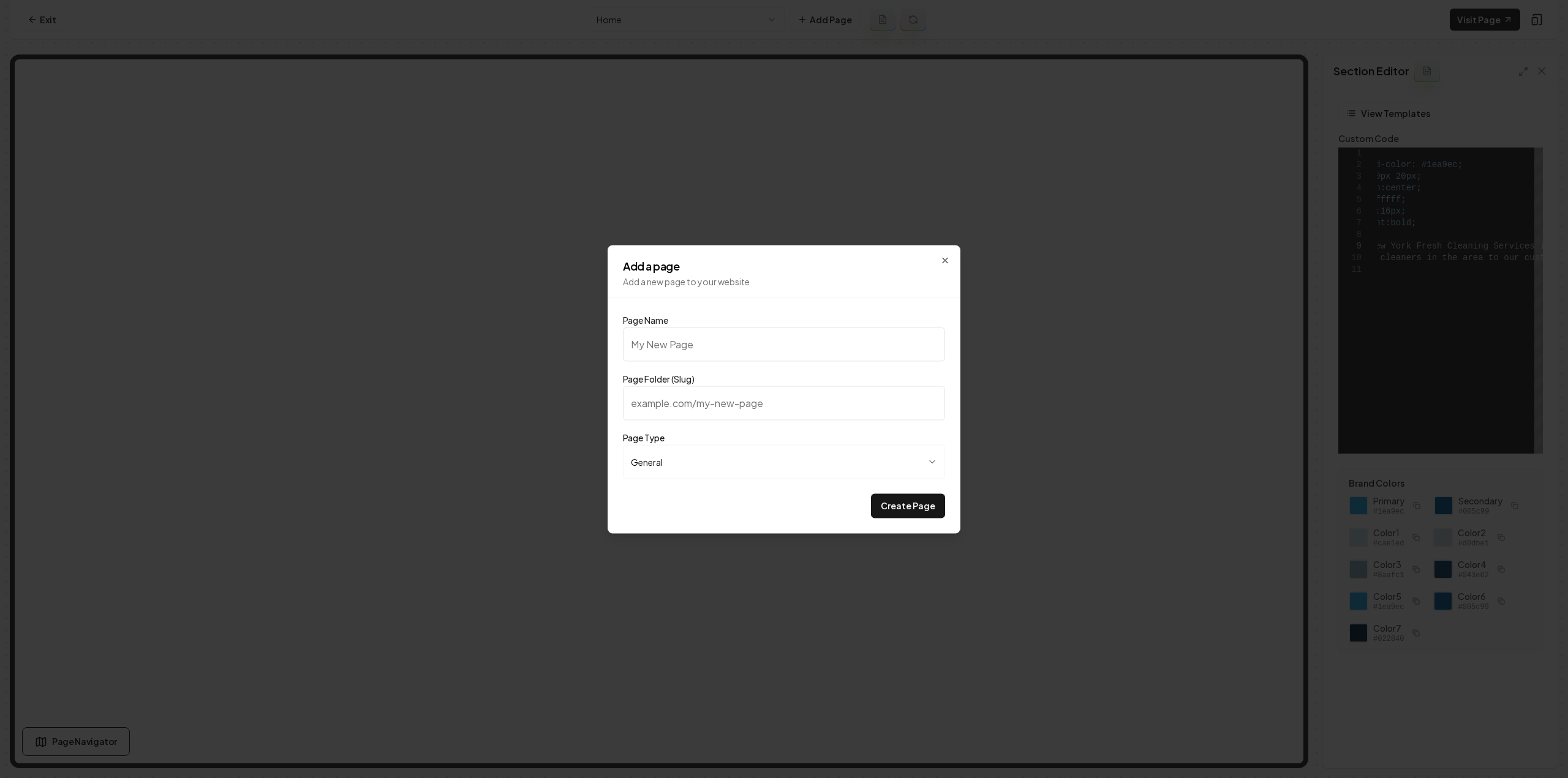
type input "C"
type input "c"
type input "Cl"
type input "cl"
type input "Cle"
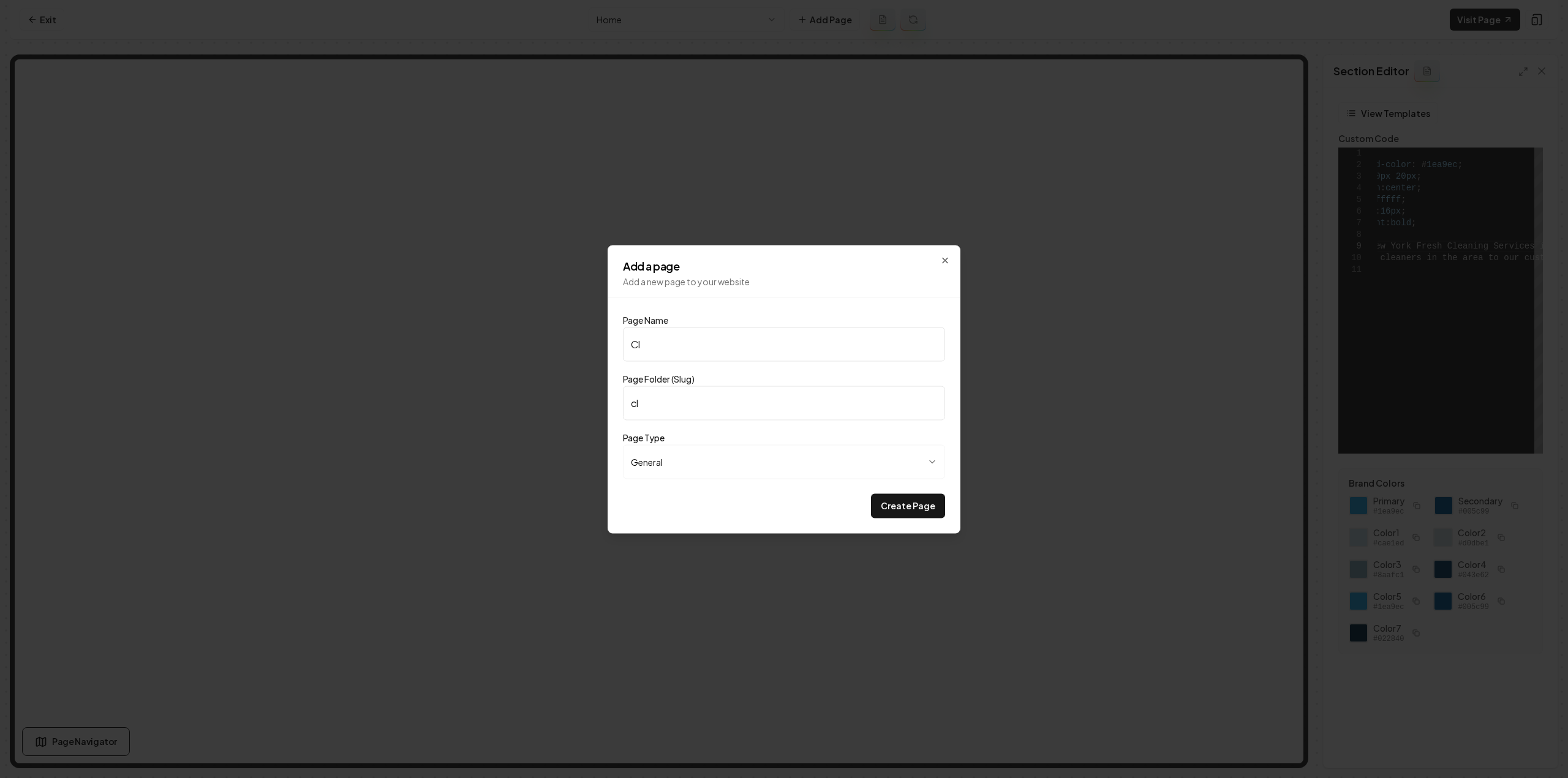
type input "cle"
type input "Clea"
type input "clea"
type input "Clean"
type input "clean"
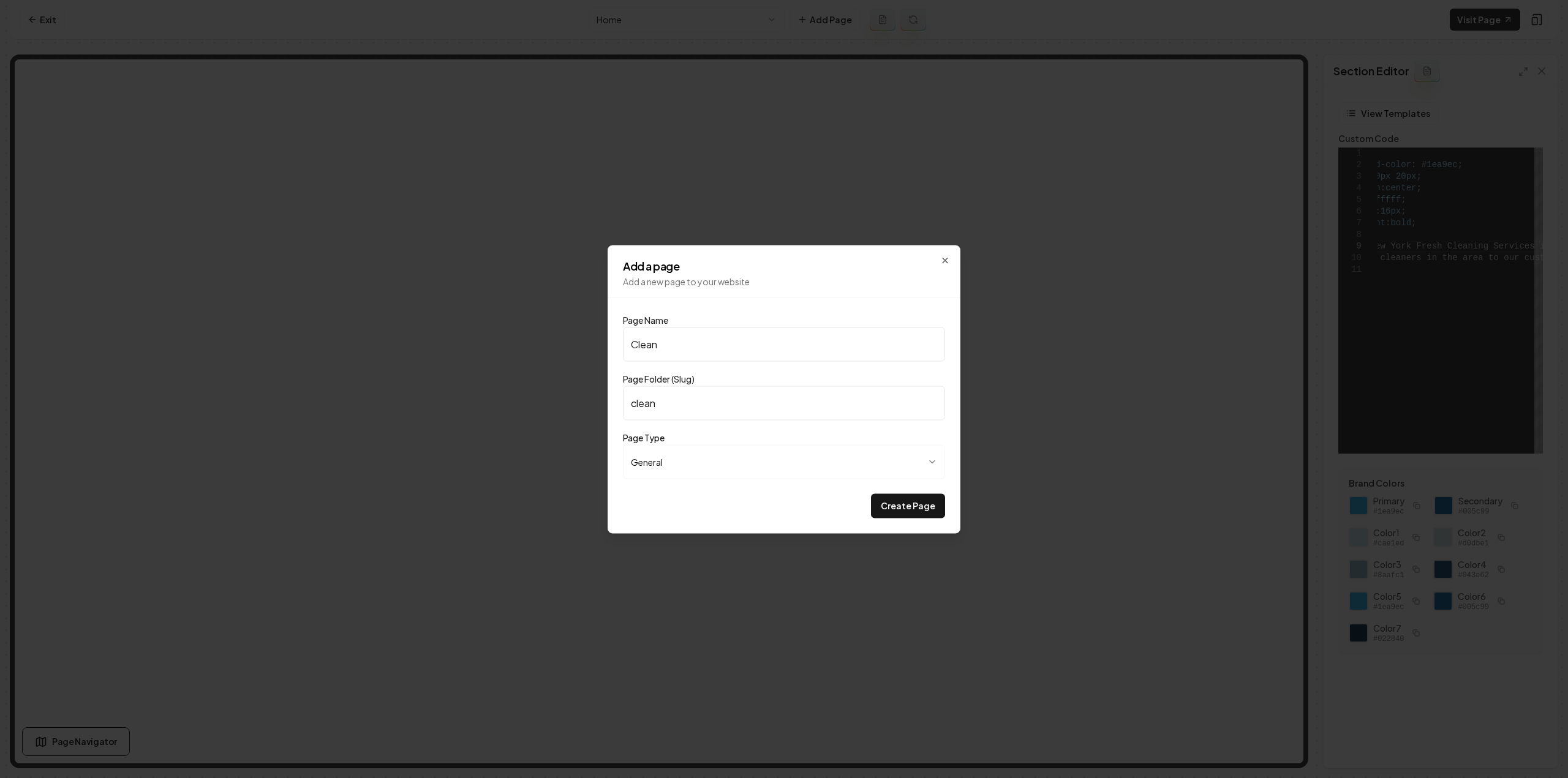
type input "Cleani"
type input "cleani"
type input "Cleanin"
type input "cleanin"
type input "Cleaning"
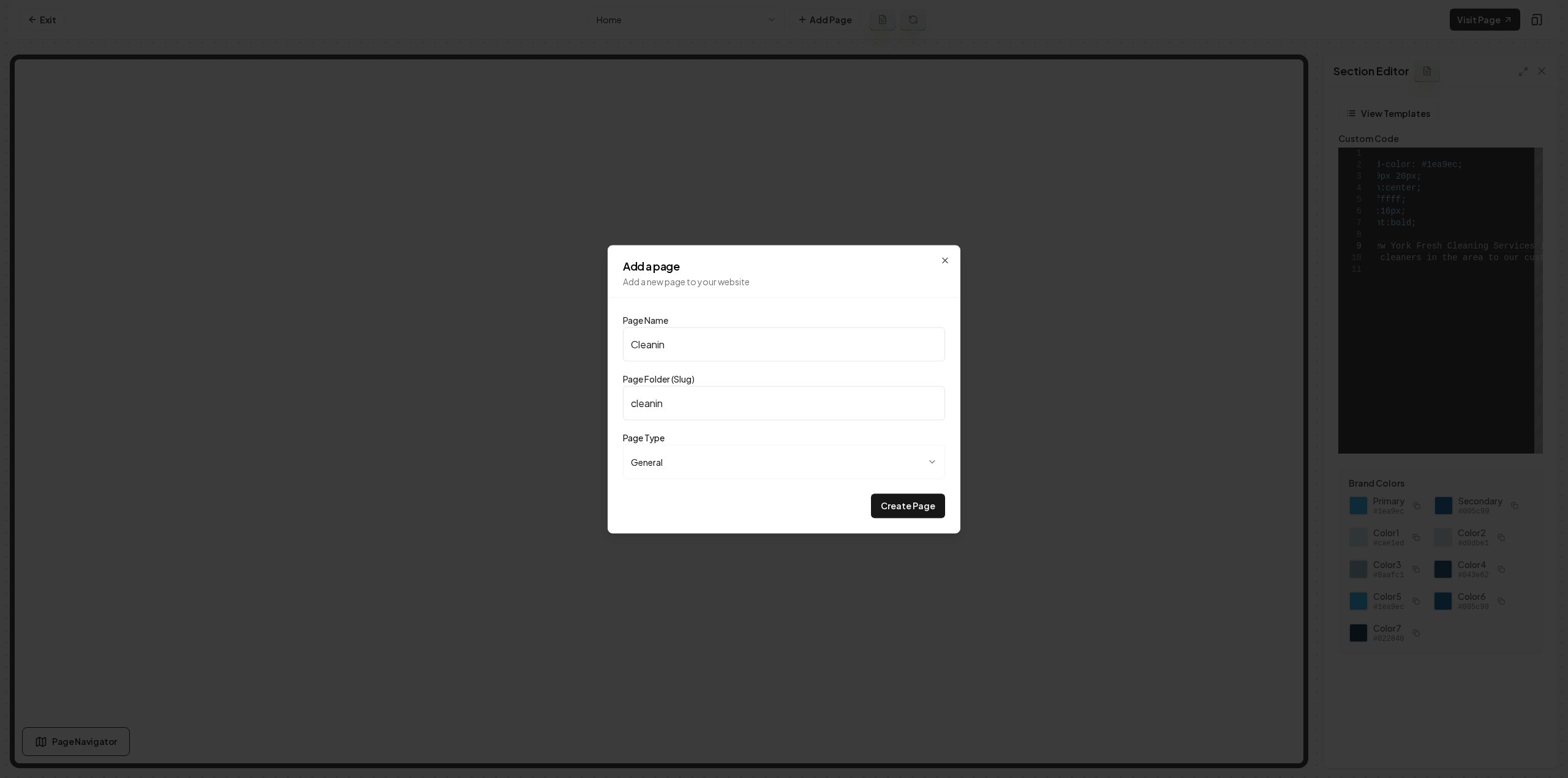
type input "cleaning"
type input "Cleaning C"
type input "cleaning-c"
type input "Cleaning Cl"
type input "cleaning-cl"
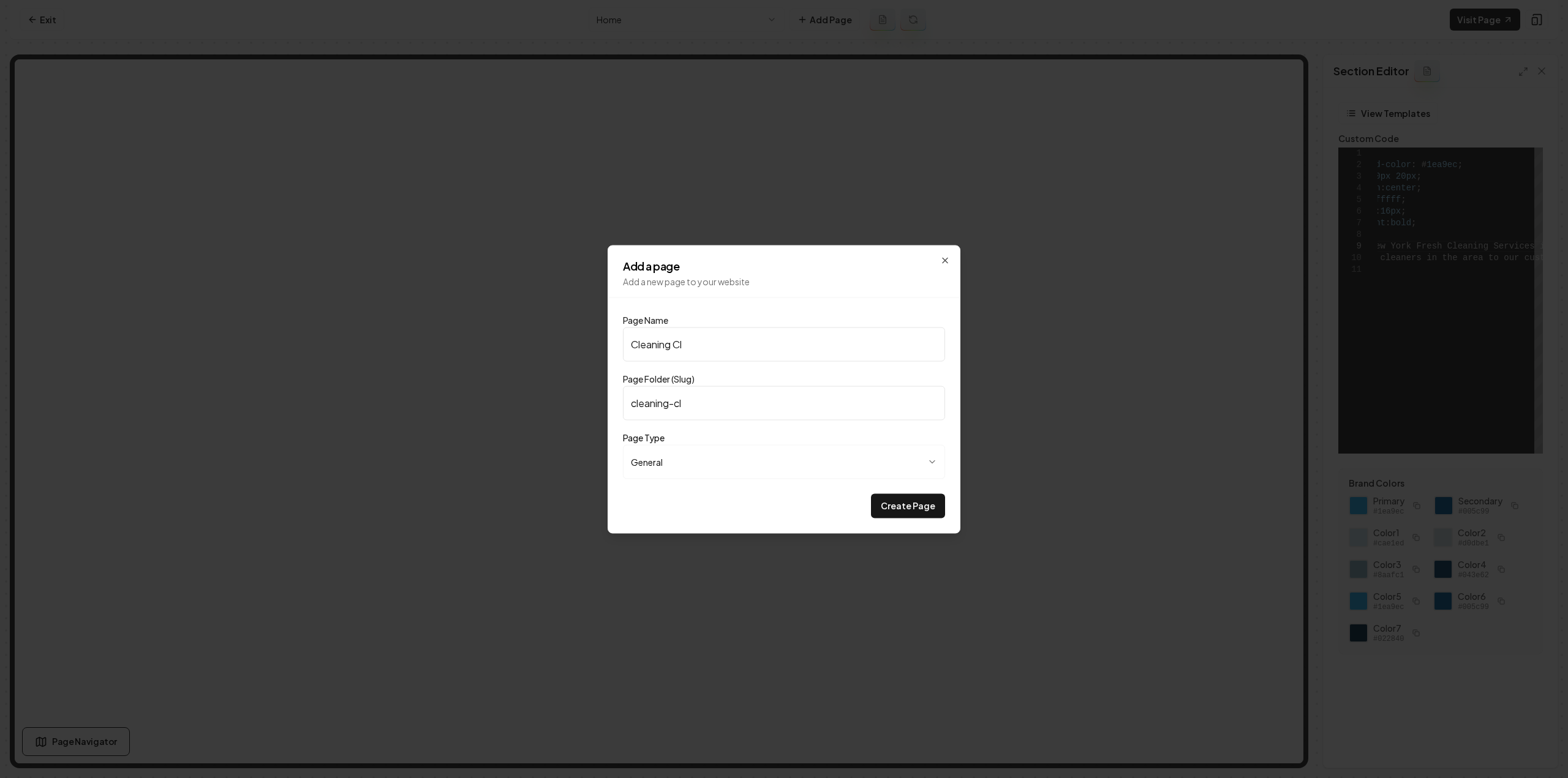
type input "Cleaning Cle"
type input "cleaning-cle"
type input "Cleaning Cl"
type input "cleaning-cl"
type input "Cleaning C"
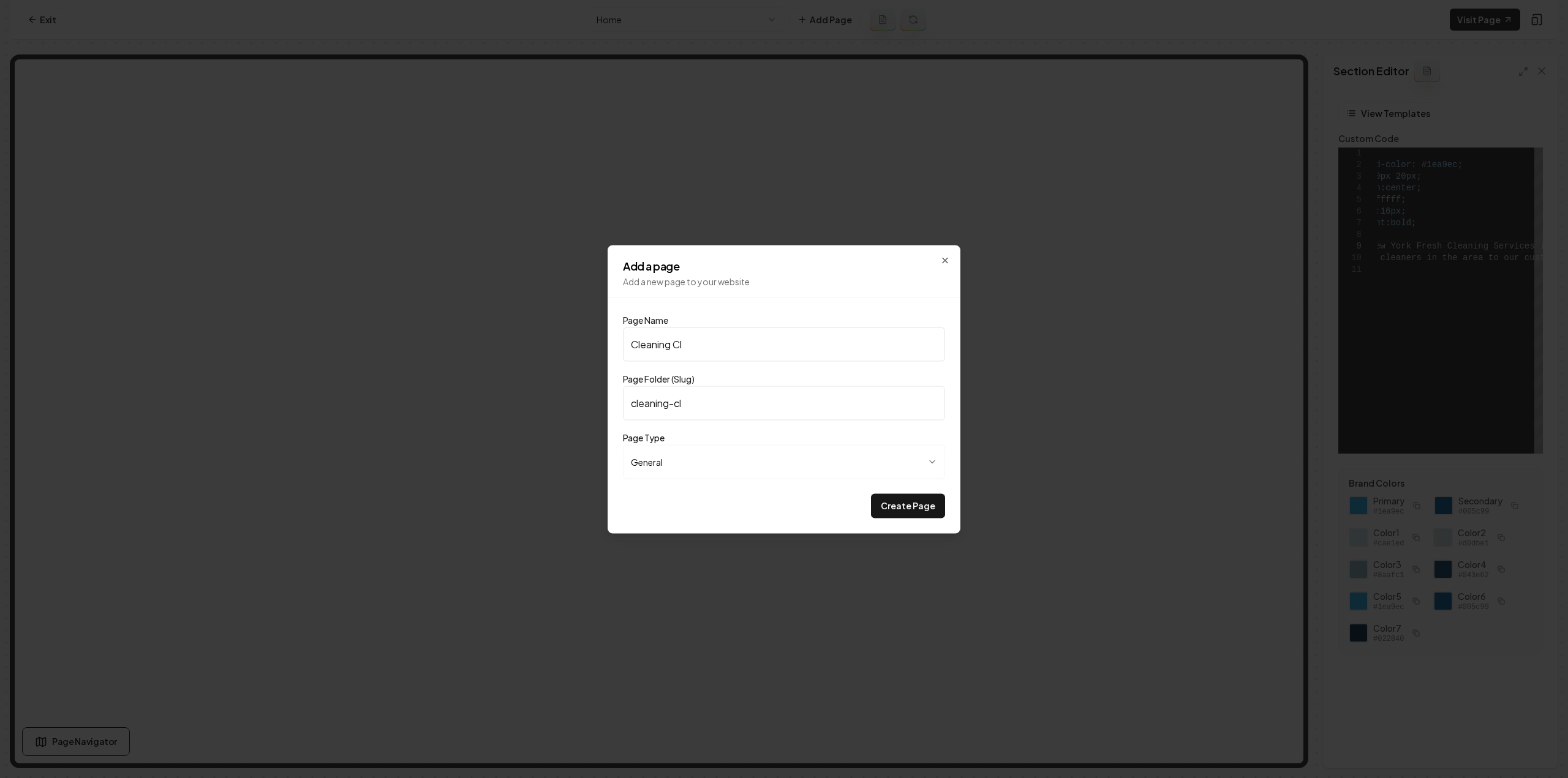
type input "cleaning-c"
type input "Cleaning Ch"
type input "cleaning-ch"
type input "Cleaning Che"
type input "cleaning-che"
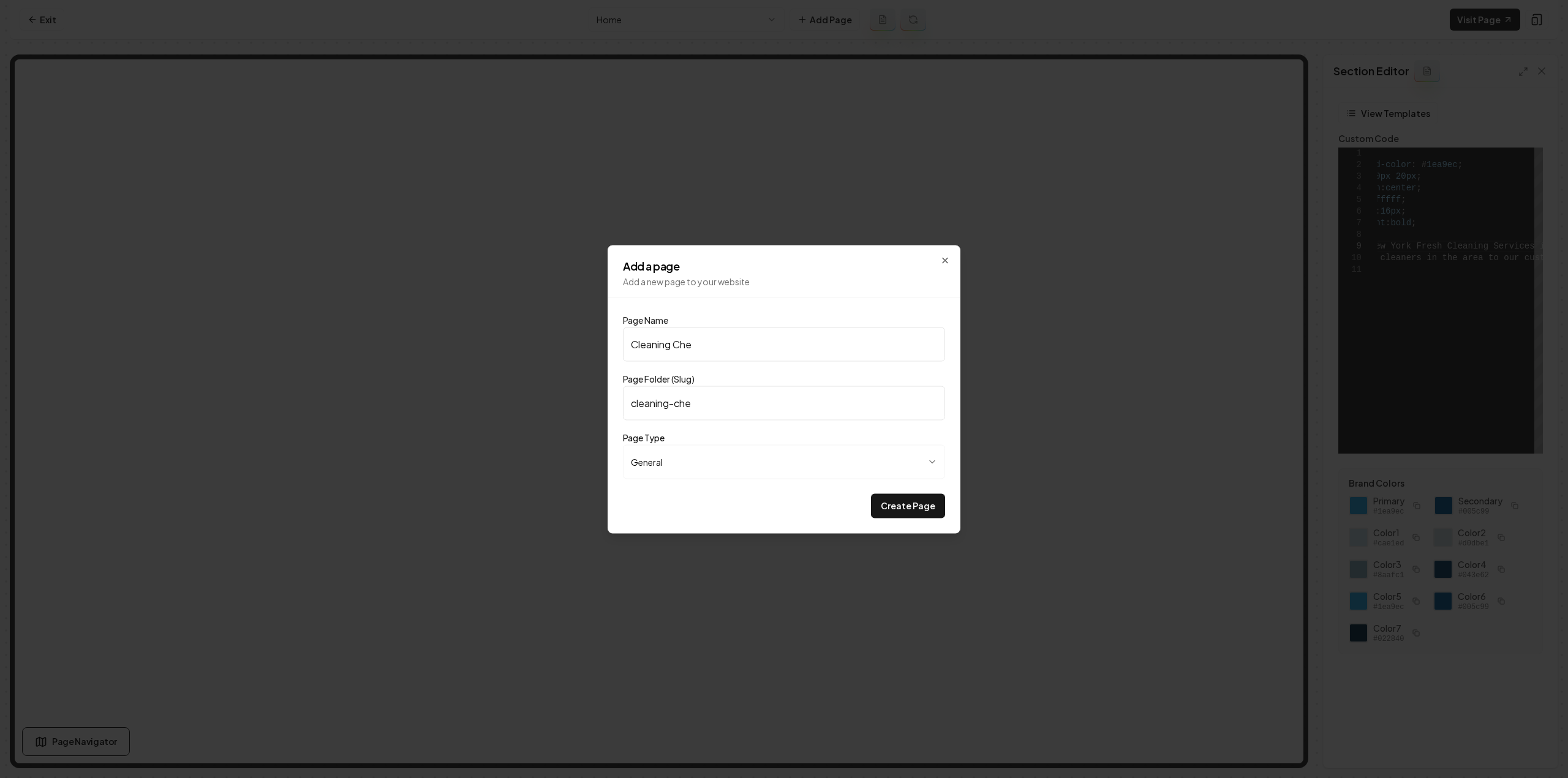
type input "Cleaning Chec"
type input "cleaning-chec"
type input "Cleaning Check"
type input "cleaning-check"
type input "Cleaning Checkl"
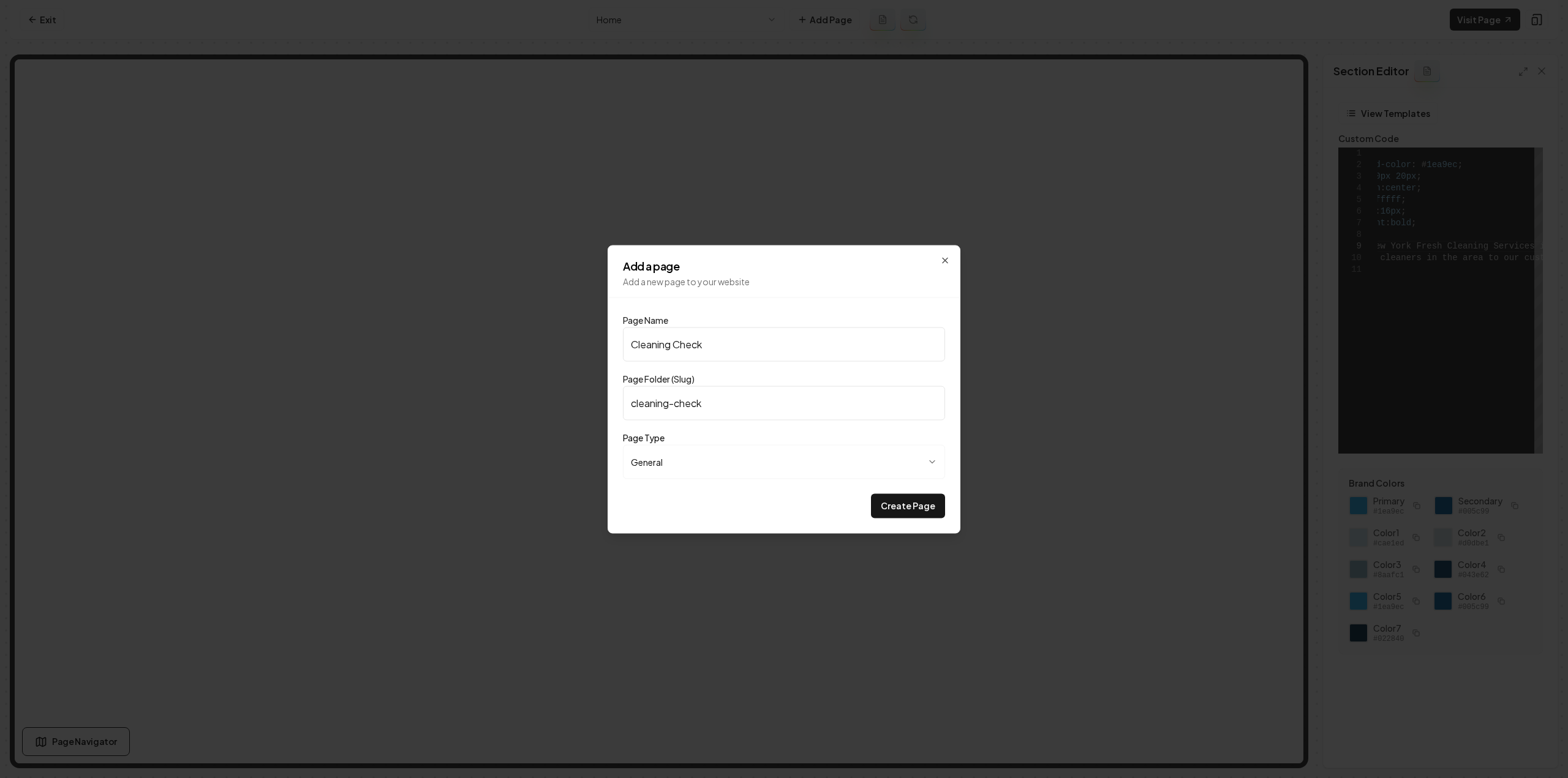
type input "cleaning-checkl"
type input "Cleaning Checkli"
type input "cleaning-checkli"
type input "Cleaning Checklis"
type input "cleaning-checklis"
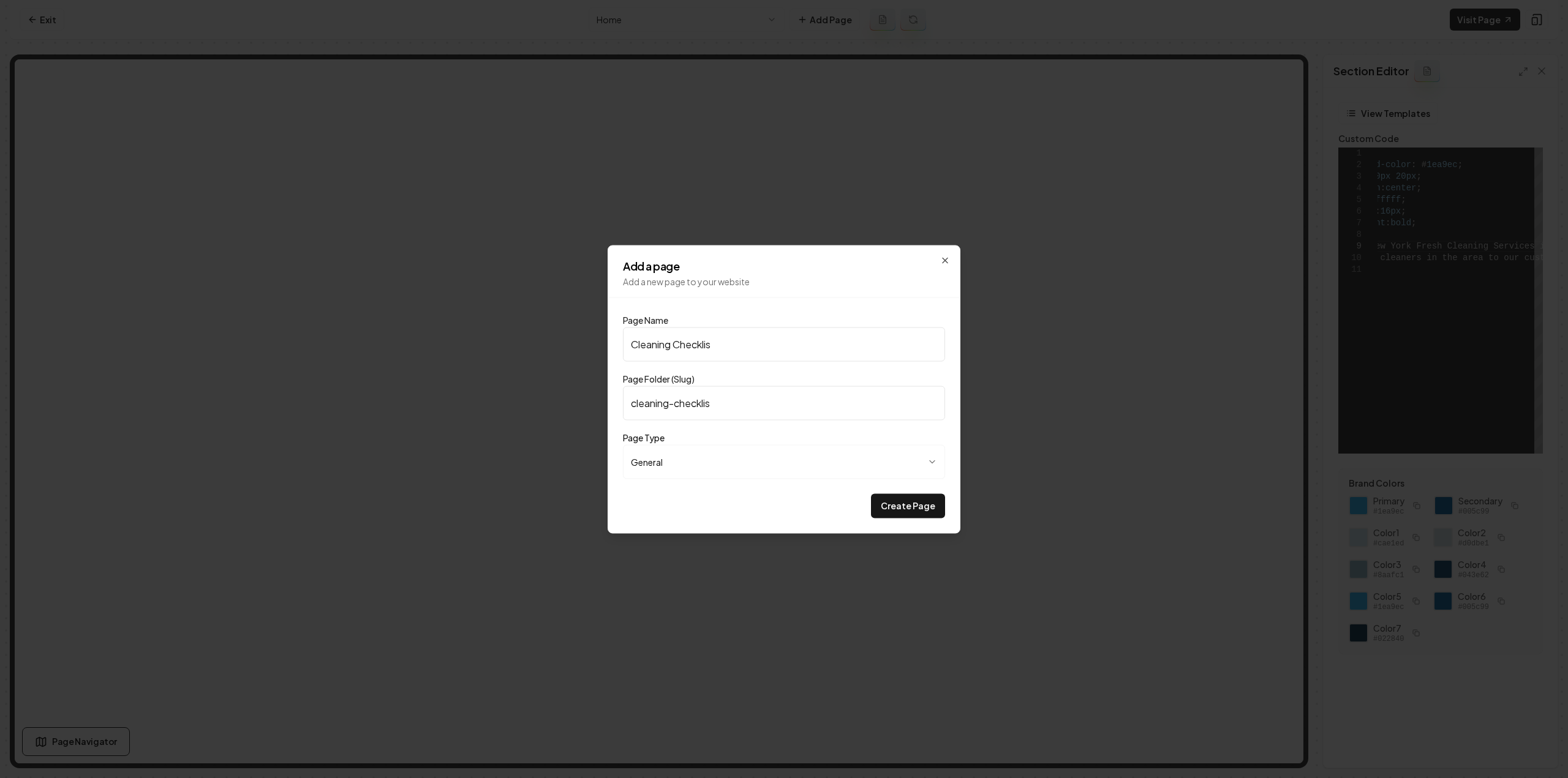
type input "Cleaning Checklist"
type input "cleaning-checklist"
type input "Cleaning Checklist"
click at [871, 494] on button "Create Page" at bounding box center [908, 506] width 74 height 25
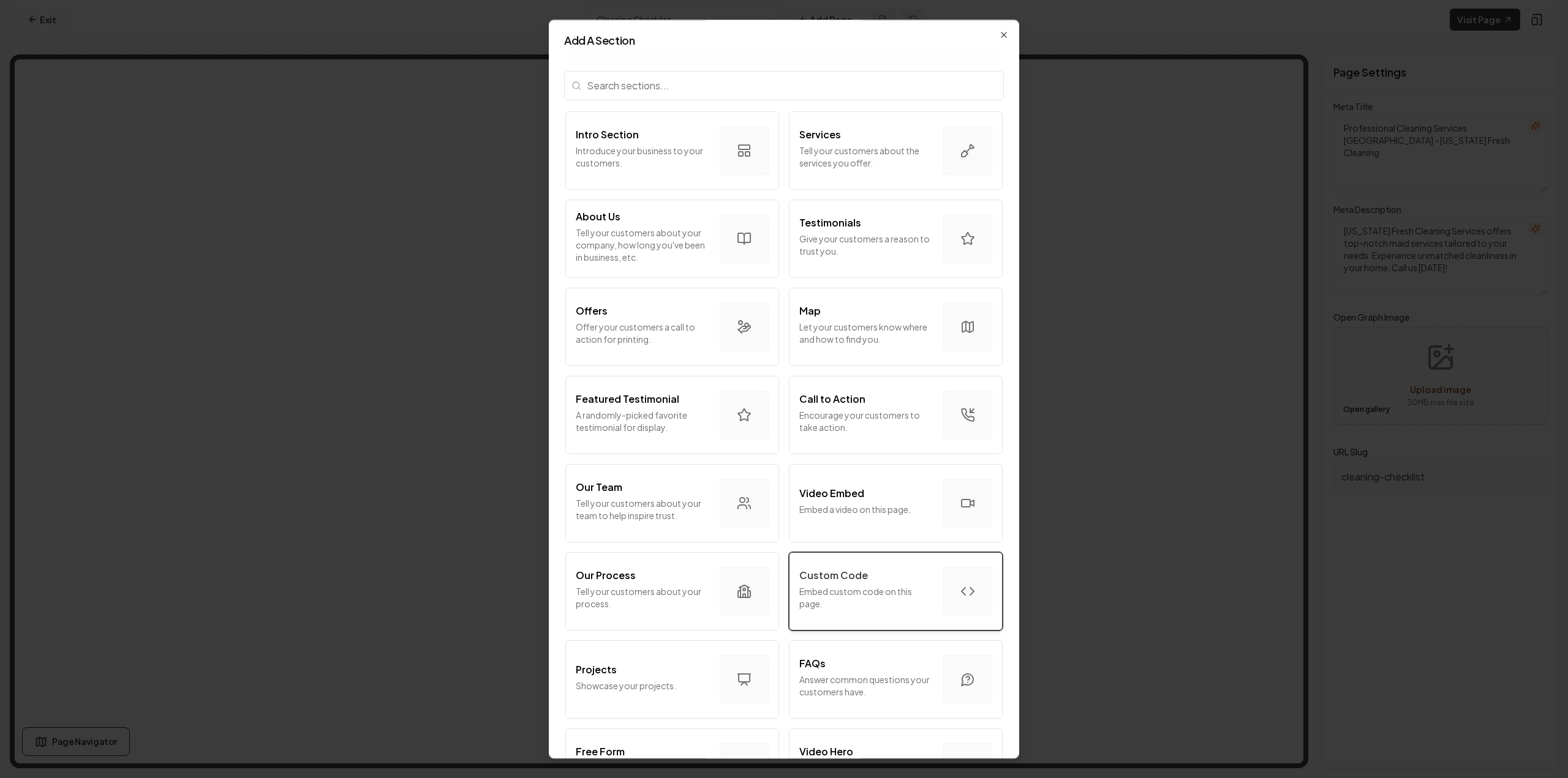
click at [844, 584] on div "Custom Code Embed custom code on this page." at bounding box center [866, 591] width 134 height 46
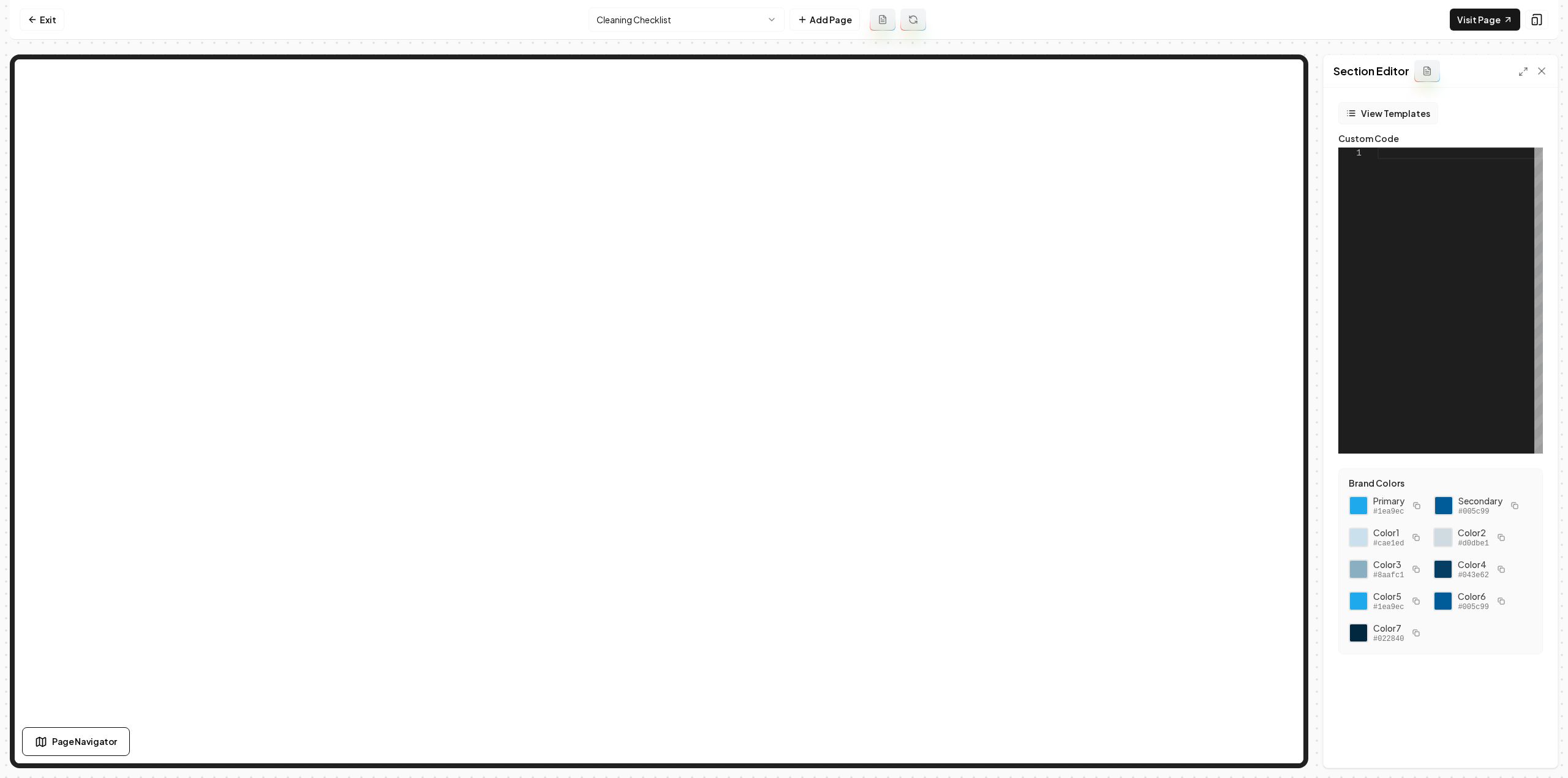
click at [1379, 113] on button "View Templates" at bounding box center [1388, 113] width 100 height 22
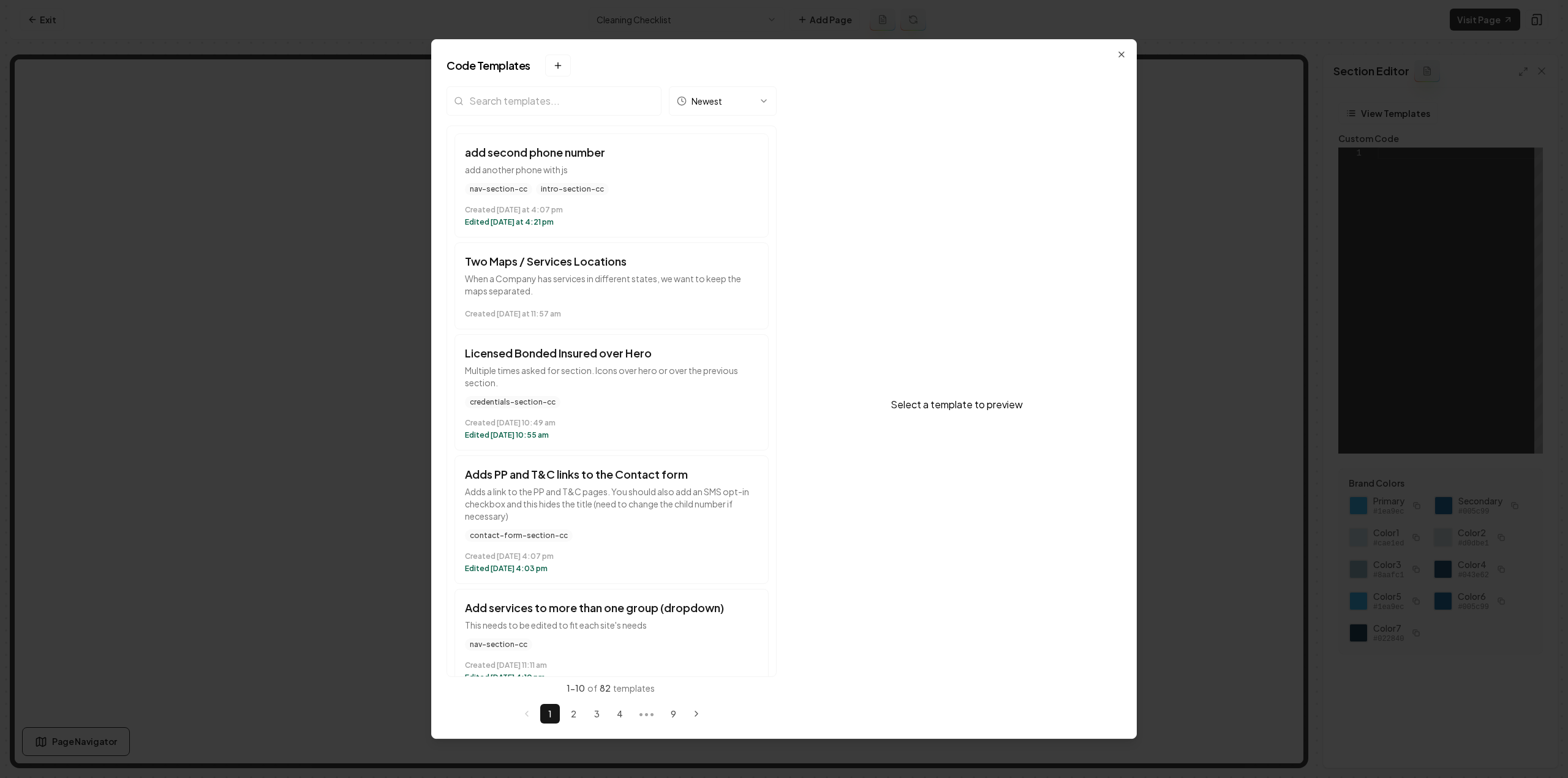
click at [507, 251] on button "Two Maps / Services Locations When a Company has services in different states, …" at bounding box center [611, 286] width 314 height 87
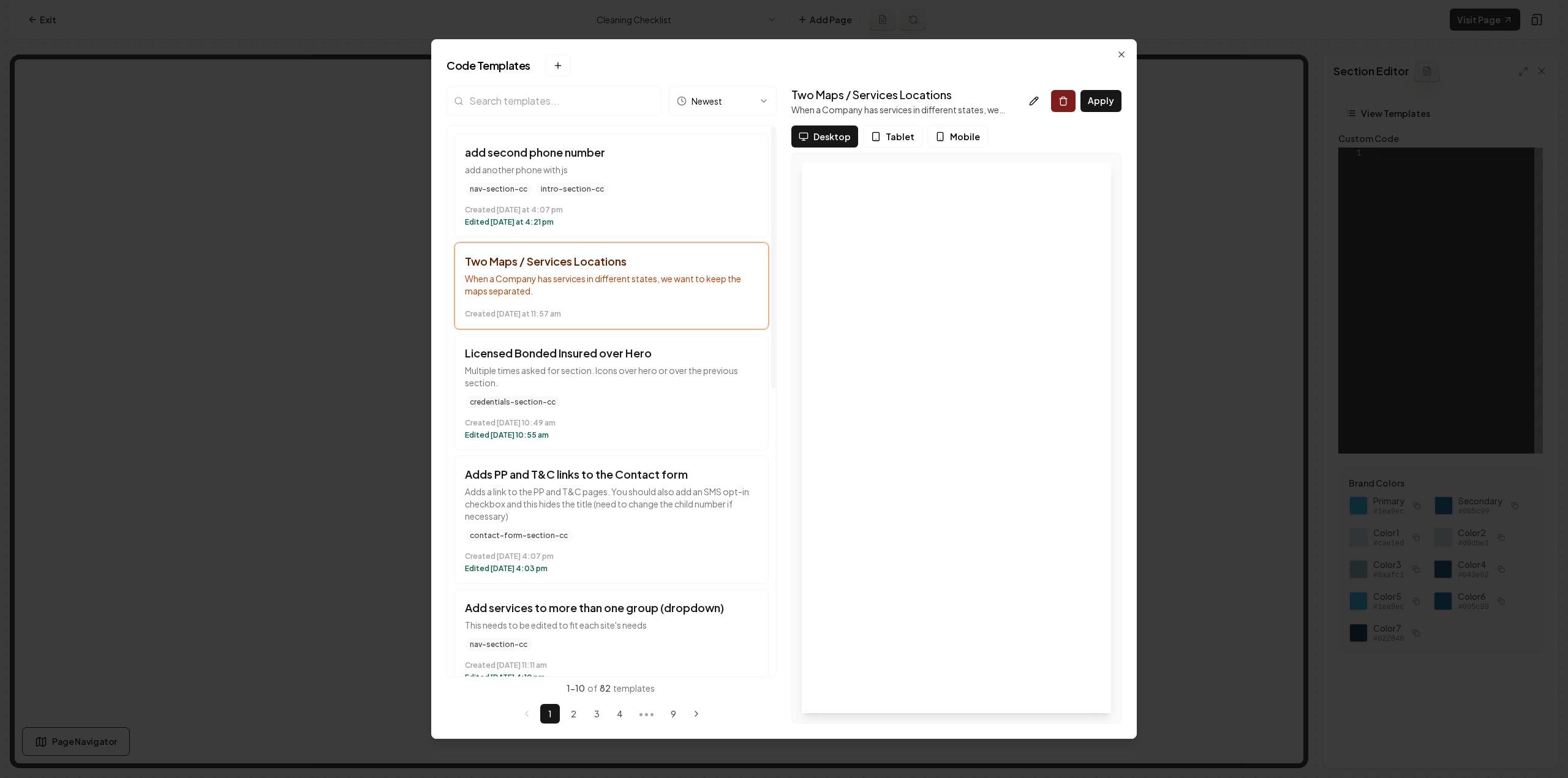
click at [543, 90] on input "search" at bounding box center [553, 101] width 215 height 30
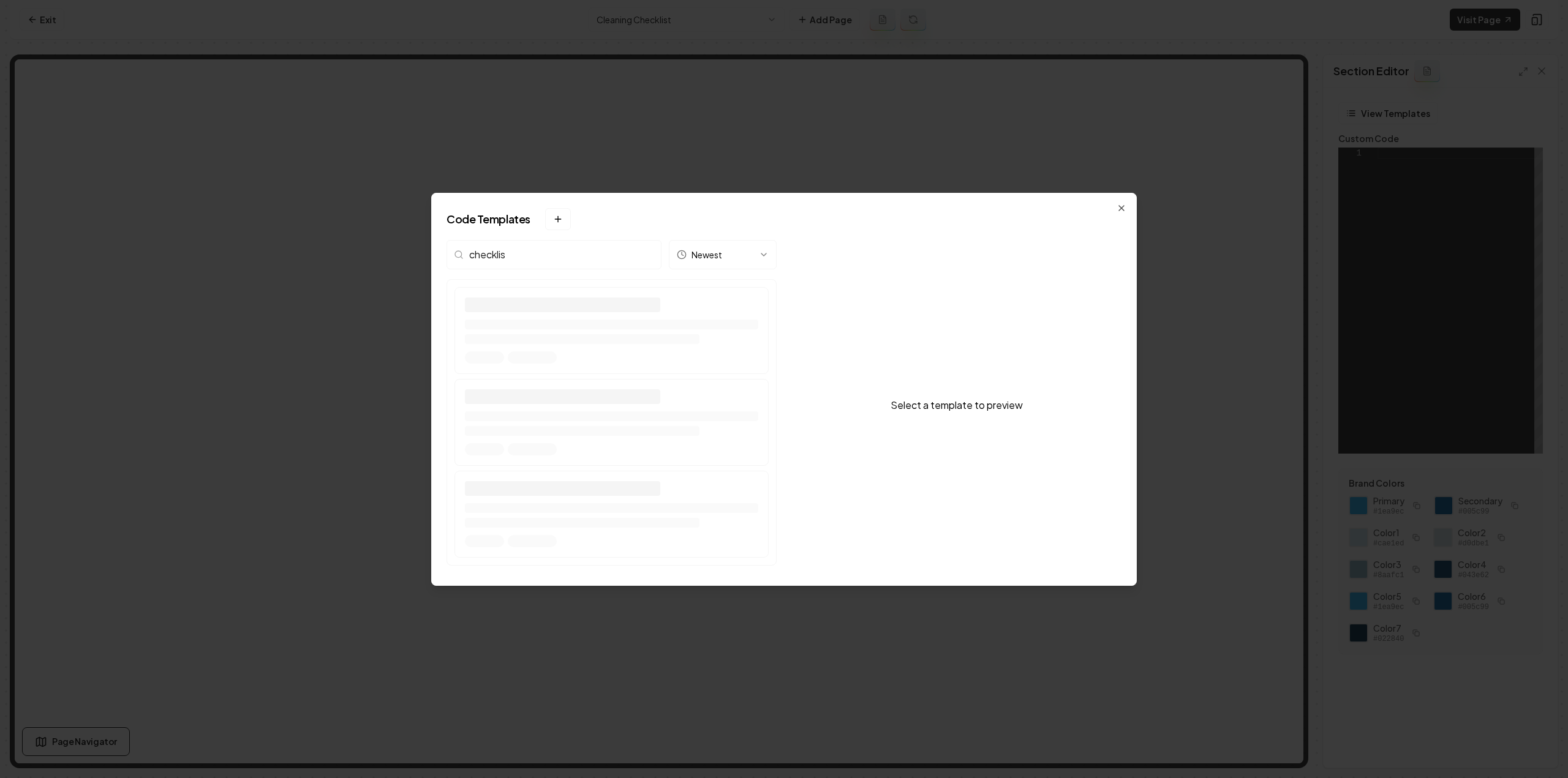
type input "checklist"
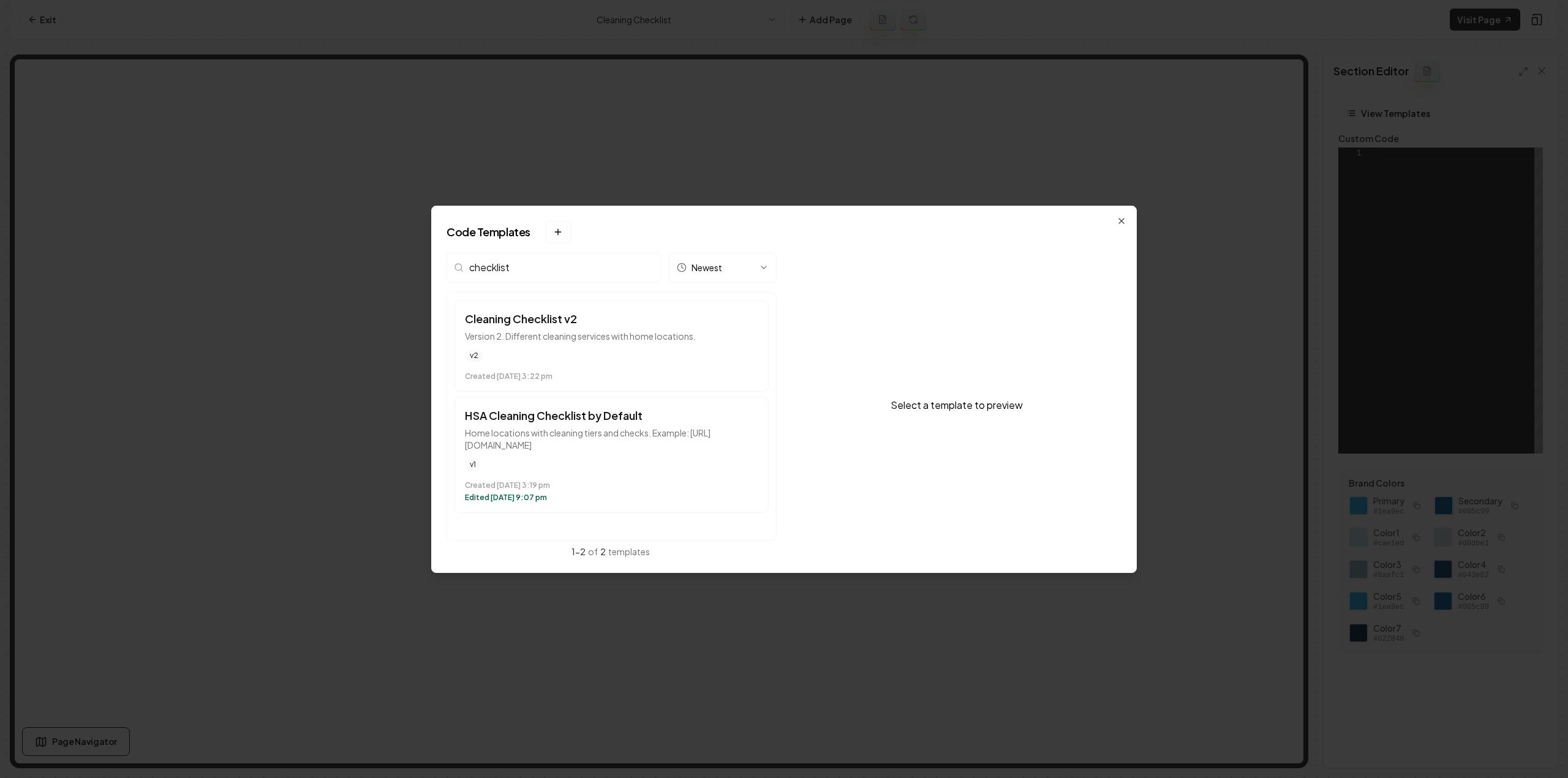
click at [648, 270] on input "checklist" at bounding box center [553, 268] width 215 height 30
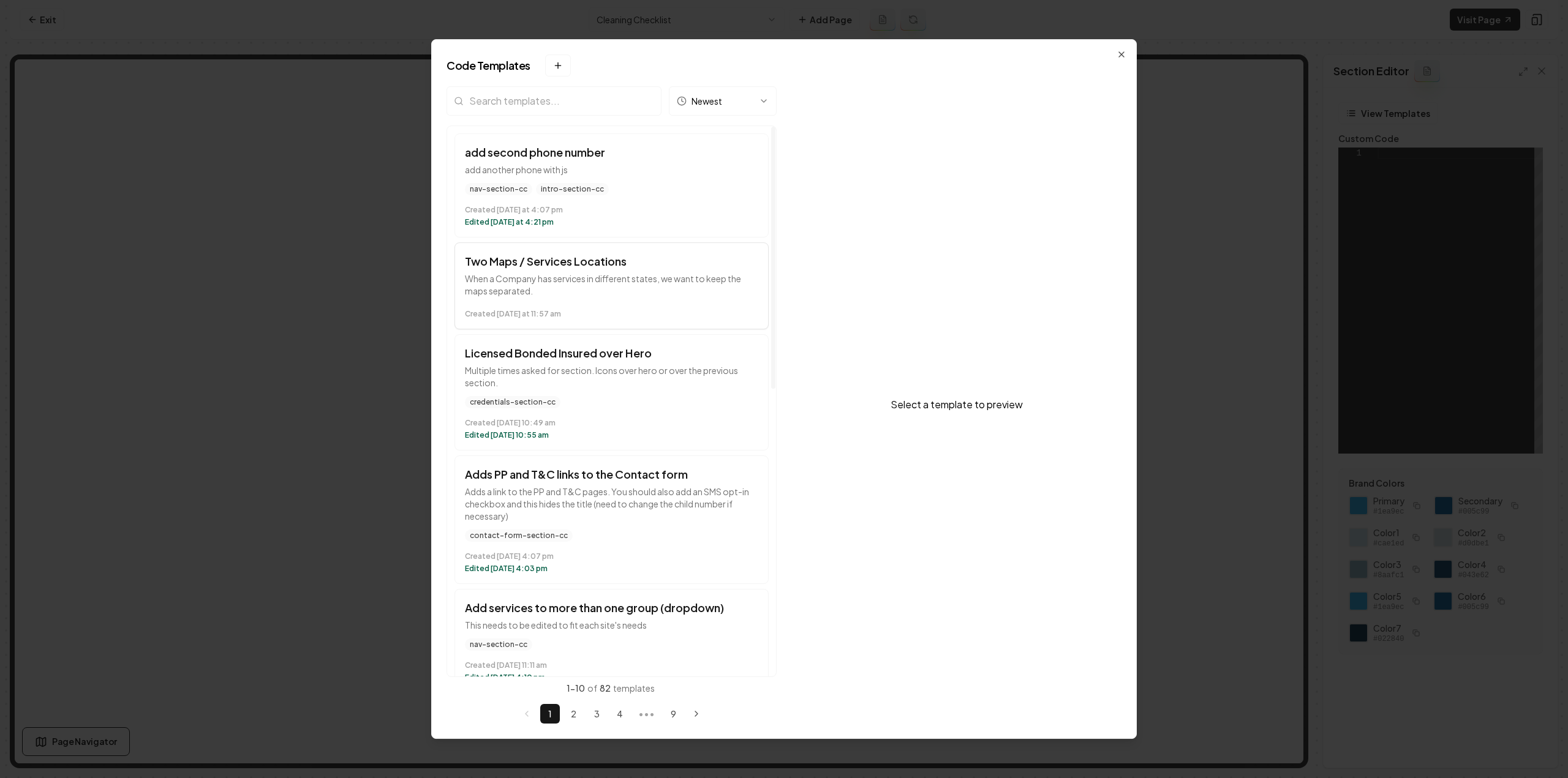
click at [577, 282] on p "When a Company has services in different states, we want to keep the maps separ…" at bounding box center [611, 284] width 294 height 25
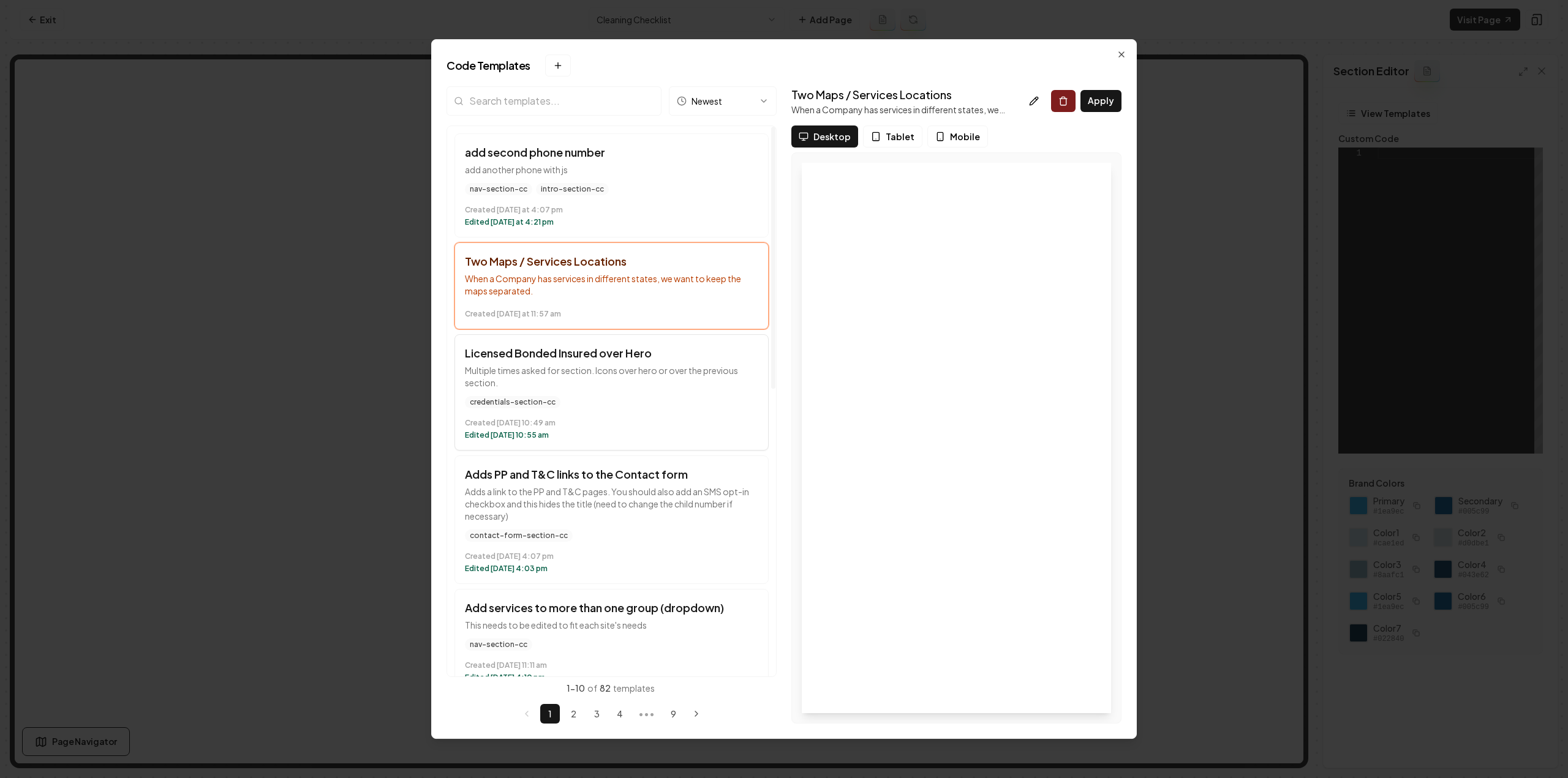
click at [580, 406] on div "credentials-section-cc" at bounding box center [611, 402] width 294 height 12
click at [596, 178] on button "add second phone number add another phone with js nav-section-cc intro-section-…" at bounding box center [611, 186] width 314 height 104
click at [604, 275] on p "When a Company has services in different states, we want to keep the maps separ…" at bounding box center [611, 284] width 294 height 25
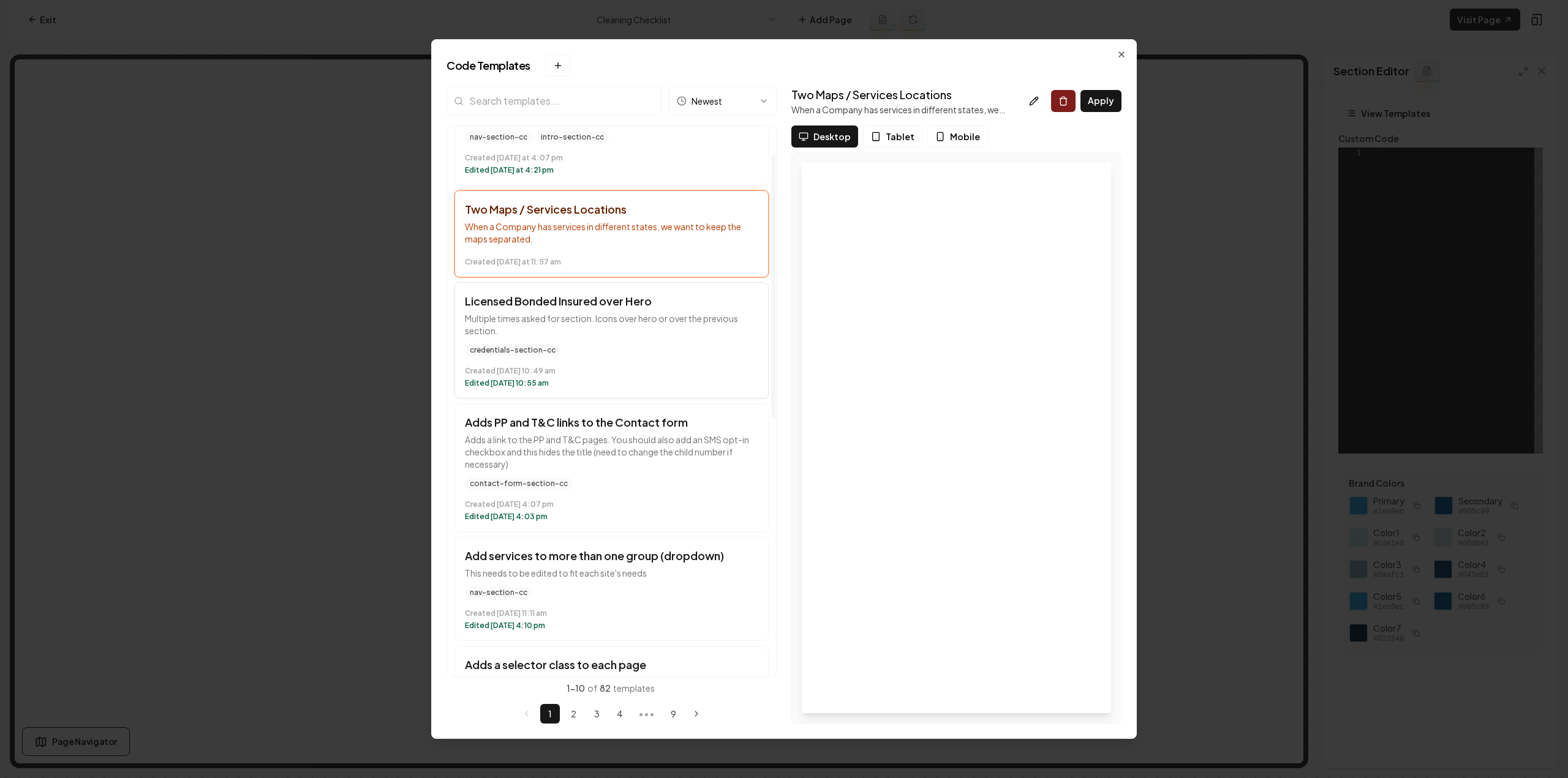
scroll to position [61, 0]
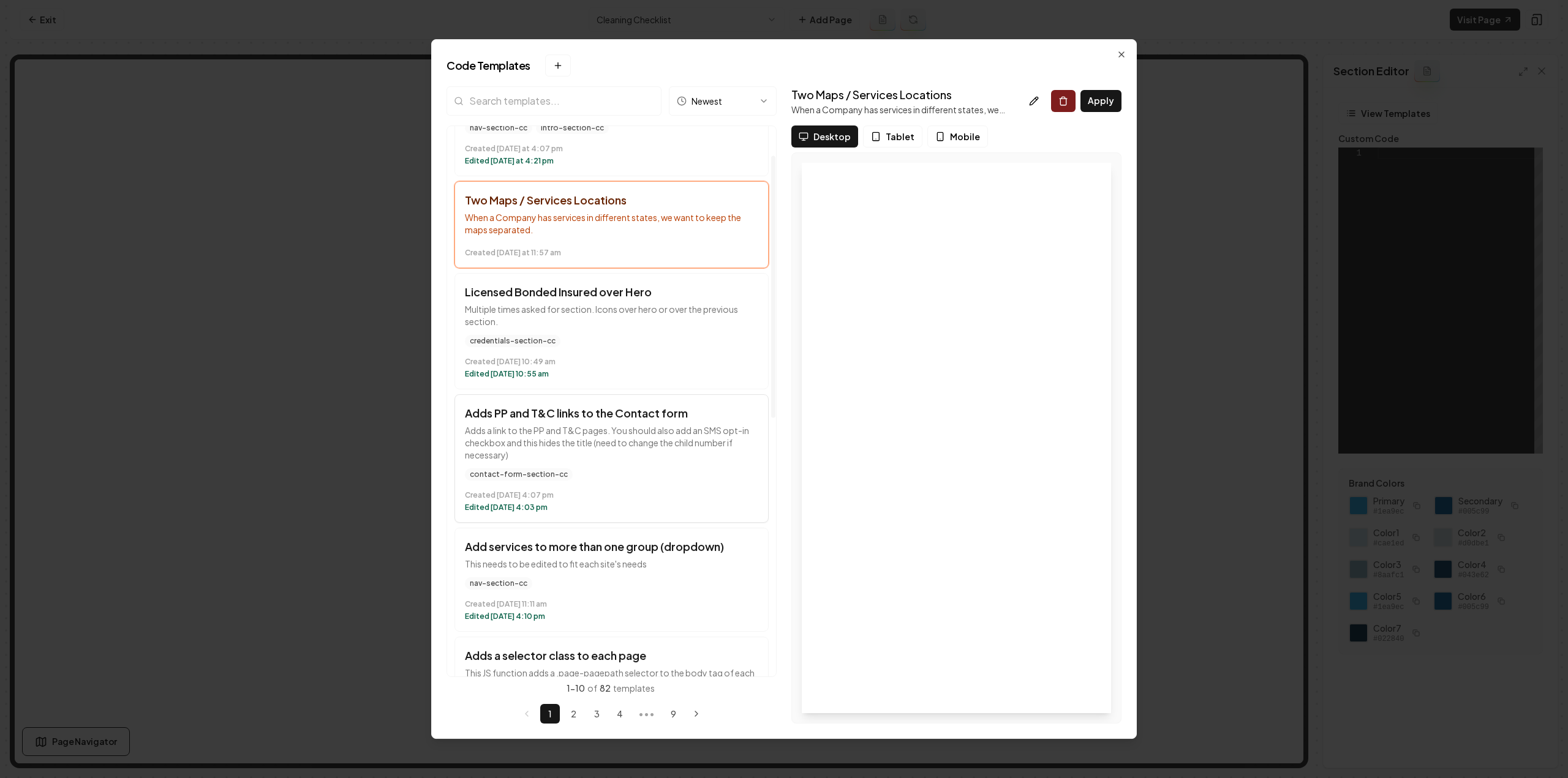
click at [578, 420] on button "Adds PP and T&C links to the Contact form Adds a link to the PP and T&C pages. …" at bounding box center [611, 458] width 314 height 129
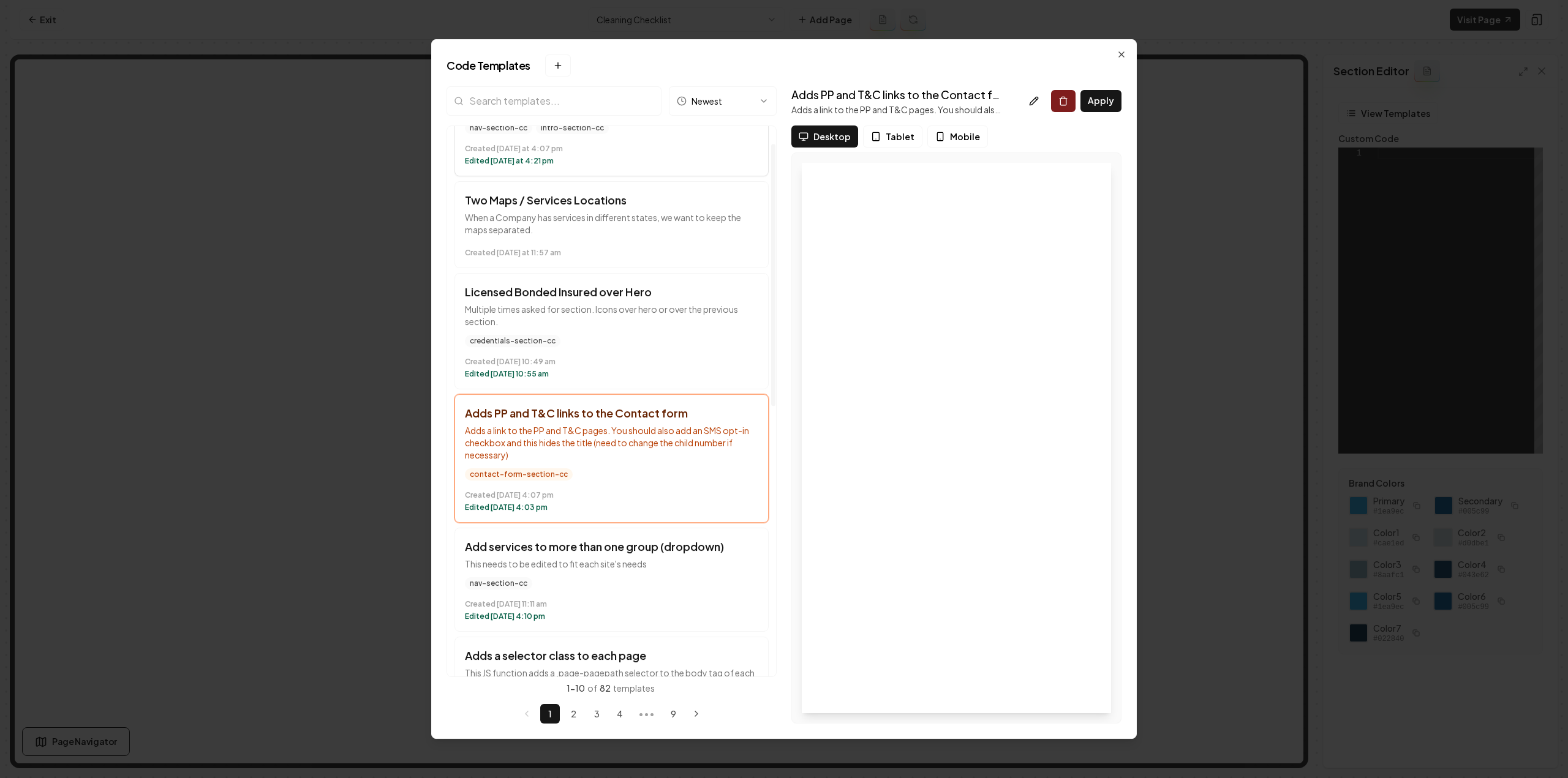
scroll to position [0, 0]
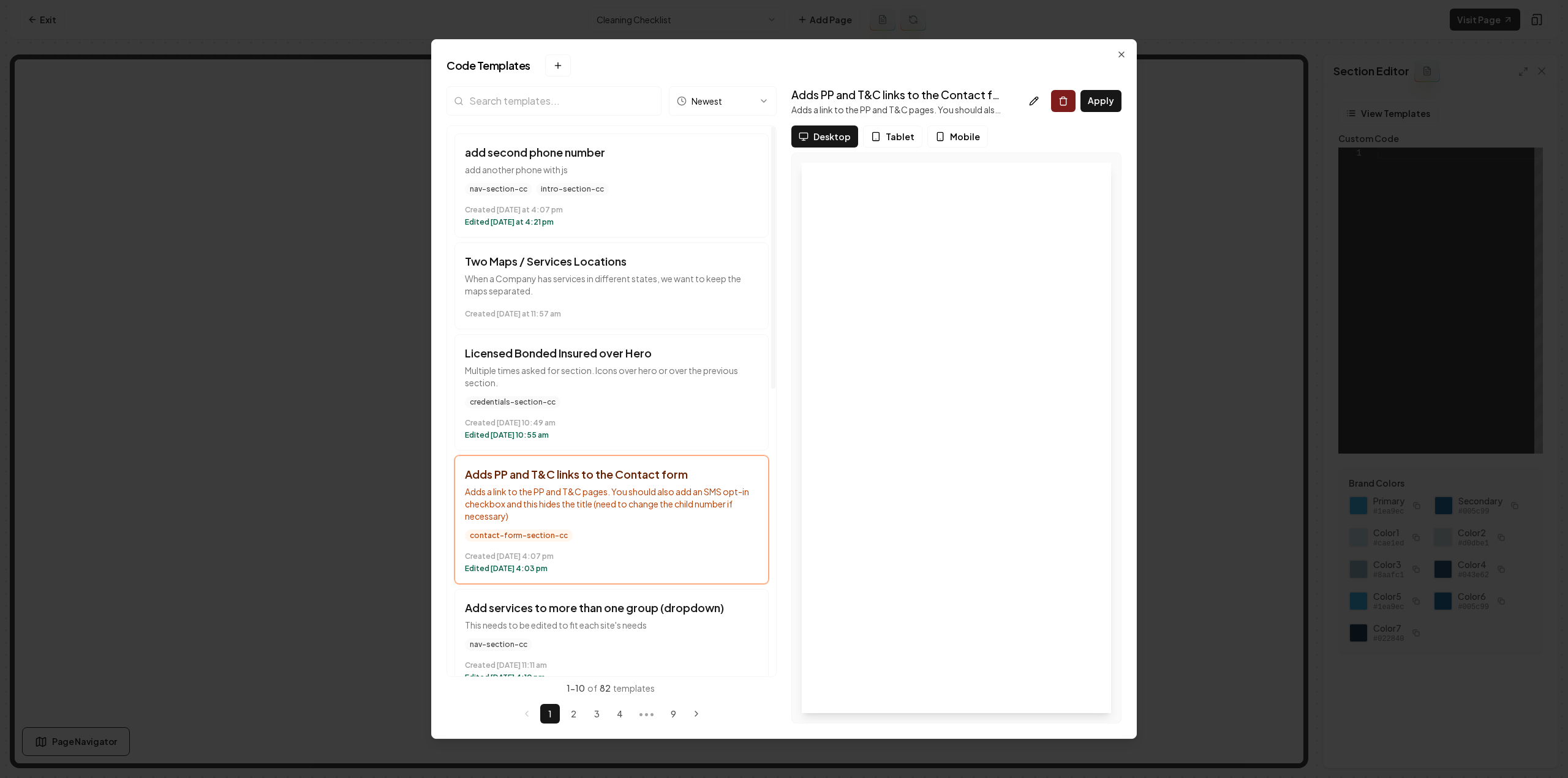
click at [563, 111] on input "search" at bounding box center [553, 101] width 215 height 30
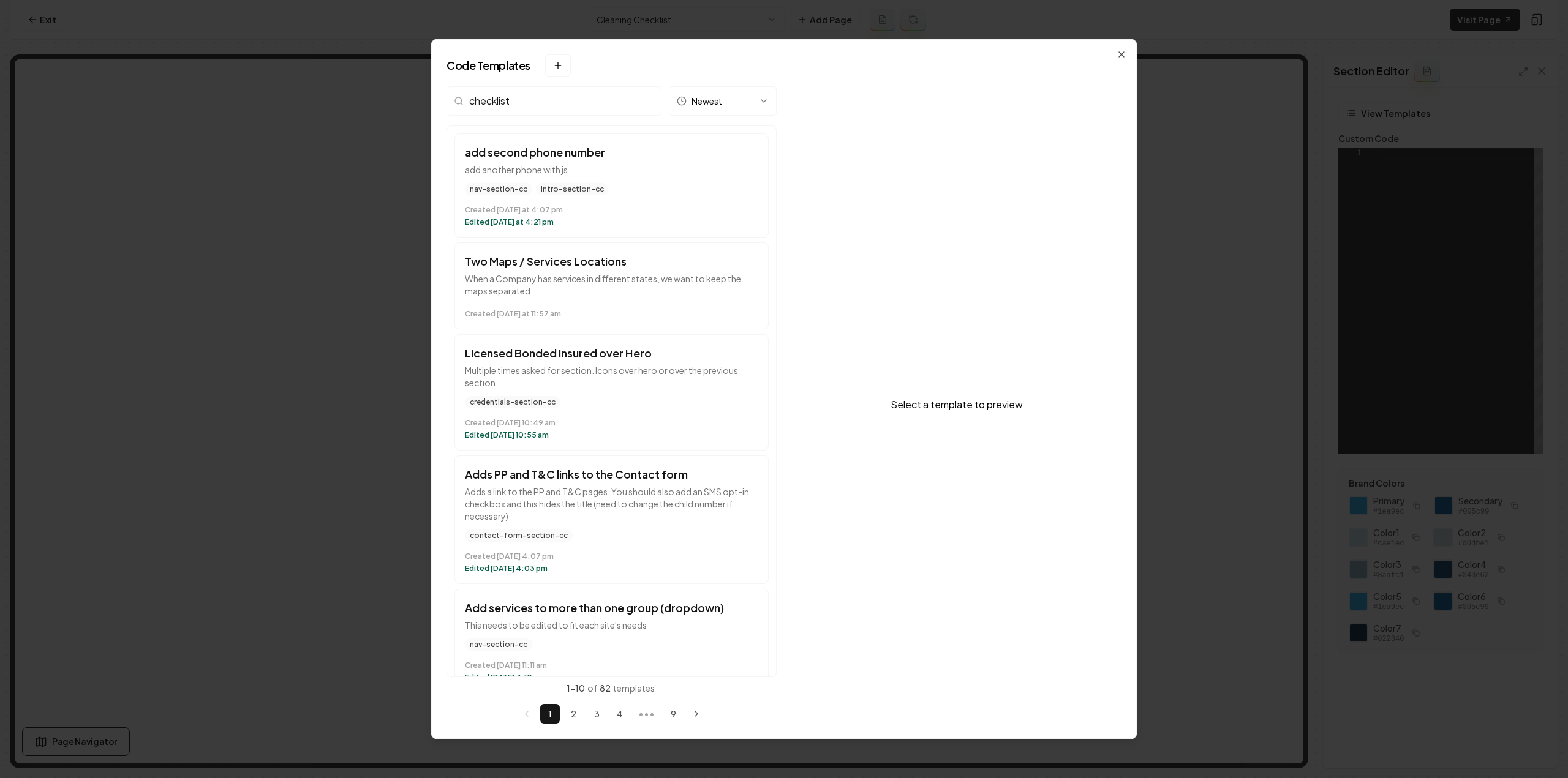
type input "checklist"
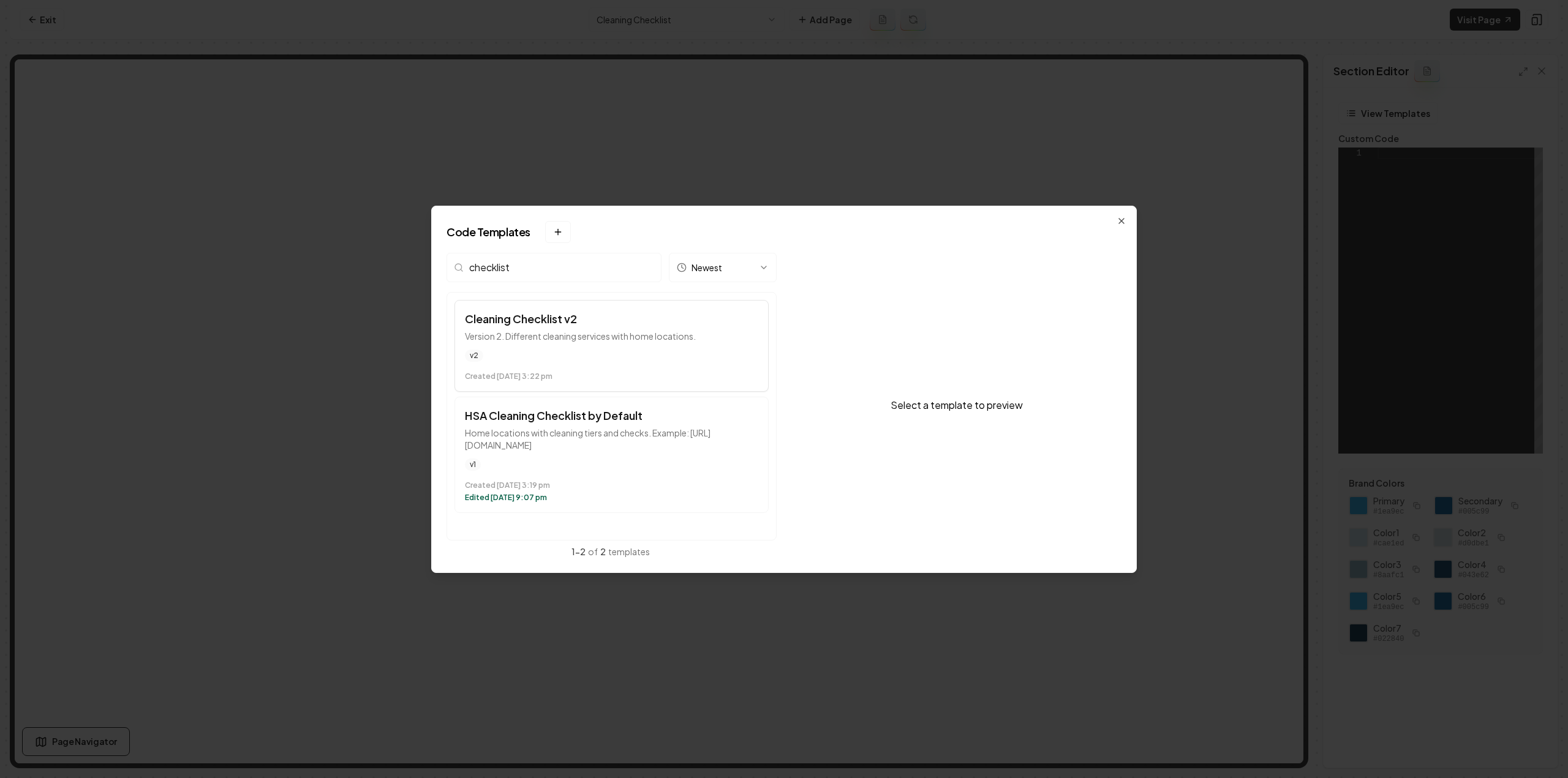
click at [558, 323] on h3 "Cleaning Checklist v2" at bounding box center [611, 319] width 294 height 17
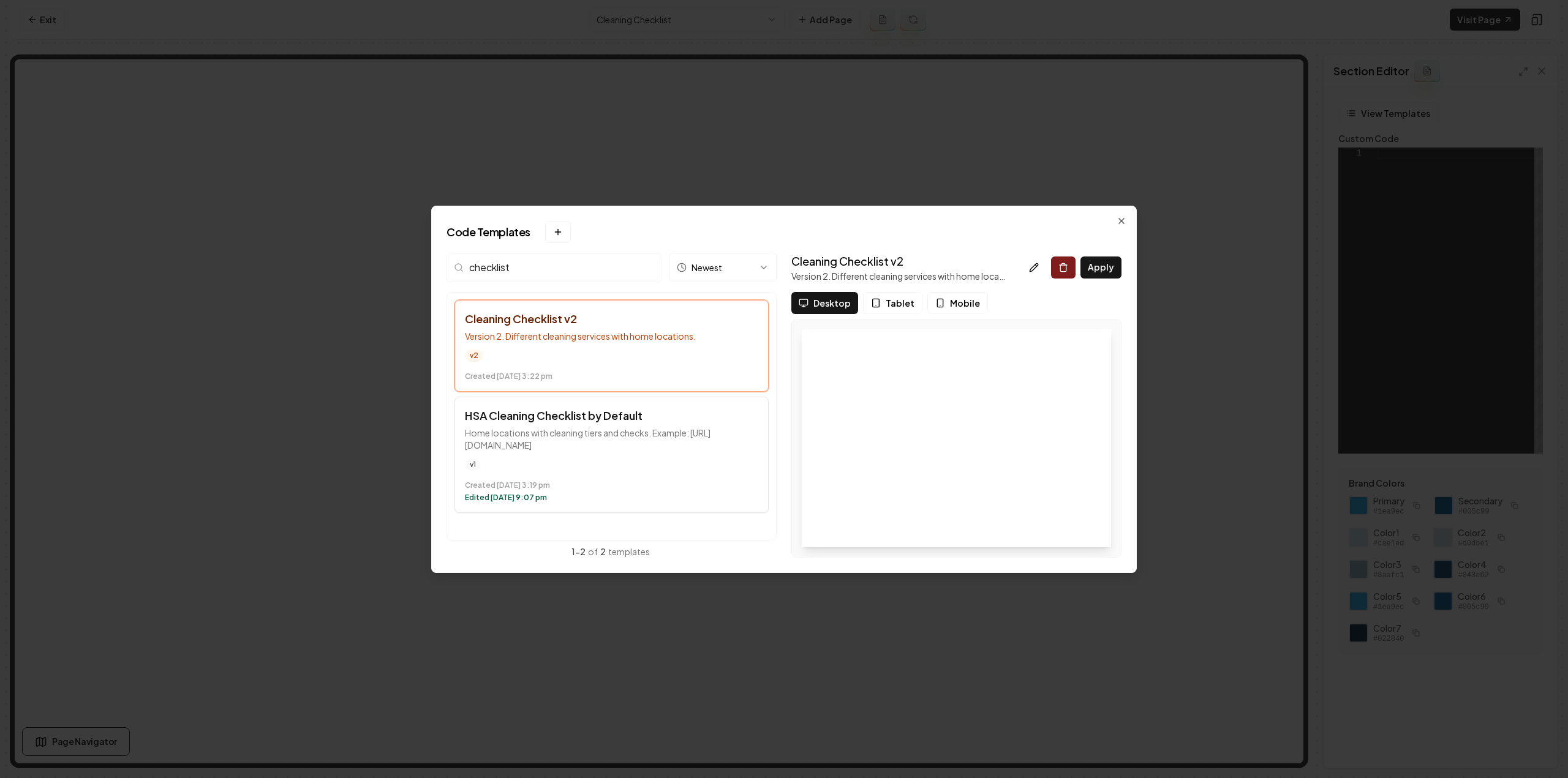
click at [529, 435] on p "Home locations with cleaning tiers and checks. Example: https://tidylandcleanin…" at bounding box center [611, 439] width 294 height 25
click at [1091, 274] on button "Apply" at bounding box center [1100, 267] width 41 height 22
type textarea "**********"
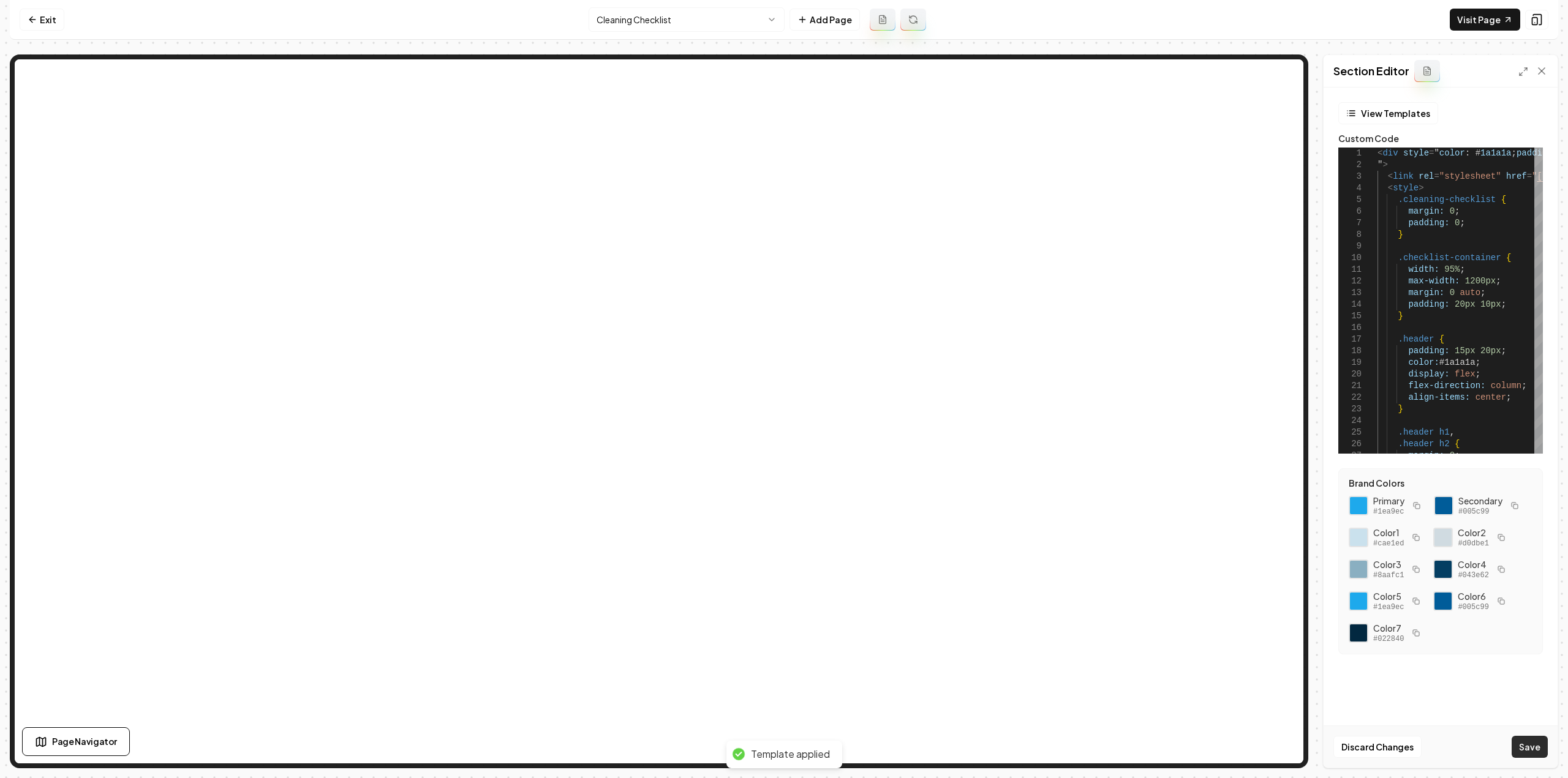
click at [1517, 751] on button "Save" at bounding box center [1529, 746] width 36 height 22
click at [1479, 18] on link "Visit Page" at bounding box center [1485, 19] width 70 height 22
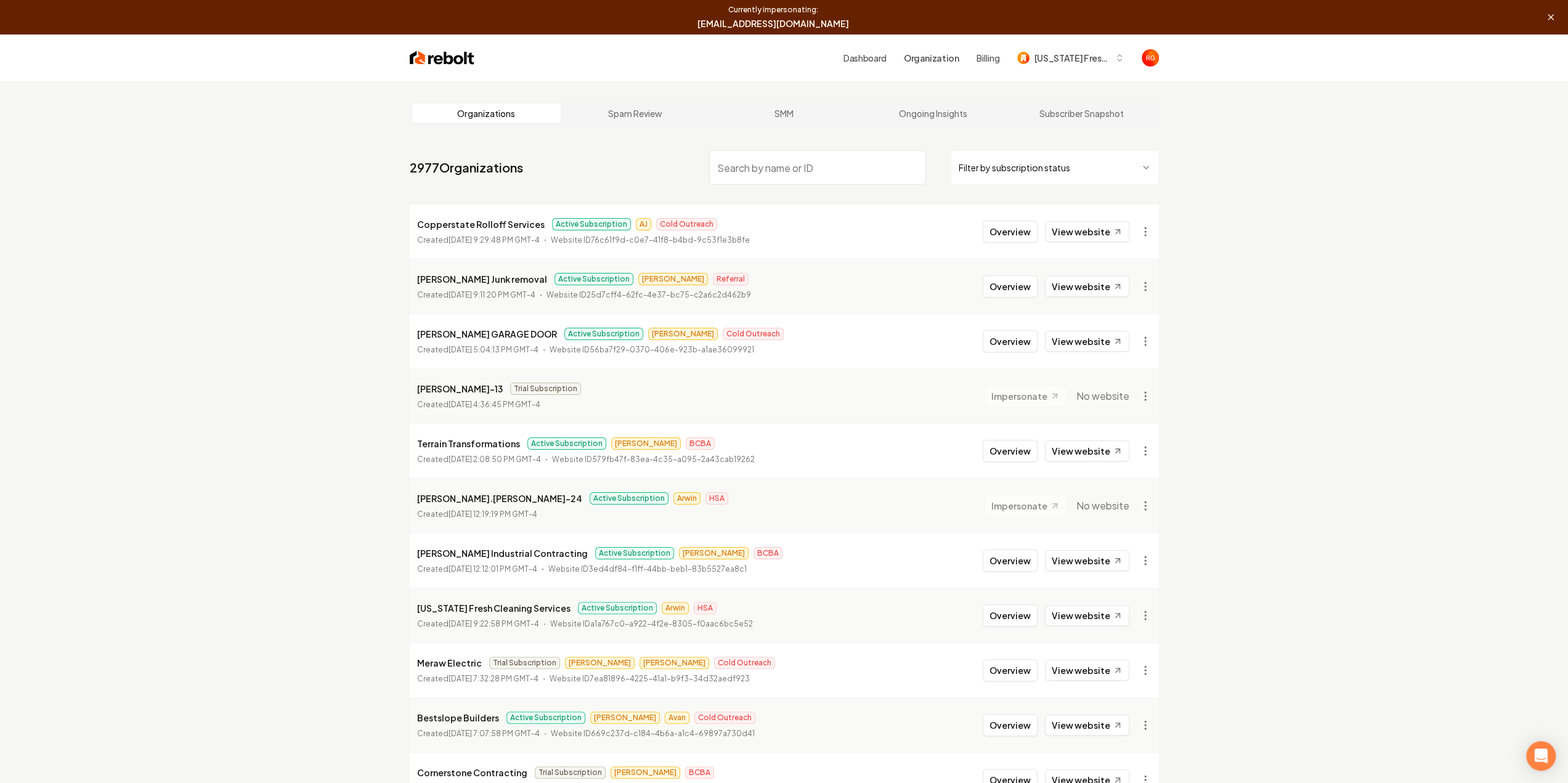
click at [1554, 19] on icon at bounding box center [1550, 17] width 10 height 10
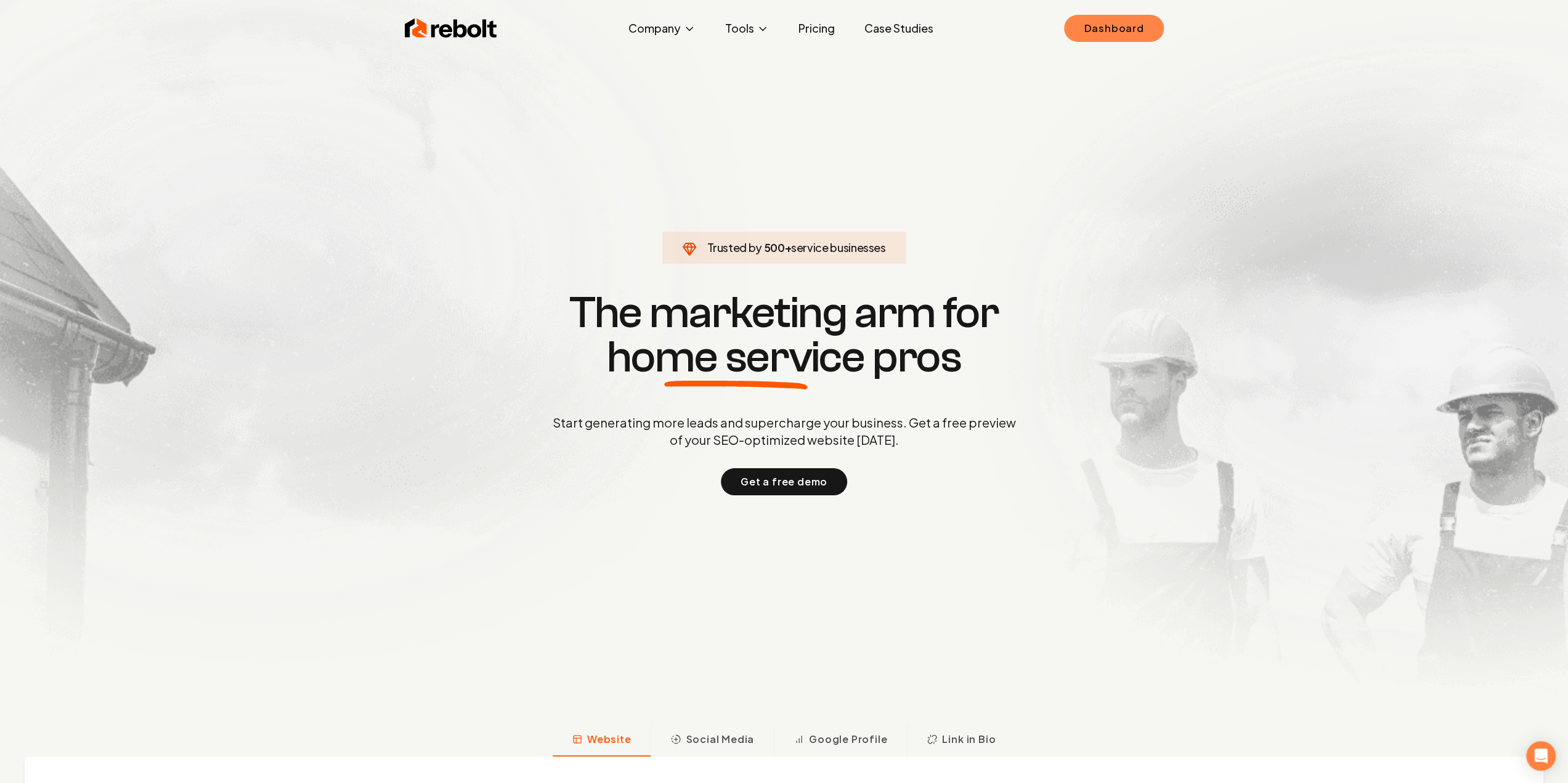
click at [1118, 21] on link "Dashboard" at bounding box center [1113, 28] width 99 height 27
